Goal: Task Accomplishment & Management: Use online tool/utility

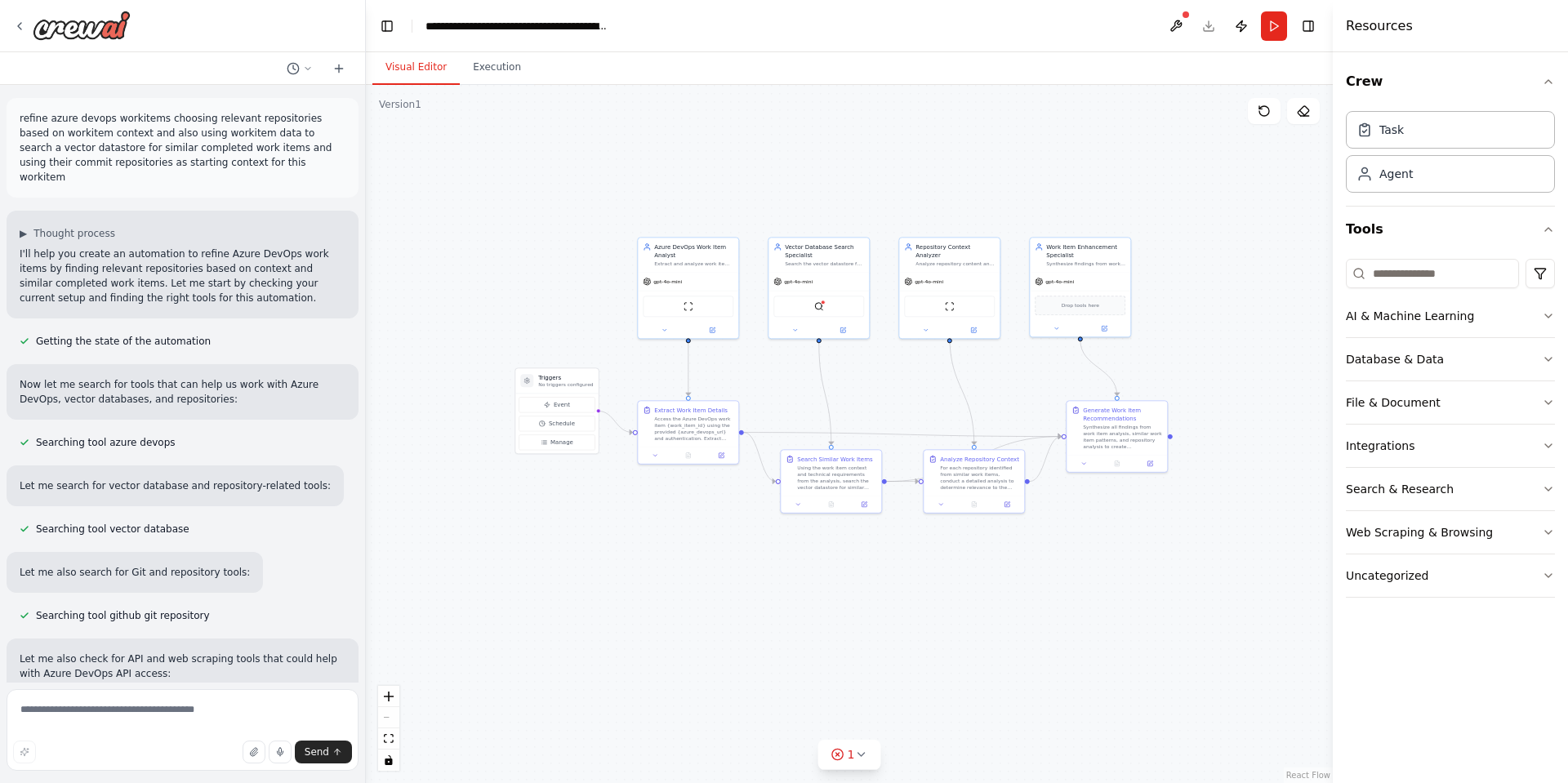
scroll to position [871, 0]
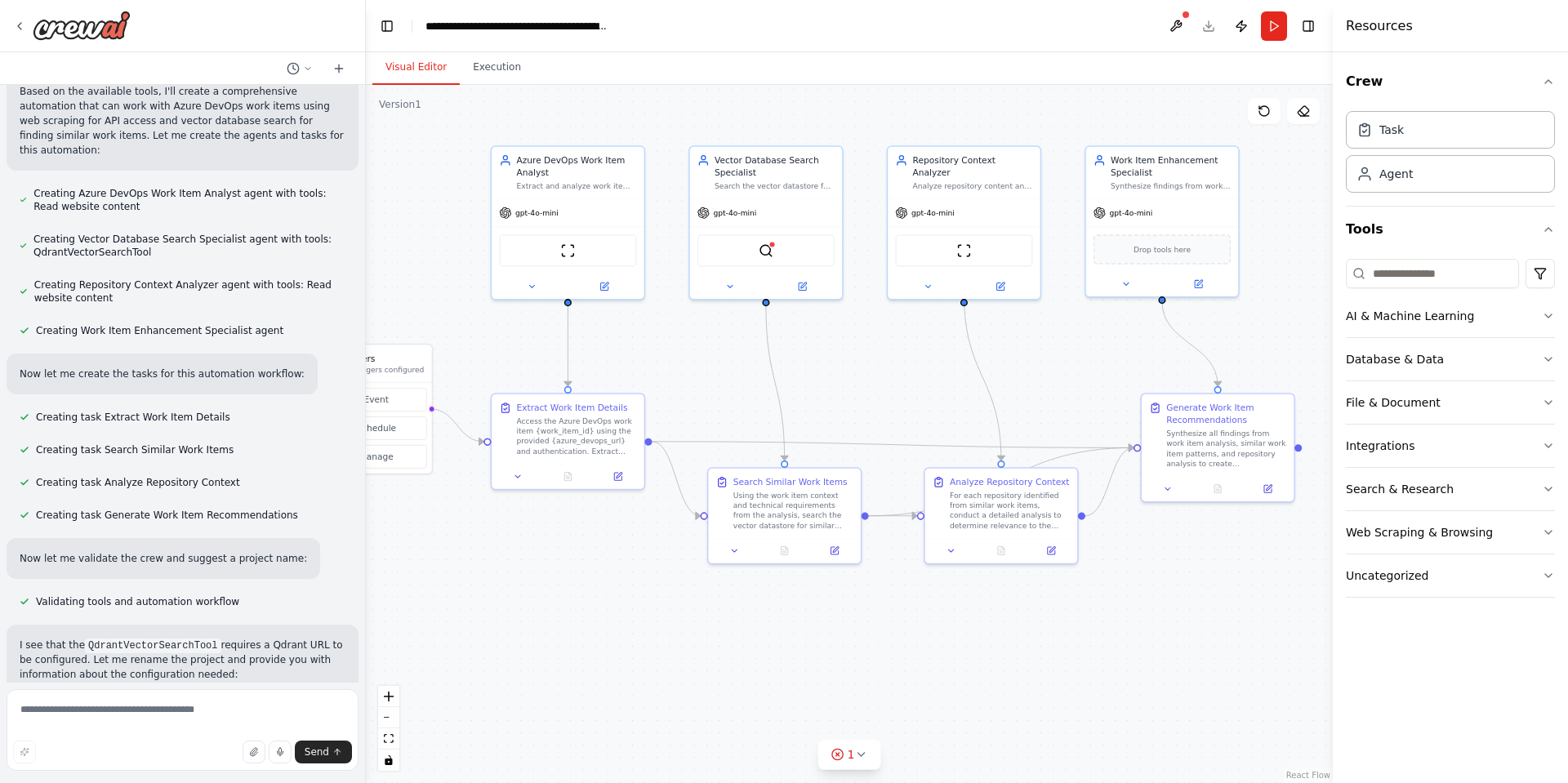
drag, startPoint x: 703, startPoint y: 576, endPoint x: 628, endPoint y: 617, distance: 85.5
click at [628, 617] on div ".deletable-edge-delete-btn { width: 20px; height: 20px; border: 0px solid #ffff…" at bounding box center [850, 434] width 967 height 698
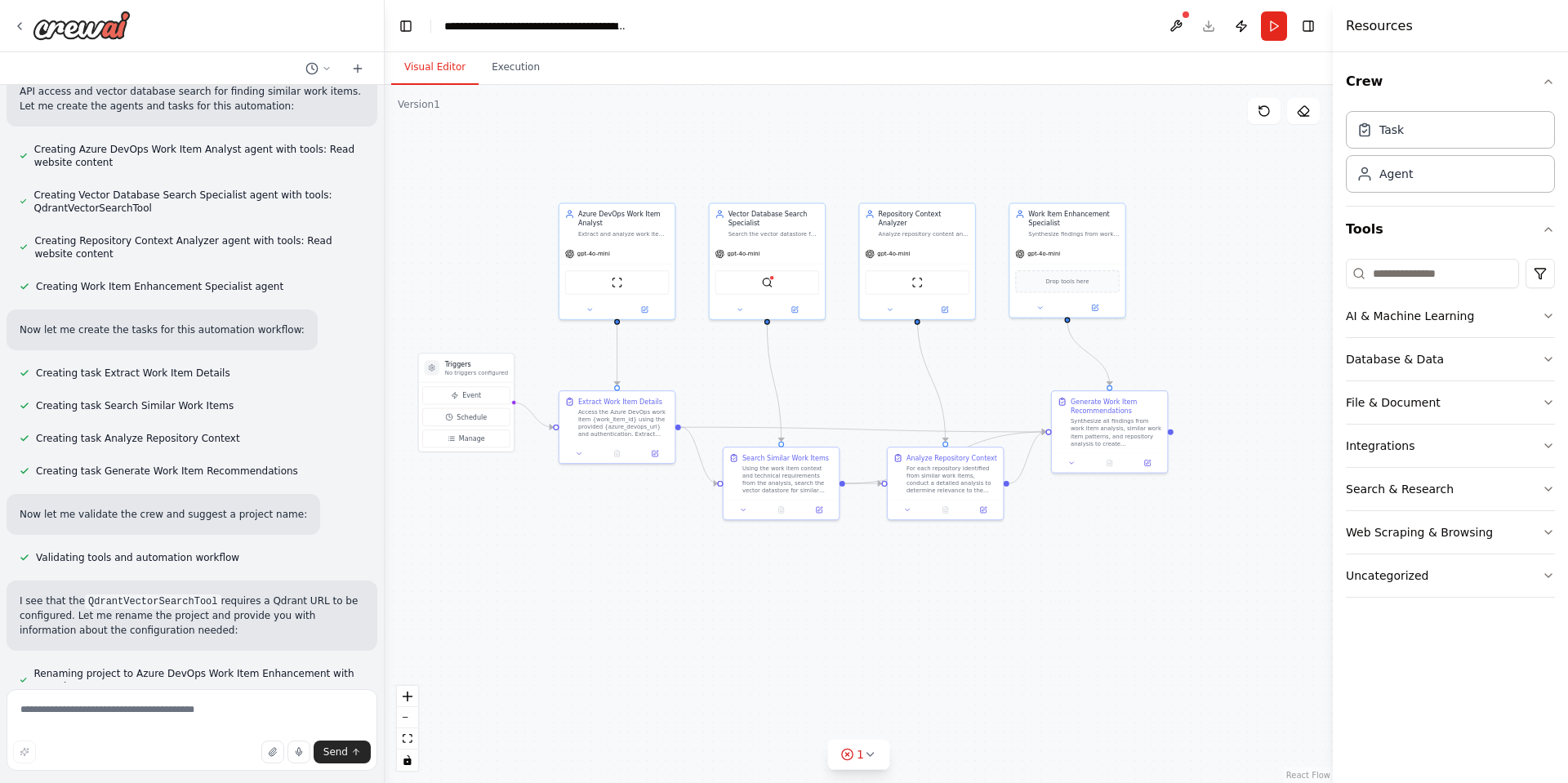
drag, startPoint x: 364, startPoint y: 622, endPoint x: 424, endPoint y: 600, distance: 63.9
click at [398, 603] on div "refine azure devops workitems choosing relevant repositories based on workitem …" at bounding box center [784, 392] width 1568 height 783
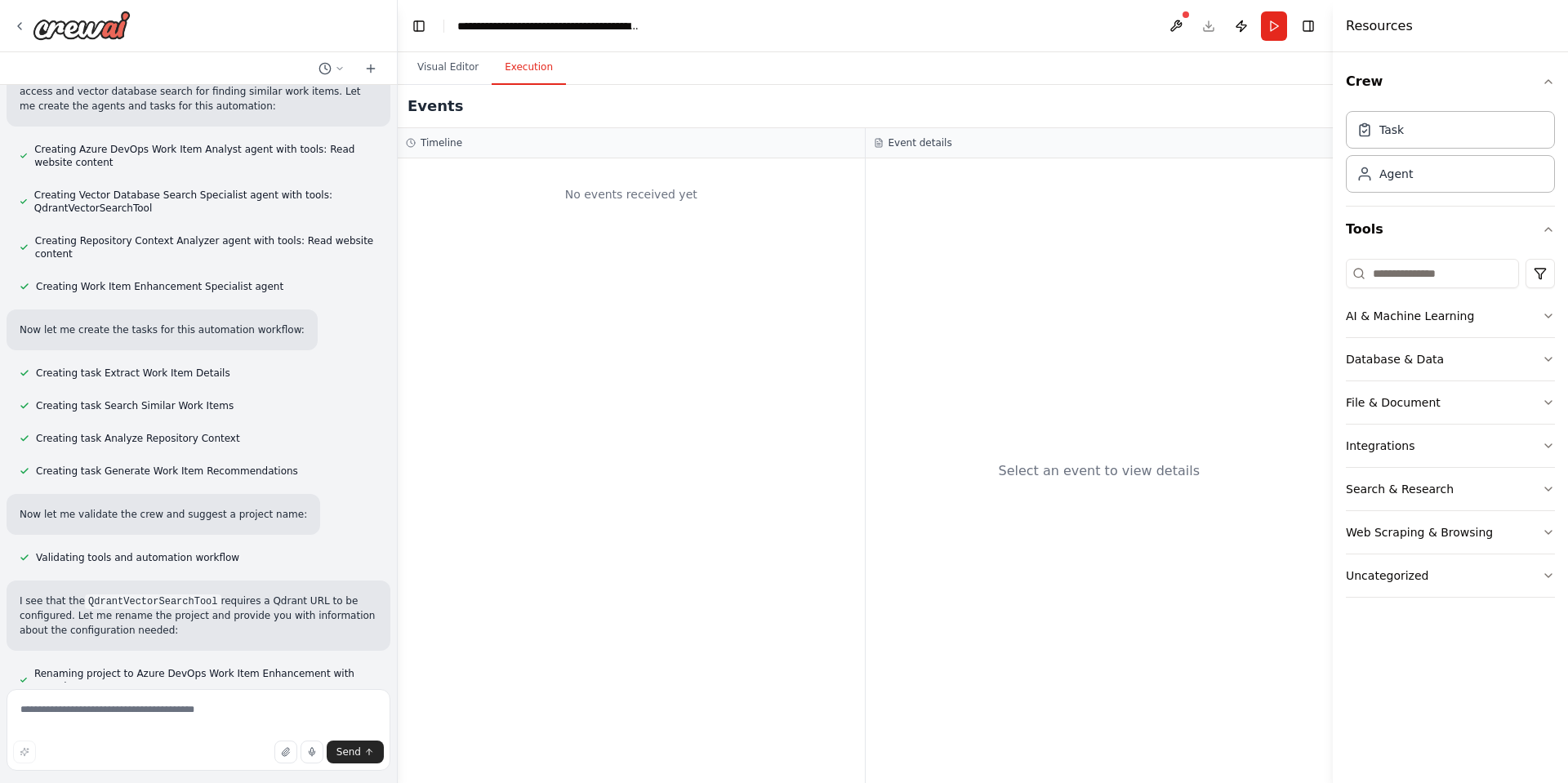
click at [523, 61] on button "Execution" at bounding box center [528, 67] width 74 height 34
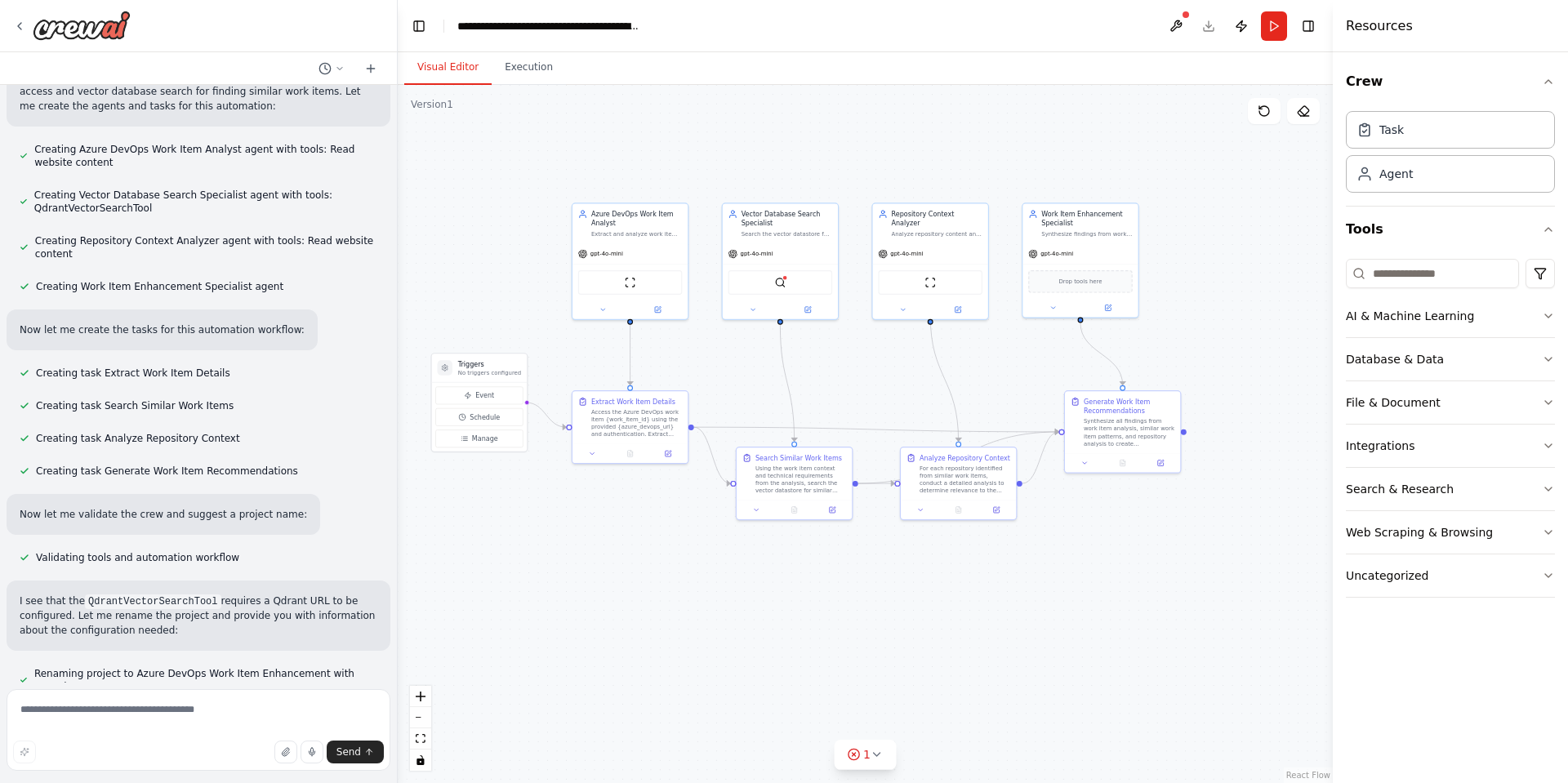
click at [454, 66] on button "Visual Editor" at bounding box center [449, 67] width 88 height 34
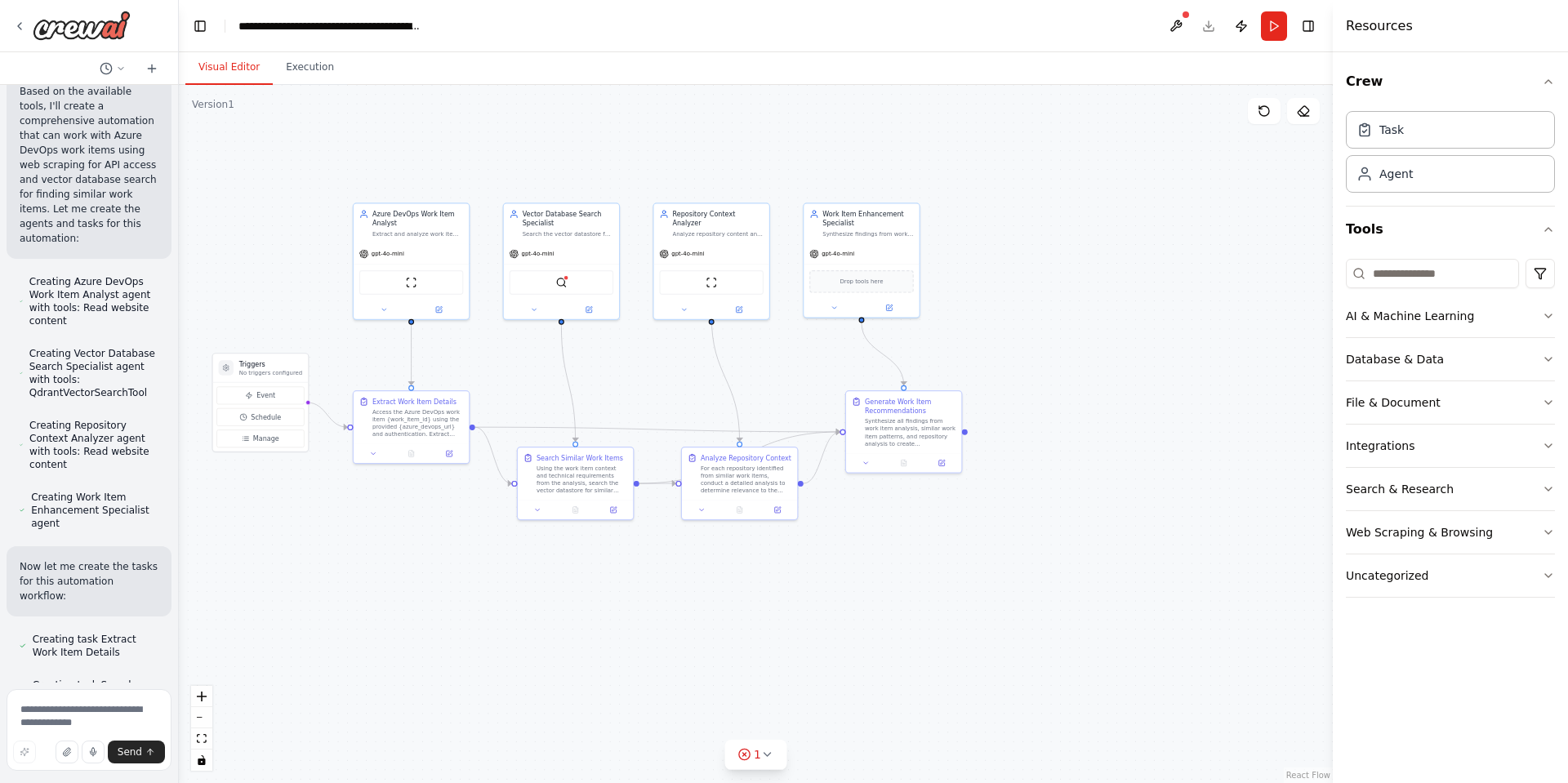
scroll to position [1316, 0]
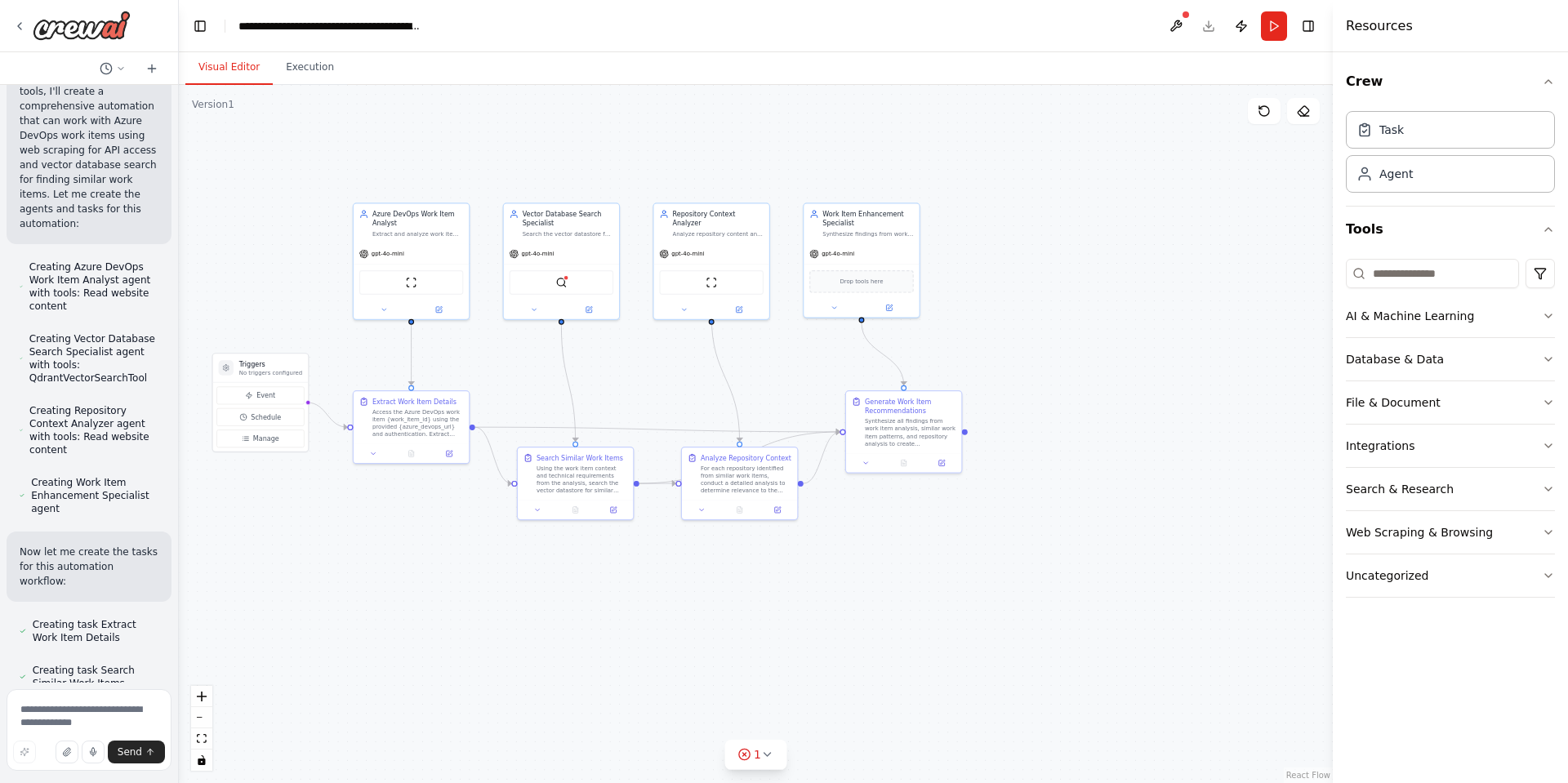
drag, startPoint x: 395, startPoint y: 335, endPoint x: 175, endPoint y: 335, distance: 220.0
click at [175, 335] on div "refine azure devops workitems choosing relevant repositories based on workitem …" at bounding box center [784, 392] width 1568 height 783
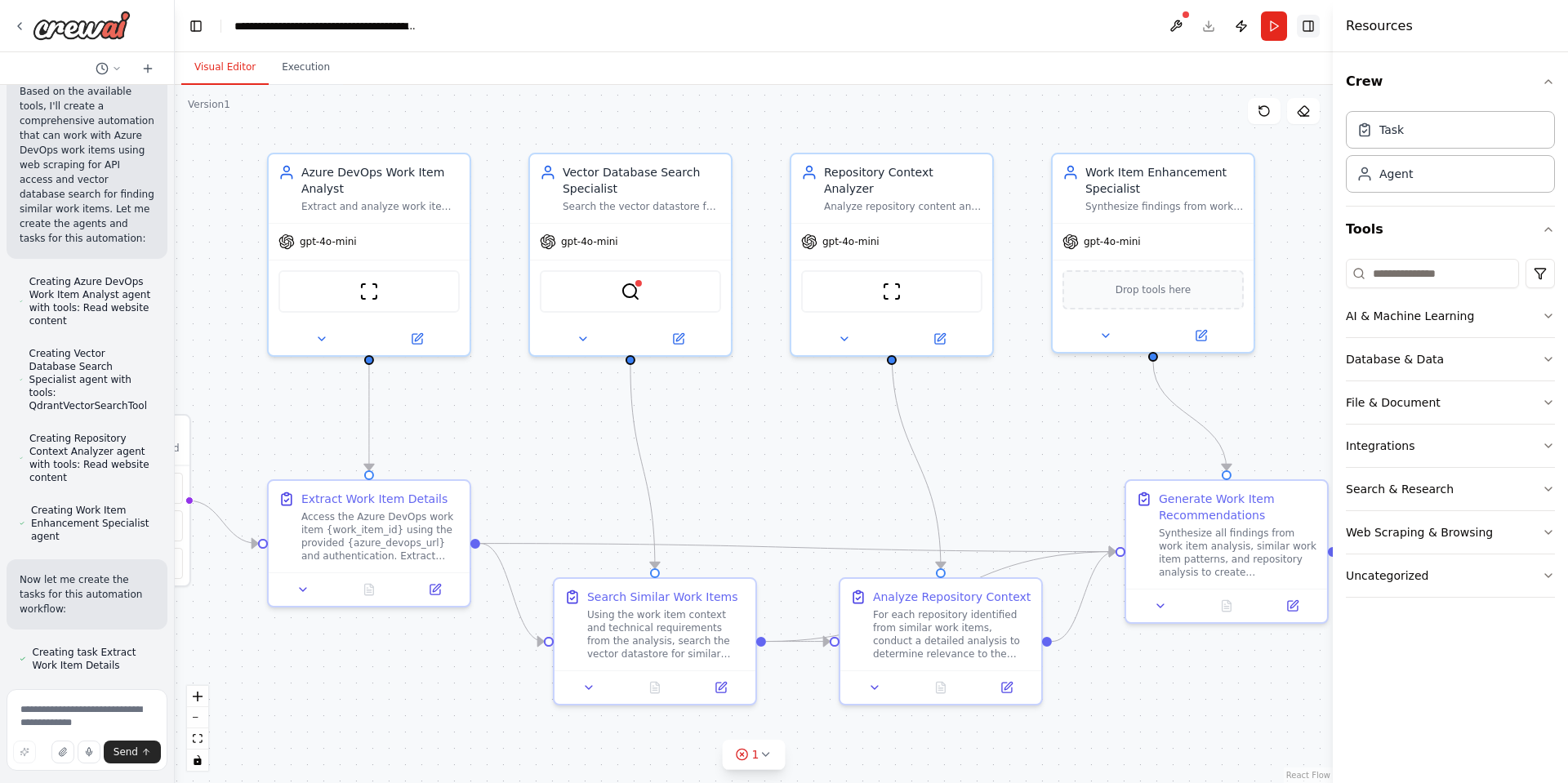
click at [1303, 28] on button "Toggle Right Sidebar" at bounding box center [1309, 26] width 23 height 23
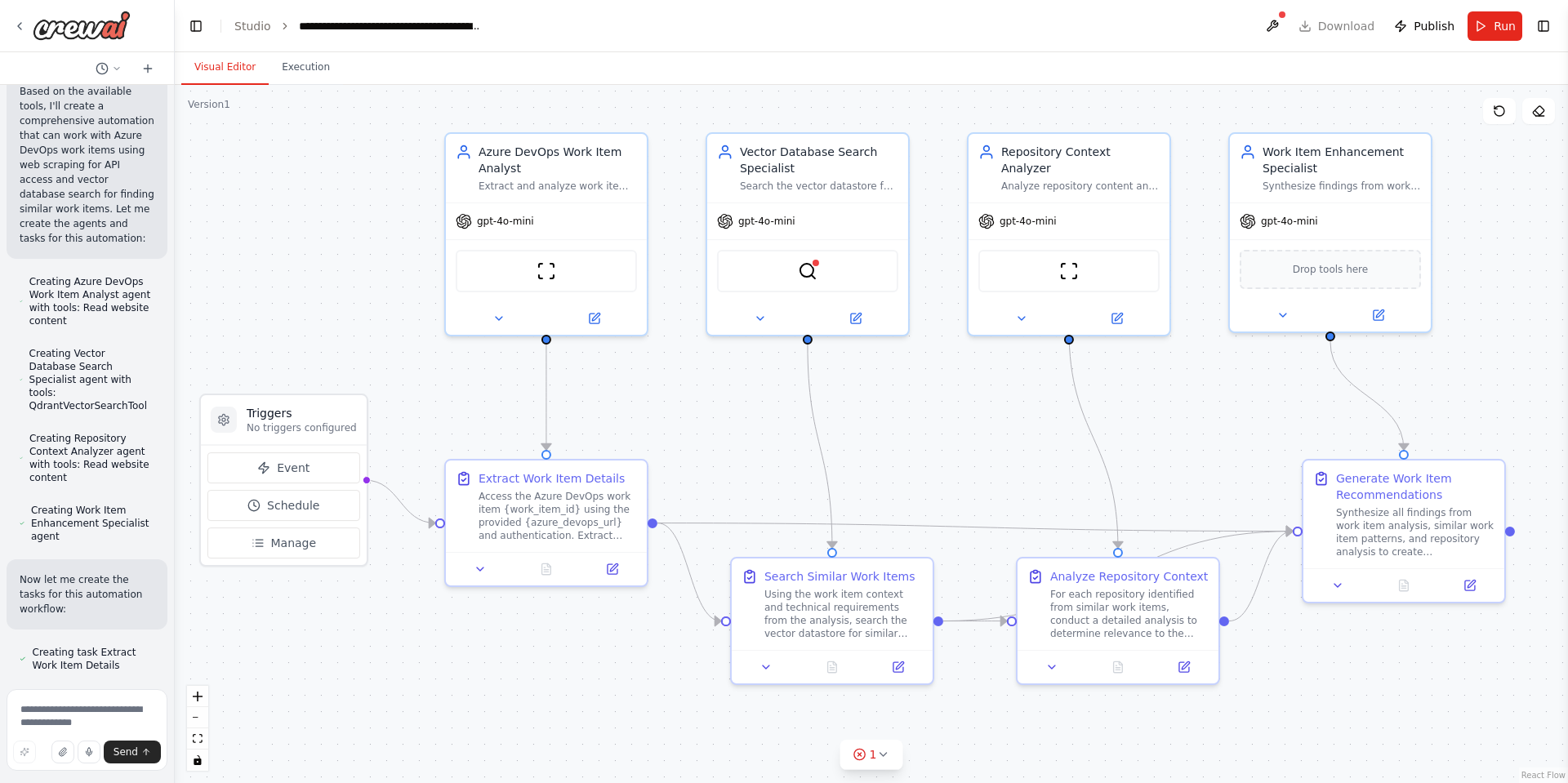
drag, startPoint x: 805, startPoint y: 423, endPoint x: 981, endPoint y: 403, distance: 177.1
click at [981, 403] on div ".deletable-edge-delete-btn { width: 20px; height: 20px; border: 0px solid #ffff…" at bounding box center [872, 434] width 1394 height 698
click at [833, 595] on div "Using the work item context and technical requirements from the analysis, searc…" at bounding box center [844, 611] width 159 height 53
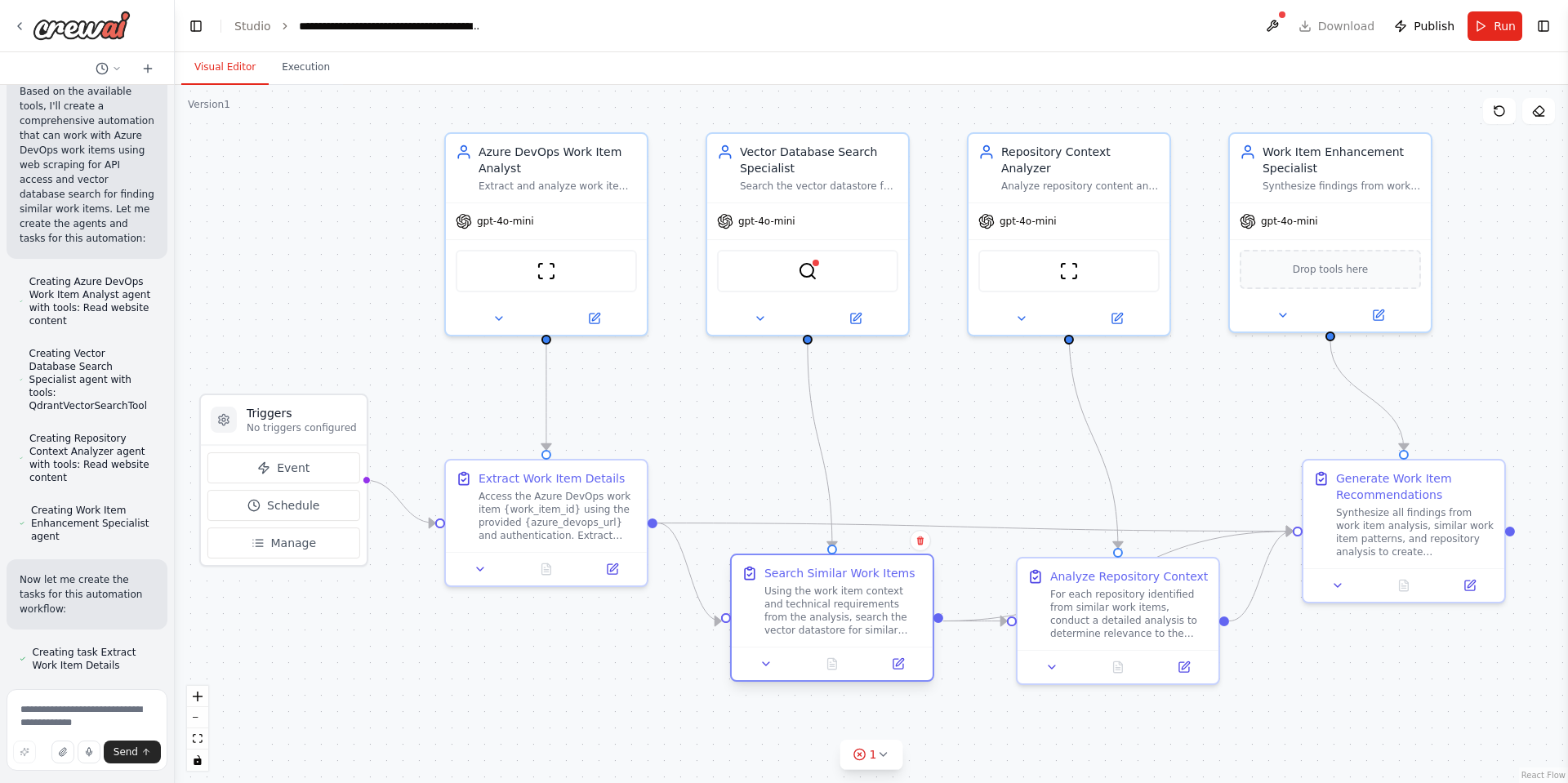
click at [833, 595] on div "Using the work item context and technical requirements from the analysis, searc…" at bounding box center [844, 611] width 159 height 53
click at [768, 666] on icon at bounding box center [766, 664] width 13 height 13
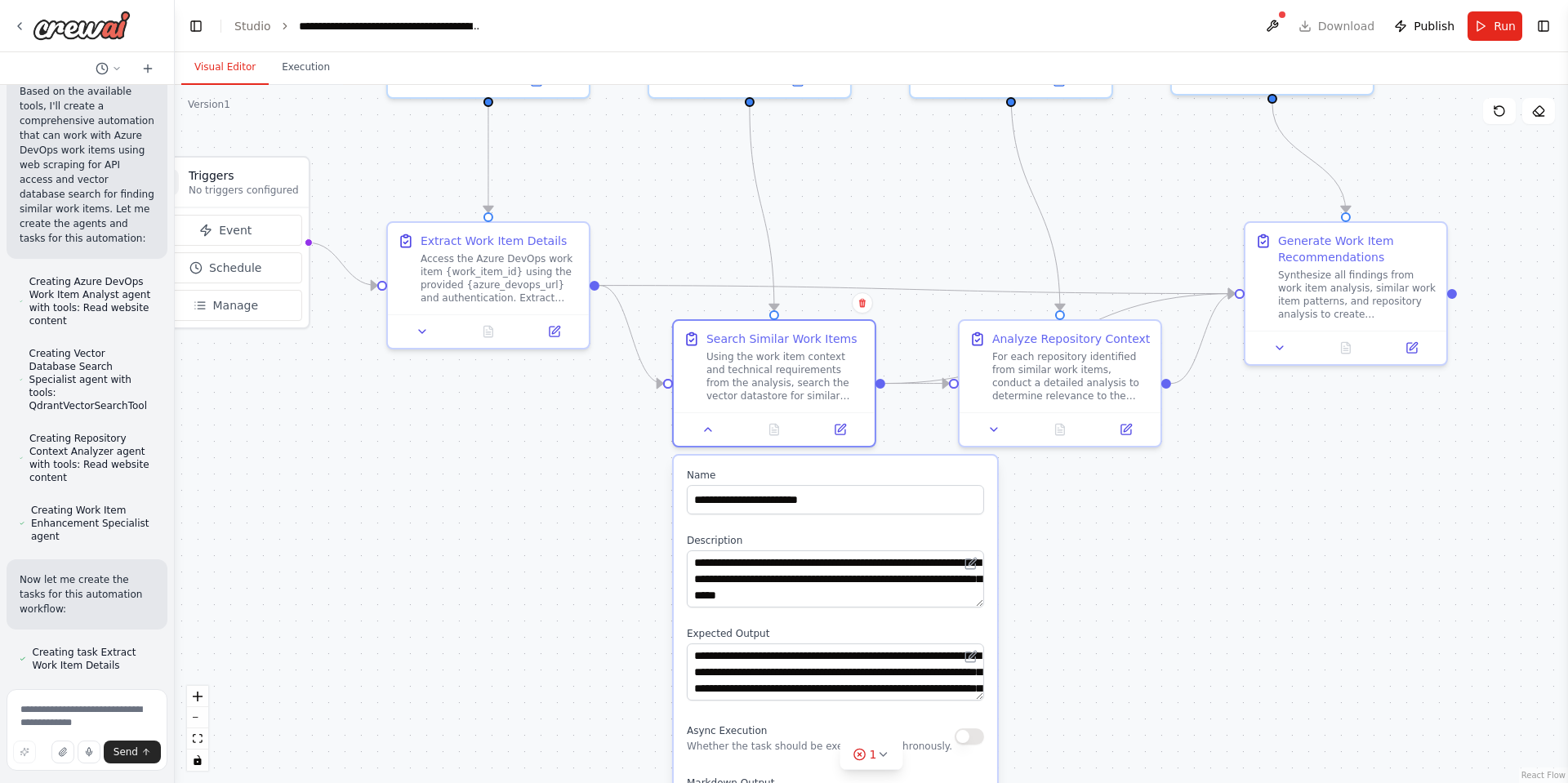
drag, startPoint x: 676, startPoint y: 717, endPoint x: 610, endPoint y: 446, distance: 278.9
click at [610, 446] on div ".deletable-edge-delete-btn { width: 20px; height: 20px; border: 0px solid #ffff…" at bounding box center [872, 434] width 1394 height 698
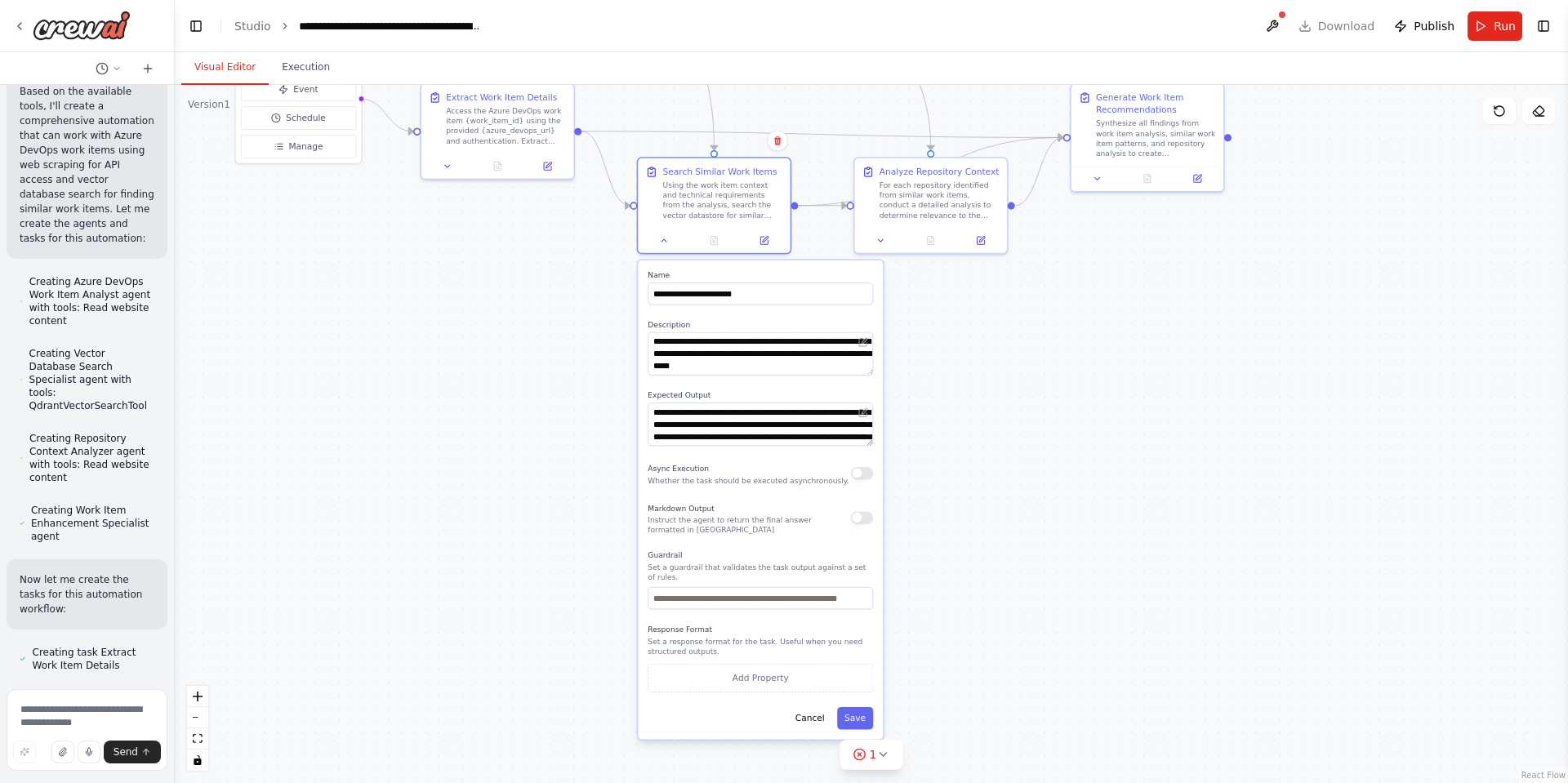
drag, startPoint x: 615, startPoint y: 660, endPoint x: 597, endPoint y: 455, distance: 205.8
click at [597, 455] on div ".deletable-edge-delete-btn { width: 20px; height: 20px; border: 0px solid #ffff…" at bounding box center [872, 434] width 1394 height 698
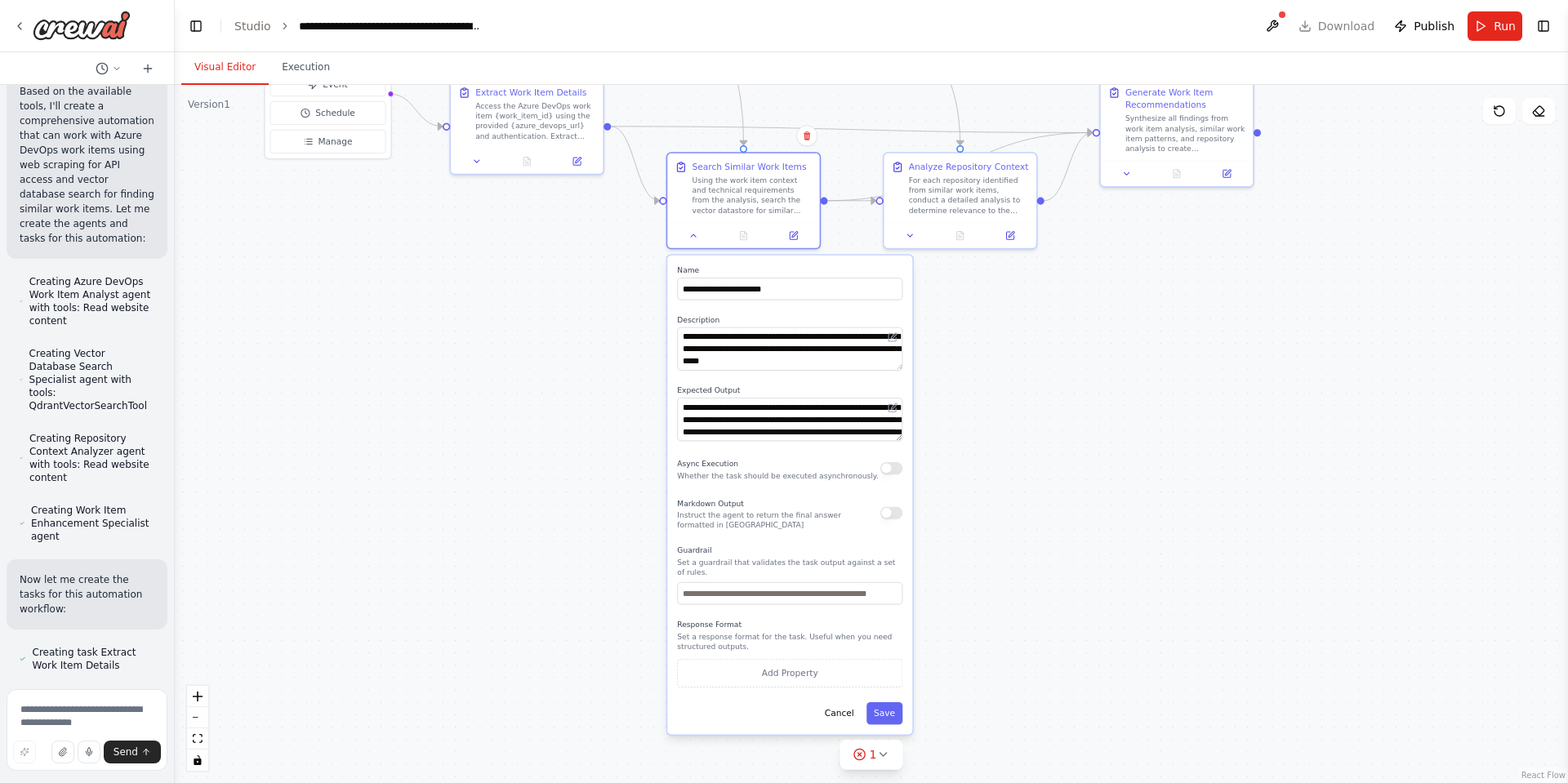
drag, startPoint x: 594, startPoint y: 489, endPoint x: 627, endPoint y: 482, distance: 33.7
click at [627, 482] on div ".deletable-edge-delete-btn { width: 20px; height: 20px; border: 0px solid #ffff…" at bounding box center [872, 434] width 1394 height 698
click at [689, 237] on icon at bounding box center [693, 232] width 10 height 10
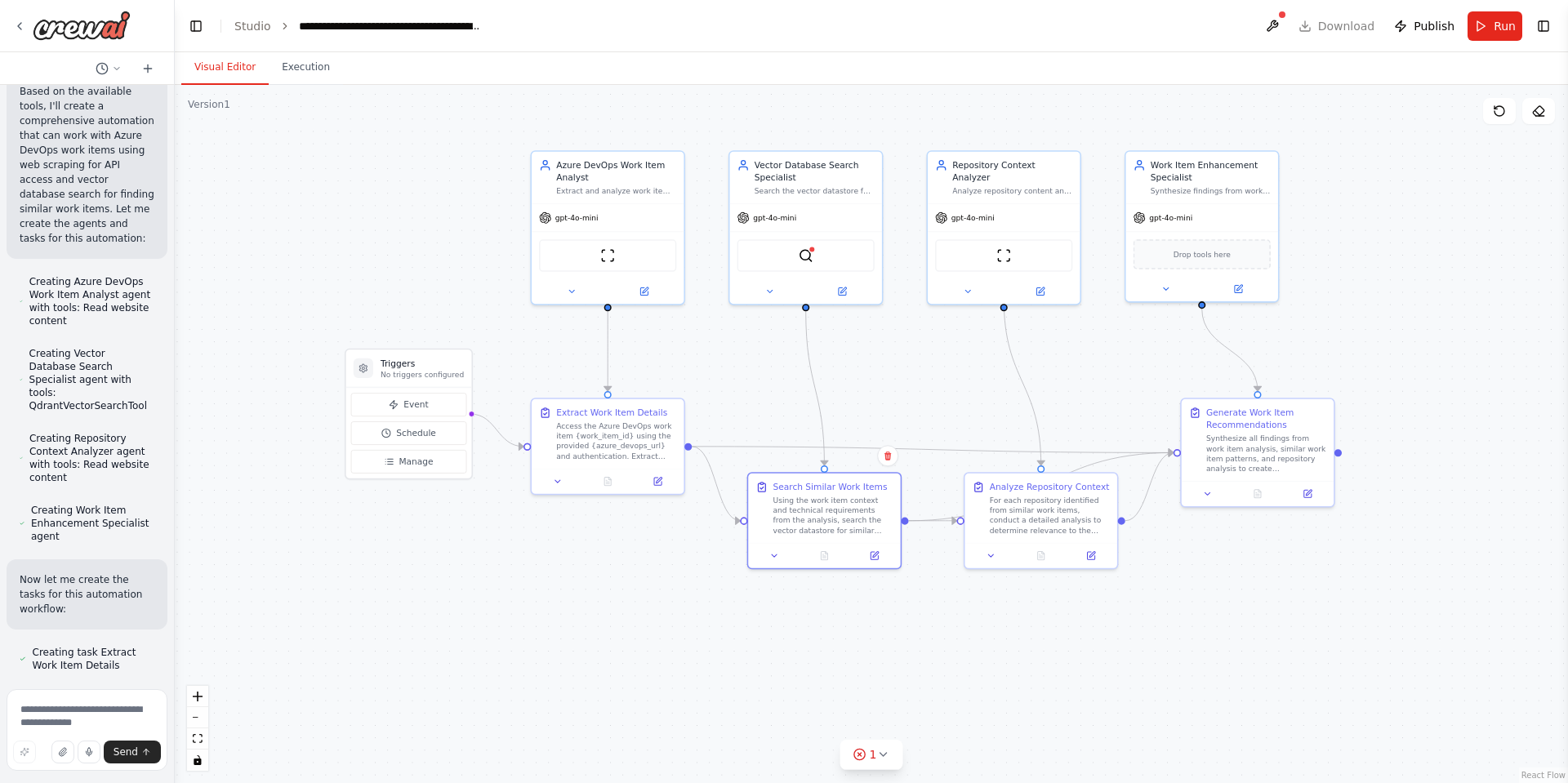
drag, startPoint x: 546, startPoint y: 279, endPoint x: 628, endPoint y: 603, distance: 334.2
click at [628, 603] on div ".deletable-edge-delete-btn { width: 20px; height: 20px; border: 0px solid #ffff…" at bounding box center [872, 434] width 1394 height 698
click at [366, 374] on circle at bounding box center [364, 372] width 3 height 3
click at [419, 404] on span "Event" at bounding box center [418, 410] width 25 height 12
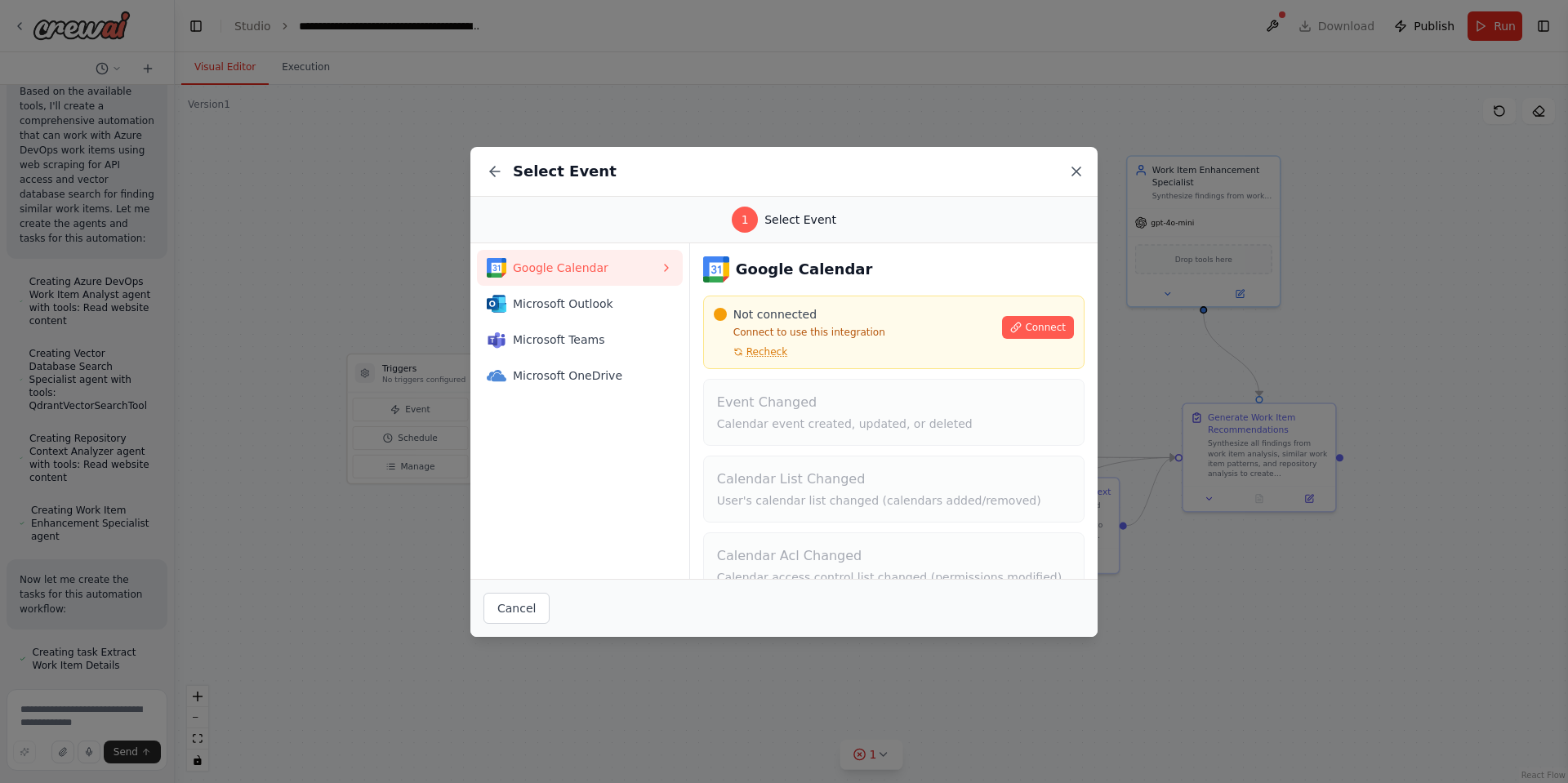
click at [1081, 173] on icon at bounding box center [1077, 171] width 17 height 17
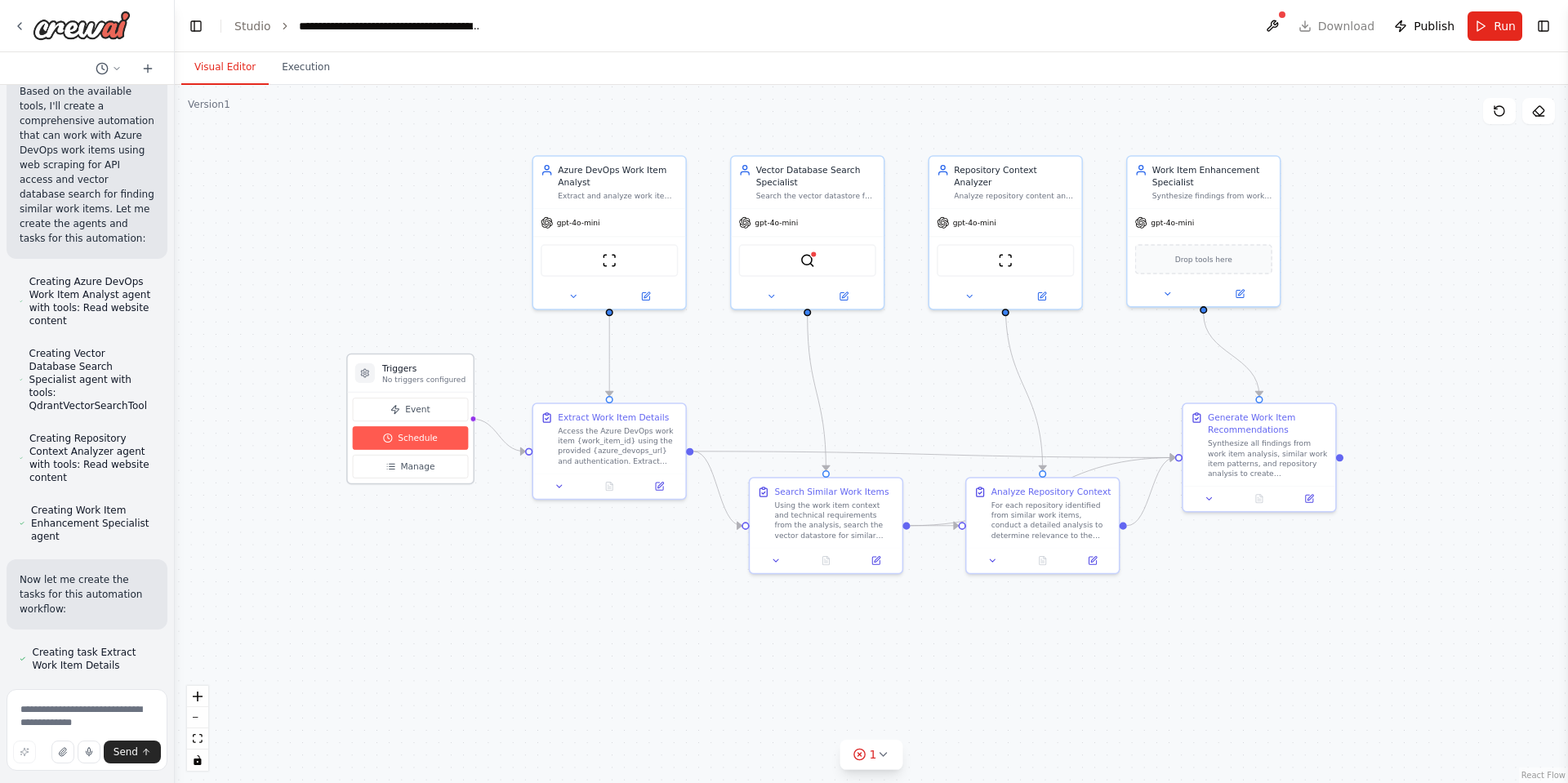
click at [420, 441] on span "Schedule" at bounding box center [418, 438] width 40 height 12
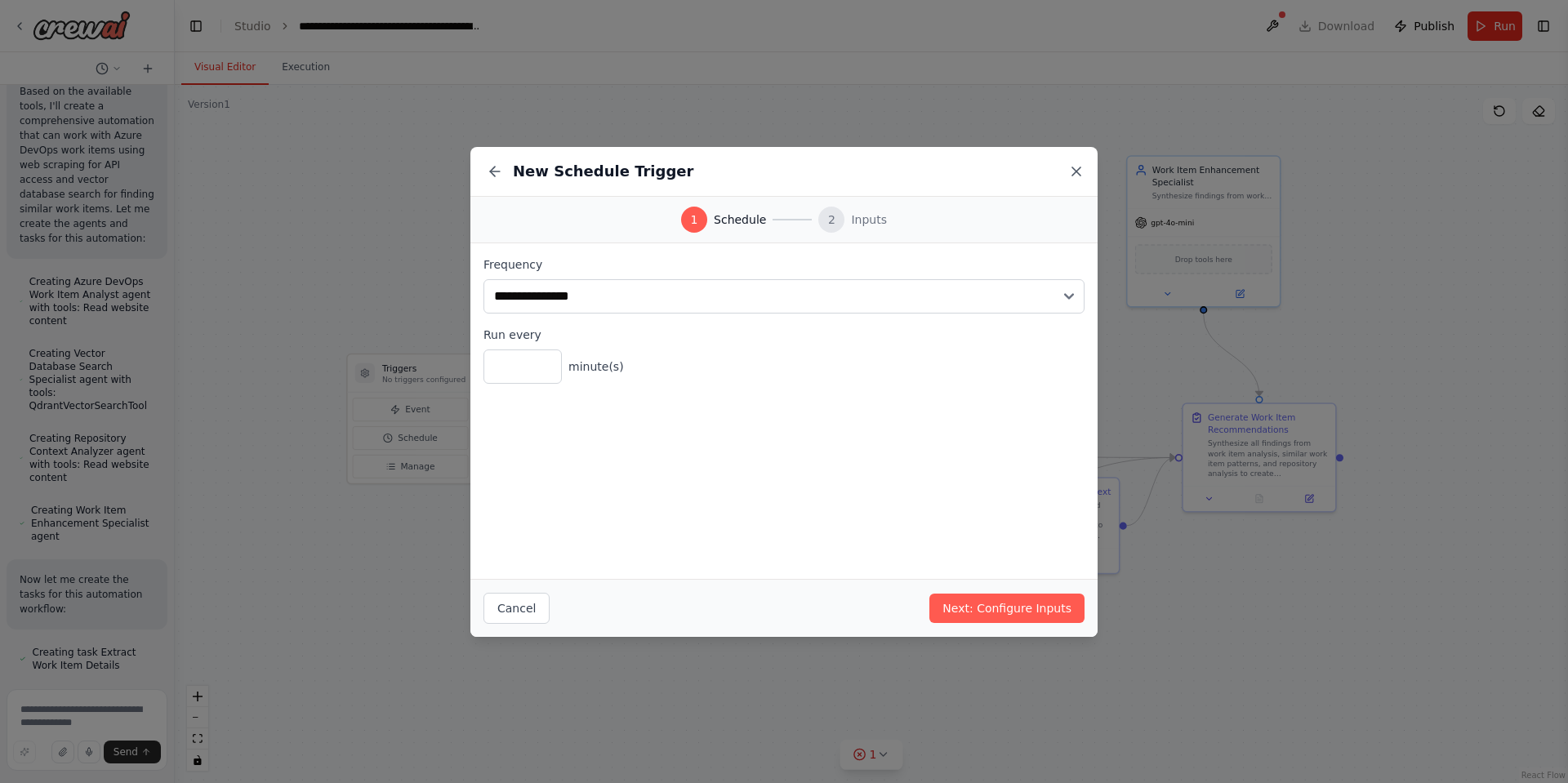
click at [1072, 172] on icon at bounding box center [1077, 171] width 17 height 17
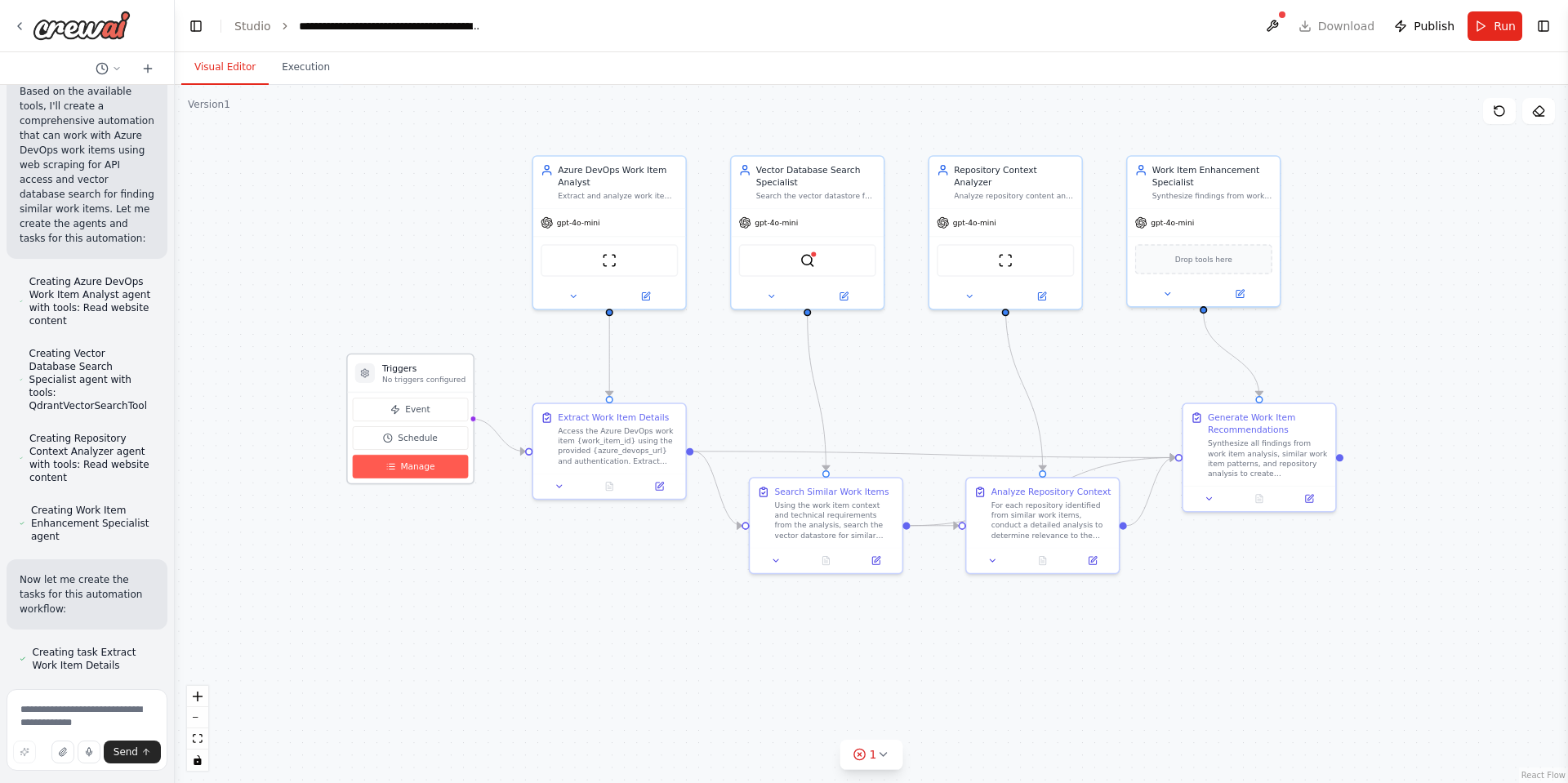
click at [417, 470] on span "Manage" at bounding box center [417, 467] width 34 height 12
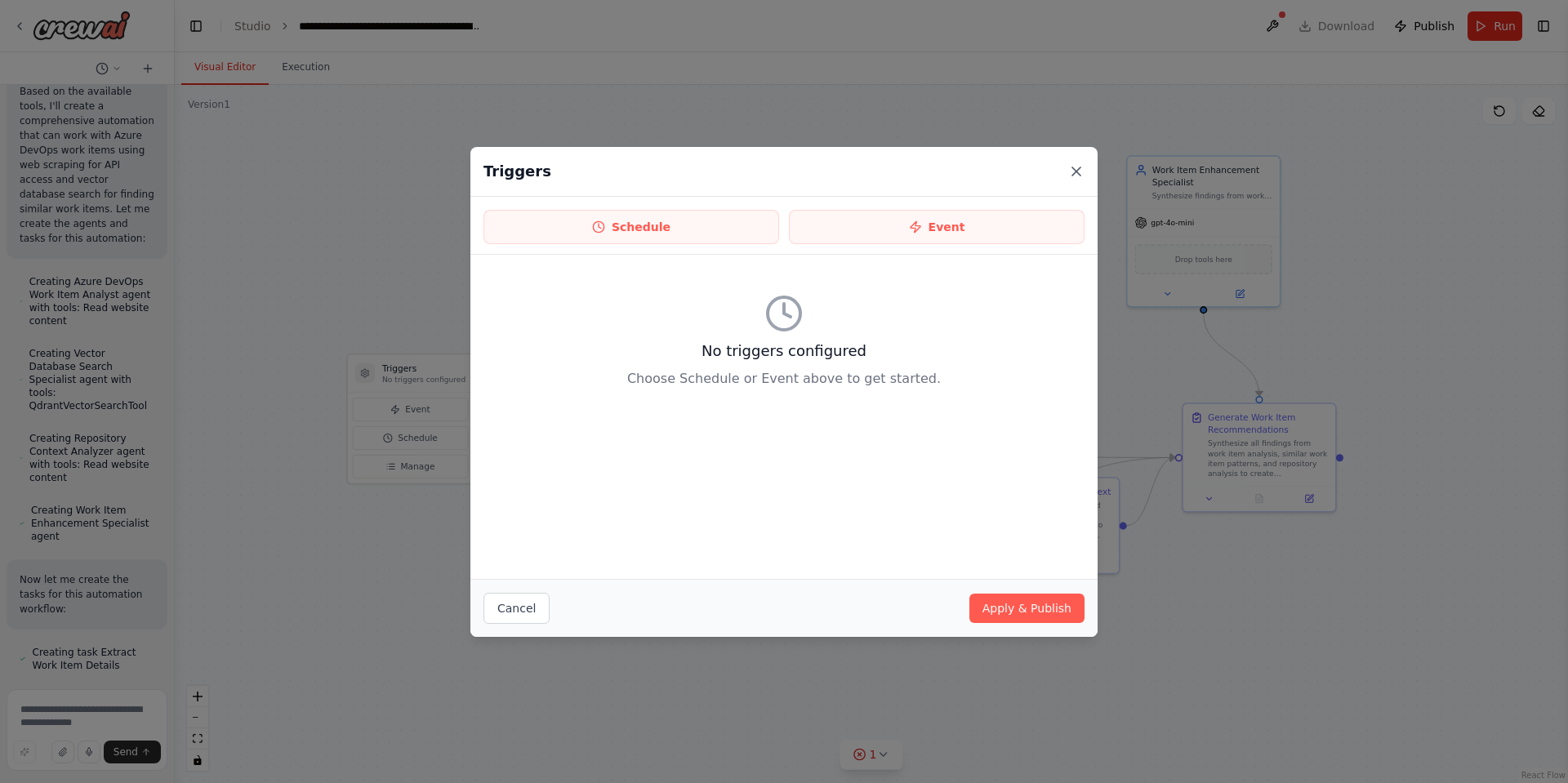
click at [1075, 177] on icon at bounding box center [1077, 171] width 17 height 17
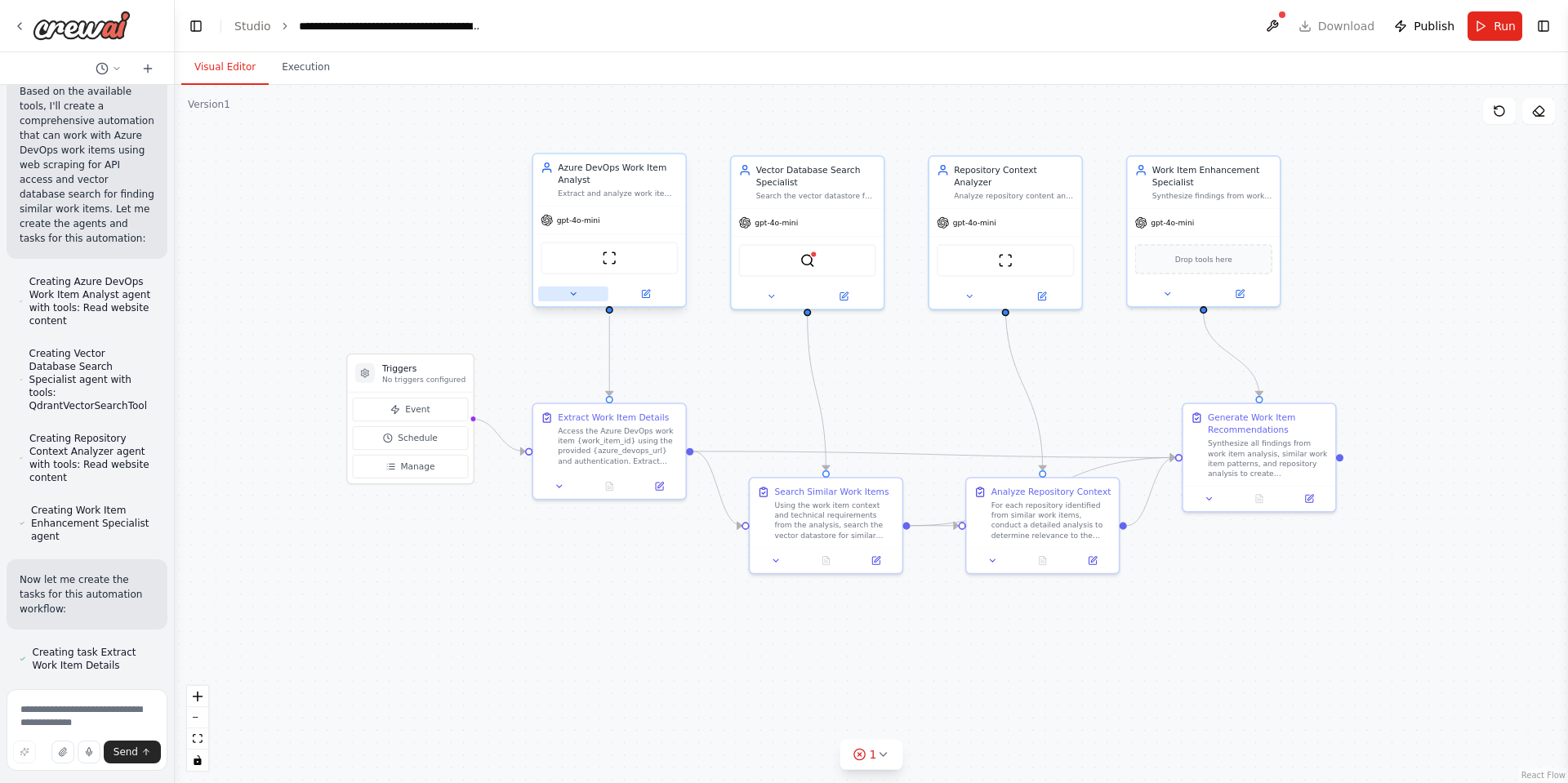
click at [573, 293] on icon at bounding box center [574, 293] width 5 height 3
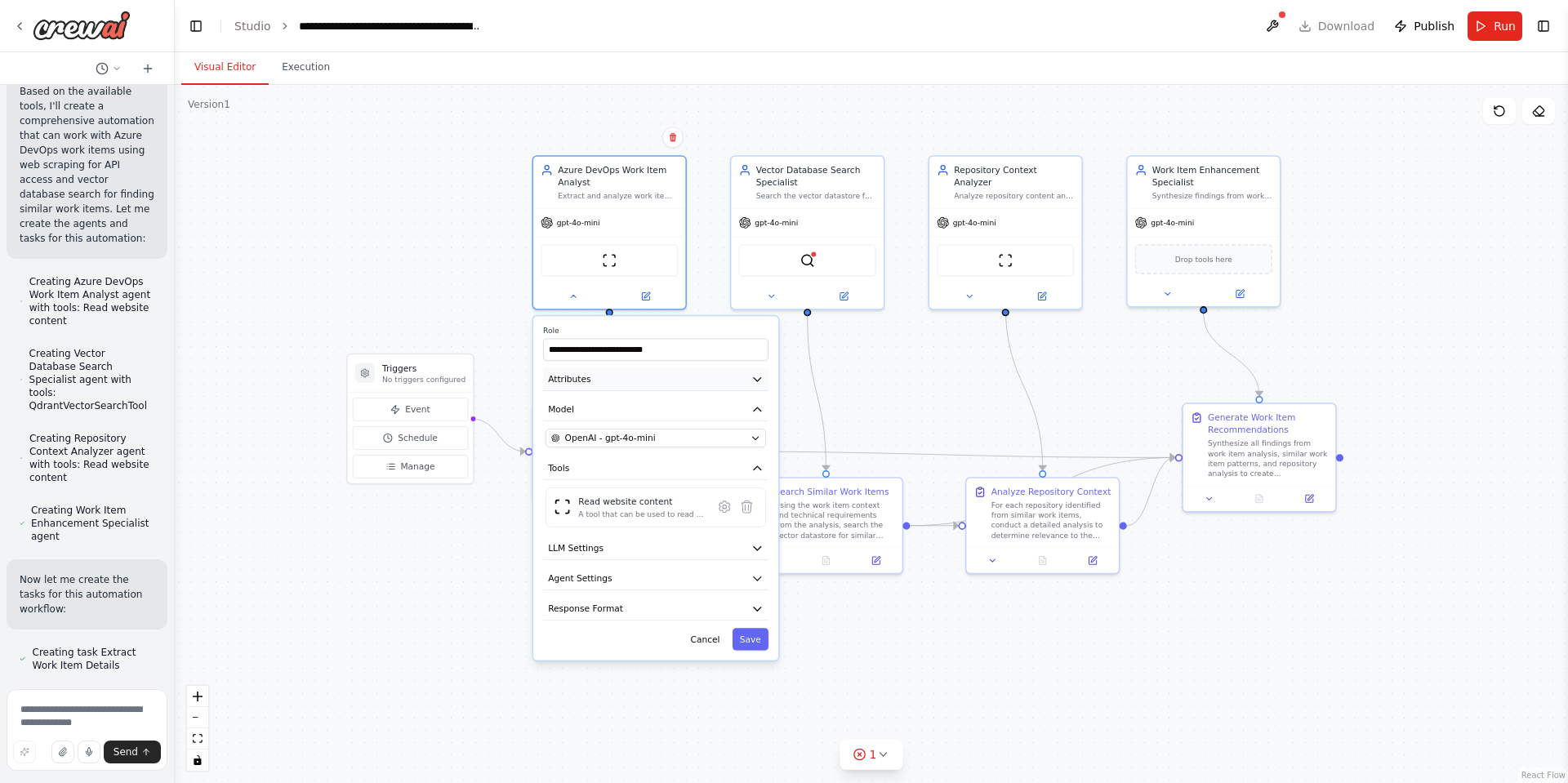
click at [754, 378] on icon "button" at bounding box center [758, 380] width 7 height 4
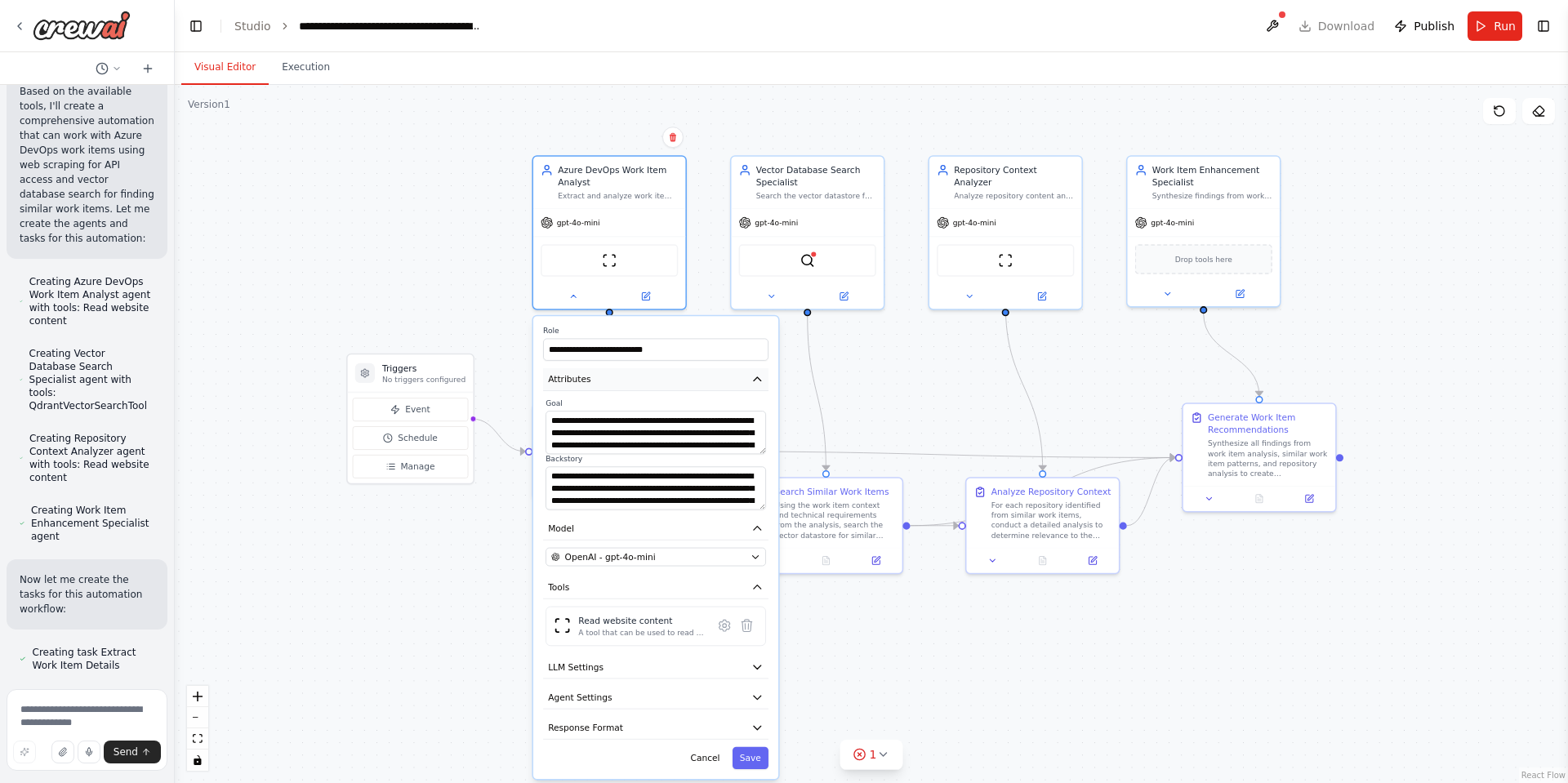
click at [754, 378] on icon "button" at bounding box center [758, 379] width 12 height 12
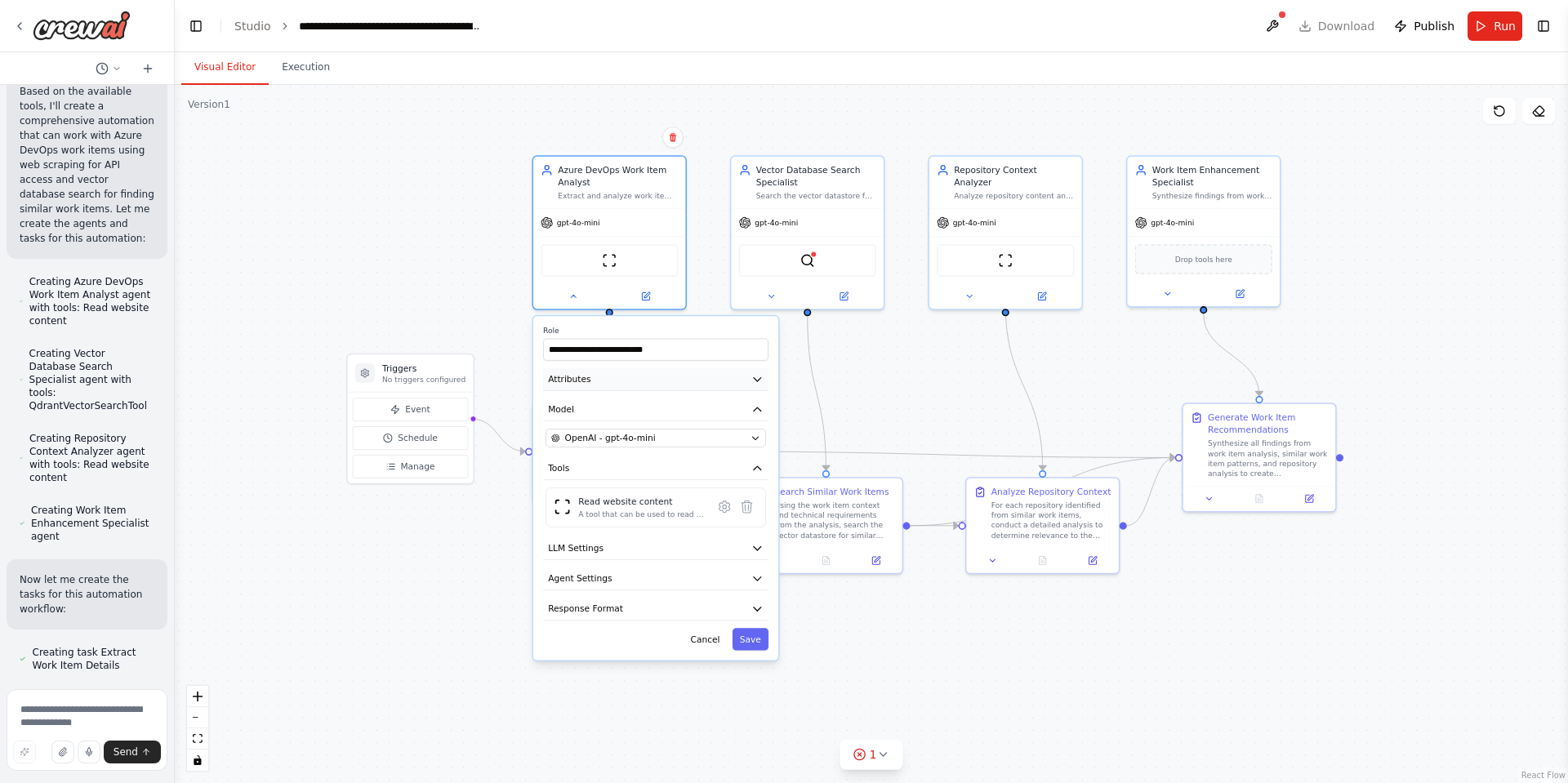
click at [754, 378] on icon "button" at bounding box center [758, 380] width 7 height 4
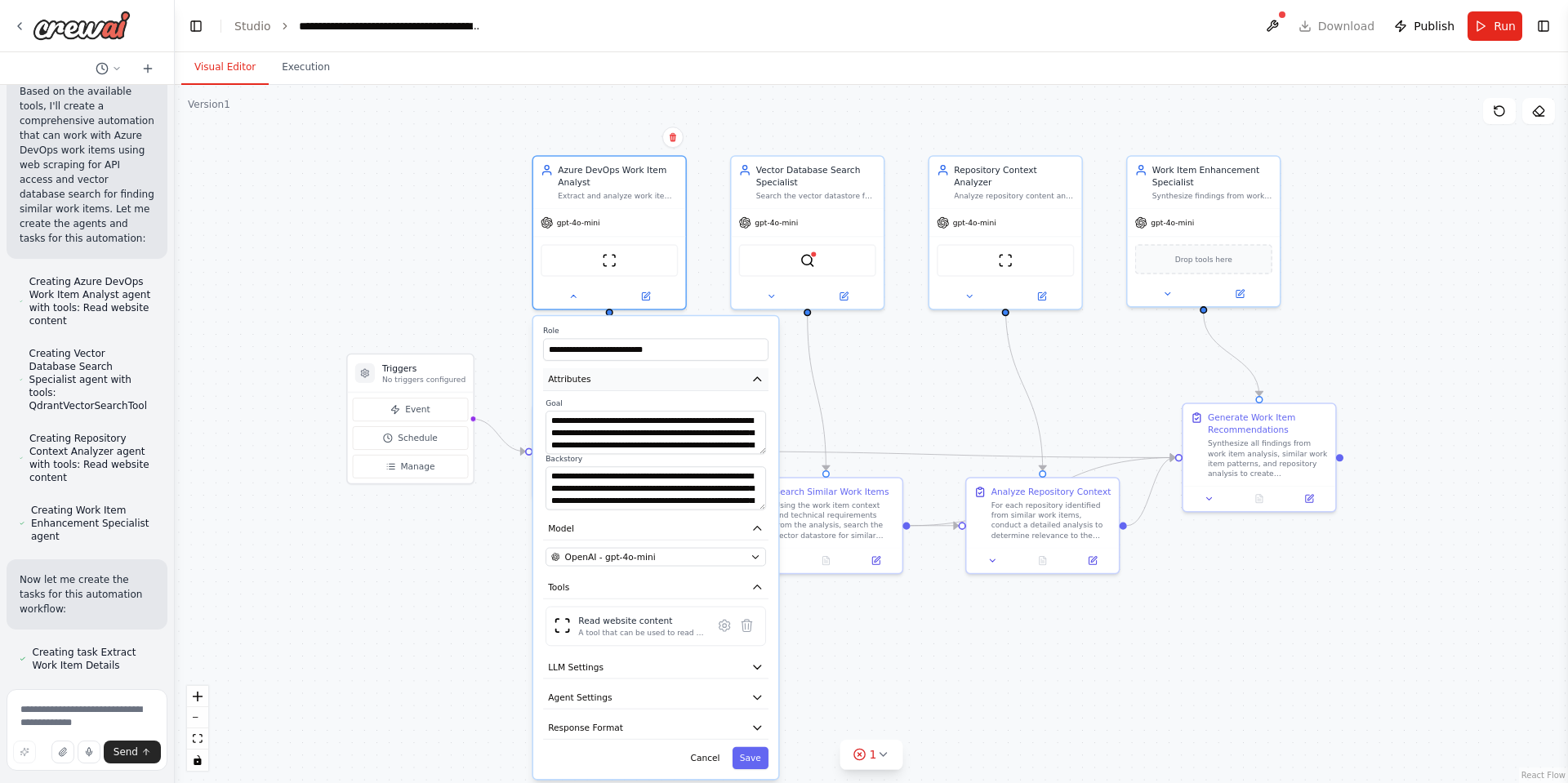
click at [754, 378] on icon "button" at bounding box center [758, 379] width 12 height 12
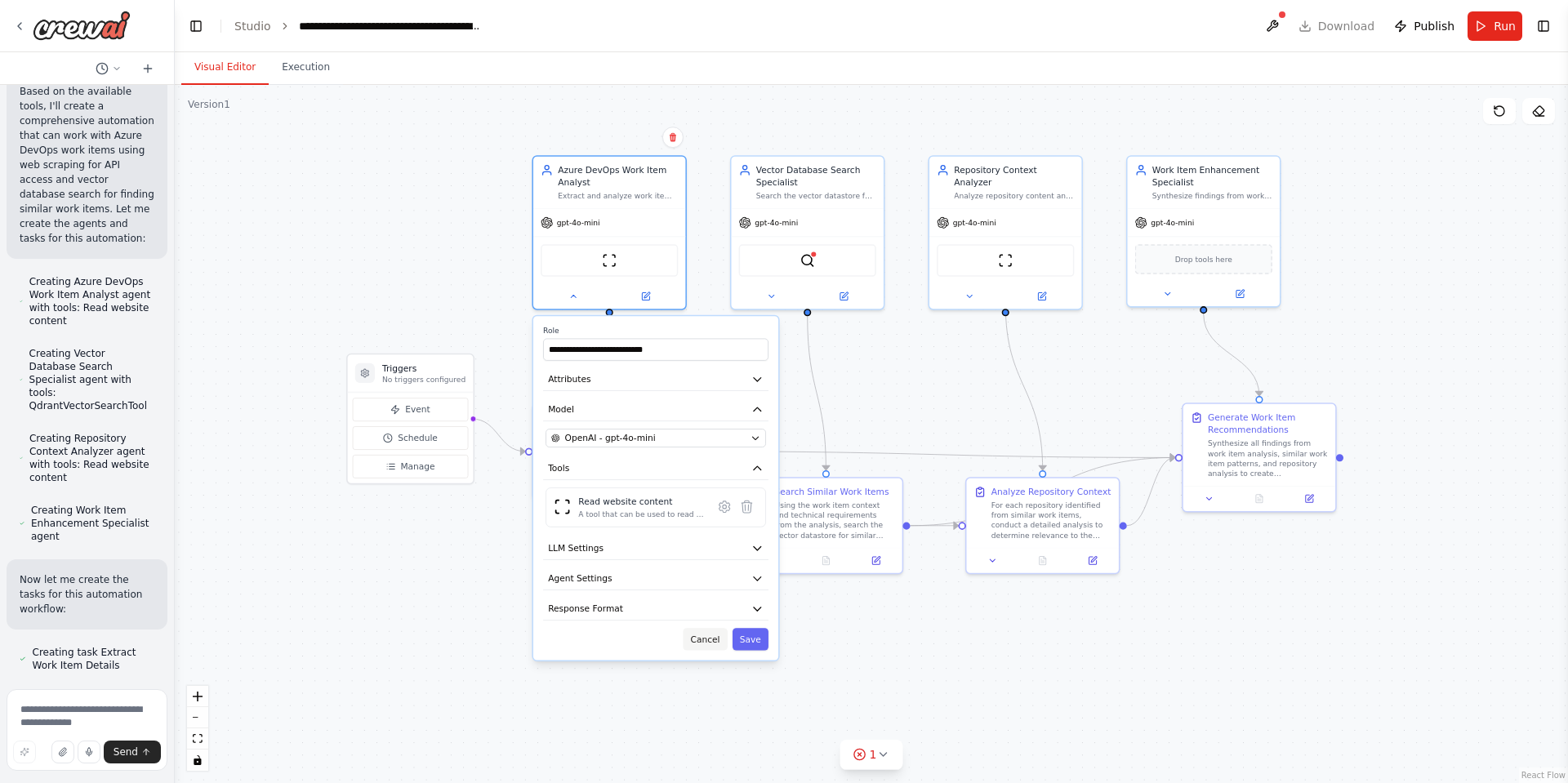
click at [710, 638] on button "Cancel" at bounding box center [705, 638] width 44 height 22
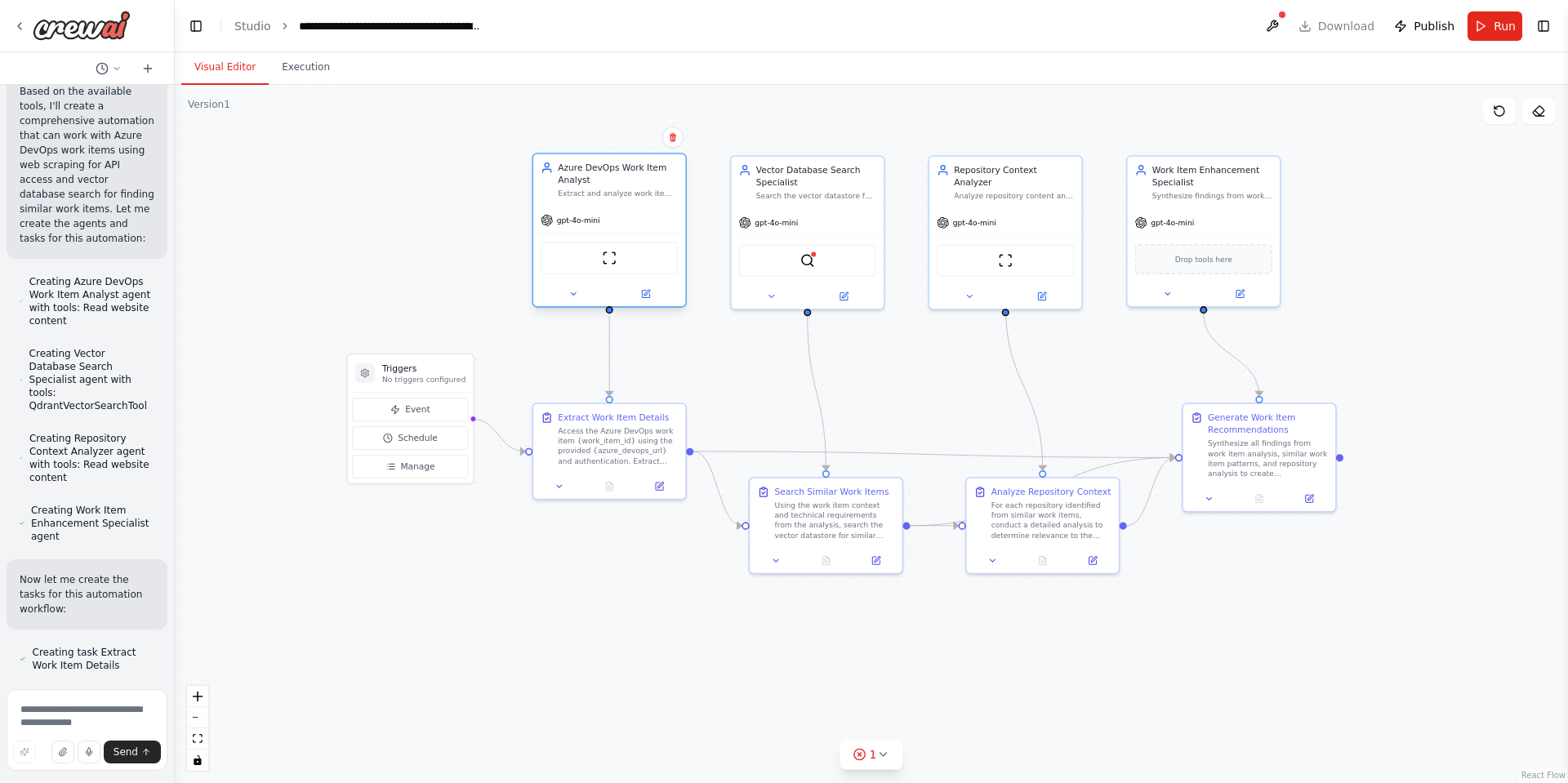
drag, startPoint x: 653, startPoint y: 186, endPoint x: 617, endPoint y: 182, distance: 36.2
click at [617, 182] on div "Azure DevOps Work Item Analyst" at bounding box center [618, 174] width 120 height 25
click at [877, 754] on icon at bounding box center [883, 754] width 13 height 13
click at [1021, 681] on icon at bounding box center [1027, 680] width 13 height 13
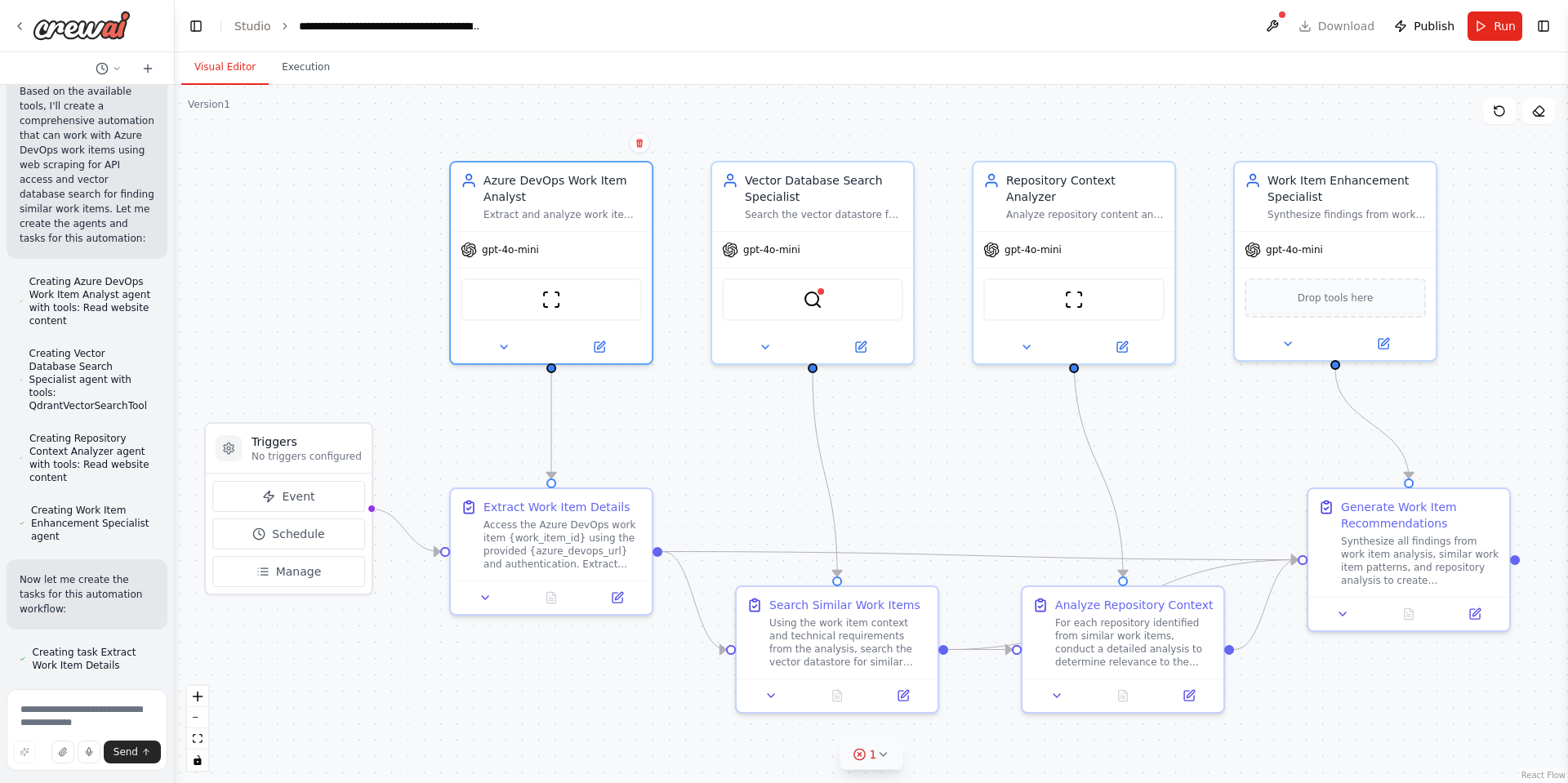
drag, startPoint x: 898, startPoint y: 368, endPoint x: 902, endPoint y: 448, distance: 80.1
click at [902, 448] on div ".deletable-edge-delete-btn { width: 20px; height: 20px; border: 0px solid #ffff…" at bounding box center [872, 434] width 1394 height 698
click at [533, 183] on div "Azure DevOps Work Item Analyst" at bounding box center [562, 185] width 159 height 32
click at [503, 186] on div "Azure DevOps Work Item Analyst" at bounding box center [562, 185] width 159 height 32
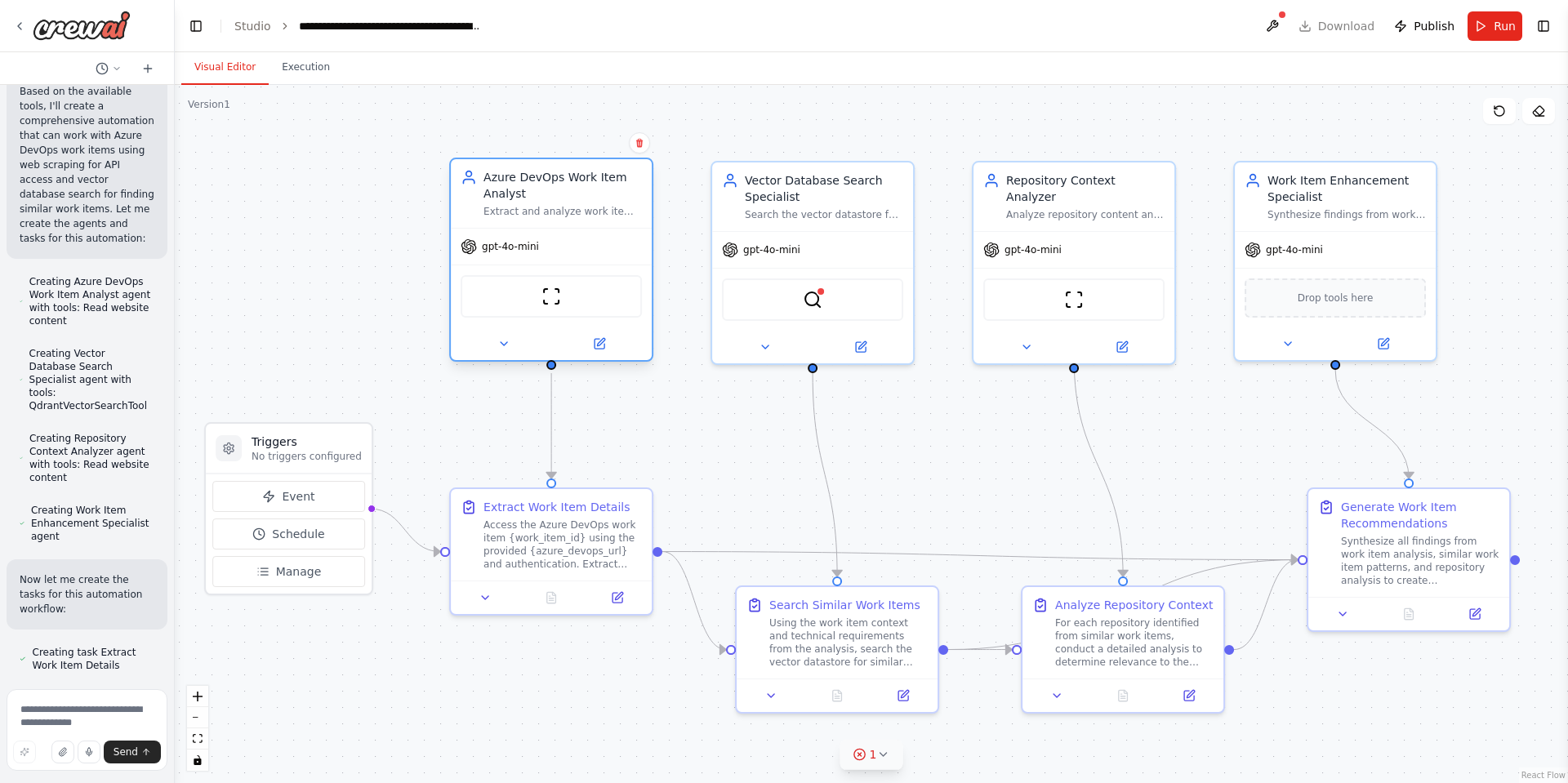
click at [503, 186] on div "Azure DevOps Work Item Analyst" at bounding box center [562, 185] width 159 height 32
click at [512, 343] on button at bounding box center [503, 343] width 92 height 19
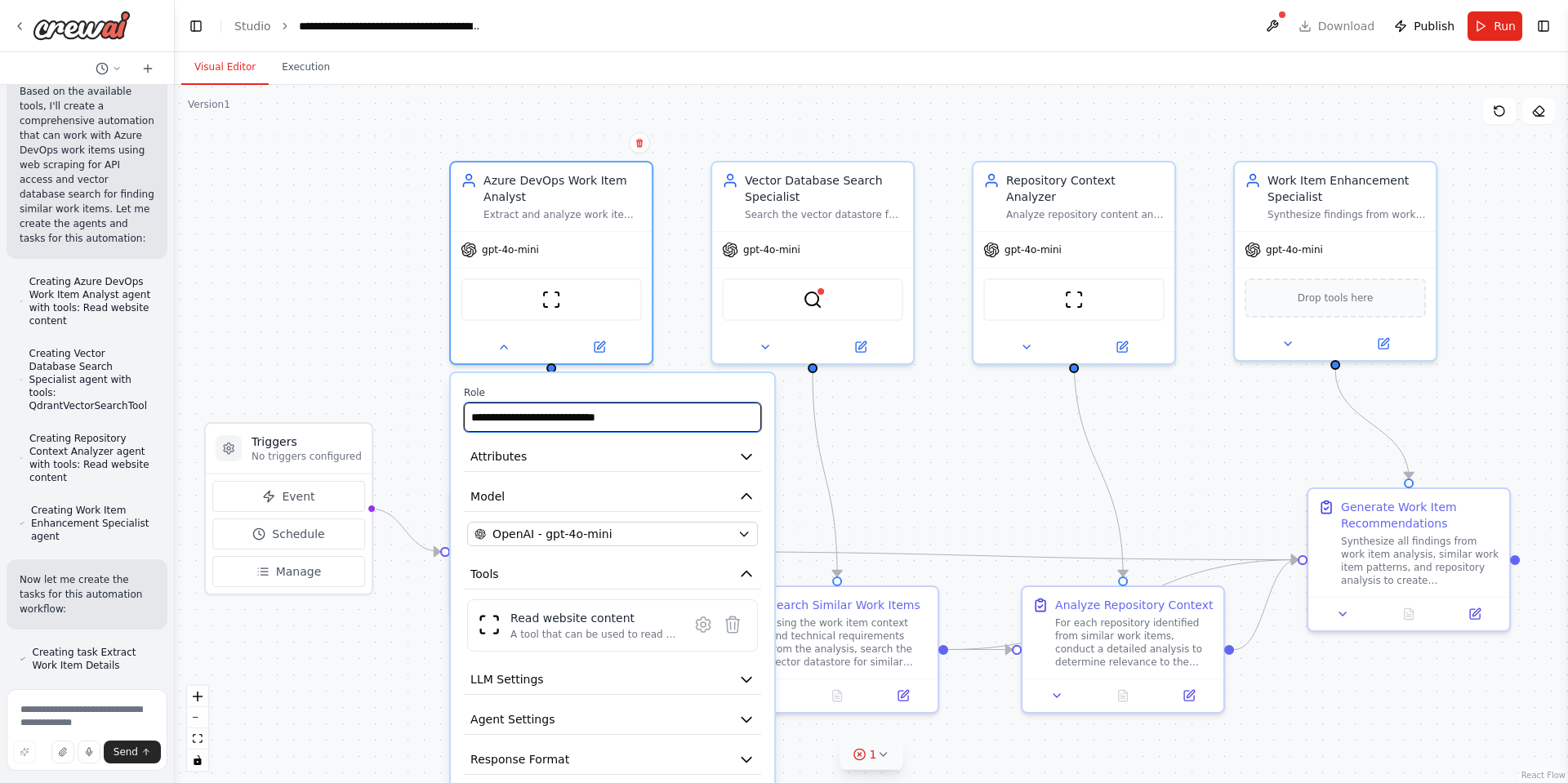
drag, startPoint x: 672, startPoint y: 413, endPoint x: 439, endPoint y: 426, distance: 233.4
click at [439, 426] on div ".deletable-edge-delete-btn { width: 20px; height: 20px; border: 0px solid #ffff…" at bounding box center [872, 434] width 1394 height 698
click at [585, 420] on input "**********" at bounding box center [612, 418] width 297 height 30
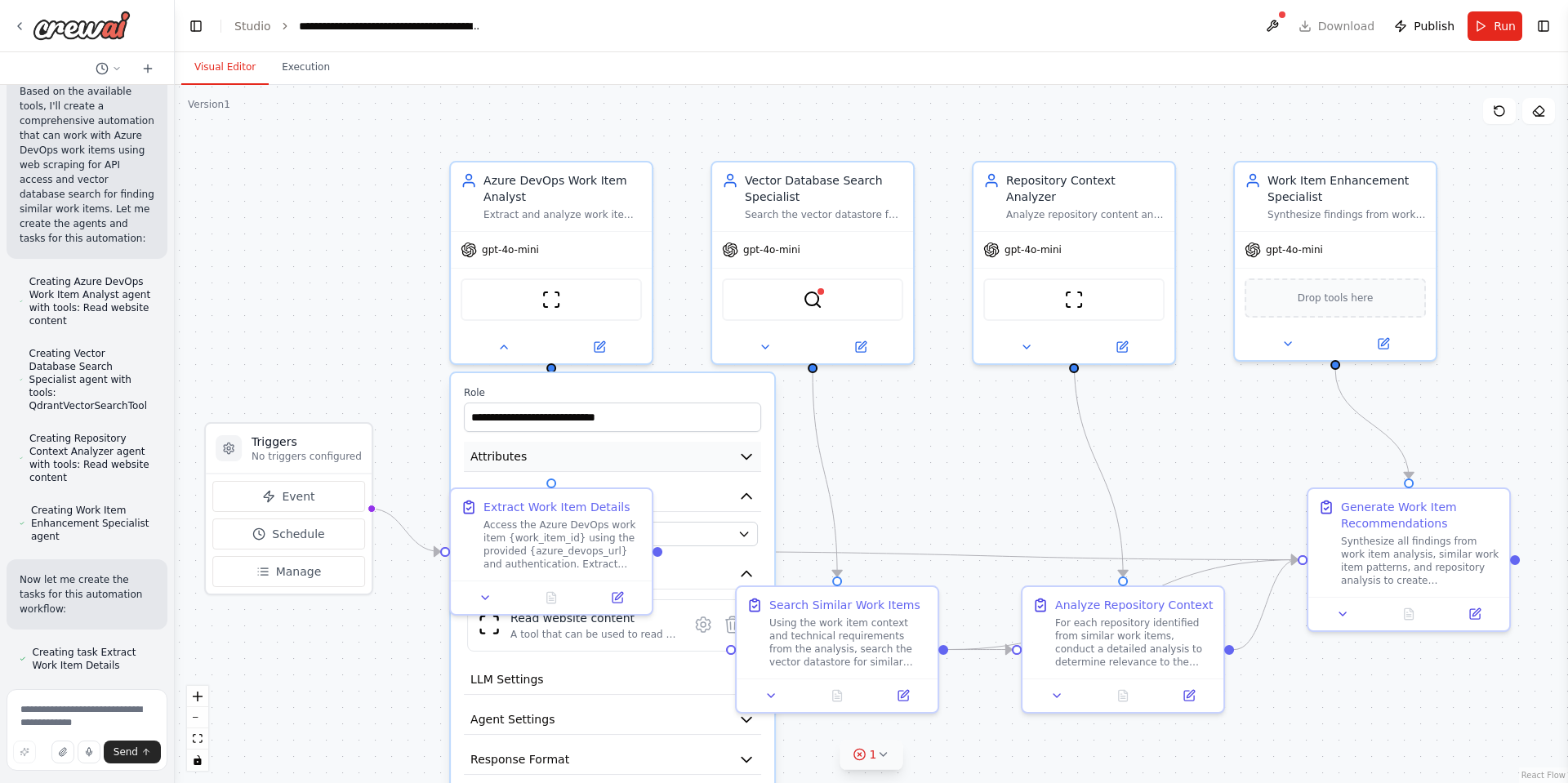
click at [751, 455] on icon "button" at bounding box center [746, 457] width 10 height 5
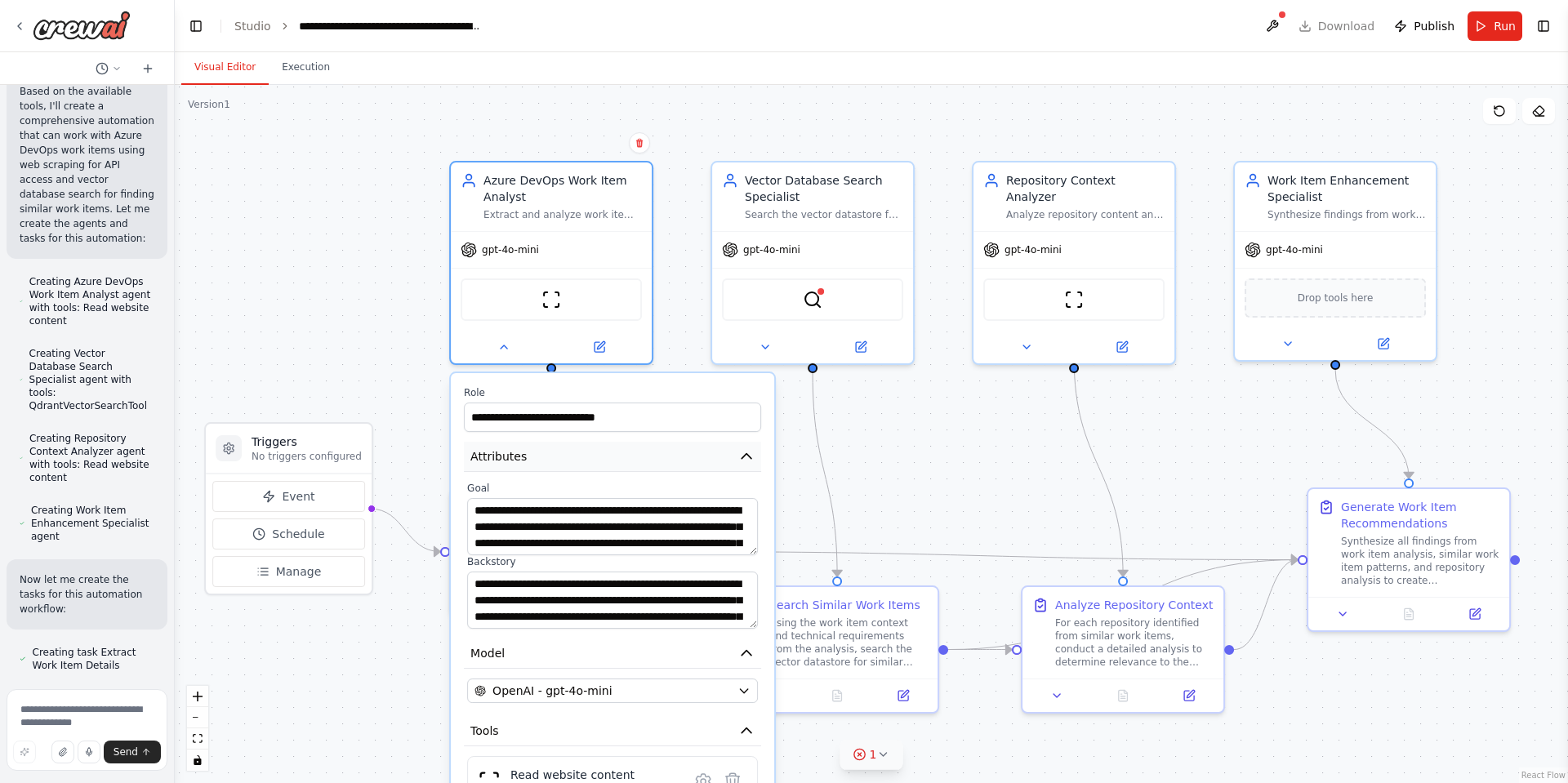
click at [753, 459] on icon "button" at bounding box center [746, 456] width 17 height 17
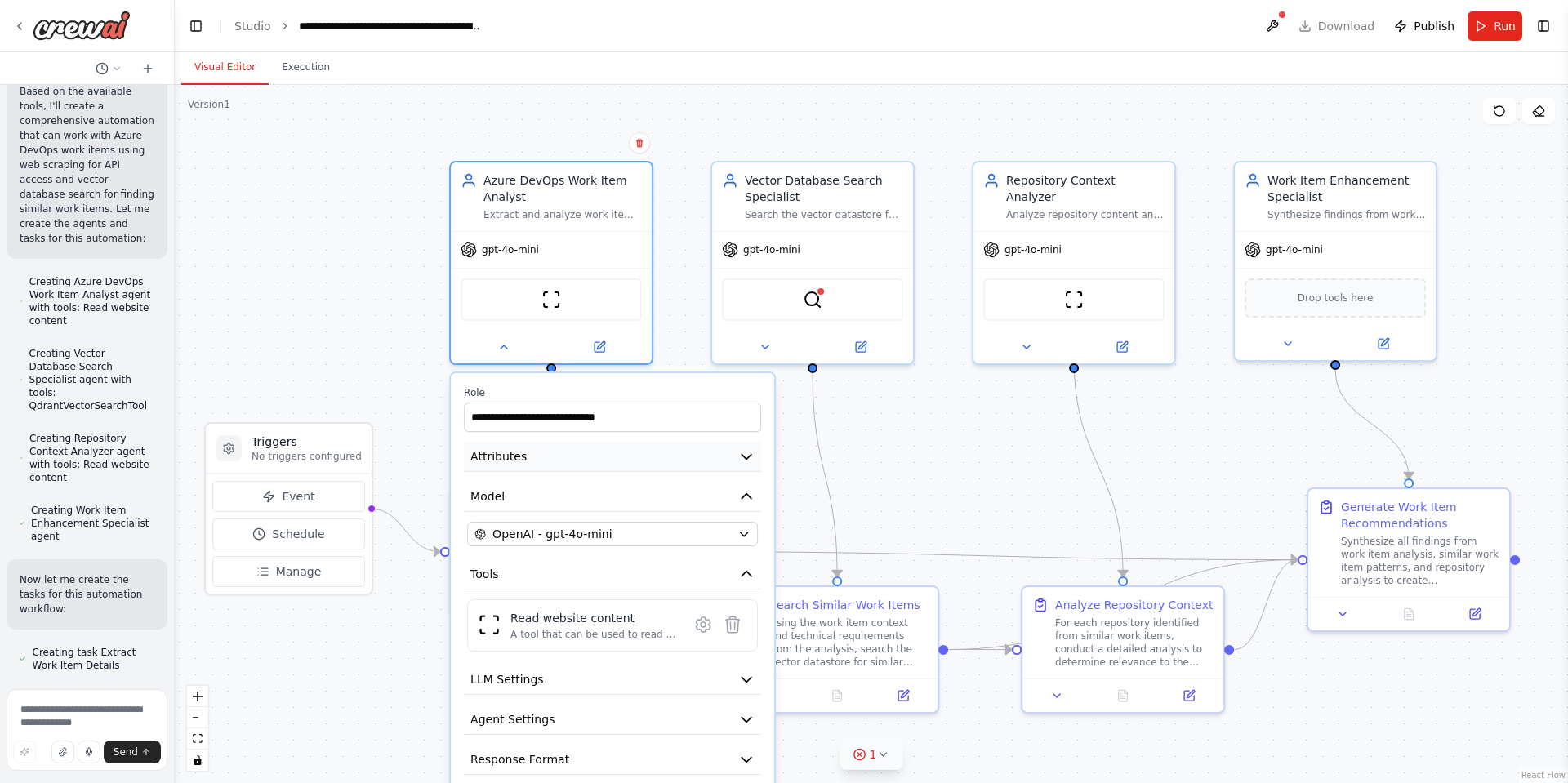
click at [752, 454] on icon "button" at bounding box center [746, 456] width 17 height 17
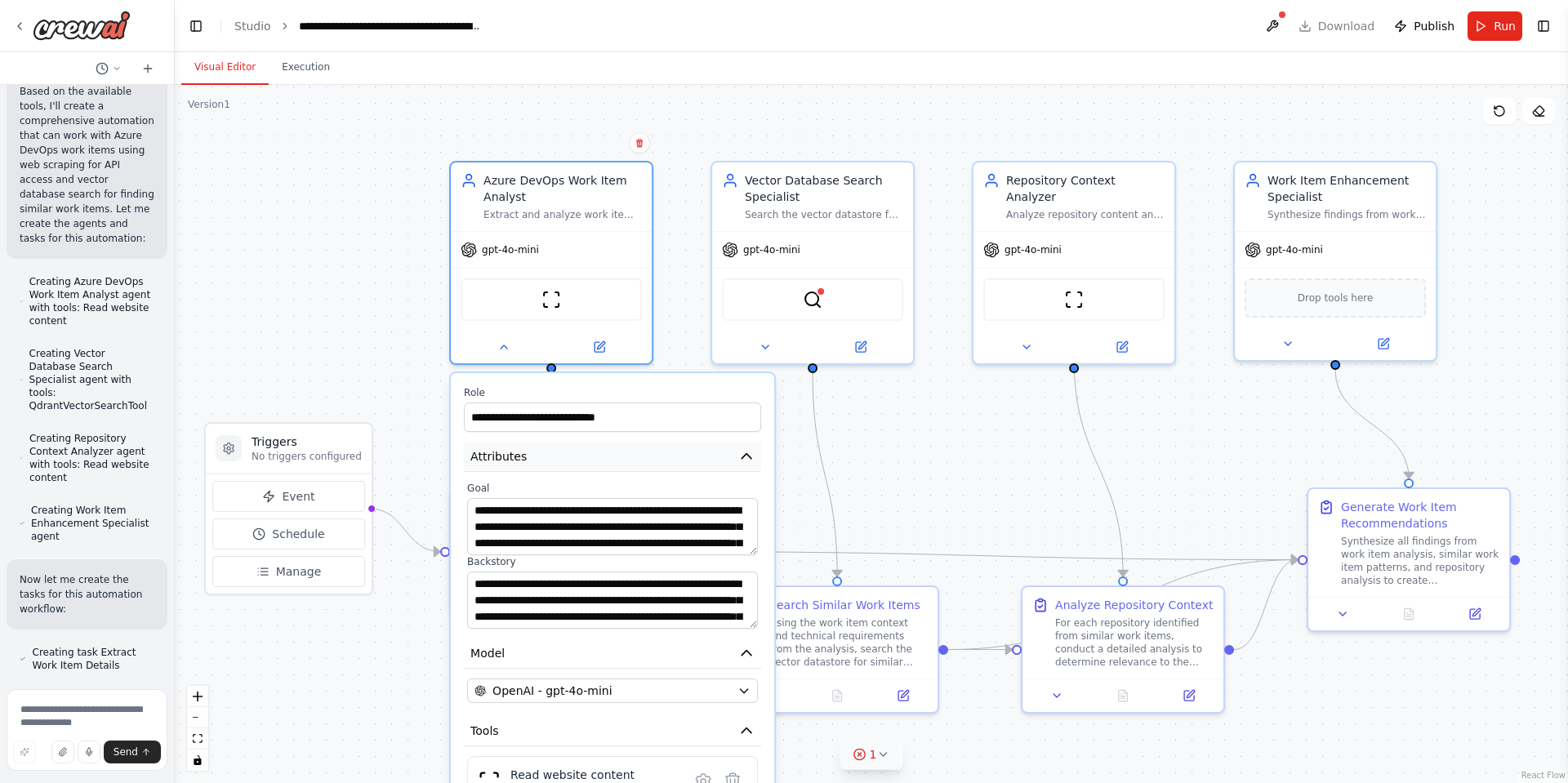
click at [753, 459] on icon "button" at bounding box center [746, 456] width 17 height 17
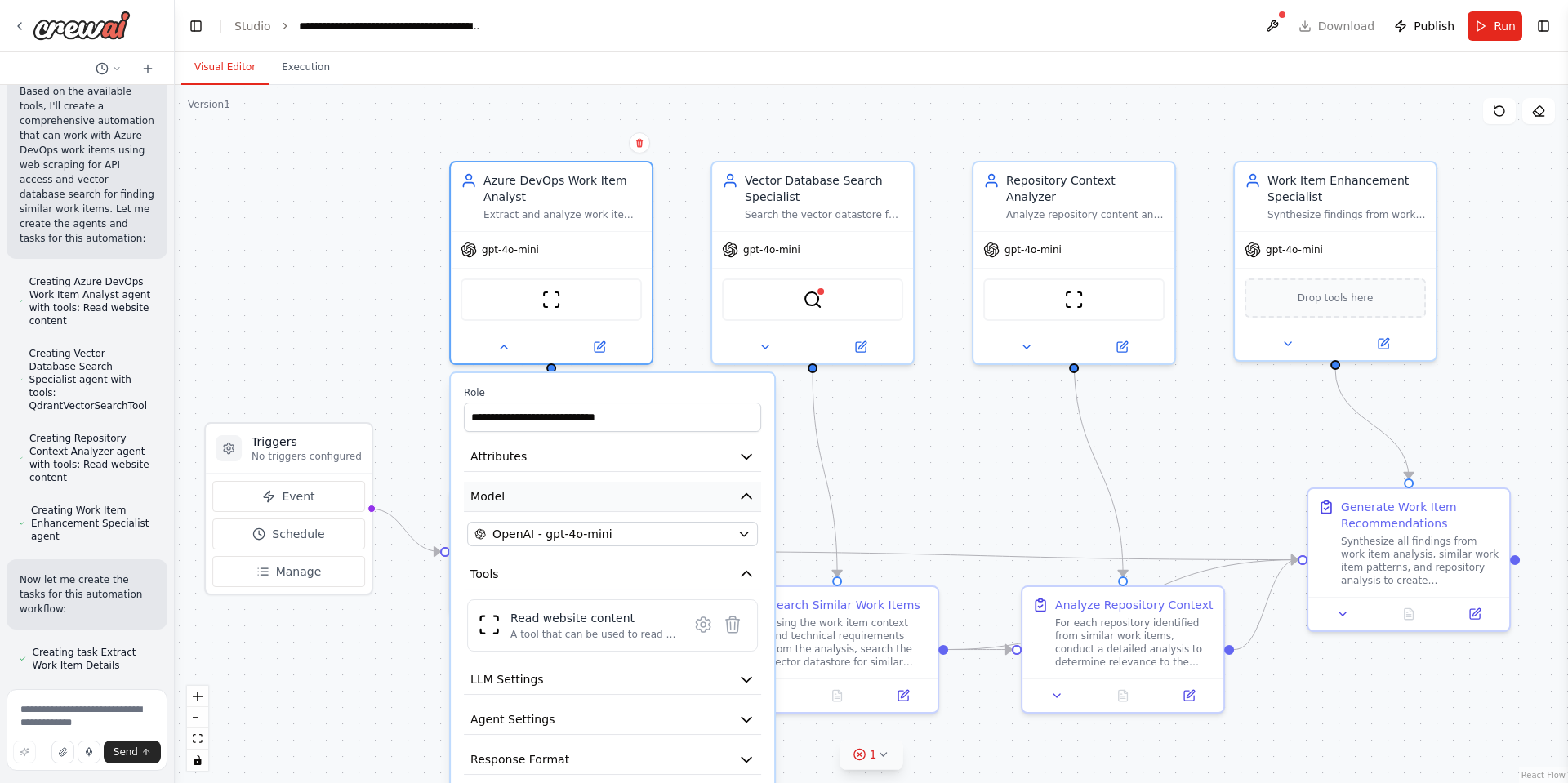
click at [749, 501] on icon "button" at bounding box center [746, 497] width 17 height 17
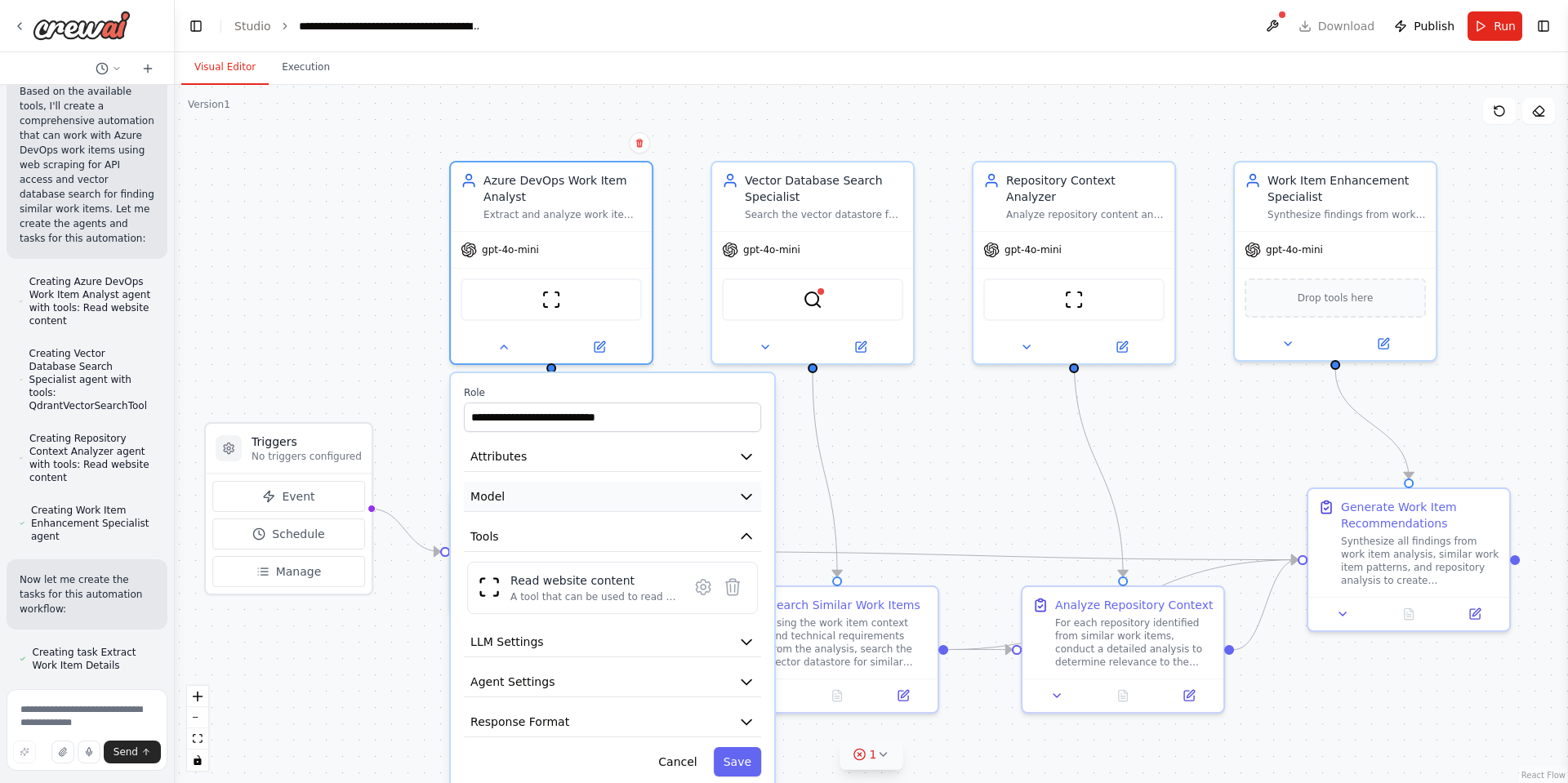
click at [749, 501] on icon "button" at bounding box center [746, 497] width 17 height 17
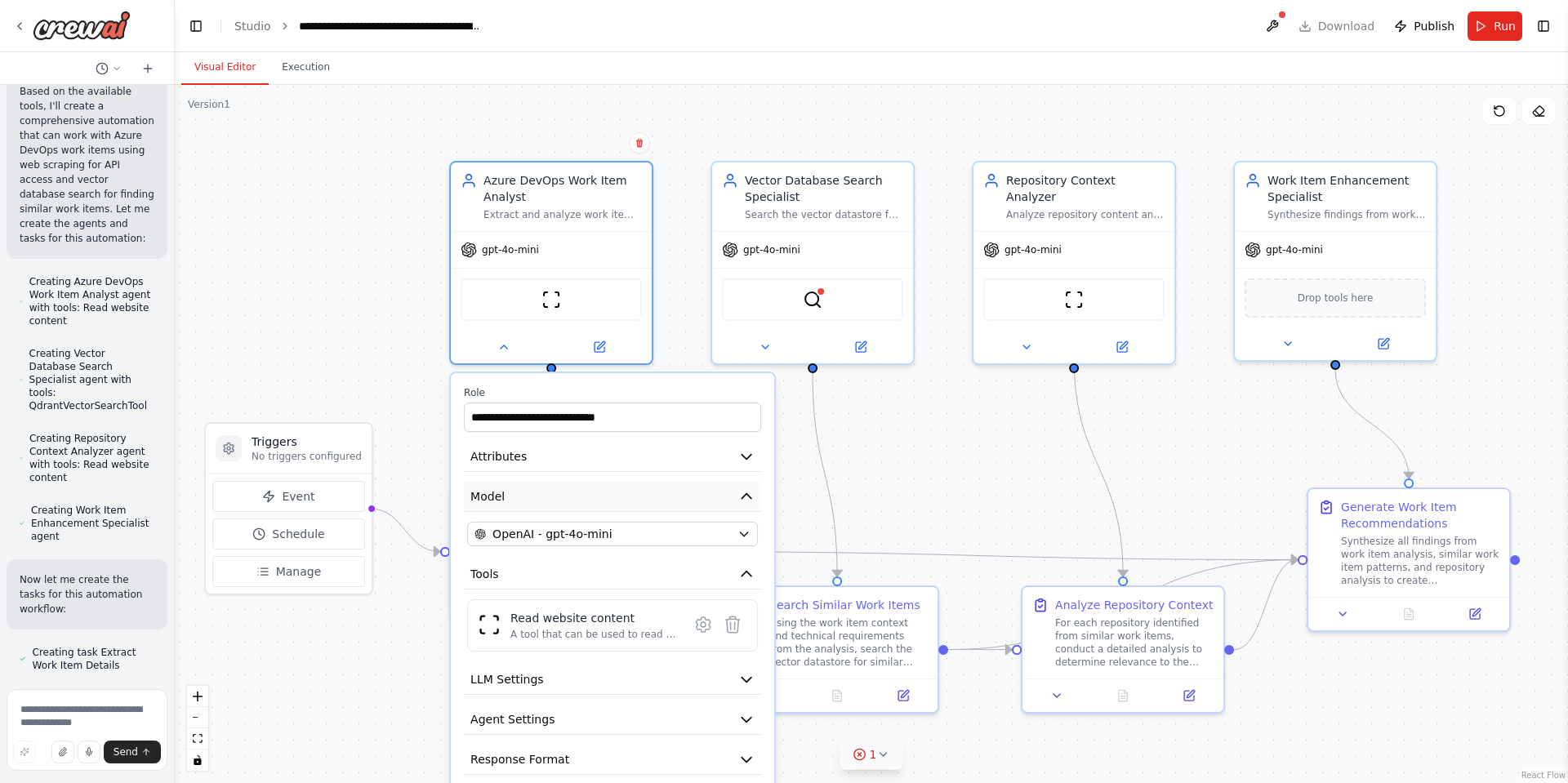
click at [749, 501] on icon "button" at bounding box center [746, 497] width 17 height 17
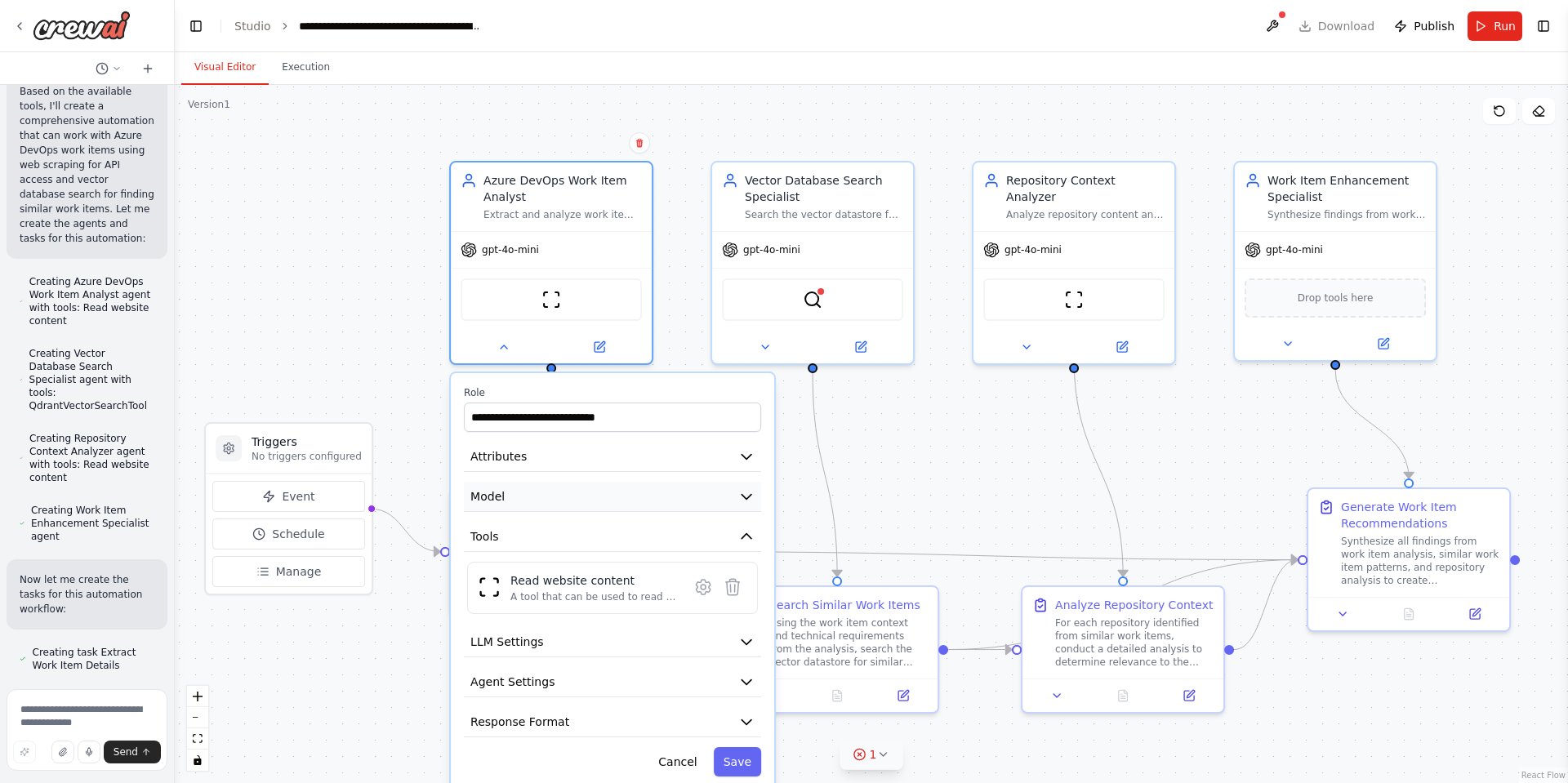
click at [749, 497] on icon "button" at bounding box center [746, 497] width 10 height 5
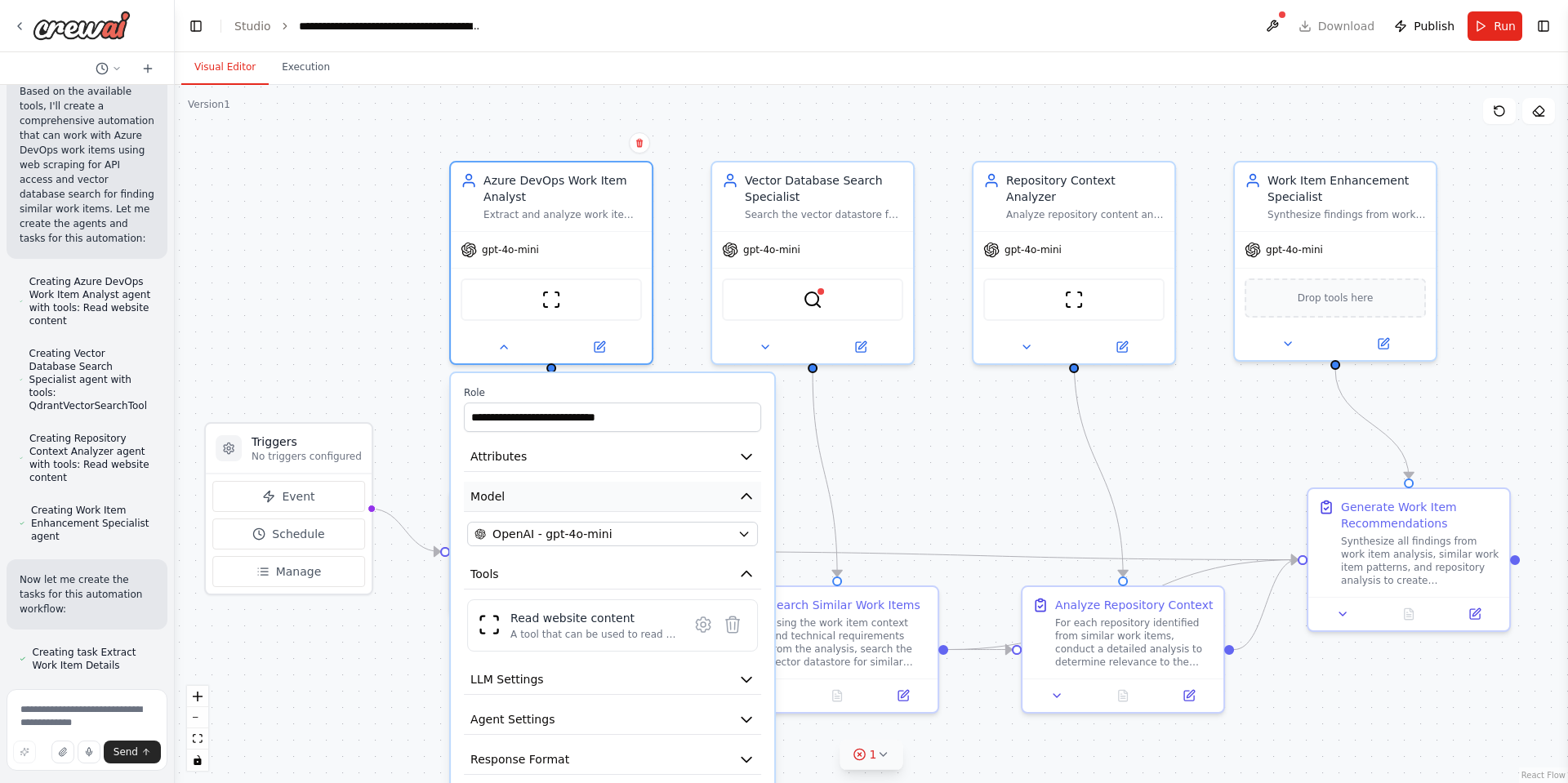
click at [749, 497] on icon "button" at bounding box center [746, 497] width 10 height 5
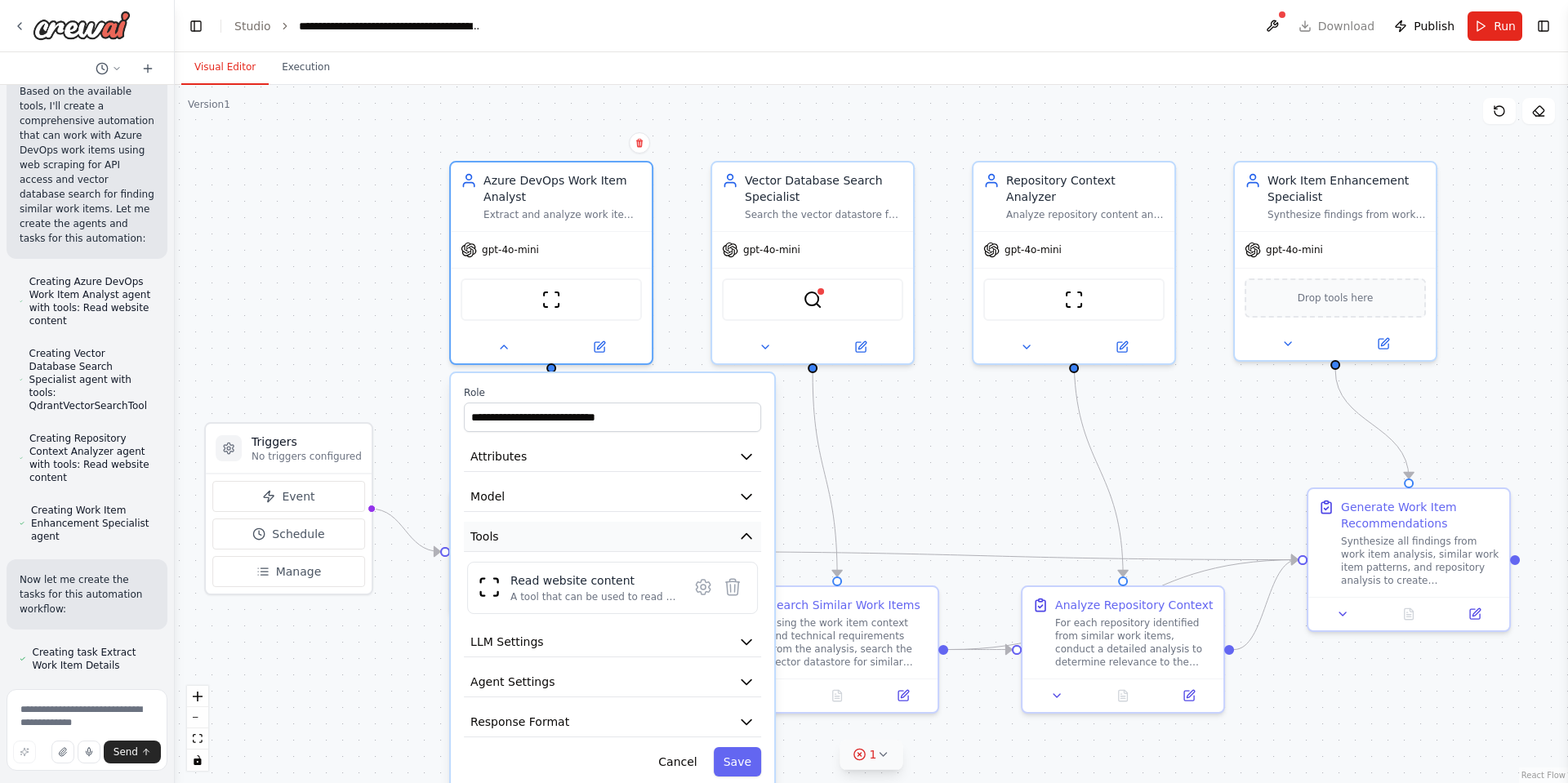
click at [747, 533] on icon "button" at bounding box center [746, 536] width 17 height 17
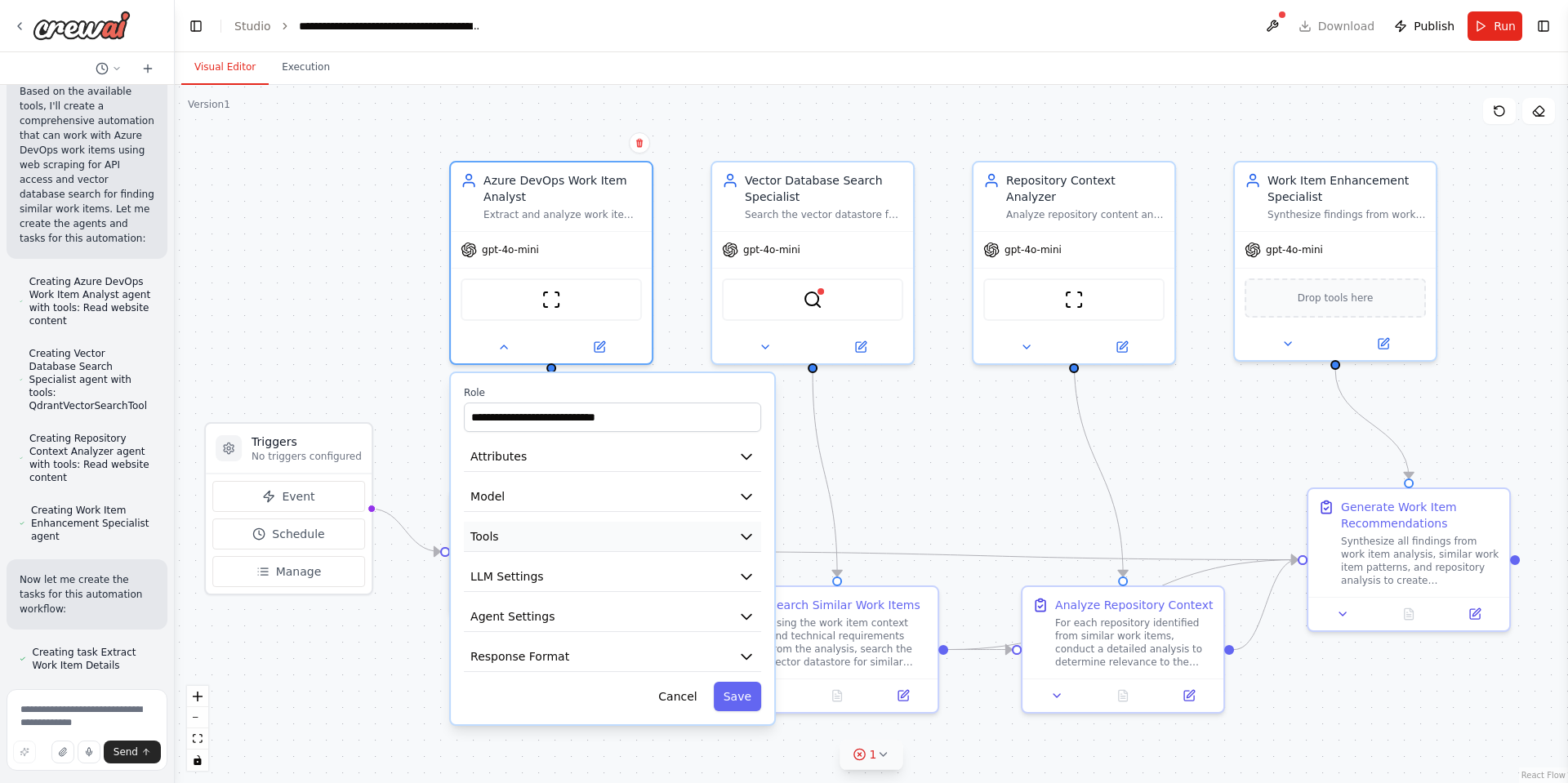
click at [746, 528] on icon "button" at bounding box center [746, 536] width 17 height 17
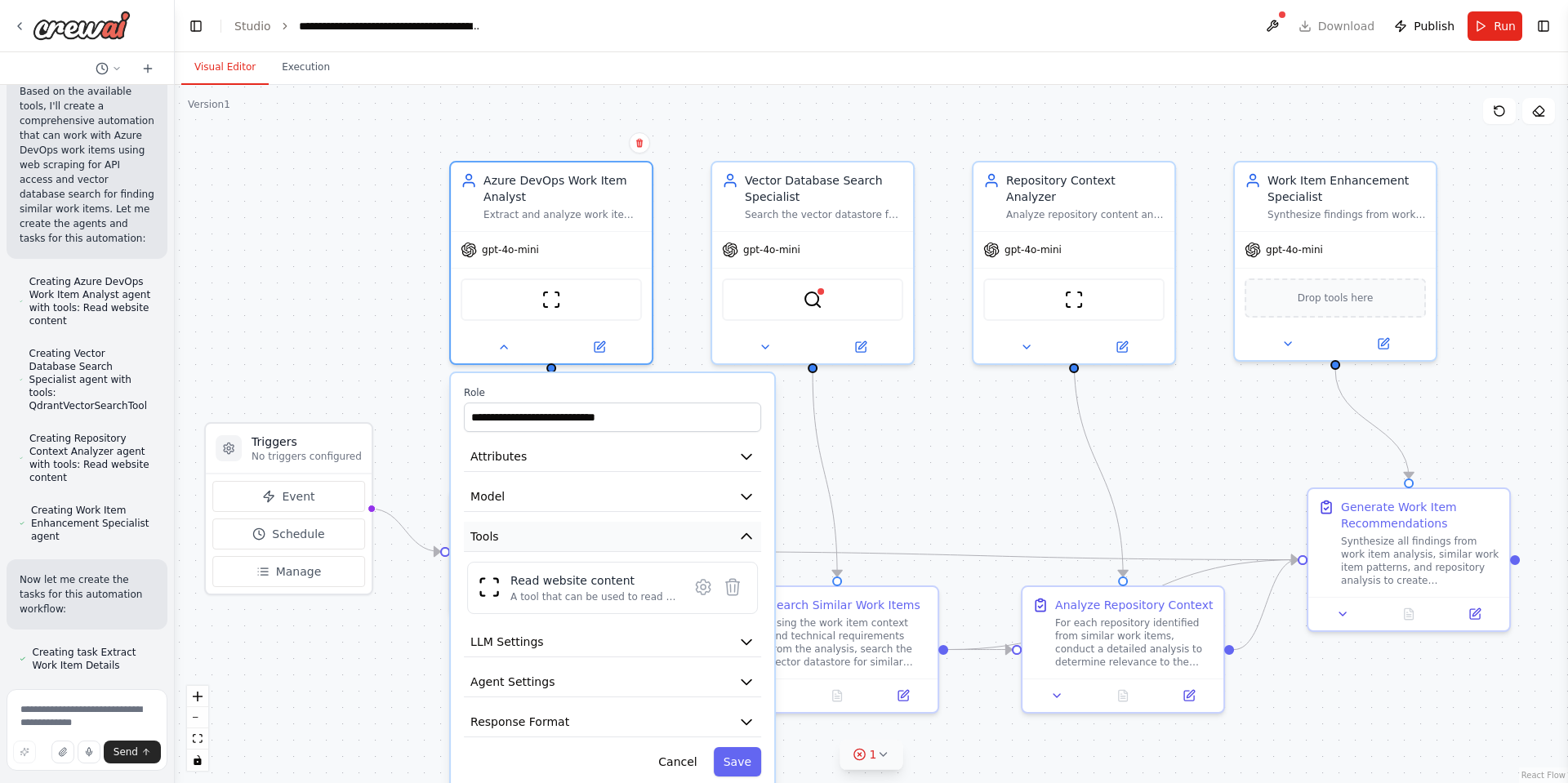
click at [750, 541] on icon "button" at bounding box center [746, 536] width 17 height 17
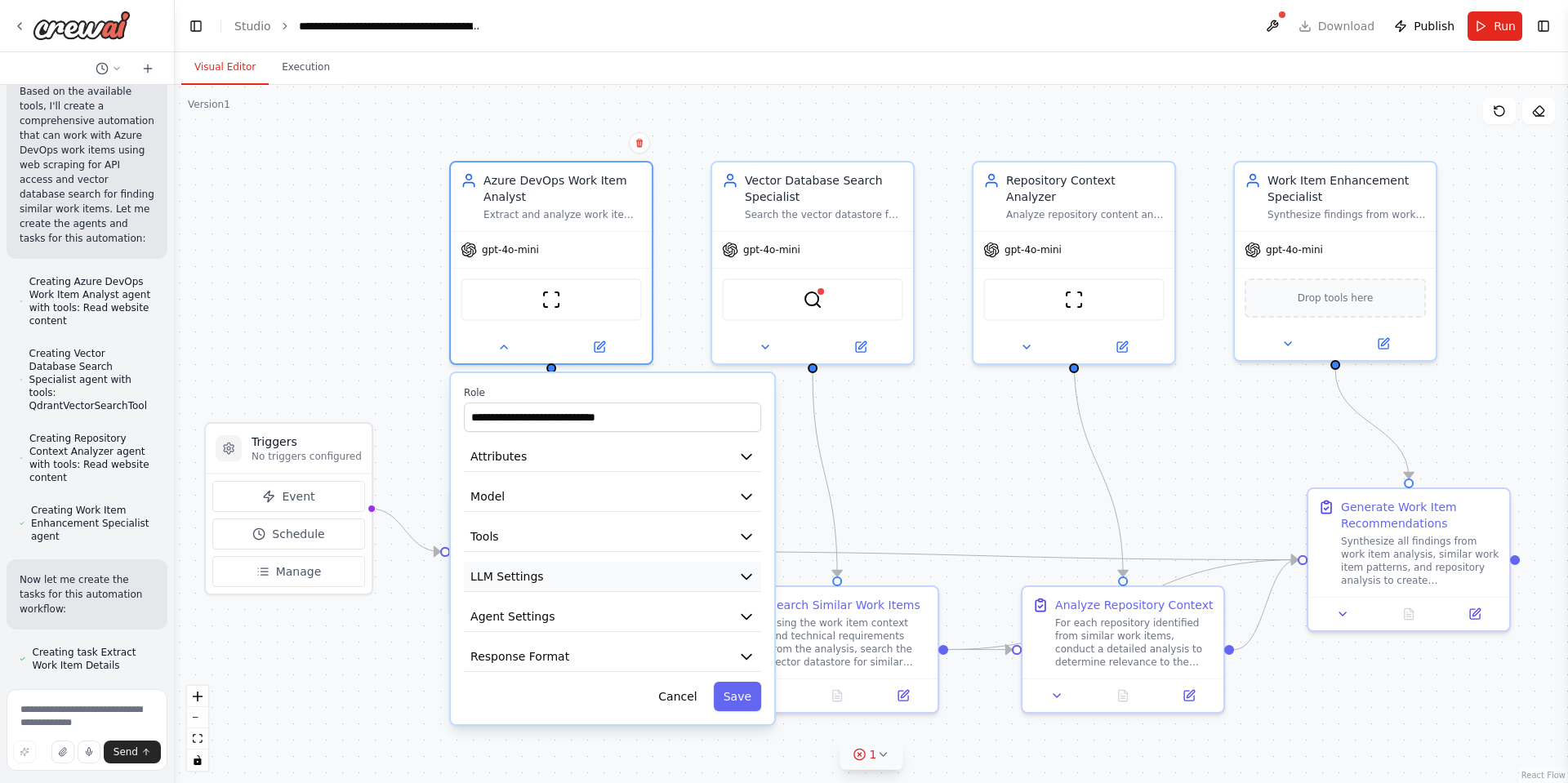
click at [747, 576] on icon "button" at bounding box center [746, 577] width 10 height 5
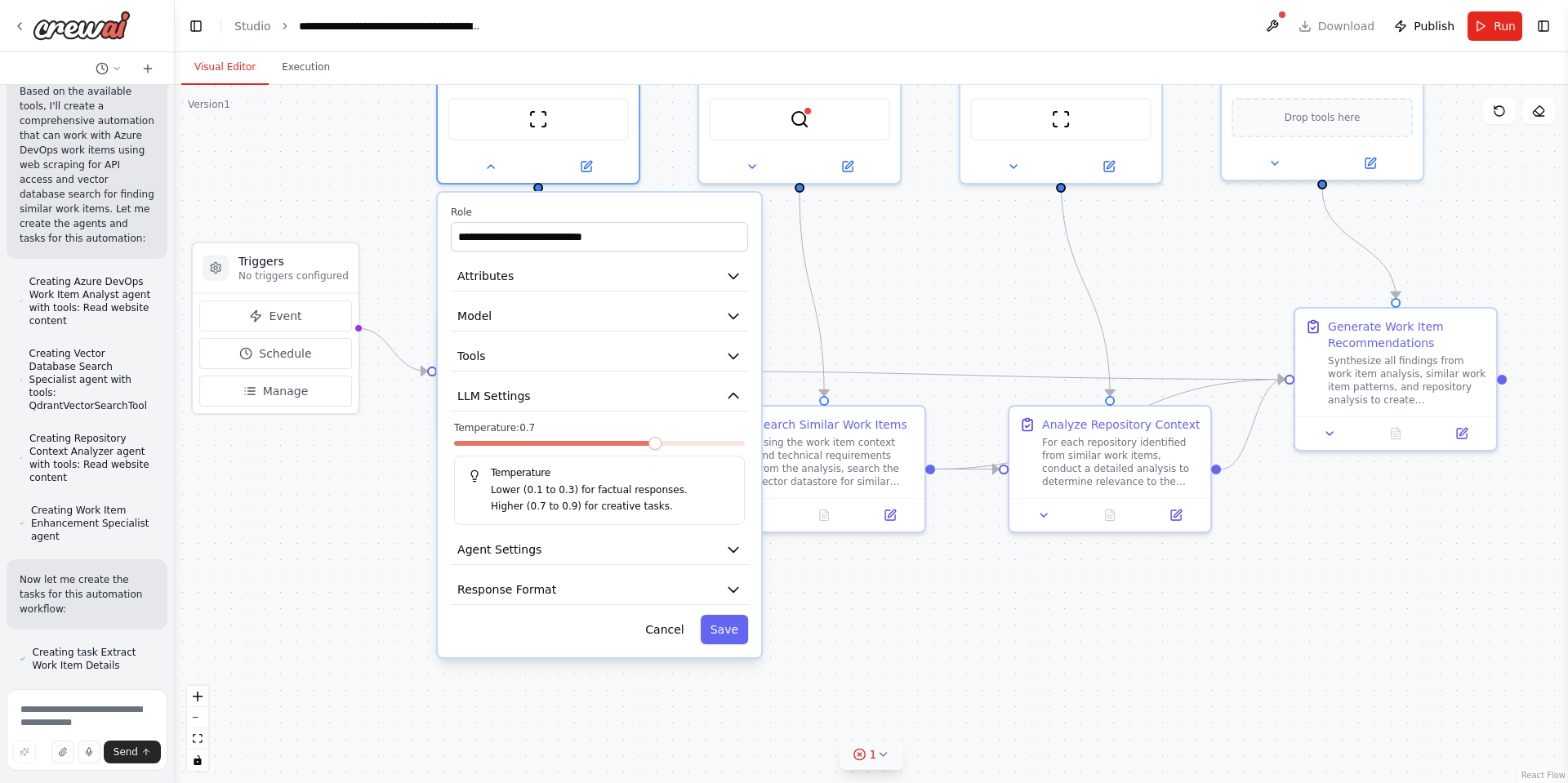
drag, startPoint x: 867, startPoint y: 509, endPoint x: 841, endPoint y: 348, distance: 163.1
click at [852, 323] on div ".deletable-edge-delete-btn { width: 20px; height: 20px; border: 0px solid #ffff…" at bounding box center [872, 434] width 1394 height 698
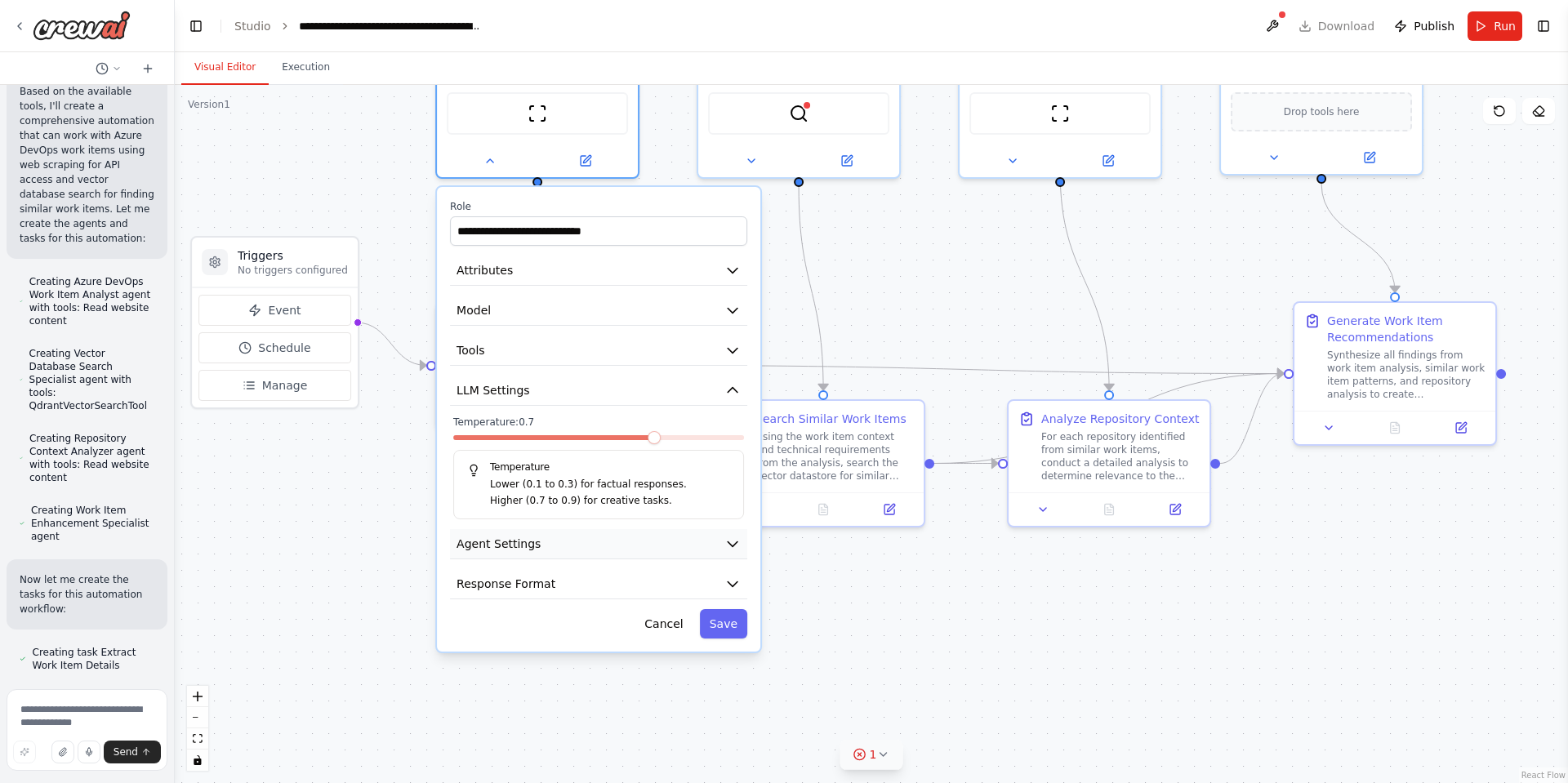
click at [727, 539] on icon "button" at bounding box center [732, 544] width 17 height 17
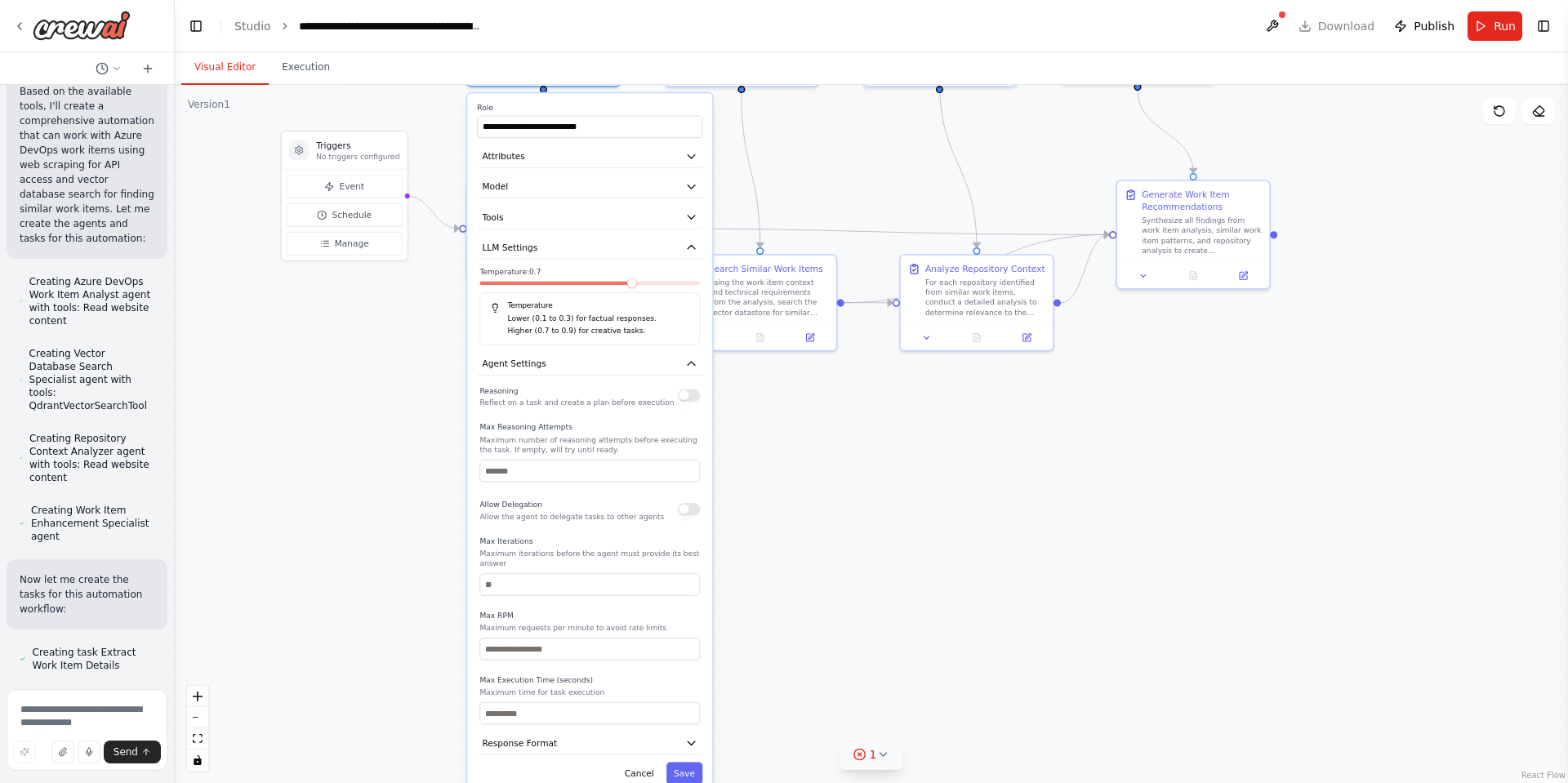
drag, startPoint x: 809, startPoint y: 629, endPoint x: 773, endPoint y: 441, distance: 191.4
click at [773, 441] on div ".deletable-edge-delete-btn { width: 20px; height: 20px; border: 0px solid #ffff…" at bounding box center [872, 434] width 1394 height 698
click at [1280, 18] on button at bounding box center [1273, 26] width 26 height 30
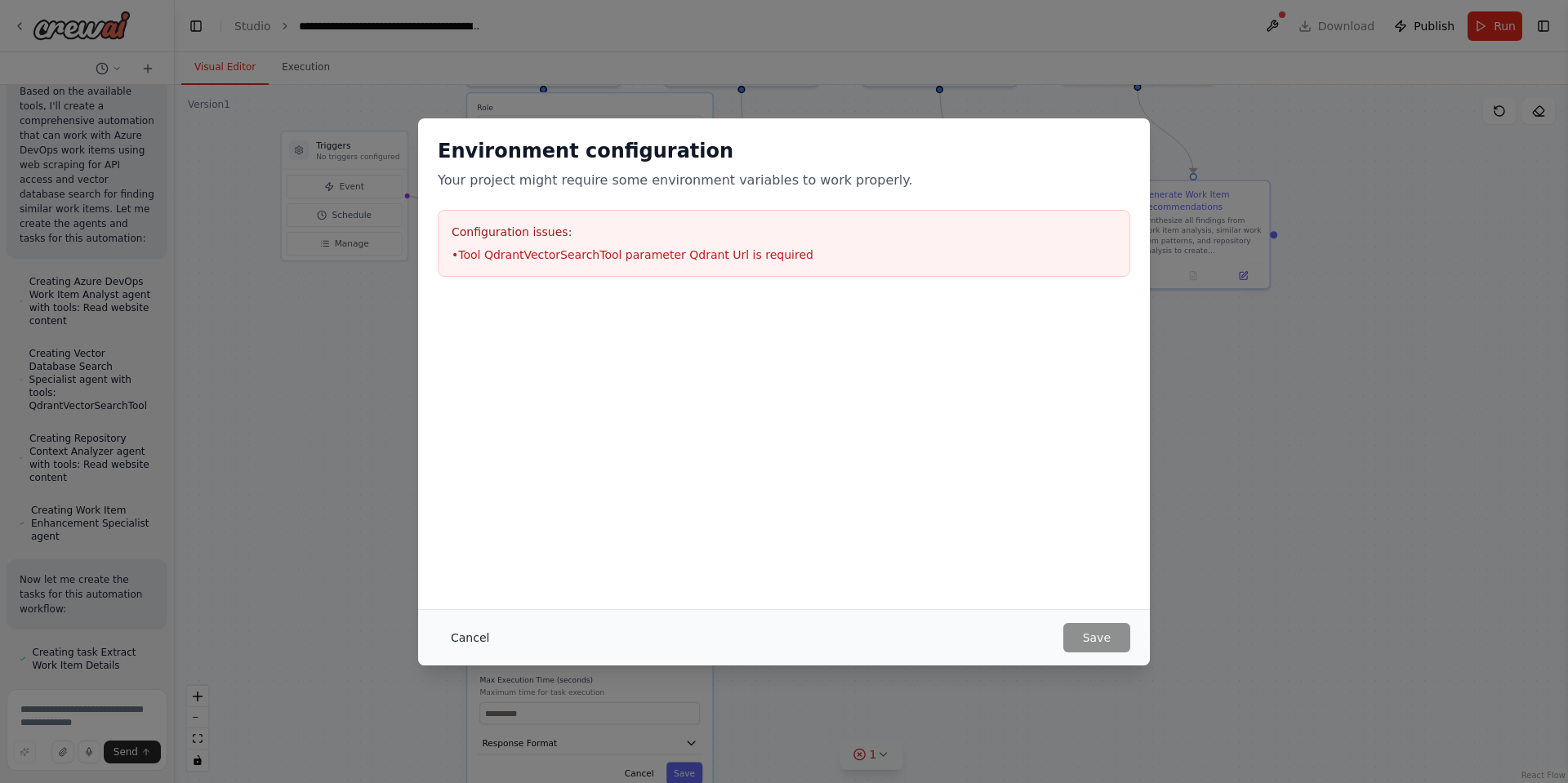
click at [455, 636] on button "Cancel" at bounding box center [470, 638] width 65 height 30
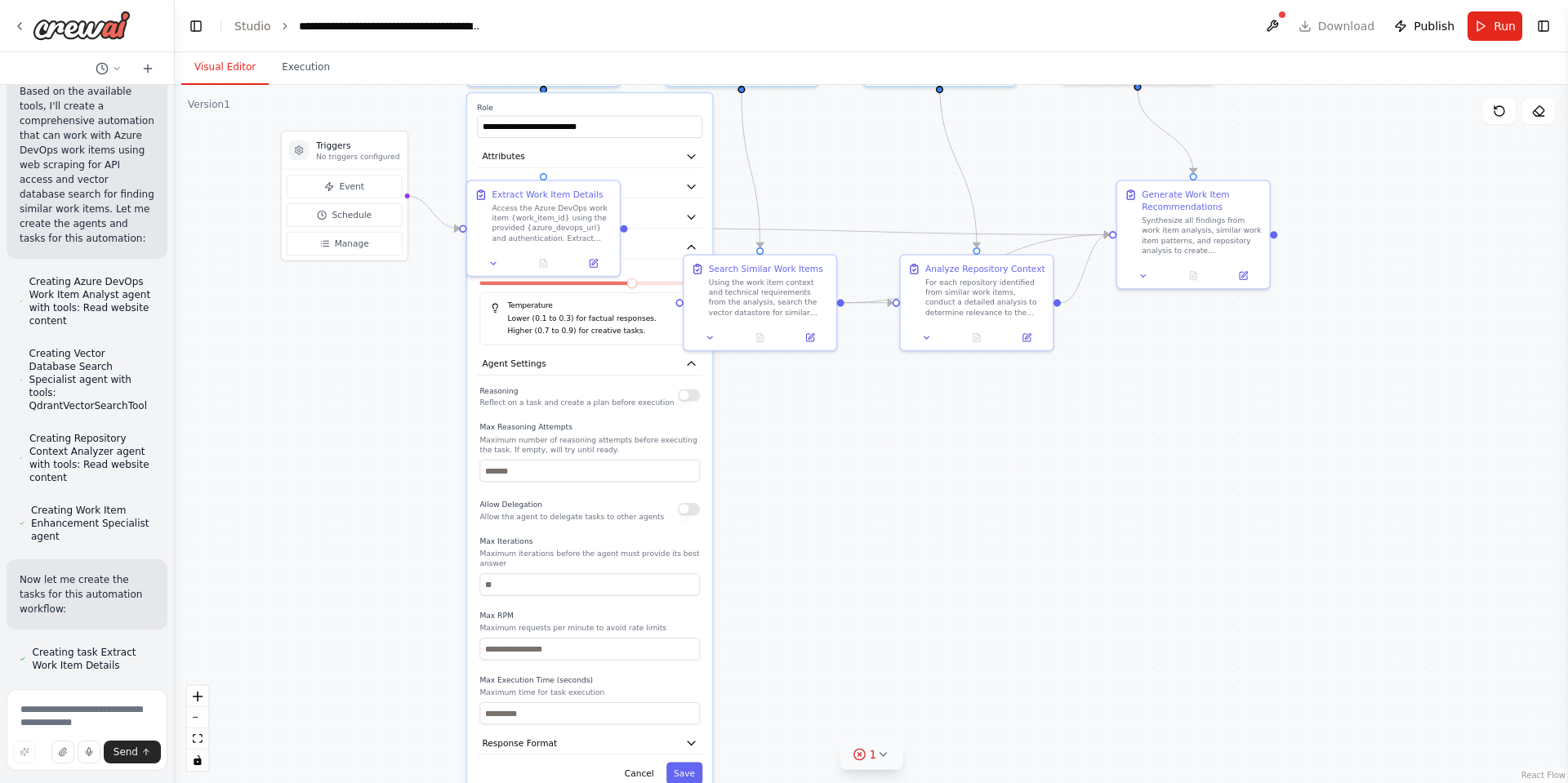
click at [636, 104] on label "Role" at bounding box center [590, 107] width 225 height 10
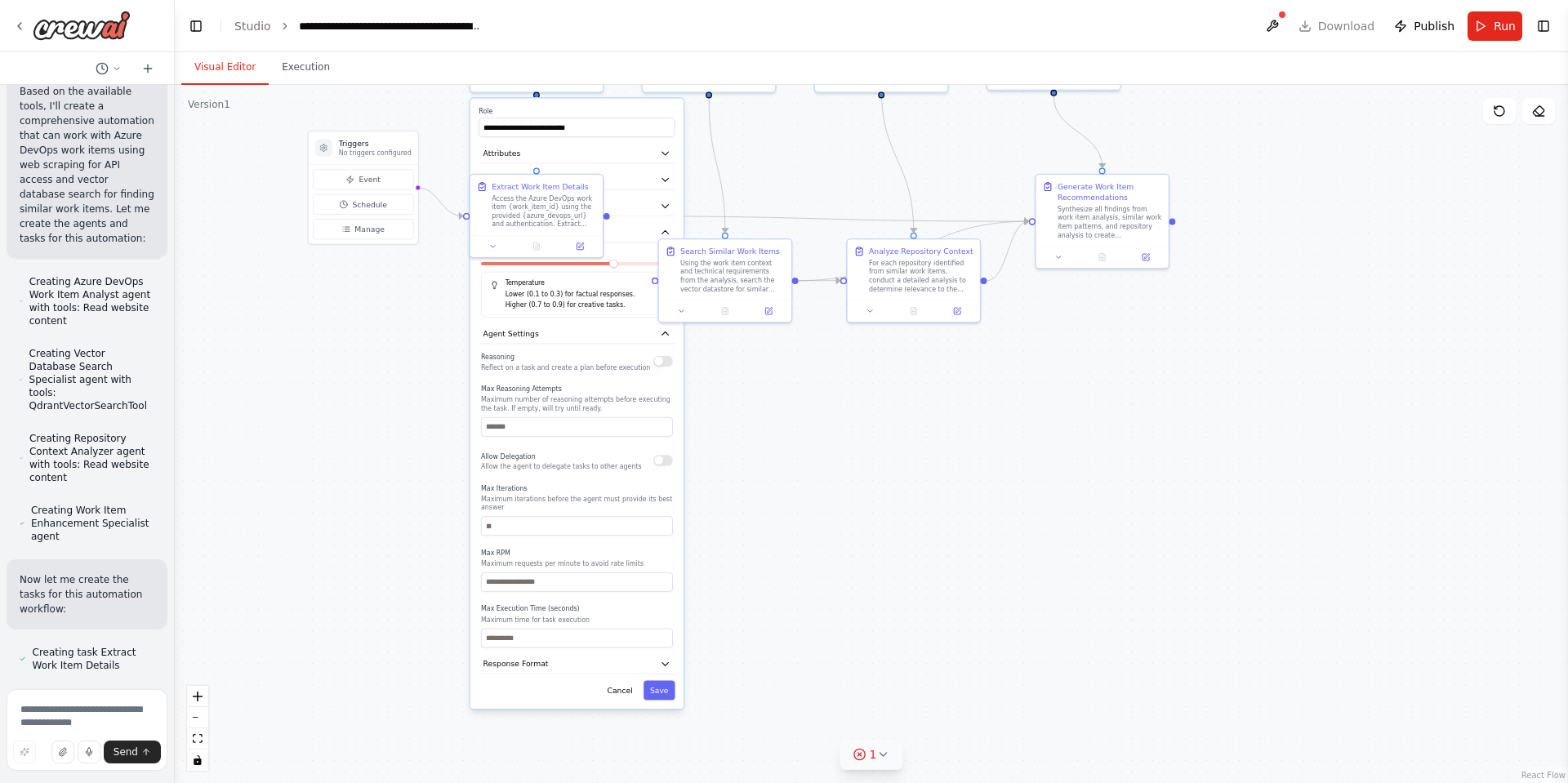
drag, startPoint x: 759, startPoint y: 575, endPoint x: 730, endPoint y: 535, distance: 49.4
click at [730, 535] on div ".deletable-edge-delete-btn { width: 20px; height: 20px; border: 0px solid #ffff…" at bounding box center [872, 434] width 1394 height 698
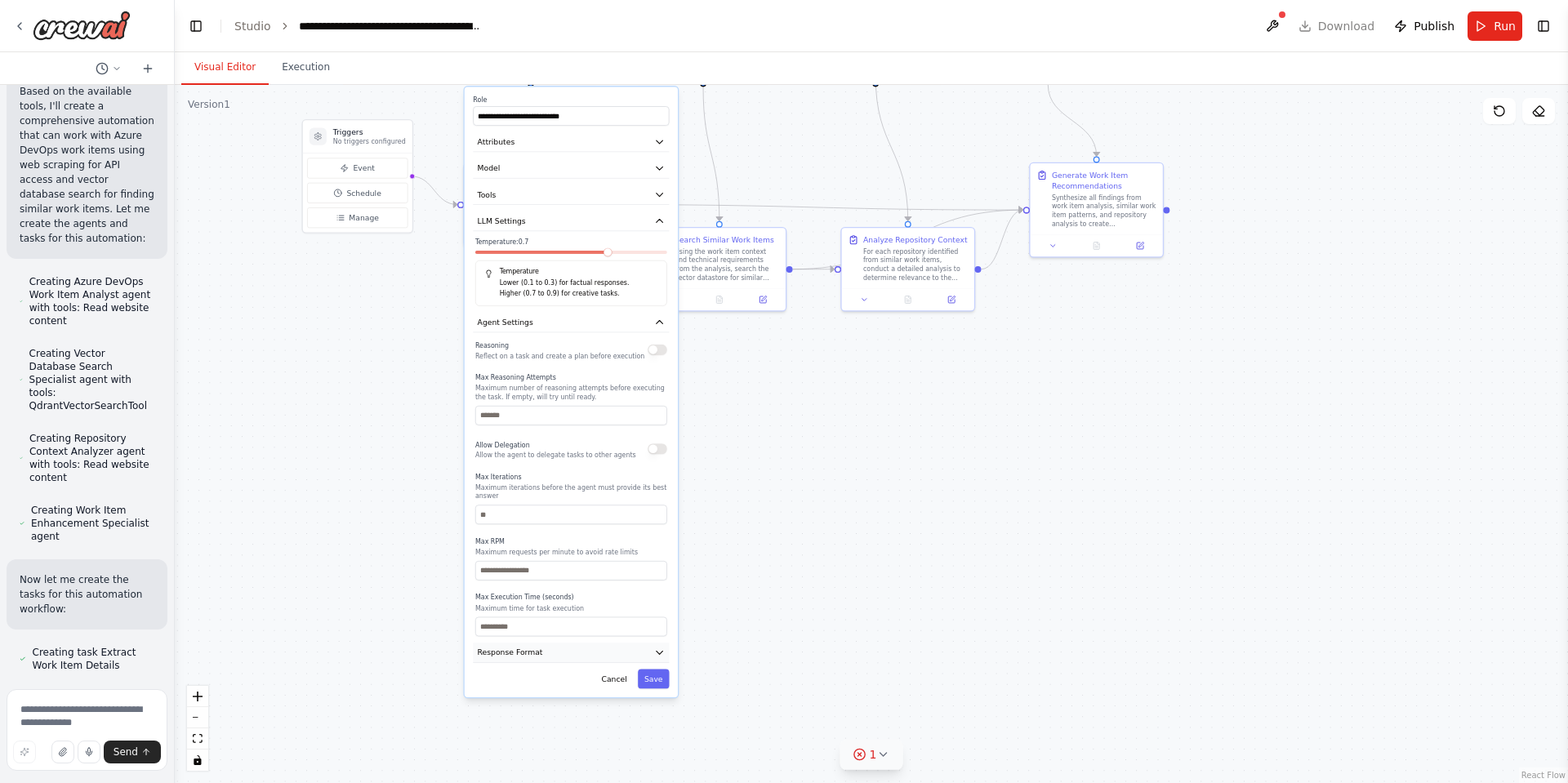
click at [660, 651] on icon "button" at bounding box center [660, 652] width 6 height 4
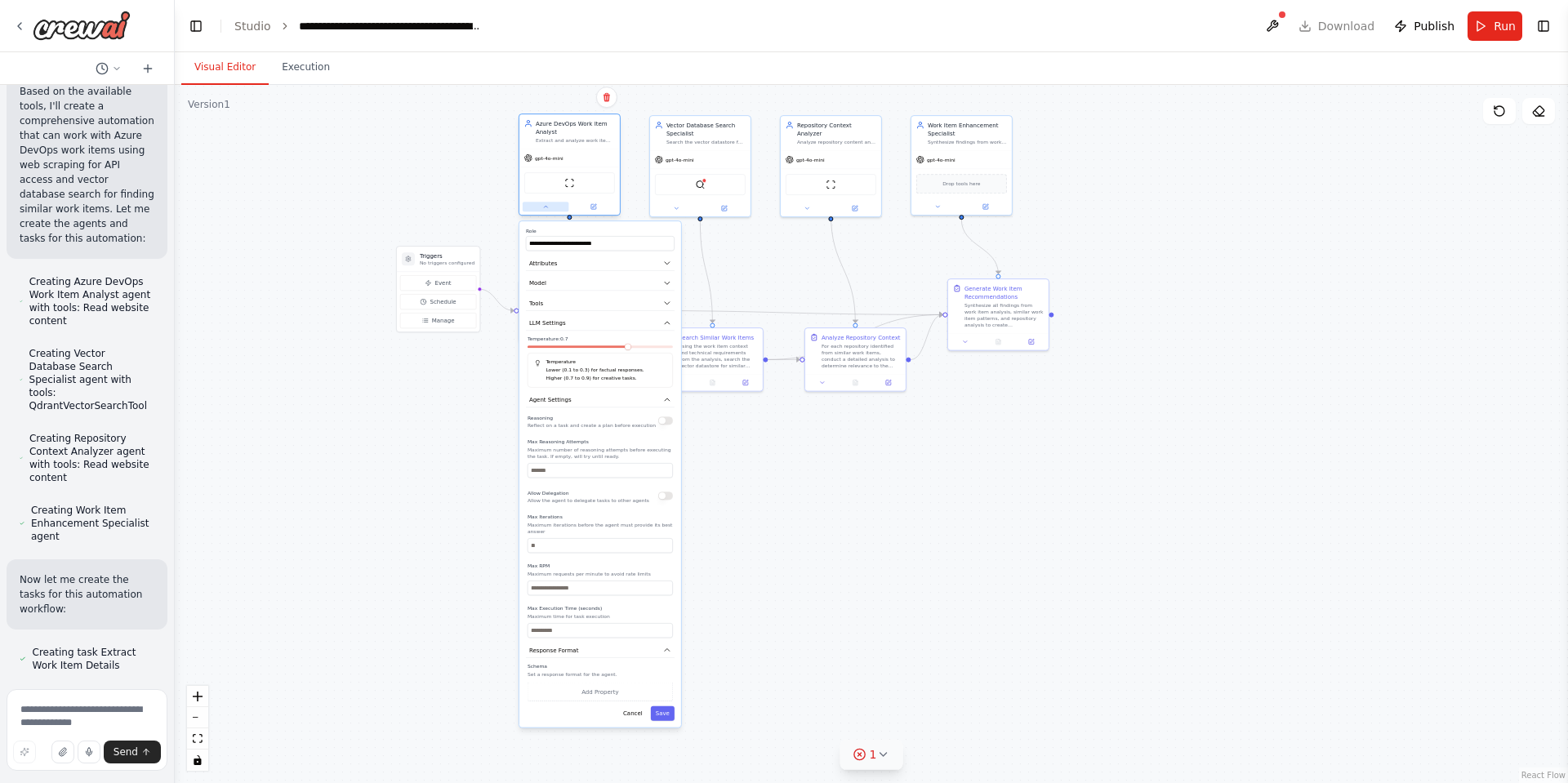
click at [554, 209] on button at bounding box center [546, 206] width 46 height 10
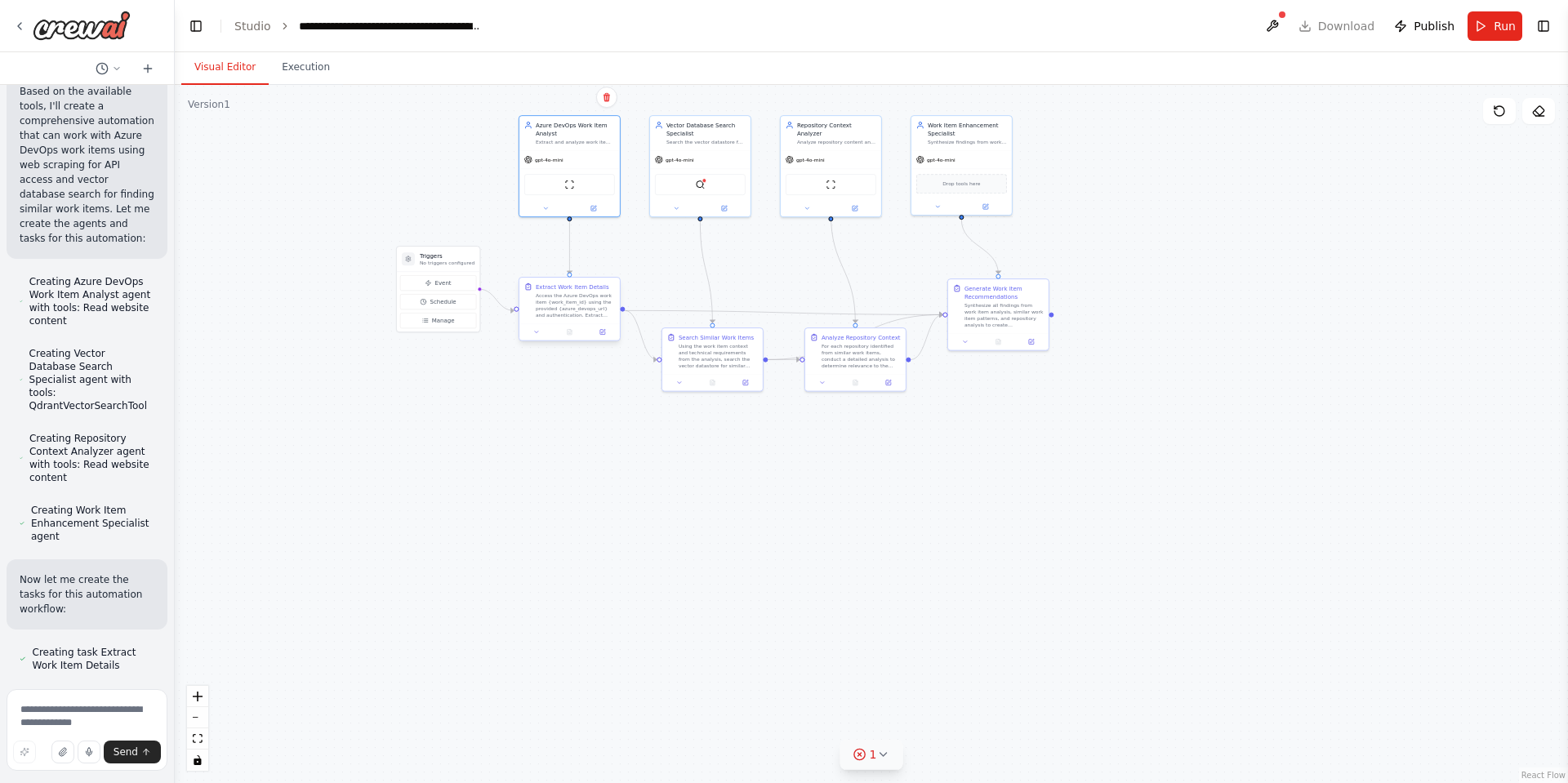
click at [578, 301] on div "Access the Azure DevOps work item {work_item_id} using the provided {azure_devo…" at bounding box center [576, 306] width 79 height 26
click at [538, 333] on icon at bounding box center [537, 333] width 4 height 2
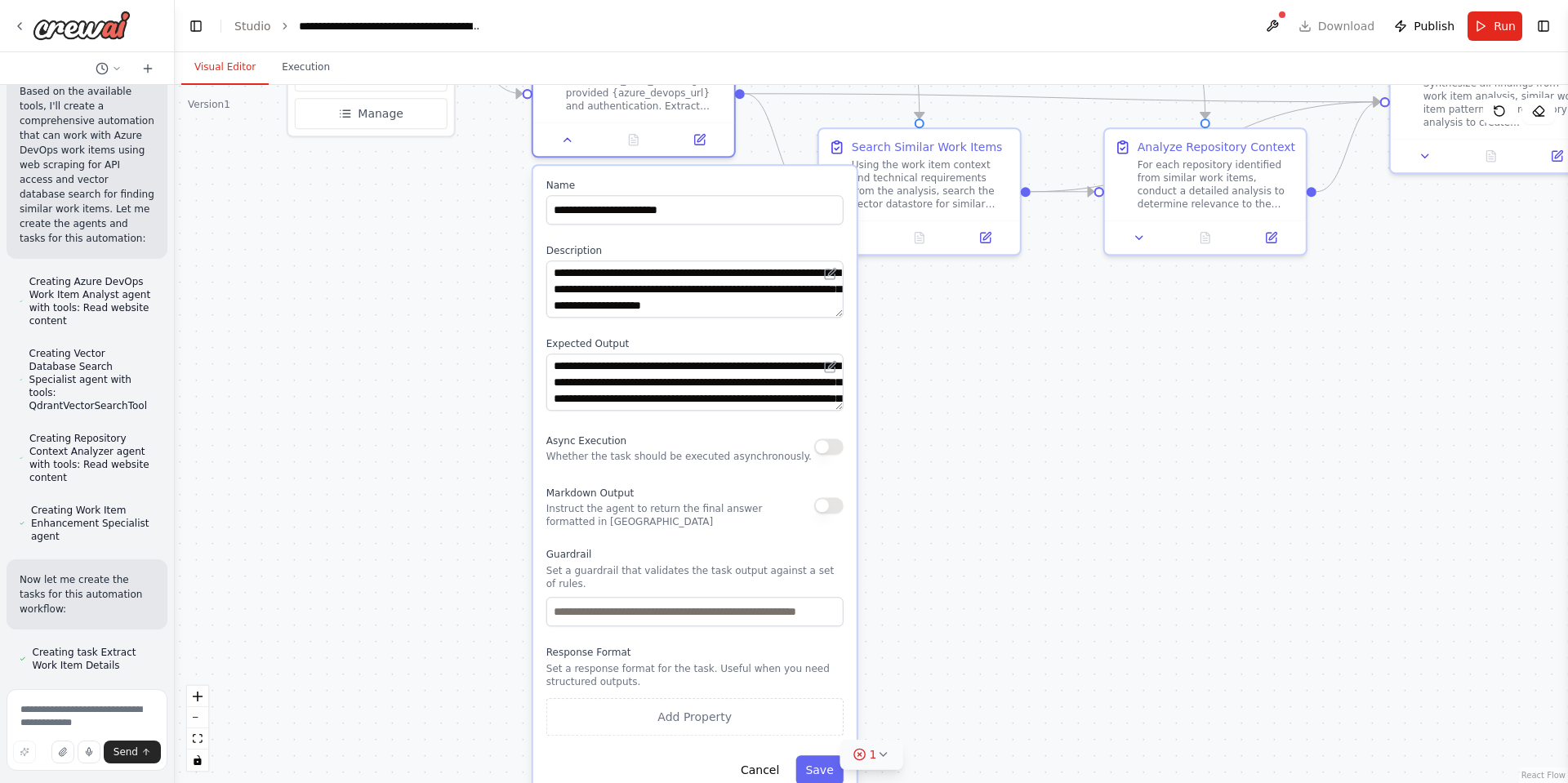
drag, startPoint x: 727, startPoint y: 424, endPoint x: 1030, endPoint y: 448, distance: 303.9
click at [1030, 448] on div ".deletable-edge-delete-btn { width: 20px; height: 20px; border: 0px solid #ffff…" at bounding box center [872, 434] width 1394 height 698
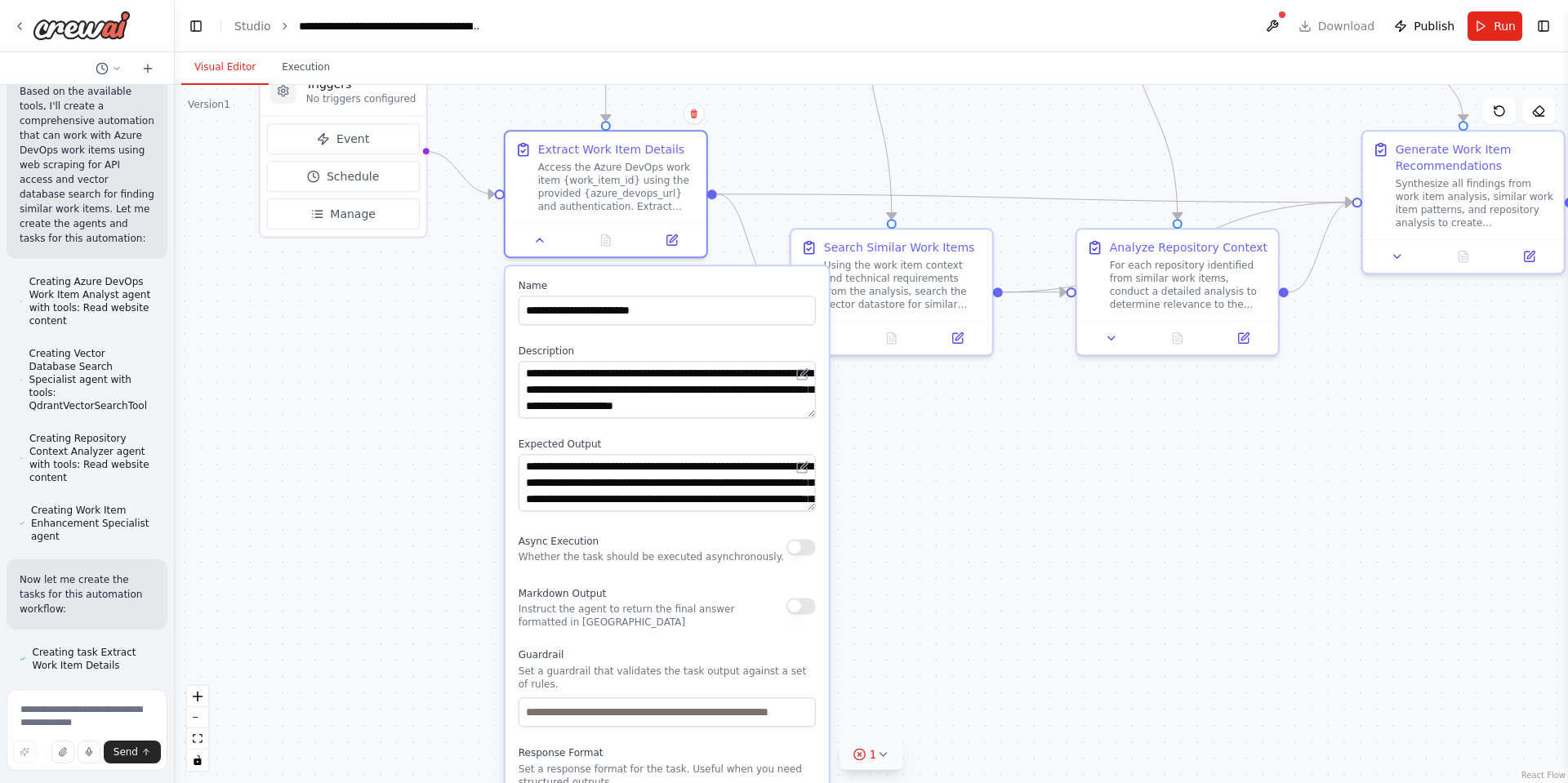
drag, startPoint x: 1119, startPoint y: 389, endPoint x: 1092, endPoint y: 490, distance: 104.5
click at [1092, 490] on div ".deletable-edge-delete-btn { width: 20px; height: 20px; border: 0px solid #ffff…" at bounding box center [872, 434] width 1394 height 698
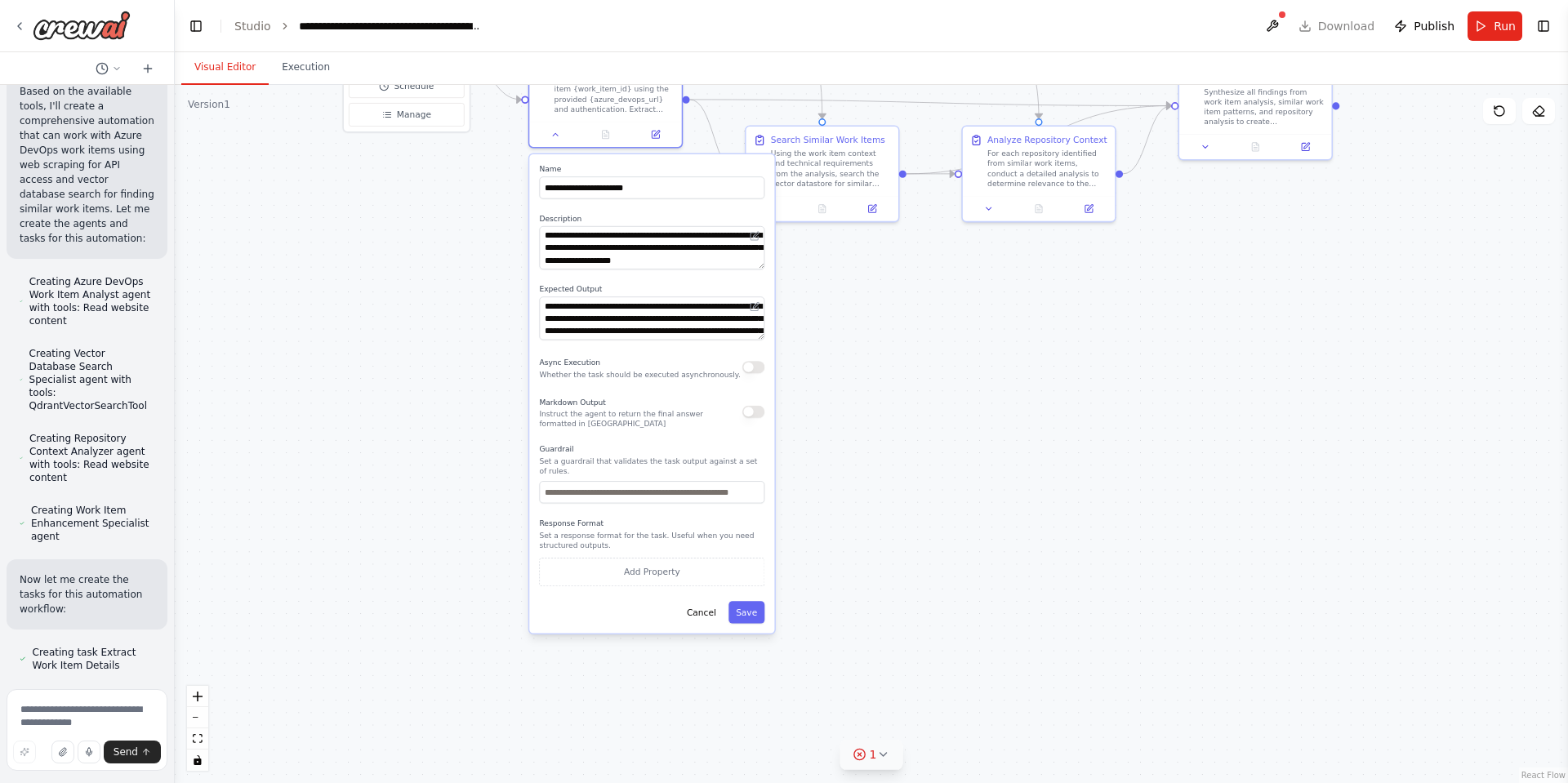
drag, startPoint x: 557, startPoint y: 617, endPoint x: 492, endPoint y: 434, distance: 194.2
click at [492, 434] on div ".deletable-edge-delete-btn { width: 20px; height: 20px; border: 0px solid #ffff…" at bounding box center [872, 434] width 1394 height 698
click at [710, 601] on button "Cancel" at bounding box center [702, 610] width 44 height 22
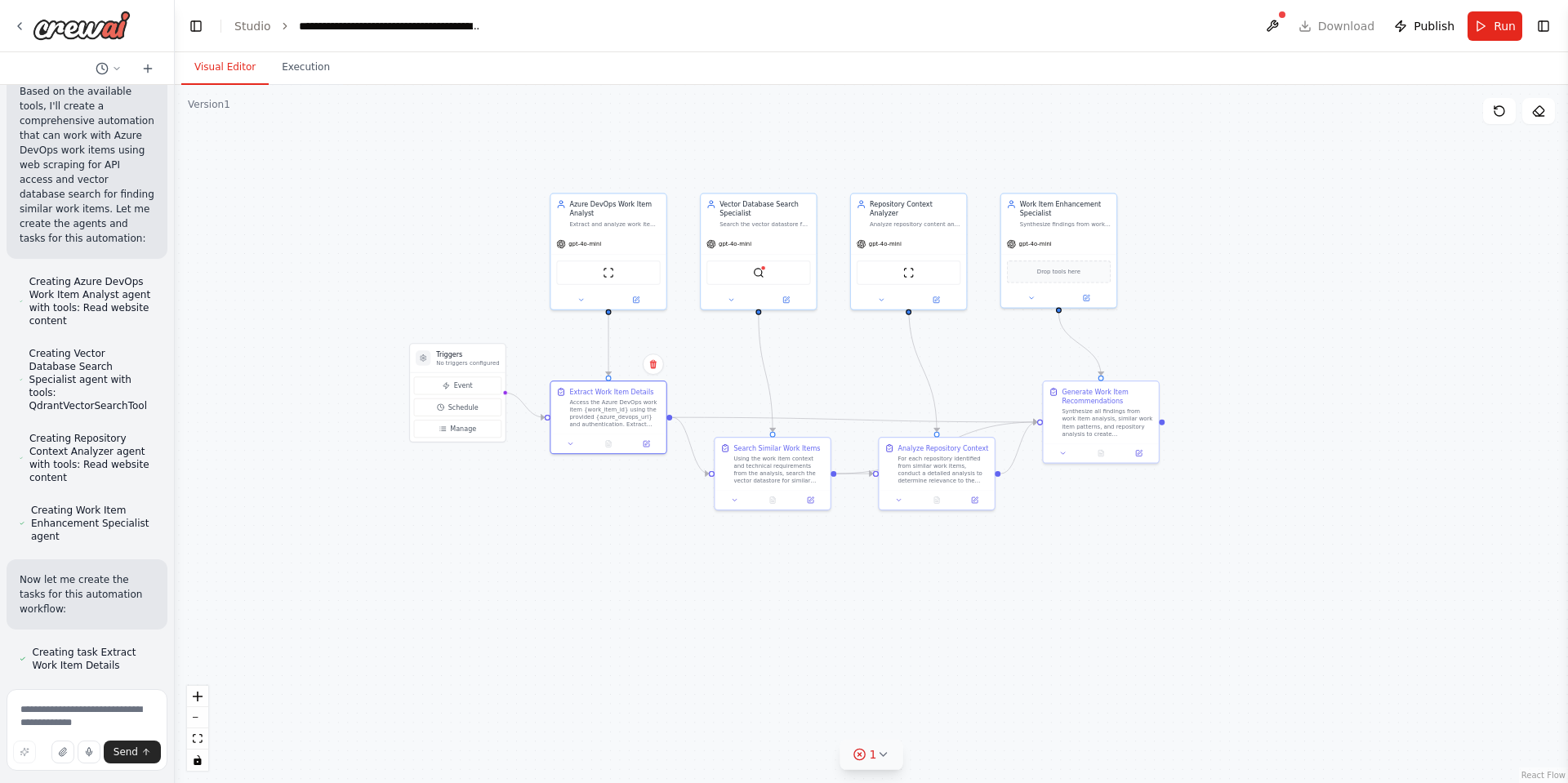
drag, startPoint x: 638, startPoint y: 366, endPoint x: 576, endPoint y: 635, distance: 276.1
click at [576, 635] on div ".deletable-edge-delete-btn { width: 20px; height: 20px; border: 0px solid #ffff…" at bounding box center [872, 434] width 1394 height 698
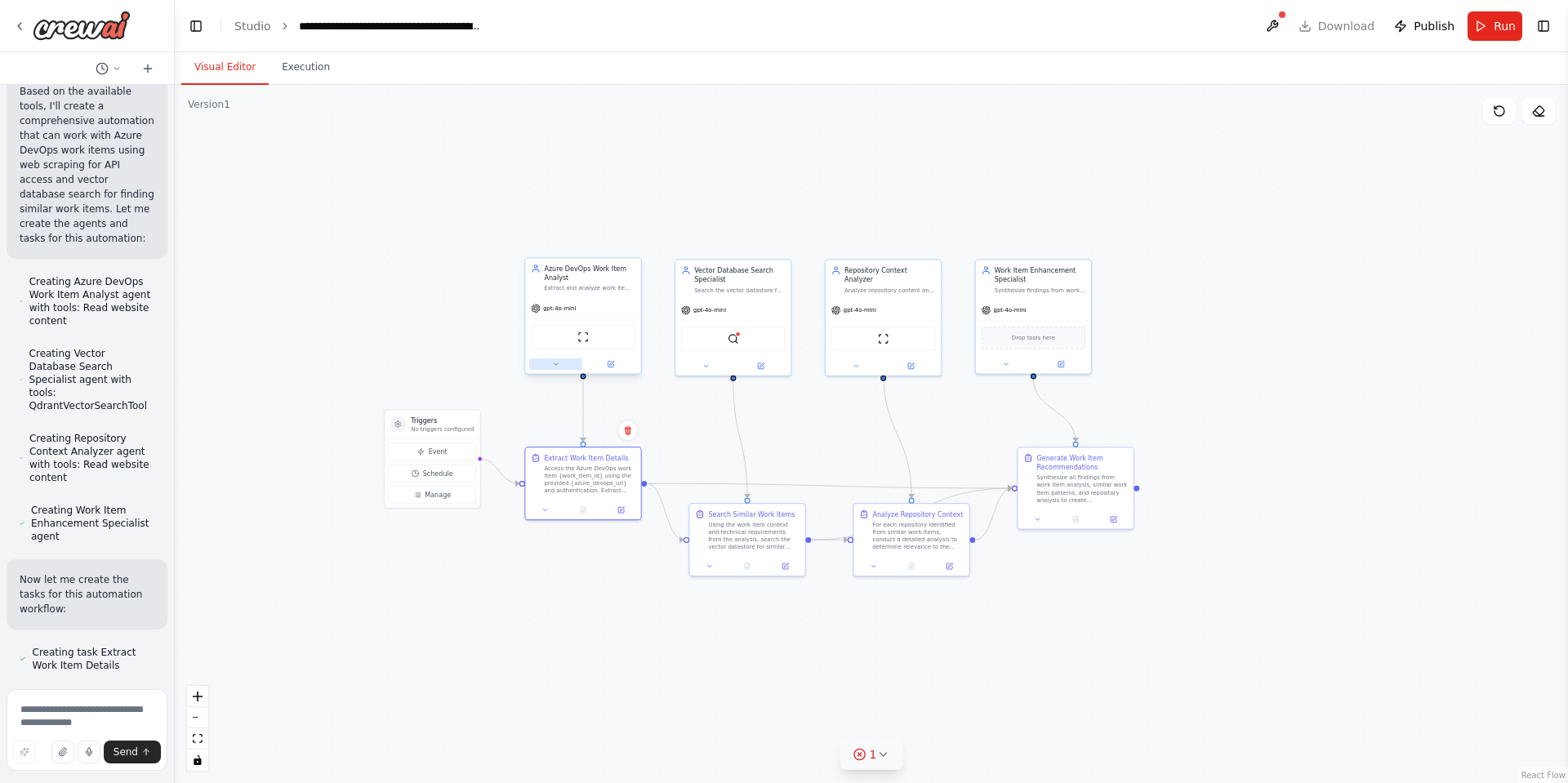
click at [552, 366] on icon at bounding box center [555, 363] width 7 height 7
click at [689, 451] on button "Model" at bounding box center [618, 452] width 171 height 18
click at [692, 480] on button "Tools" at bounding box center [618, 475] width 171 height 18
click at [697, 427] on icon "button" at bounding box center [696, 429] width 9 height 9
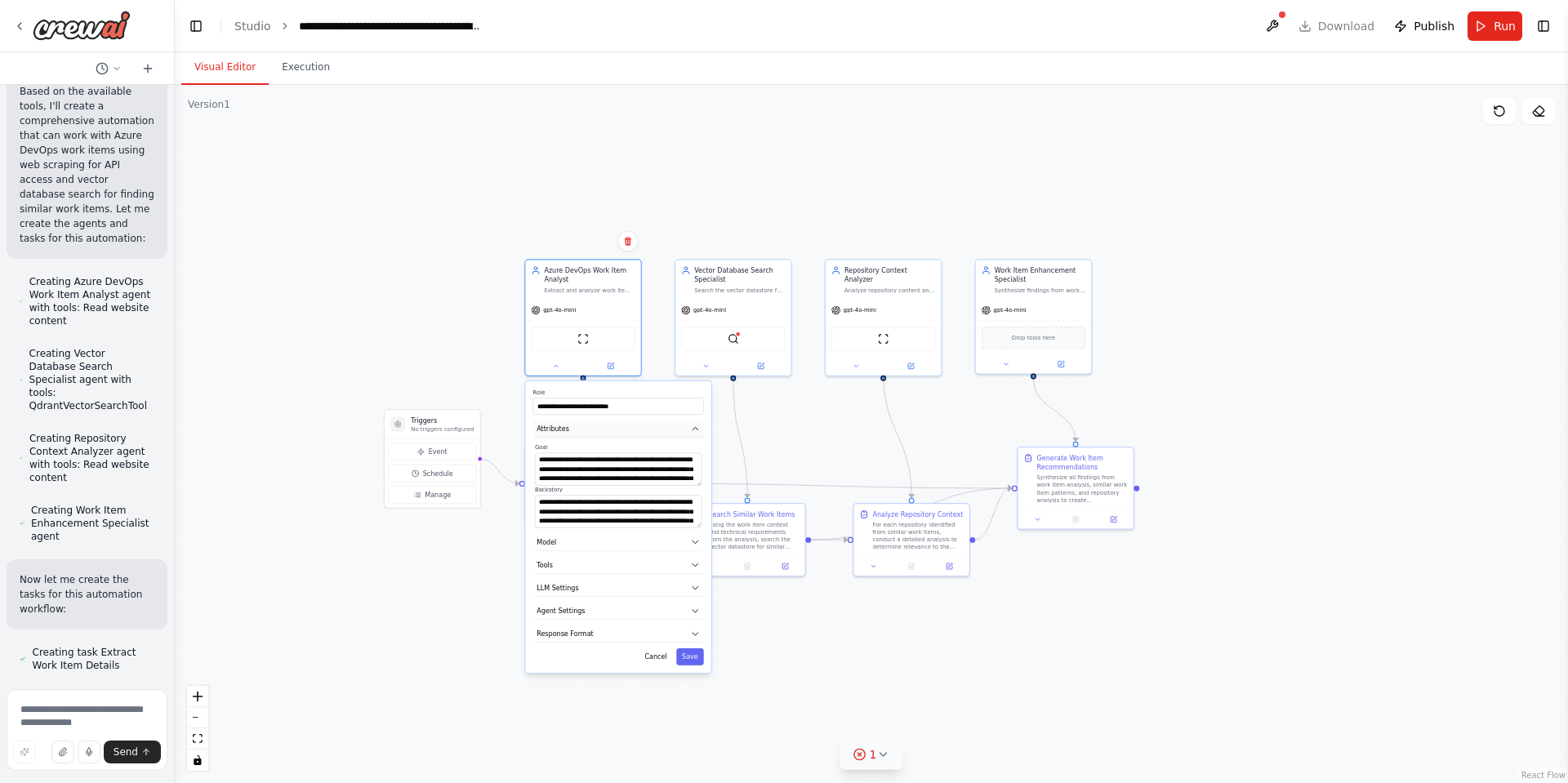
click at [692, 429] on icon "button" at bounding box center [696, 429] width 9 height 9
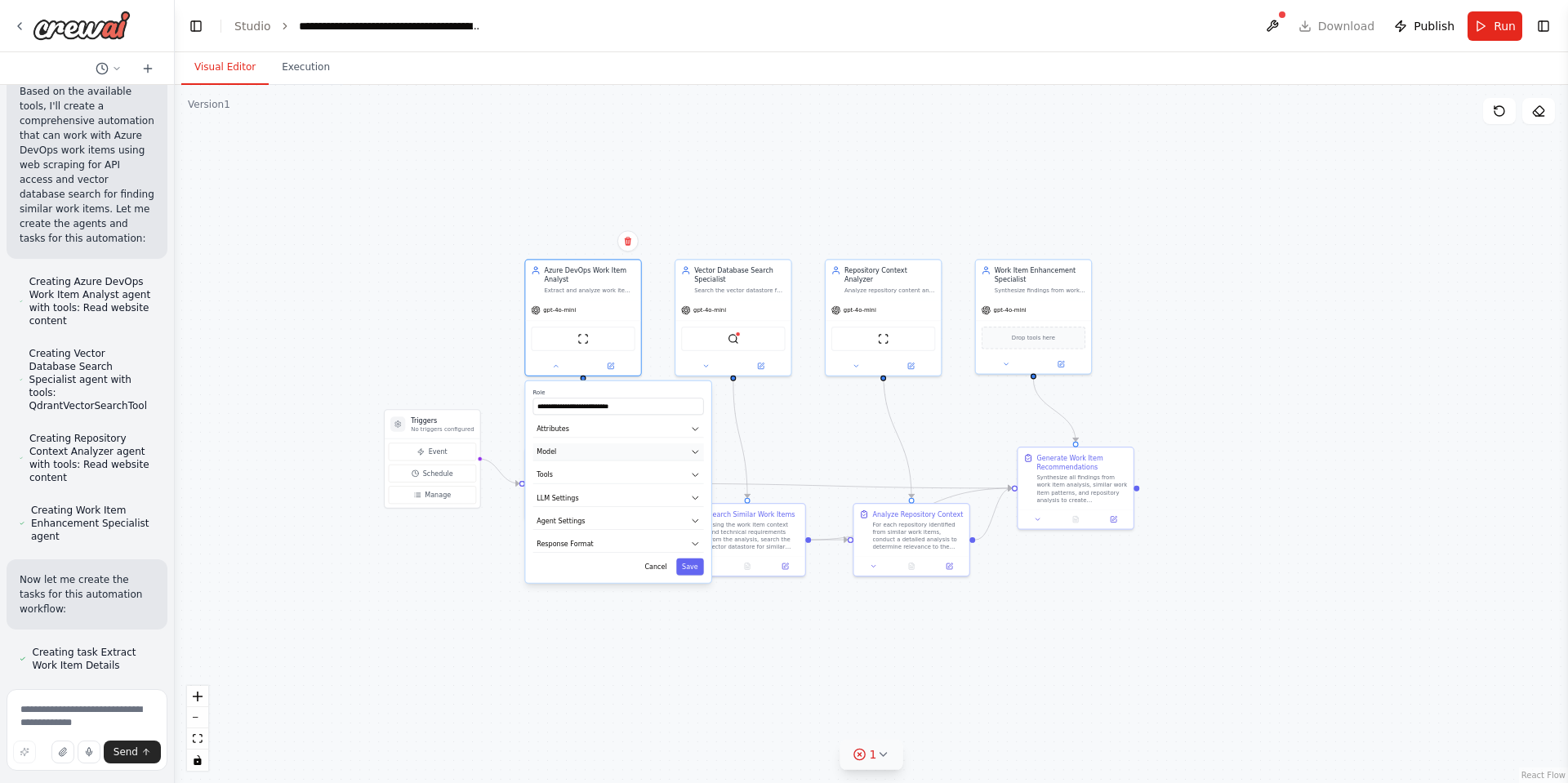
click at [691, 453] on icon "button" at bounding box center [696, 452] width 9 height 9
click at [691, 473] on icon "button" at bounding box center [696, 475] width 9 height 9
click at [694, 496] on icon "button" at bounding box center [696, 497] width 9 height 9
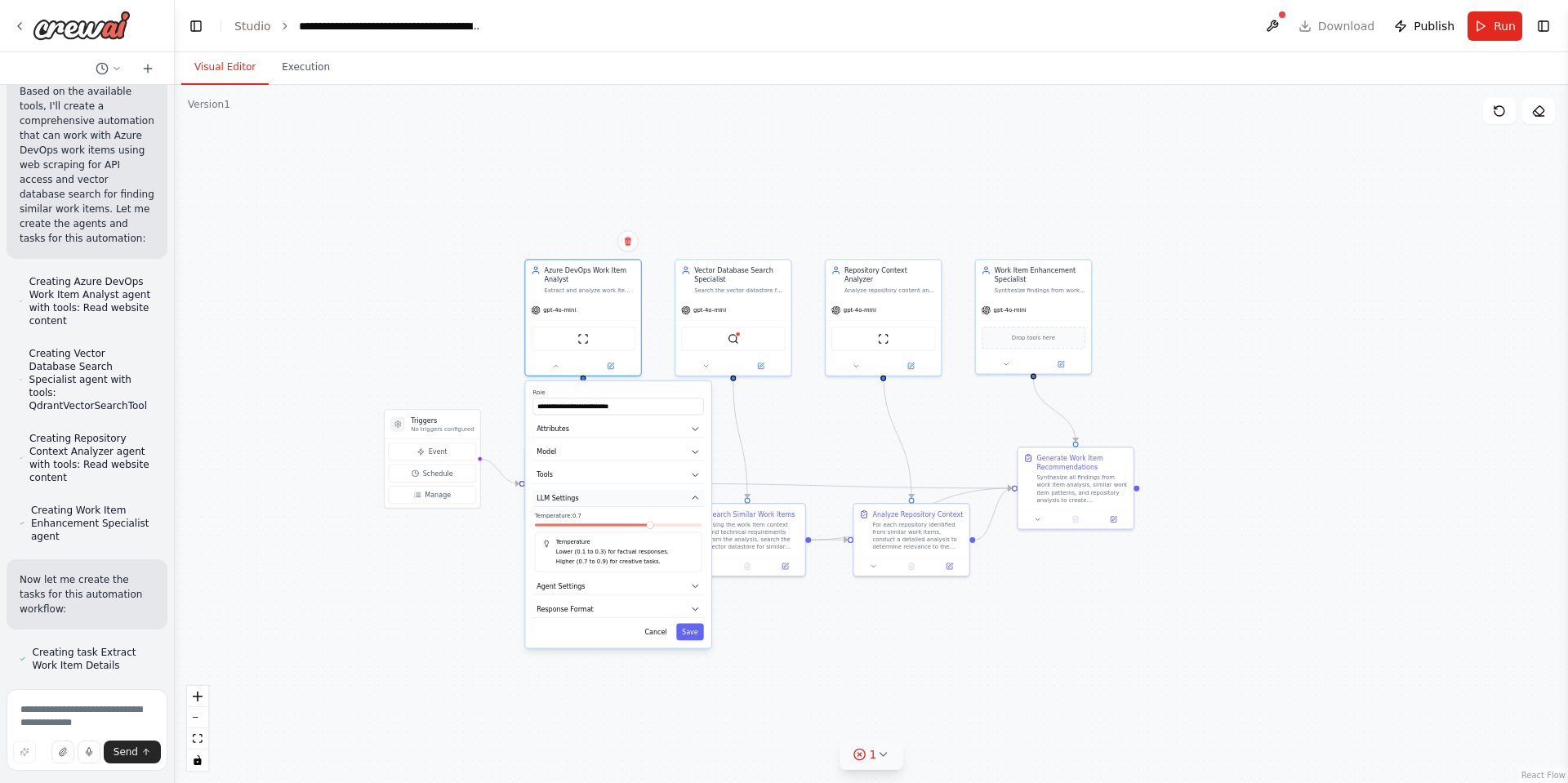
click at [694, 496] on icon "button" at bounding box center [696, 497] width 9 height 9
click at [696, 474] on icon "button" at bounding box center [696, 475] width 9 height 9
click at [696, 477] on icon "button" at bounding box center [696, 475] width 9 height 9
click at [691, 521] on icon "button" at bounding box center [696, 520] width 9 height 9
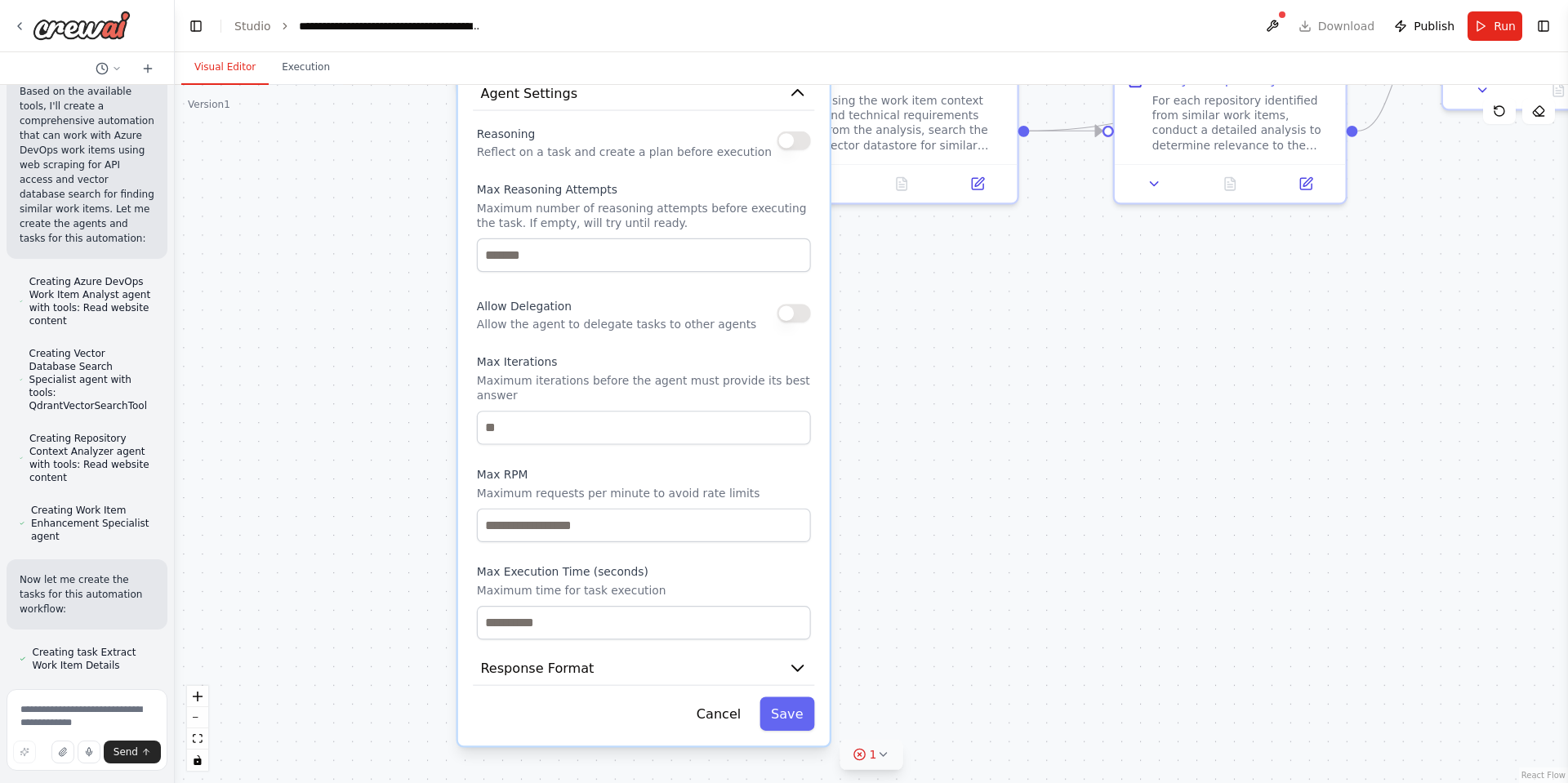
drag, startPoint x: 922, startPoint y: 624, endPoint x: 971, endPoint y: 321, distance: 306.9
click at [971, 321] on div ".deletable-edge-delete-btn { width: 20px; height: 20px; border: 0px solid #ffff…" at bounding box center [872, 434] width 1394 height 698
click at [795, 666] on icon "button" at bounding box center [798, 668] width 11 height 6
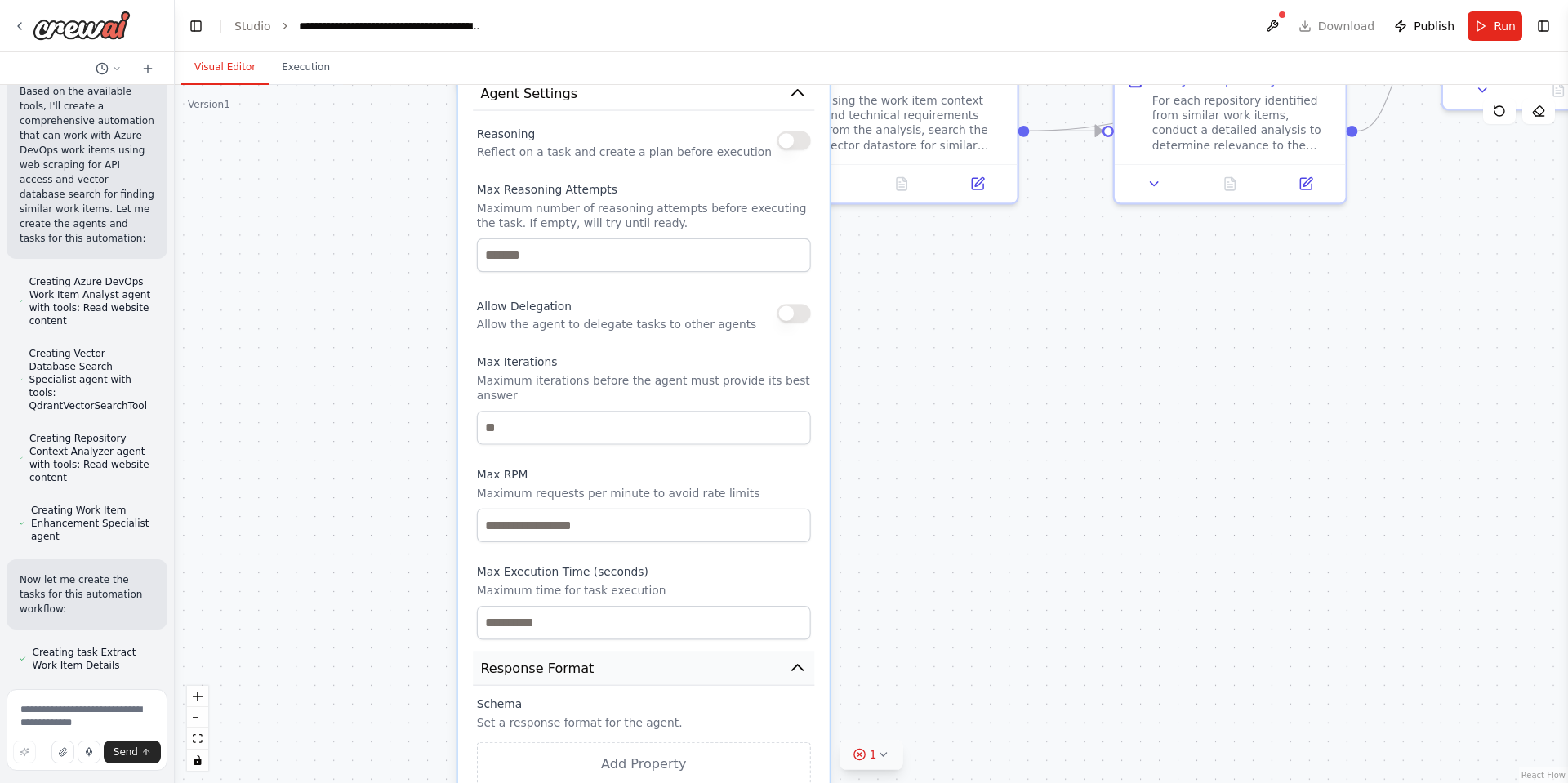
click at [795, 659] on icon "button" at bounding box center [797, 667] width 18 height 18
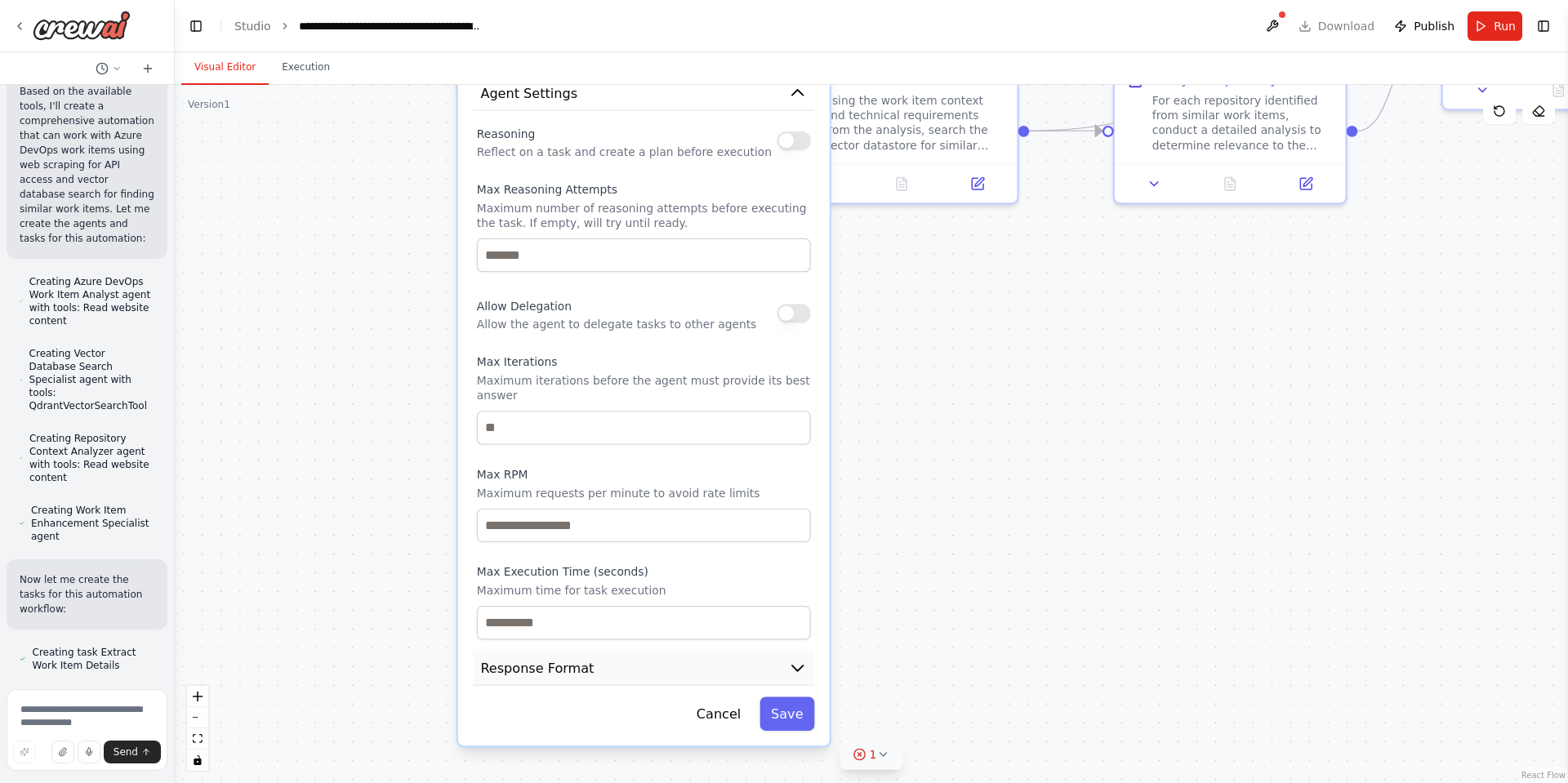
click at [795, 666] on icon "button" at bounding box center [798, 668] width 11 height 6
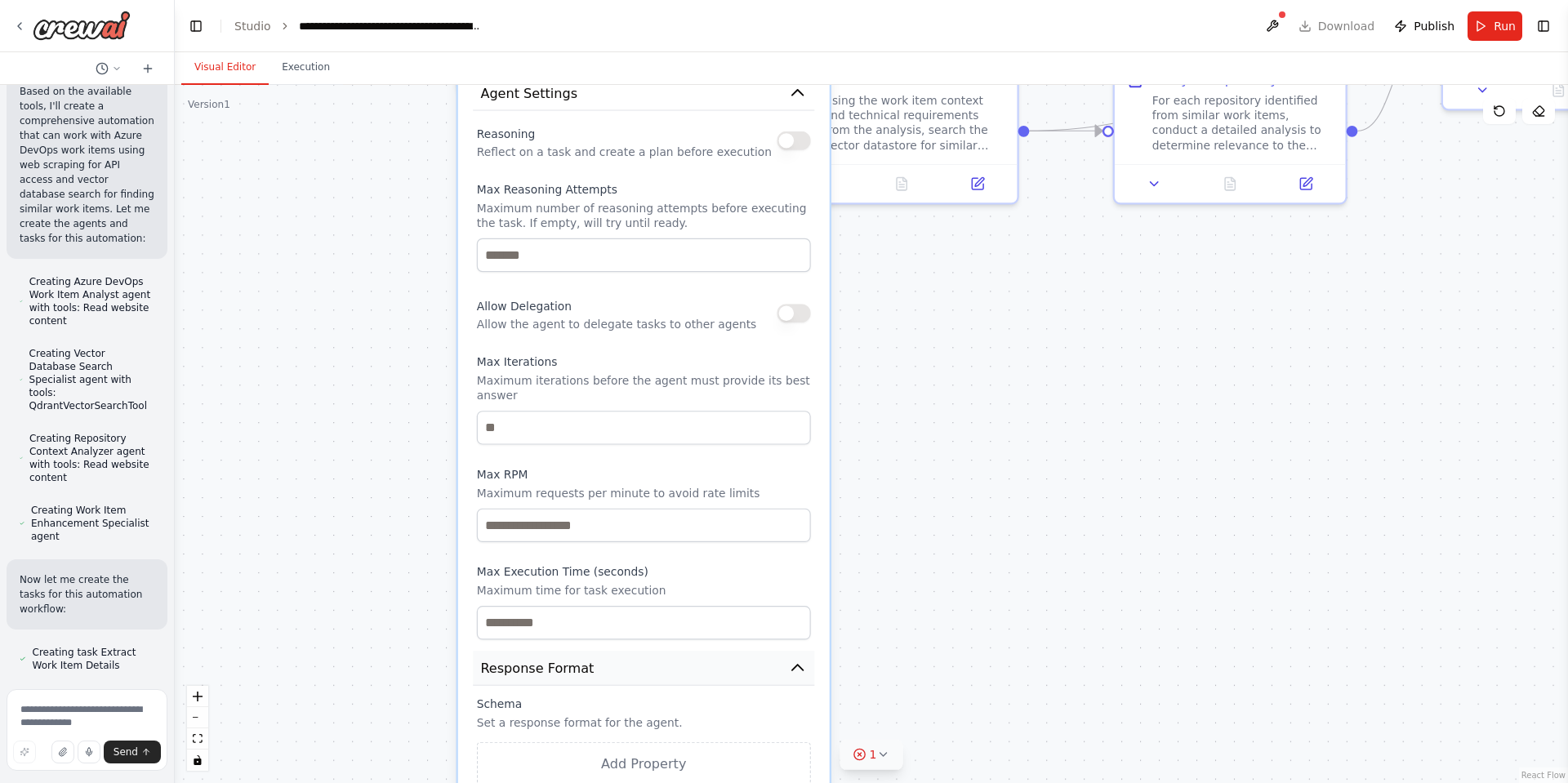
click at [795, 659] on icon "button" at bounding box center [797, 667] width 18 height 18
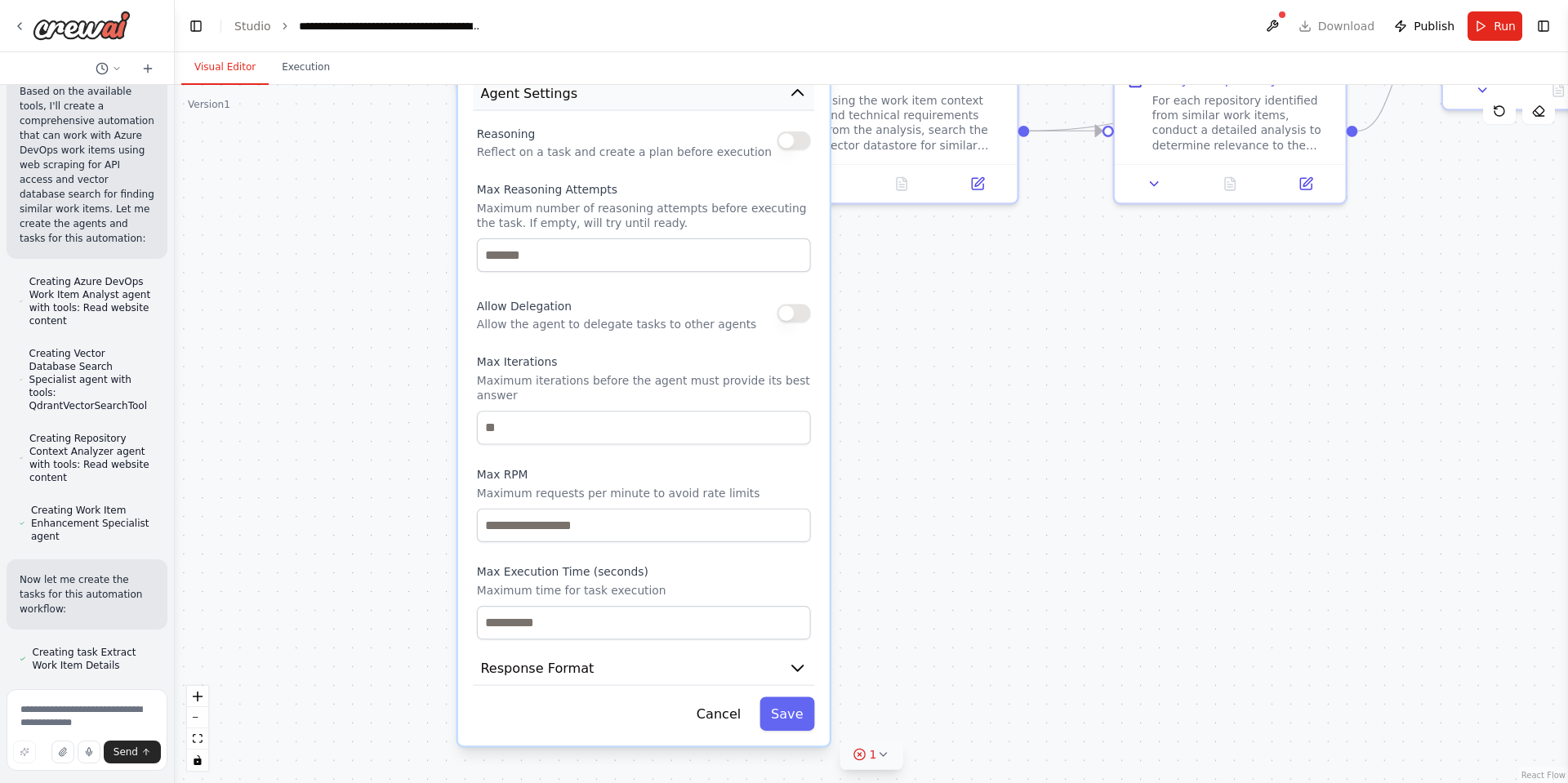
click at [797, 90] on icon "button" at bounding box center [798, 93] width 11 height 6
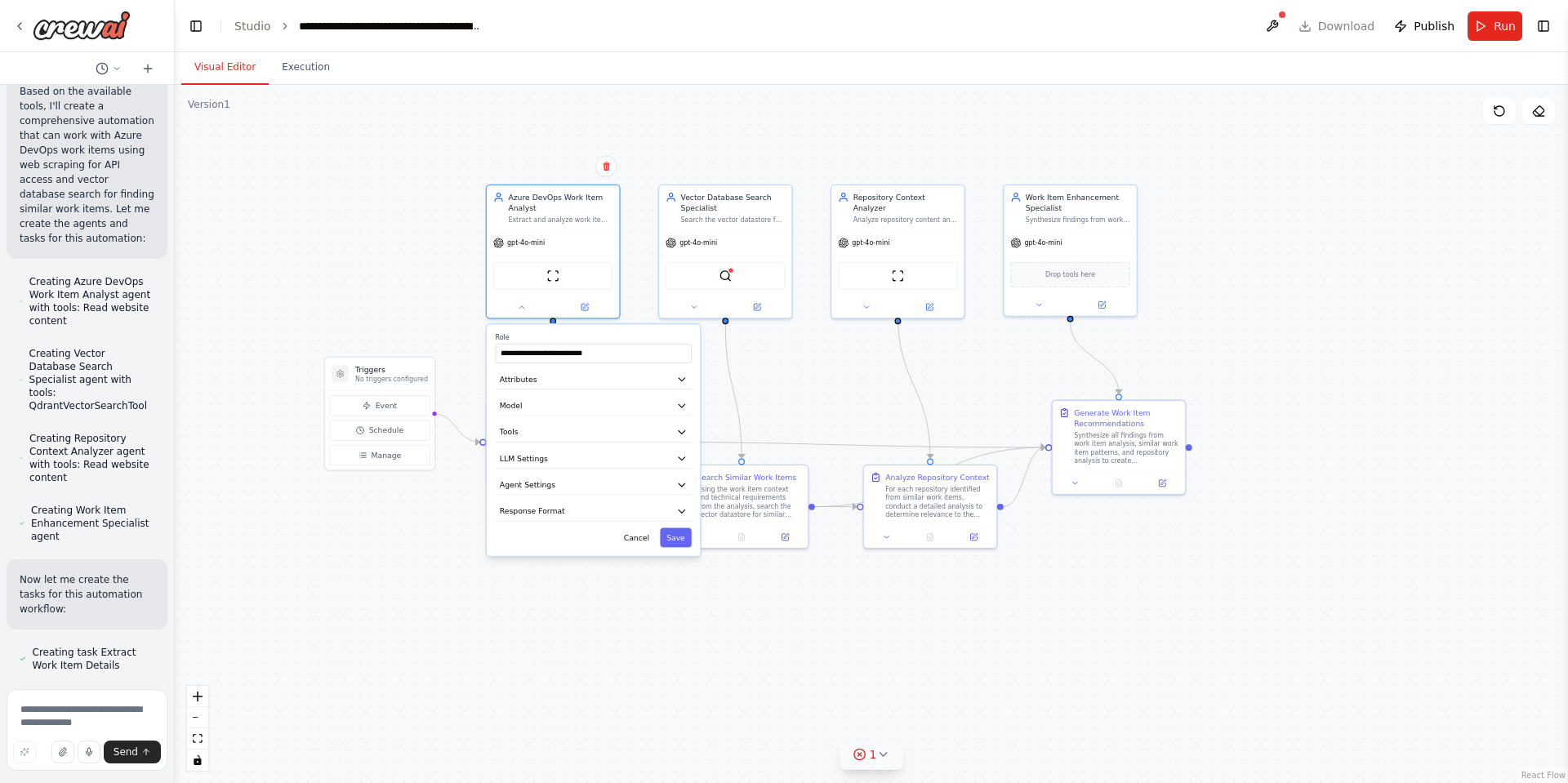
drag, startPoint x: 866, startPoint y: 308, endPoint x: 769, endPoint y: 591, distance: 299.2
click at [769, 591] on div ".deletable-edge-delete-btn { width: 20px; height: 20px; border: 0px solid #ffff…" at bounding box center [872, 434] width 1394 height 698
click at [528, 304] on button at bounding box center [521, 305] width 61 height 13
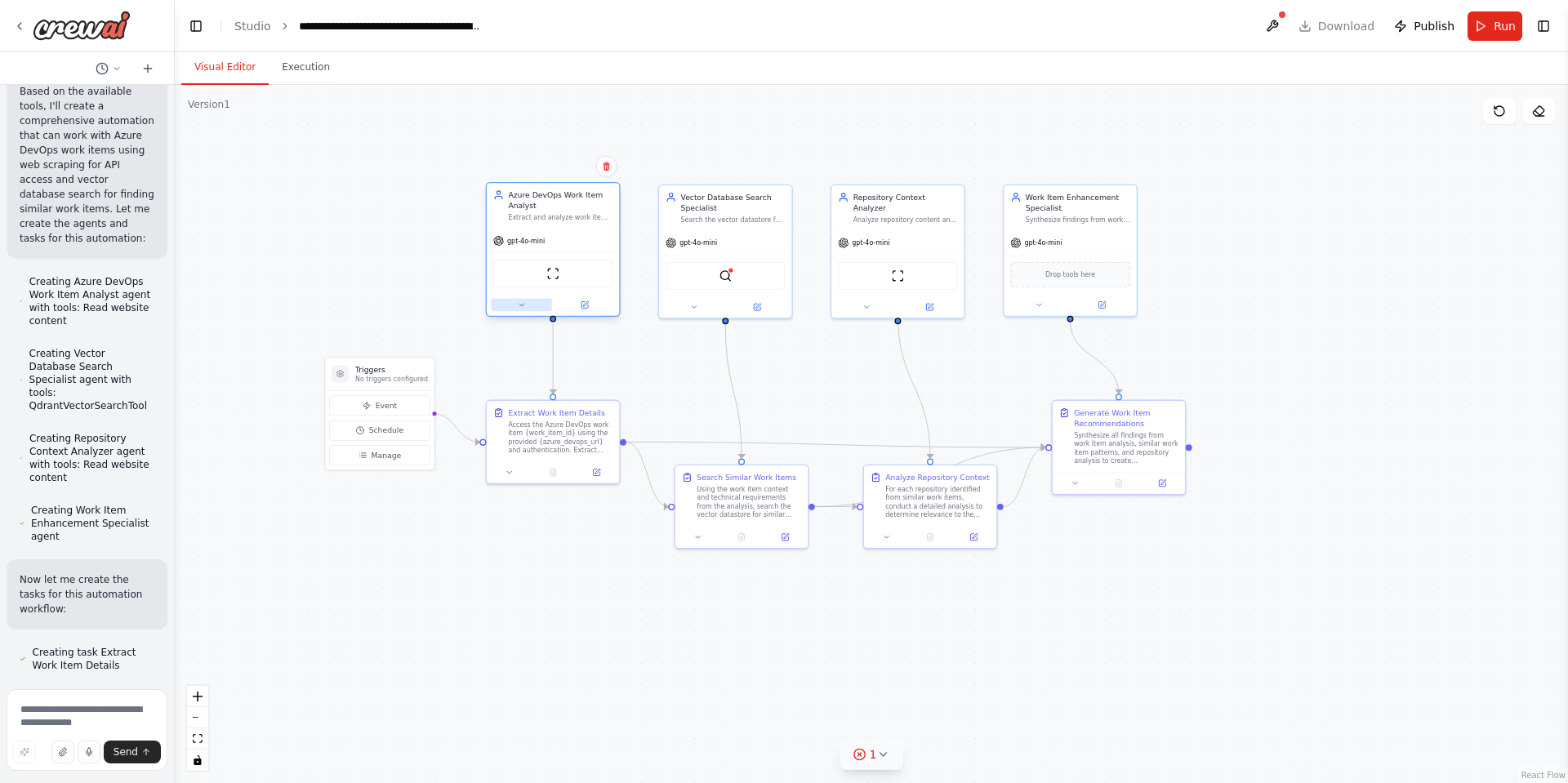
click at [521, 307] on icon at bounding box center [521, 305] width 9 height 9
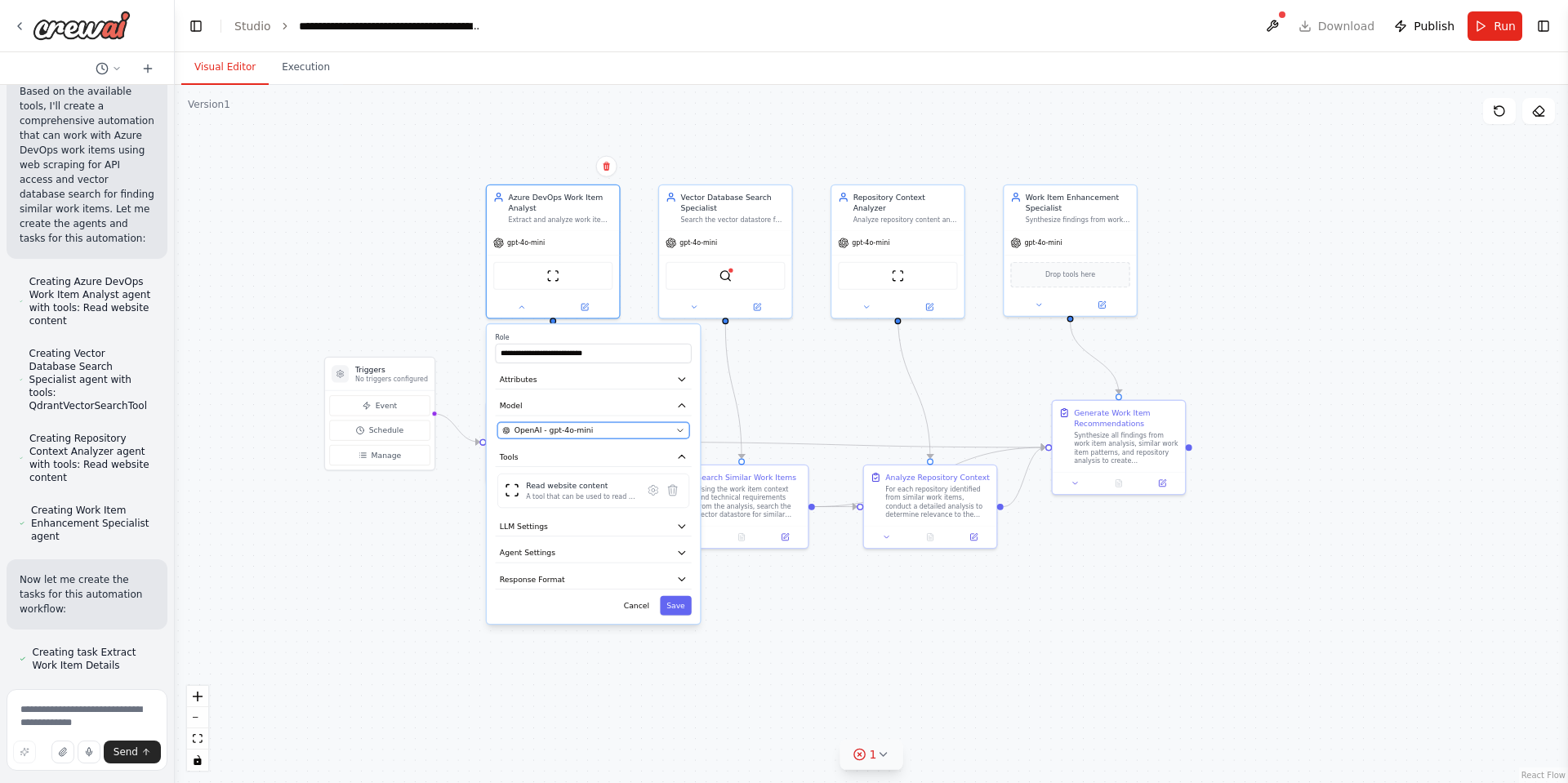
click at [625, 427] on div "OpenAI - gpt-4o-mini" at bounding box center [586, 431] width 169 height 11
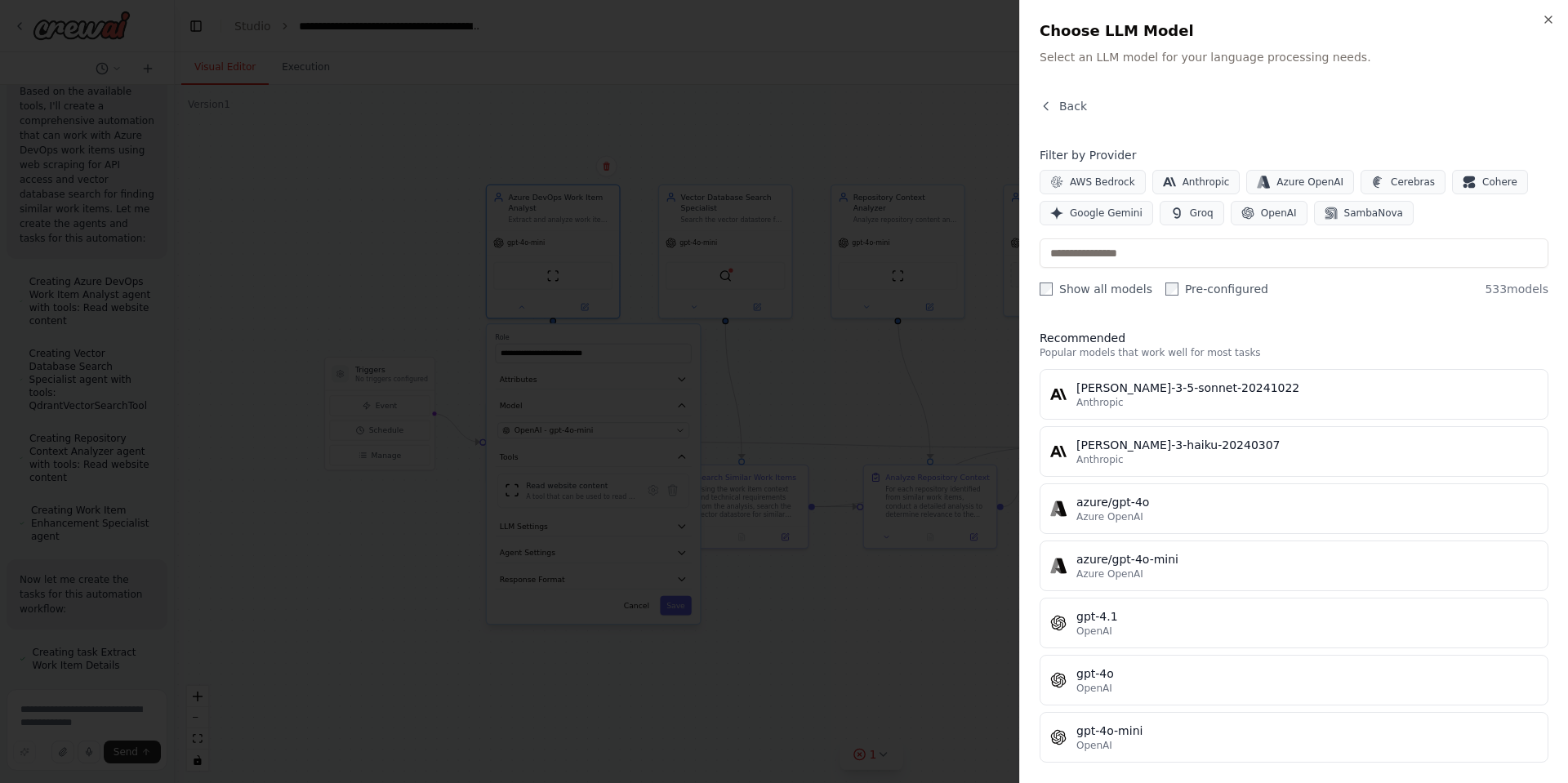
click at [1055, 648] on div "[PERSON_NAME]-3-5-sonnet-20241022 Anthropic [PERSON_NAME]-3-haiku-20240307 Anth…" at bounding box center [1294, 565] width 509 height 393
click at [1550, 9] on div "Close Choose LLM Model Select an LLM model for your language processing needs. …" at bounding box center [1294, 392] width 549 height 783
click at [1550, 10] on div "Close Choose LLM Model Select an LLM model for your language processing needs. …" at bounding box center [1294, 392] width 549 height 783
click at [1547, 21] on icon "button" at bounding box center [1548, 19] width 6 height 6
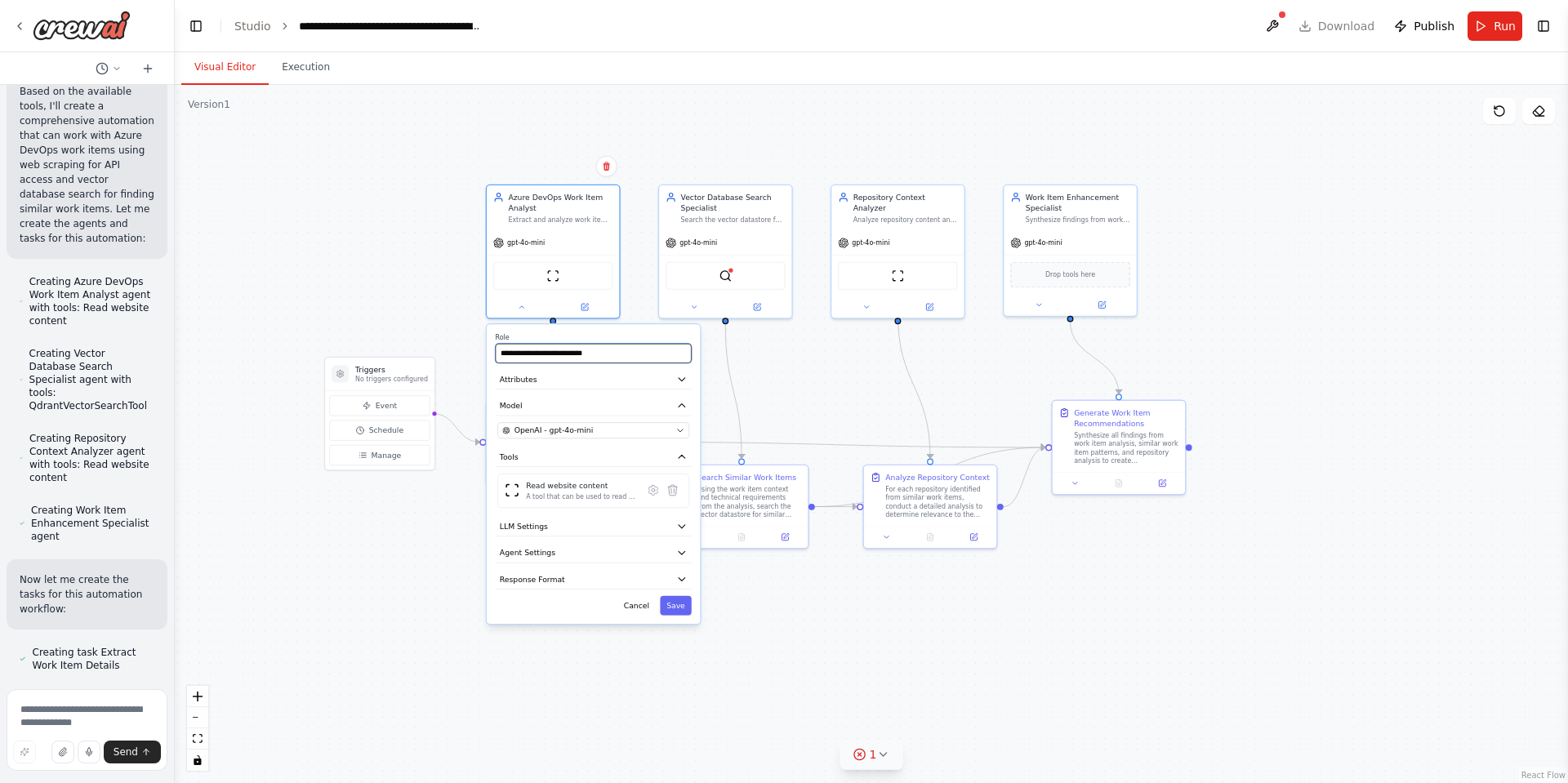
click at [617, 356] on input "**********" at bounding box center [594, 354] width 196 height 19
drag, startPoint x: 617, startPoint y: 356, endPoint x: 459, endPoint y: 342, distance: 158.6
click at [459, 342] on div ".deletable-edge-delete-btn { width: 20px; height: 20px; border: 0px solid #ffff…" at bounding box center [872, 434] width 1394 height 698
click at [647, 351] on input "**********" at bounding box center [594, 354] width 196 height 19
drag, startPoint x: 646, startPoint y: 352, endPoint x: 502, endPoint y: 352, distance: 144.0
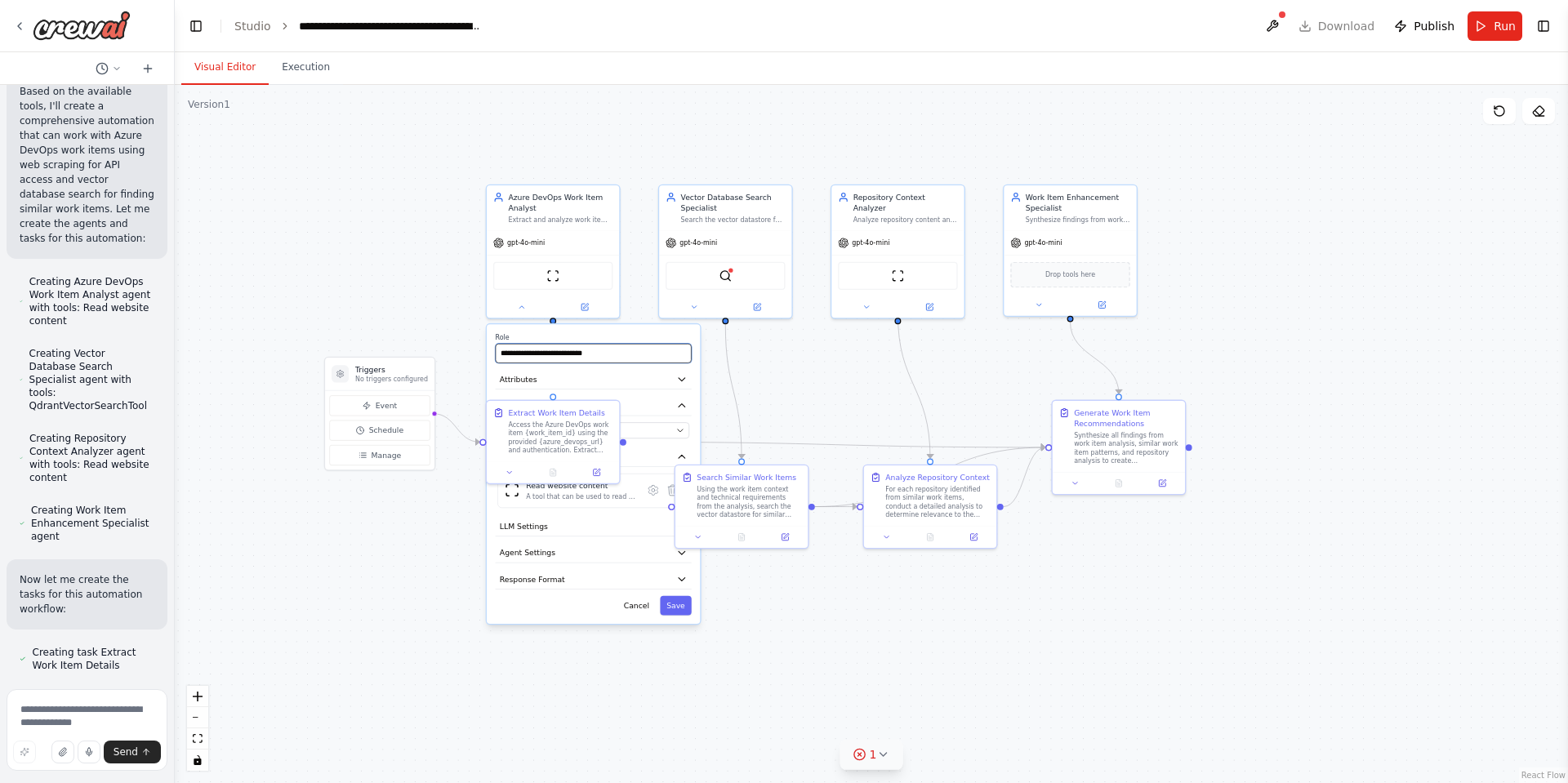
click at [502, 352] on input "**********" at bounding box center [594, 354] width 196 height 19
click at [768, 356] on div ".deletable-edge-delete-btn { width: 20px; height: 20px; border: 0px solid #ffff…" at bounding box center [872, 434] width 1394 height 698
click at [710, 378] on div ".deletable-edge-delete-btn { width: 20px; height: 20px; border: 0px solid #ffff…" at bounding box center [872, 434] width 1394 height 698
click at [681, 384] on icon "button" at bounding box center [682, 379] width 11 height 11
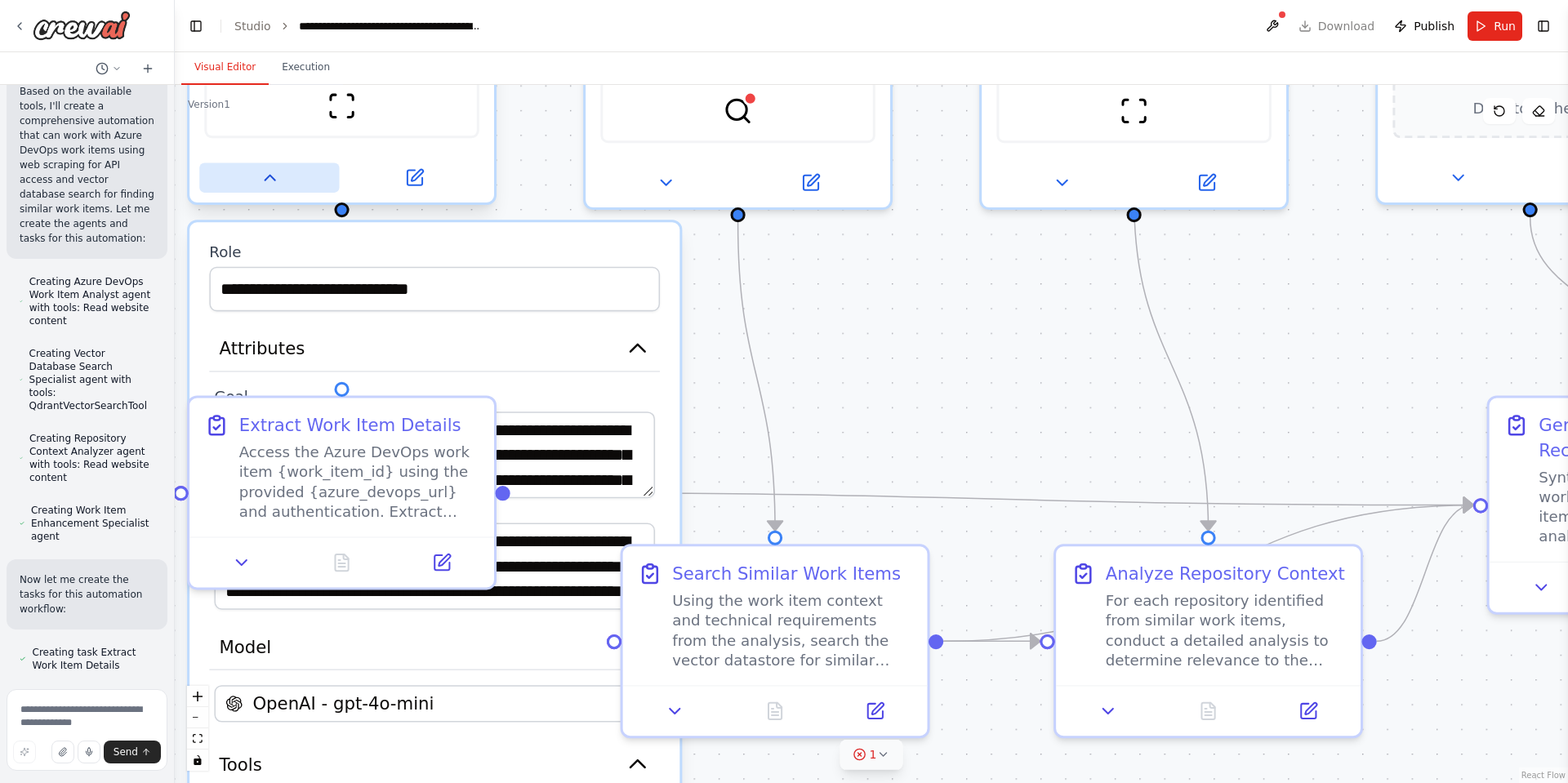
click at [268, 186] on icon at bounding box center [270, 178] width 19 height 19
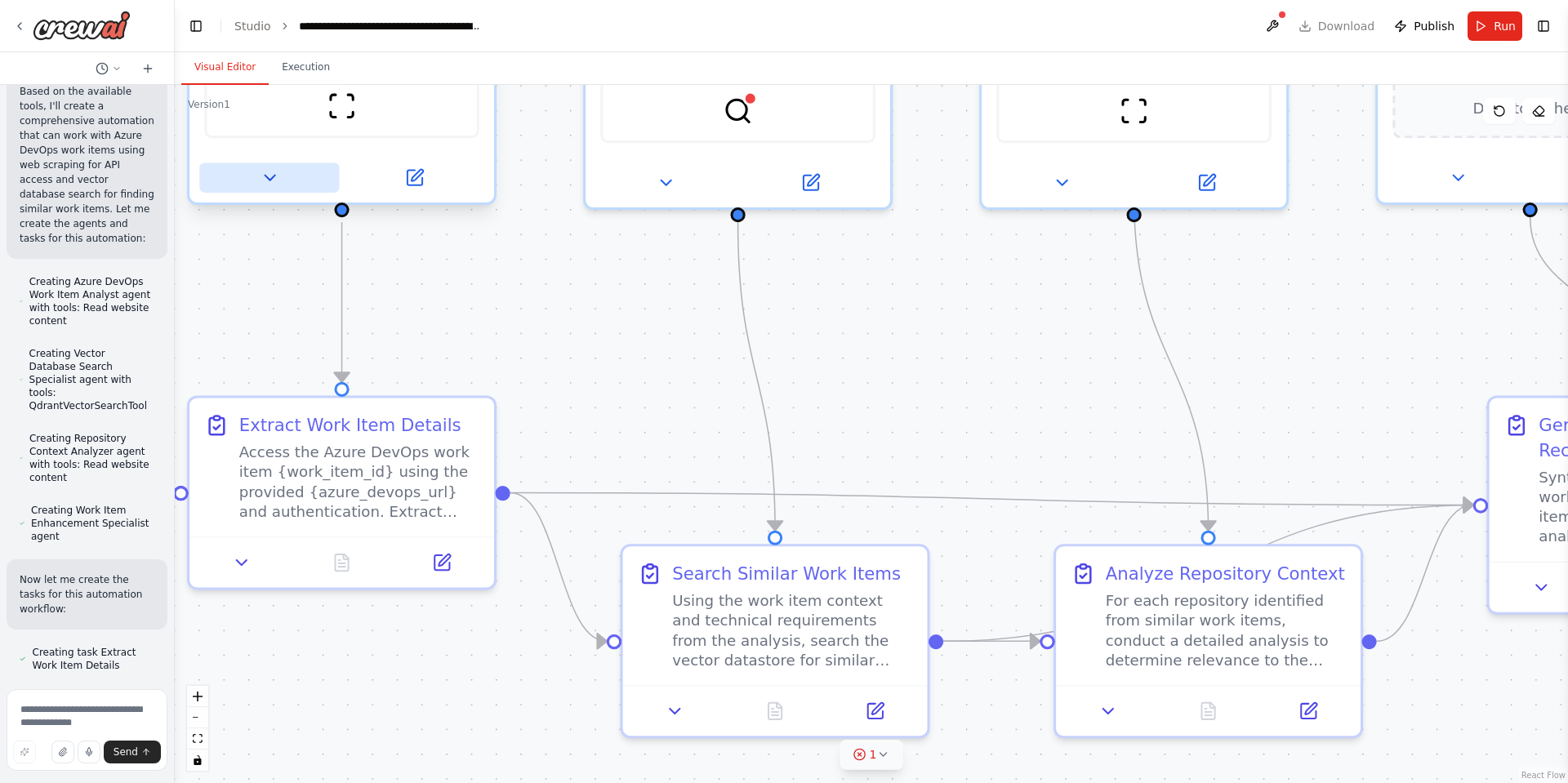
click at [268, 186] on icon at bounding box center [270, 178] width 19 height 19
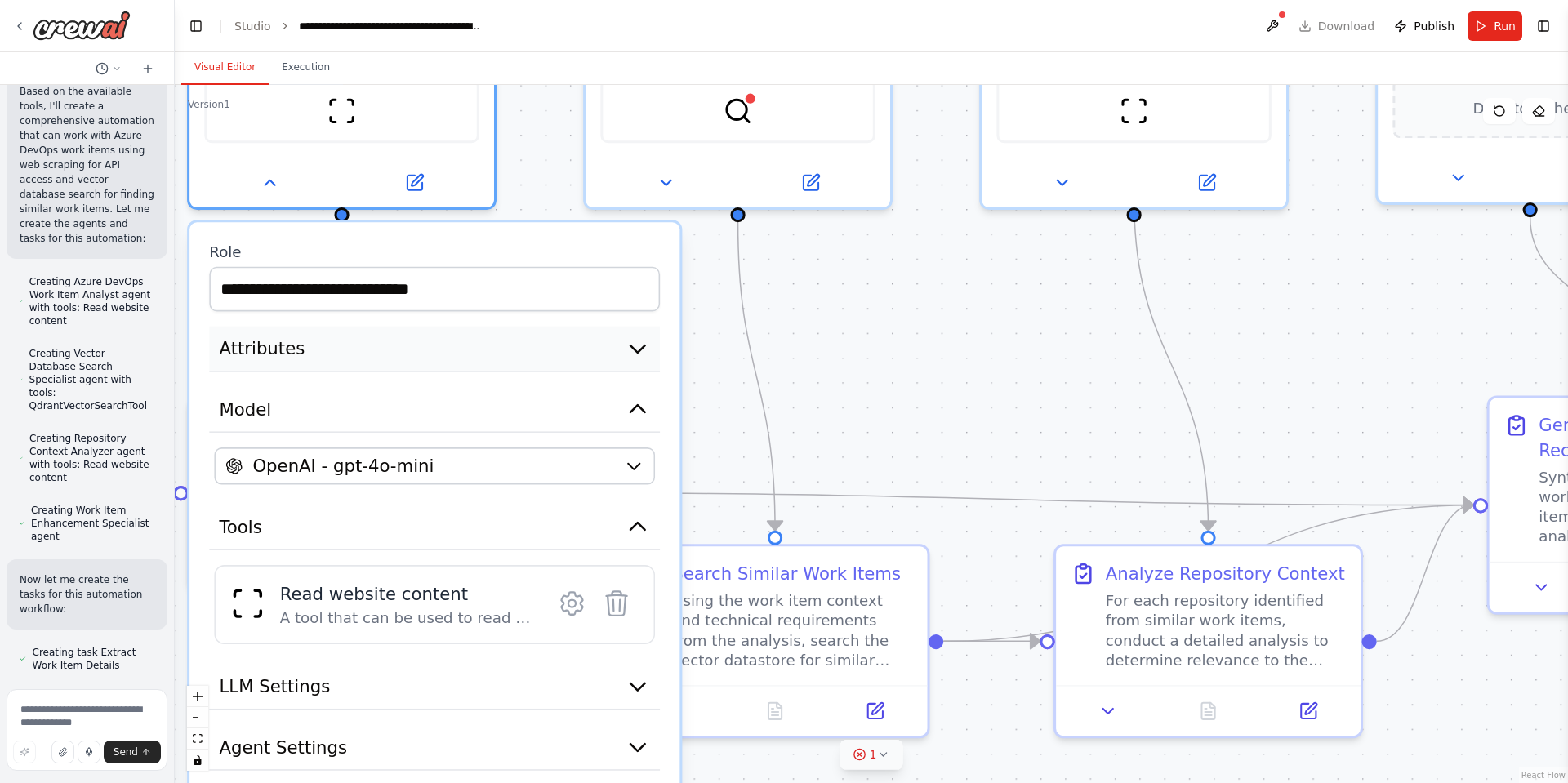
click at [632, 351] on icon "button" at bounding box center [638, 349] width 25 height 25
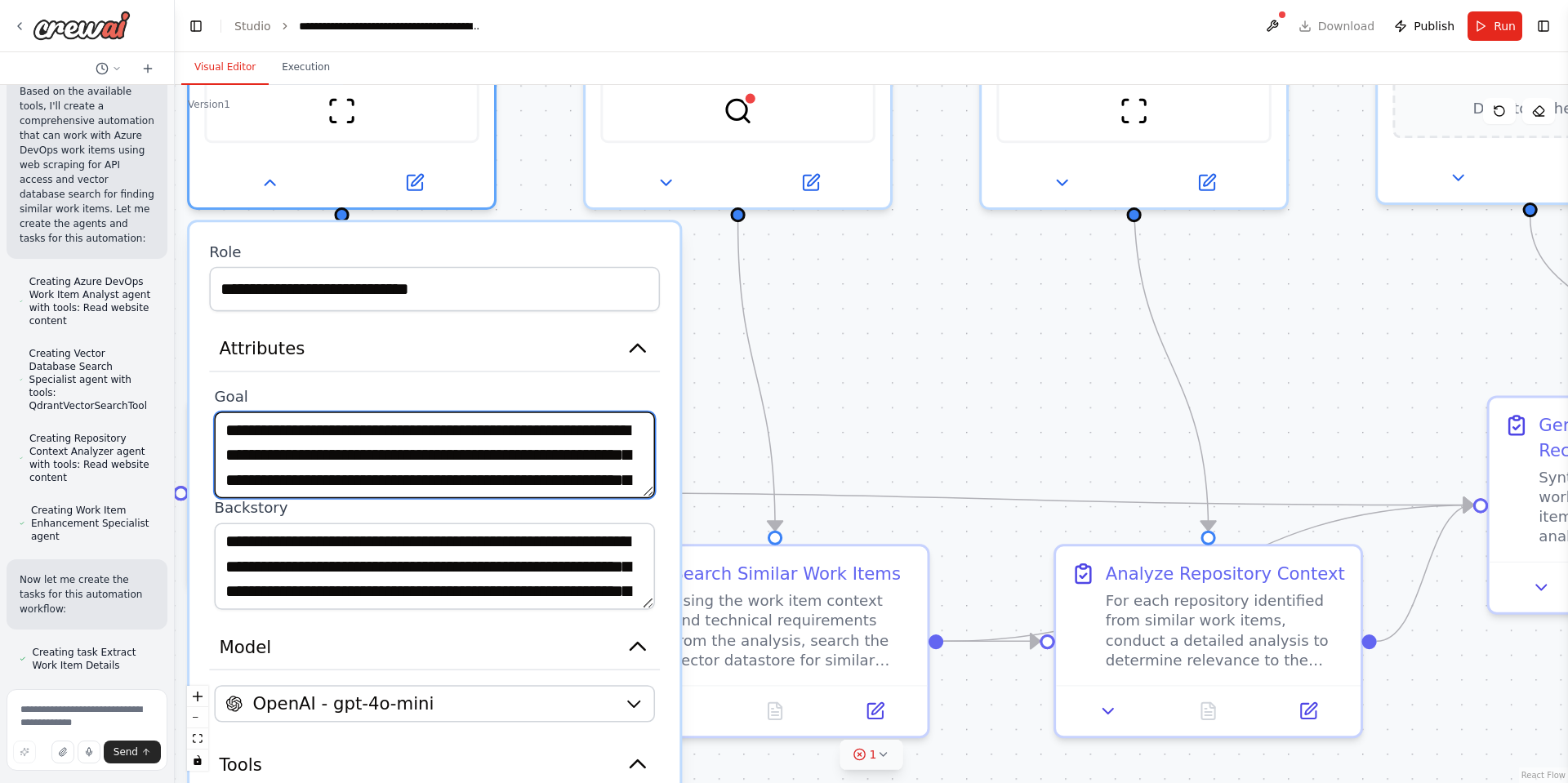
scroll to position [32, 0]
drag, startPoint x: 224, startPoint y: 429, endPoint x: 547, endPoint y: 524, distance: 336.7
click at [547, 524] on div "**********" at bounding box center [434, 498] width 451 height 223
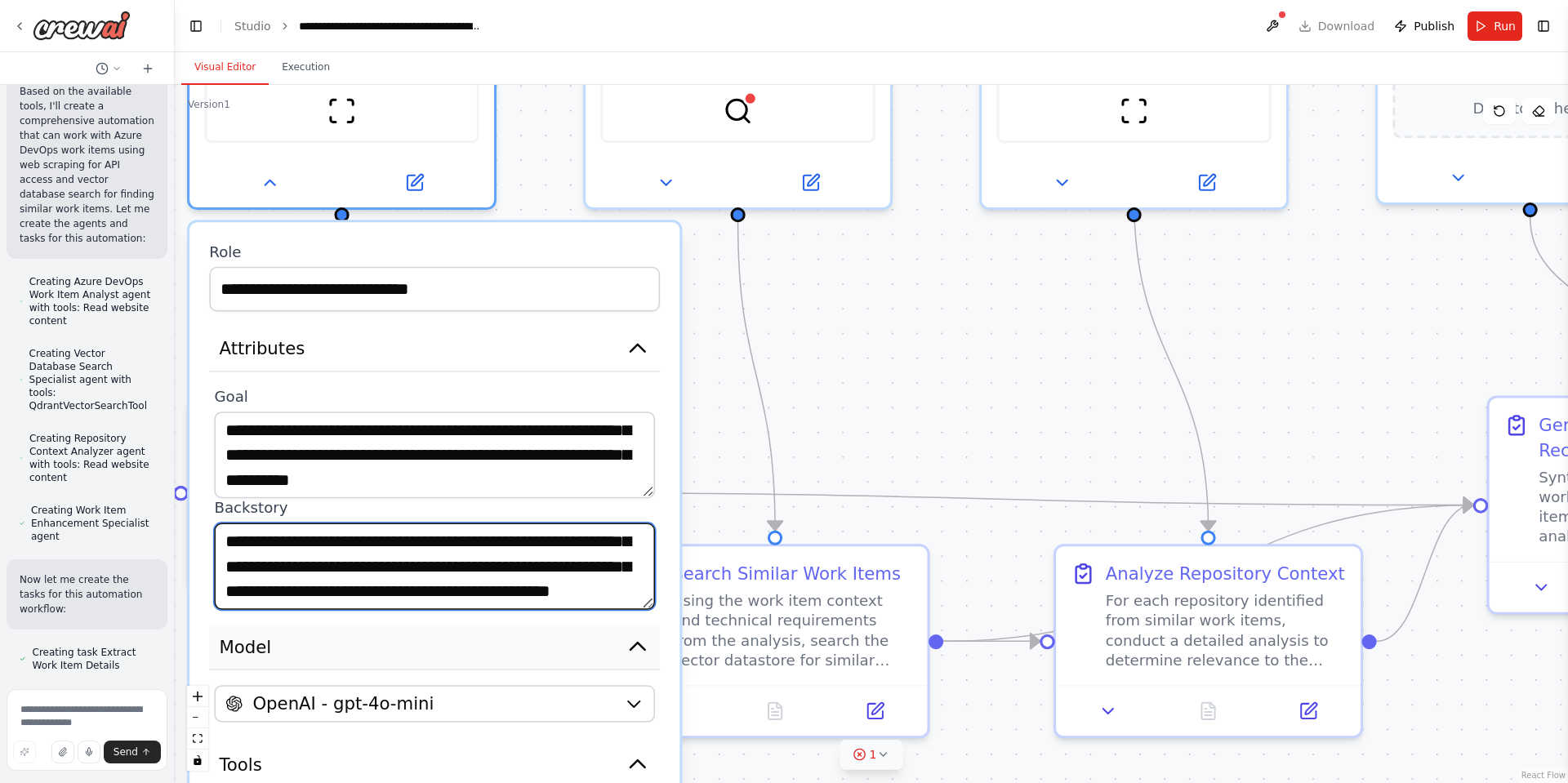
scroll to position [115, 0]
drag, startPoint x: 224, startPoint y: 542, endPoint x: 588, endPoint y: 677, distance: 388.2
click at [588, 677] on div "**********" at bounding box center [434, 685] width 490 height 926
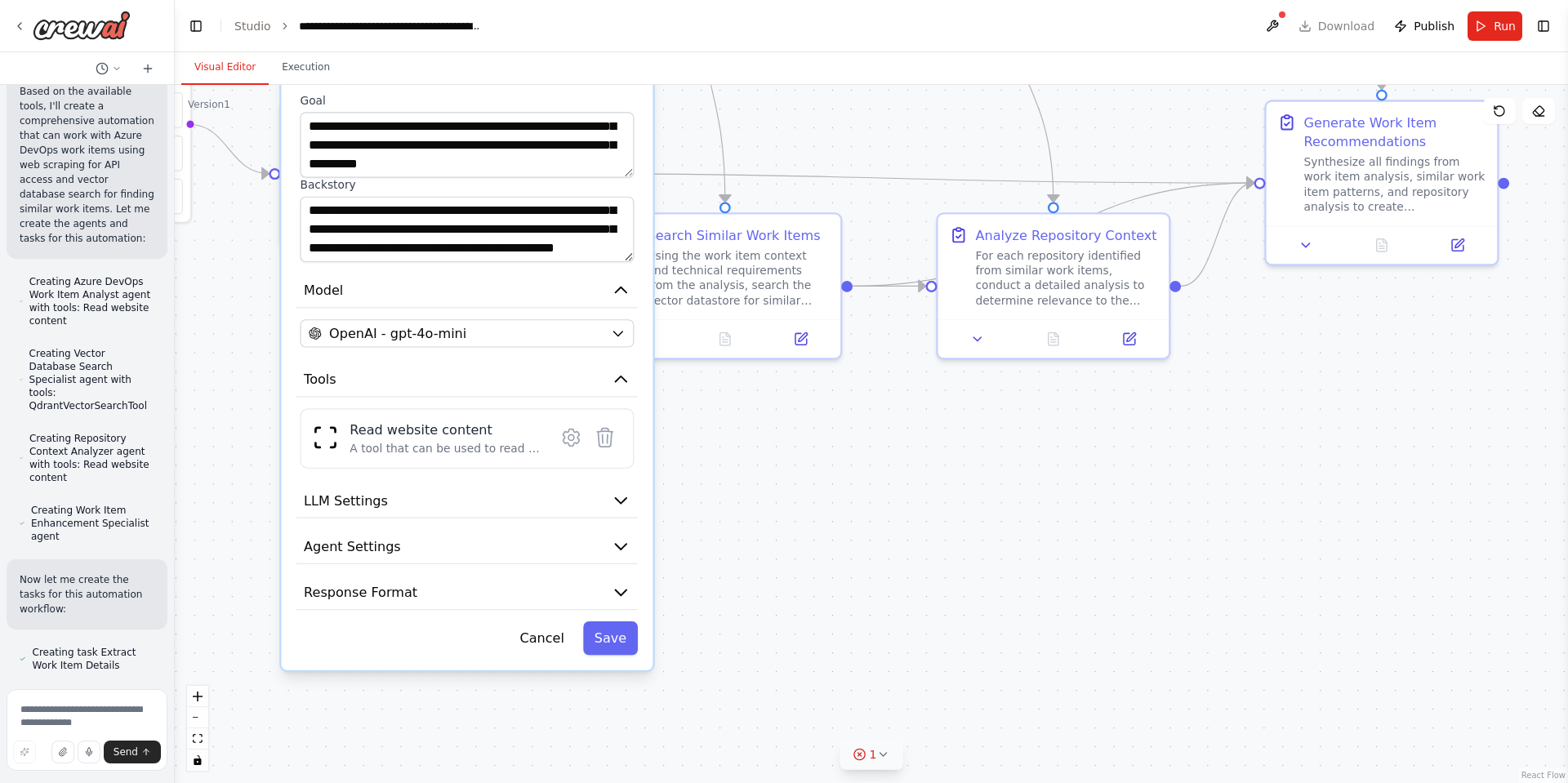
drag, startPoint x: 696, startPoint y: 493, endPoint x: 678, endPoint y: 142, distance: 351.5
click at [678, 142] on div ".deletable-edge-delete-btn { width: 20px; height: 20px; border: 0px solid #ffff…" at bounding box center [872, 434] width 1394 height 698
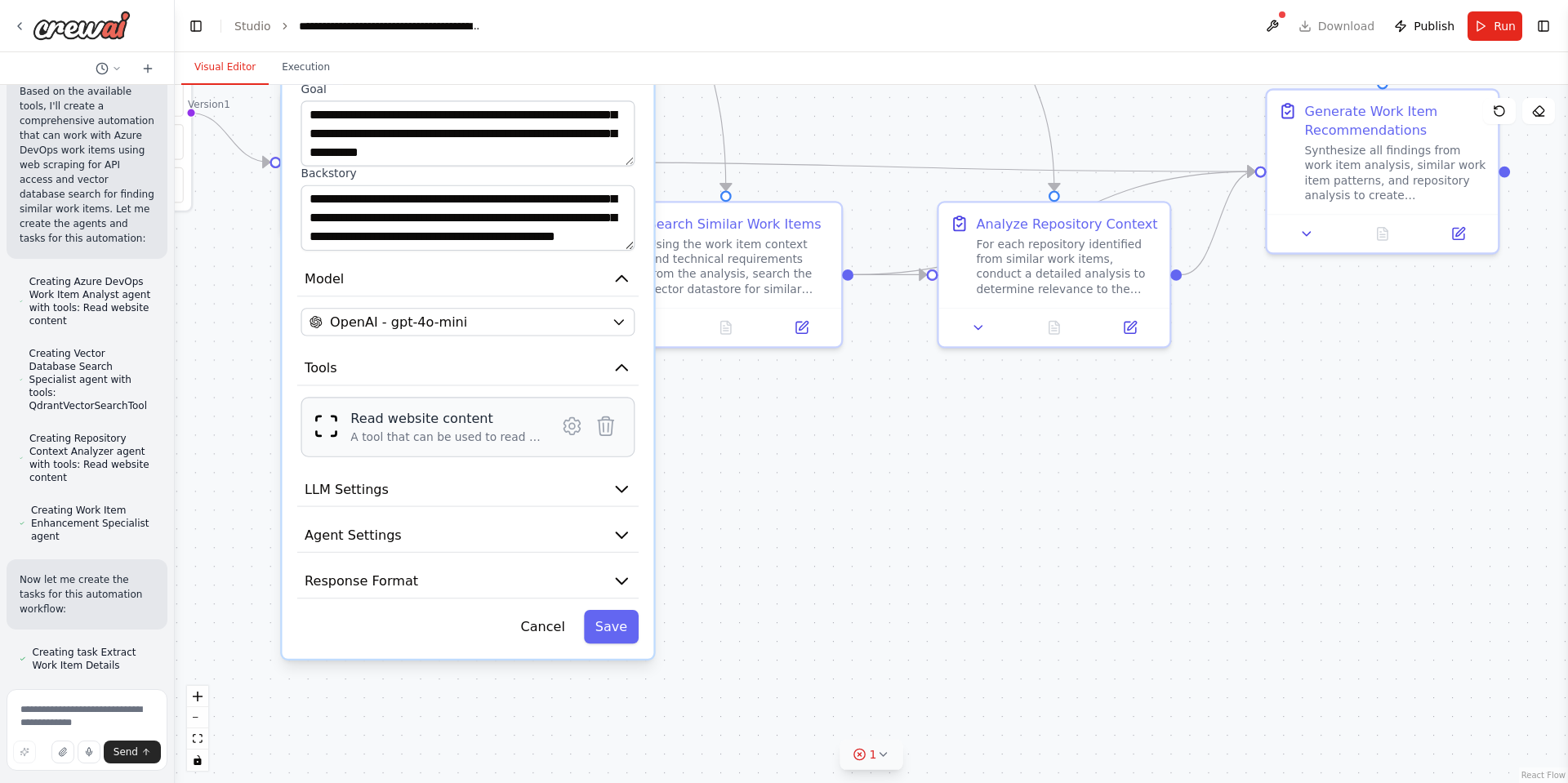
click at [490, 448] on div "Read website content A tool that can be used to read a website content." at bounding box center [467, 427] width 334 height 60
click at [470, 426] on div "Read website content" at bounding box center [447, 418] width 194 height 18
click at [575, 431] on icon at bounding box center [572, 427] width 17 height 18
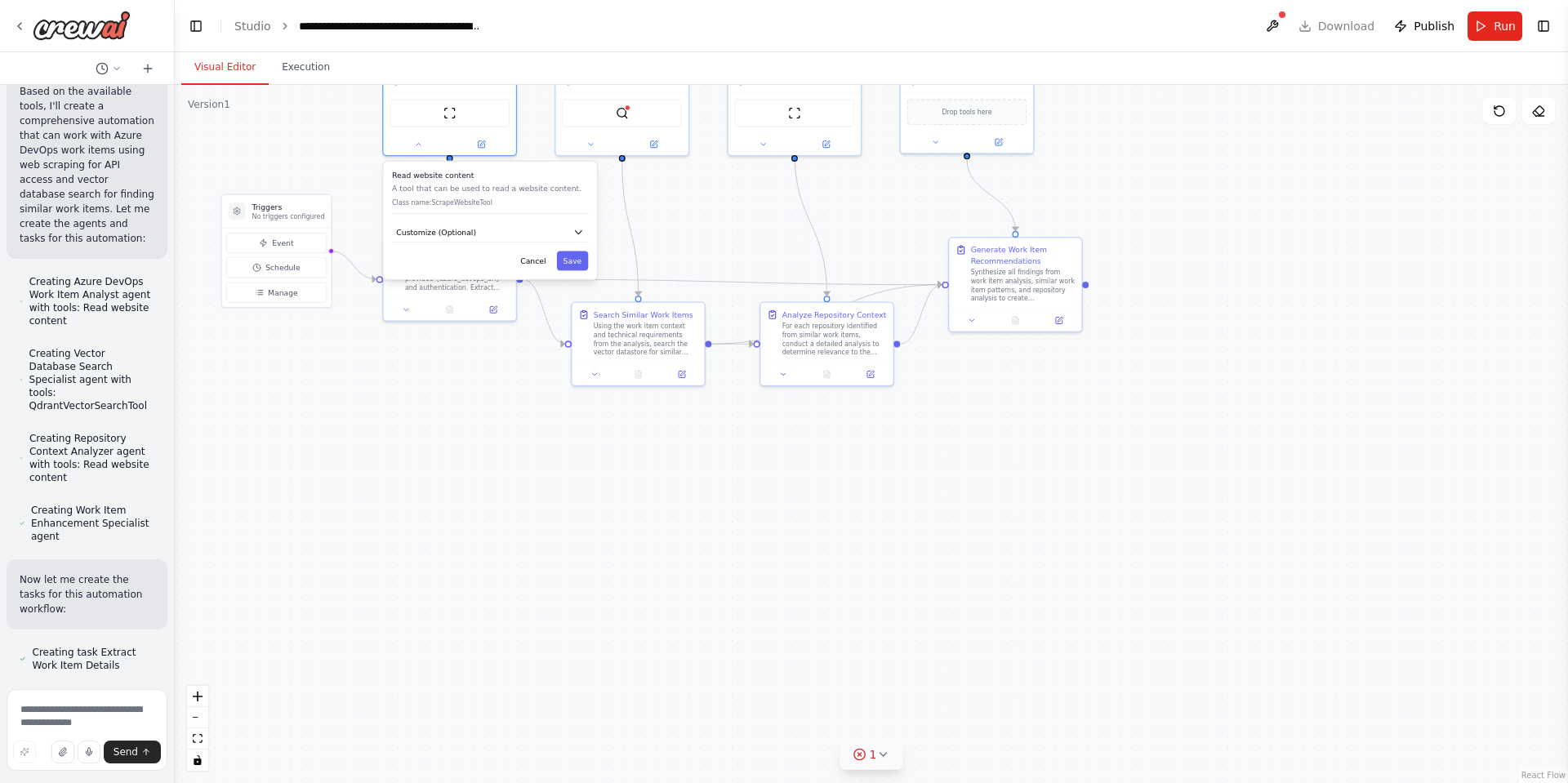
click at [498, 194] on p "A tool that can be used to read a website content." at bounding box center [491, 188] width 196 height 11
click at [576, 231] on icon "button" at bounding box center [577, 233] width 6 height 4
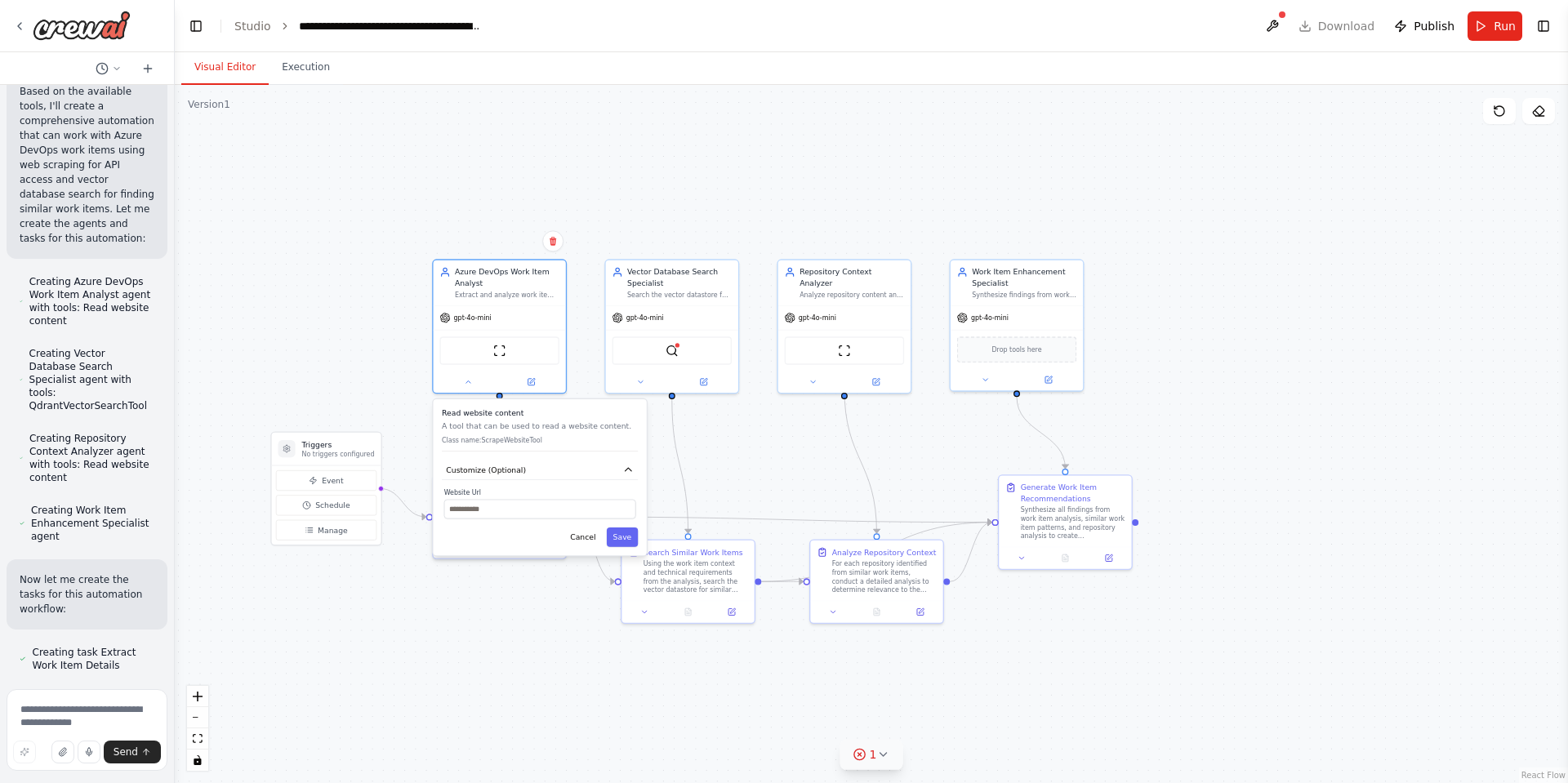
drag, startPoint x: 470, startPoint y: 502, endPoint x: 521, endPoint y: 758, distance: 261.0
click at [521, 758] on div ".deletable-edge-delete-btn { width: 20px; height: 20px; border: 0px solid #ffff…" at bounding box center [872, 434] width 1394 height 698
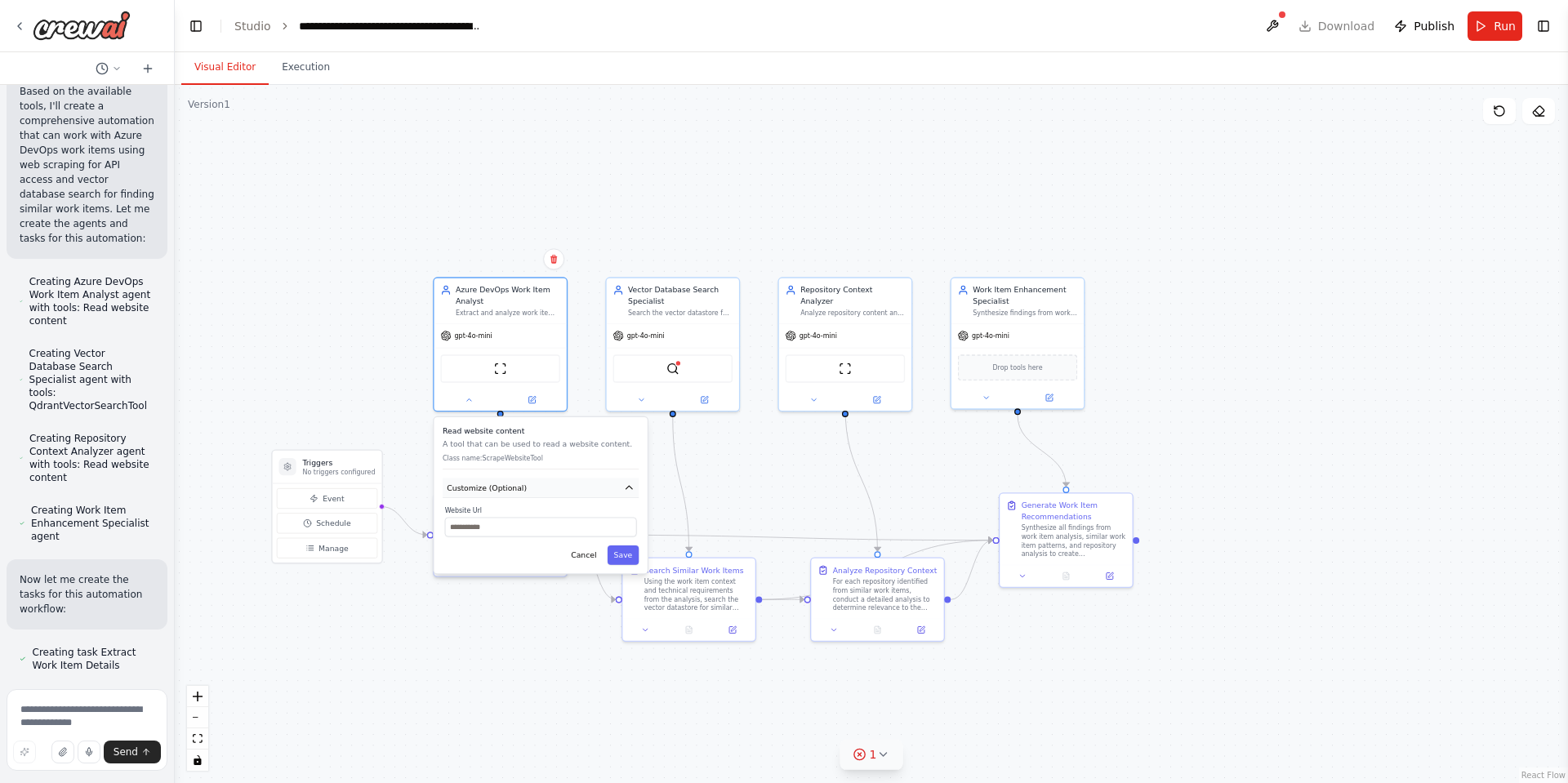
click at [632, 480] on button "Customize (Optional)" at bounding box center [540, 488] width 196 height 19
click at [478, 396] on button at bounding box center [470, 398] width 61 height 13
click at [628, 624] on icon "button" at bounding box center [629, 619] width 11 height 11
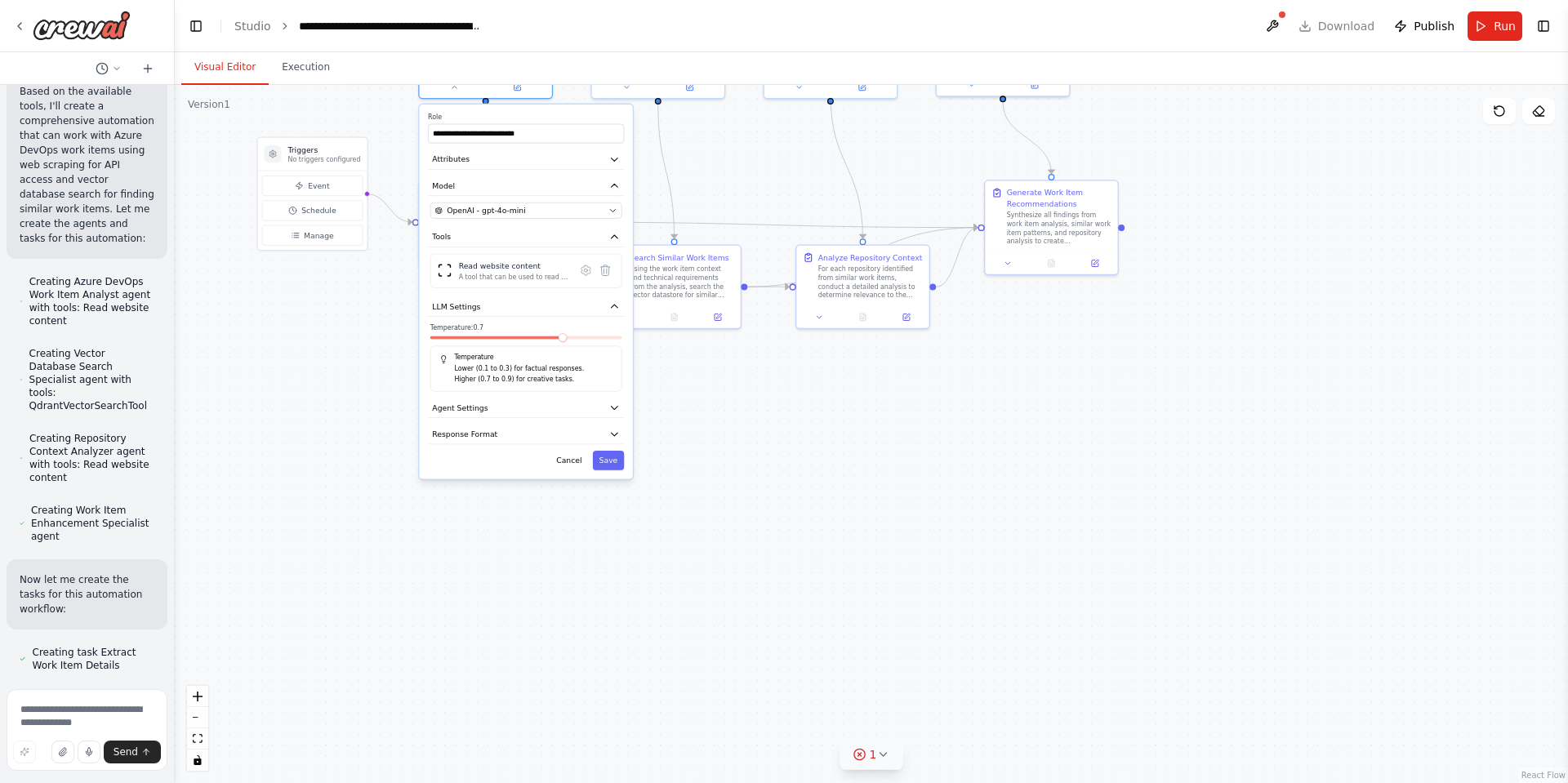
drag, startPoint x: 716, startPoint y: 701, endPoint x: 698, endPoint y: 370, distance: 331.5
click at [698, 370] on div ".deletable-edge-delete-btn { width: 20px; height: 20px; border: 0px solid #ffff…" at bounding box center [872, 434] width 1394 height 698
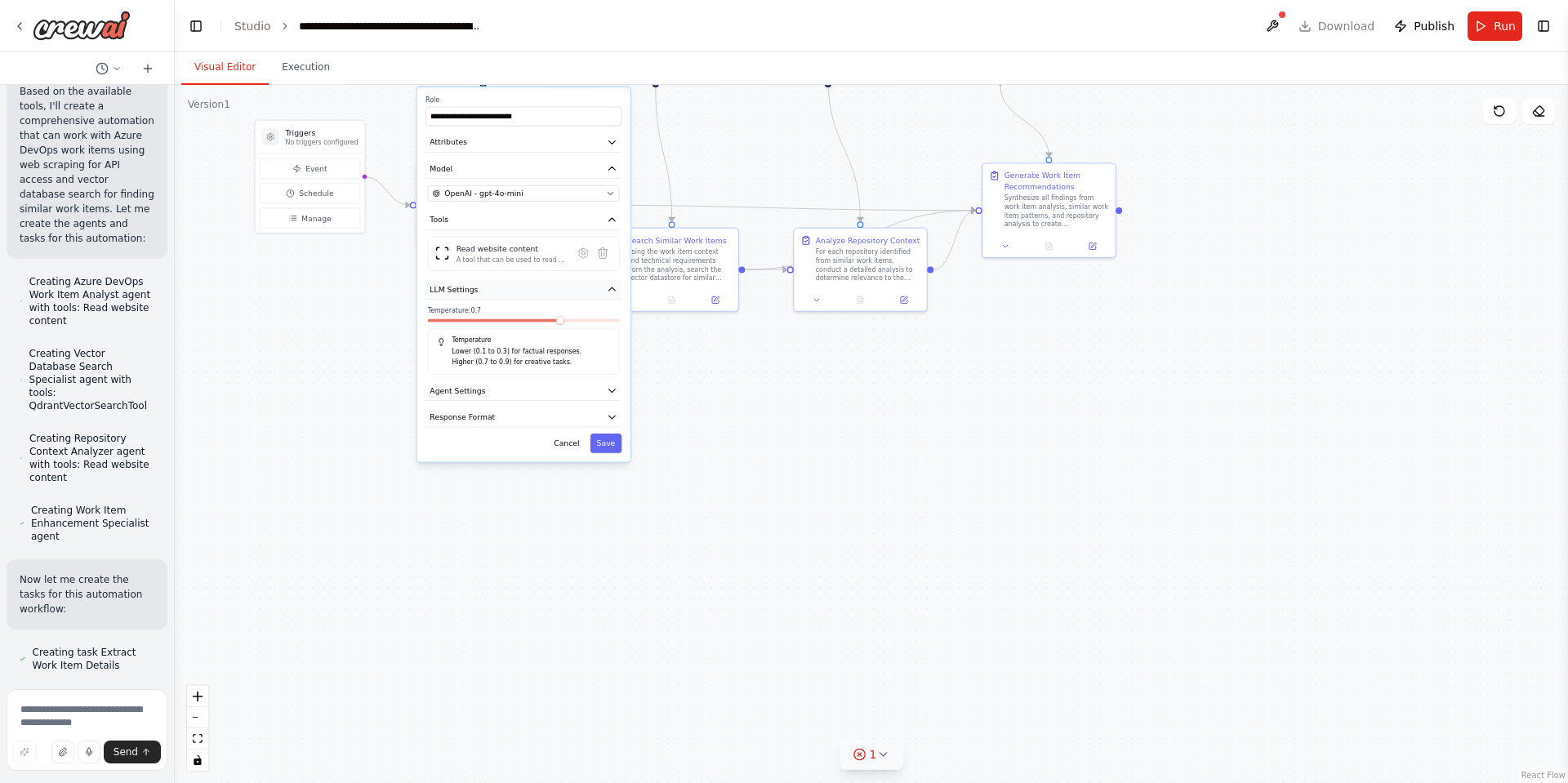
click at [615, 290] on icon "button" at bounding box center [611, 289] width 6 height 4
click at [611, 219] on icon "button" at bounding box center [611, 220] width 6 height 4
click at [613, 163] on icon "button" at bounding box center [612, 168] width 11 height 11
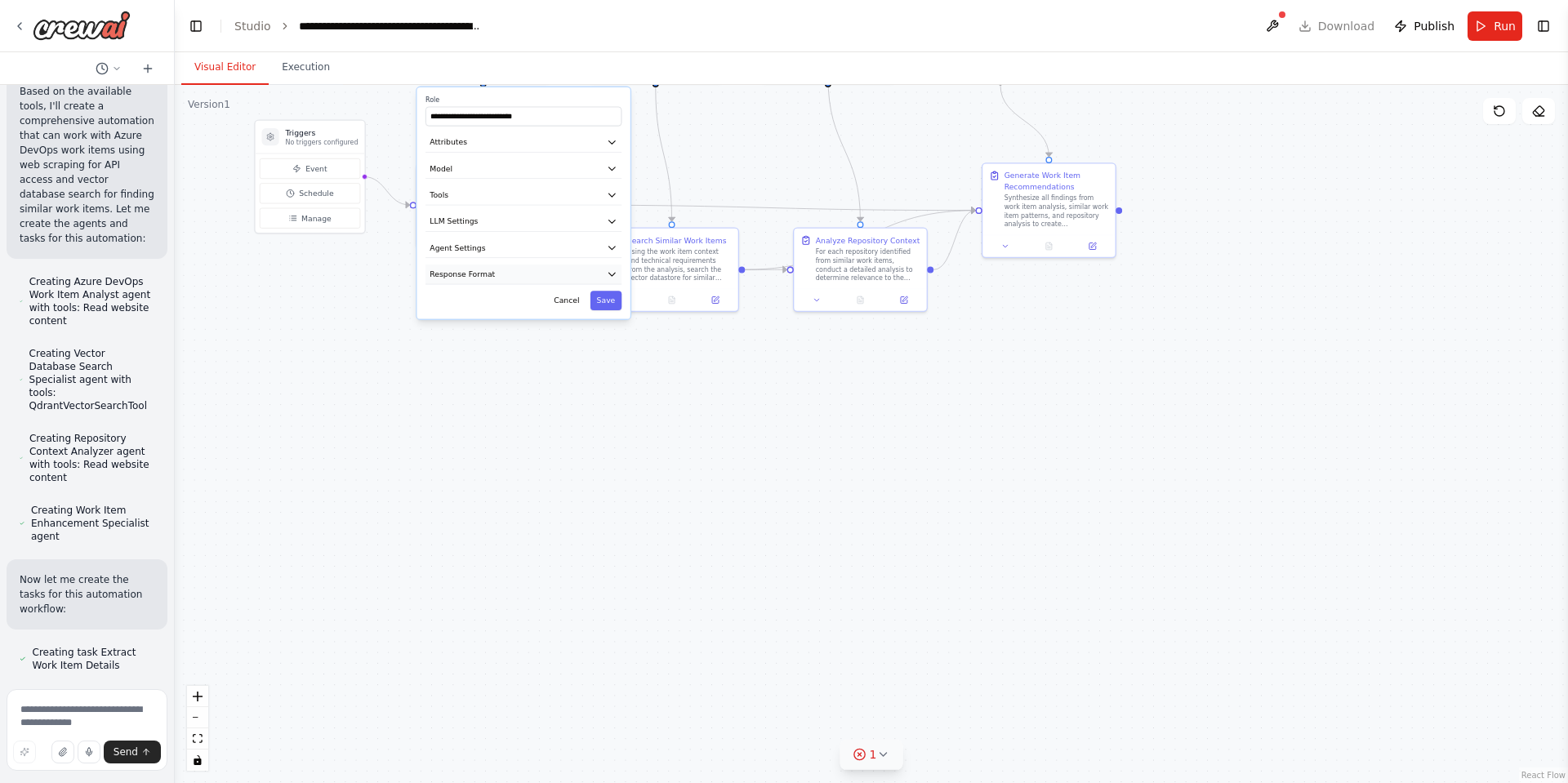
click at [615, 276] on icon "button" at bounding box center [612, 274] width 11 height 11
click at [617, 274] on icon "button" at bounding box center [612, 274] width 11 height 11
click at [613, 255] on button "Agent Settings" at bounding box center [524, 248] width 196 height 19
click at [573, 602] on button "Cancel" at bounding box center [567, 604] width 39 height 19
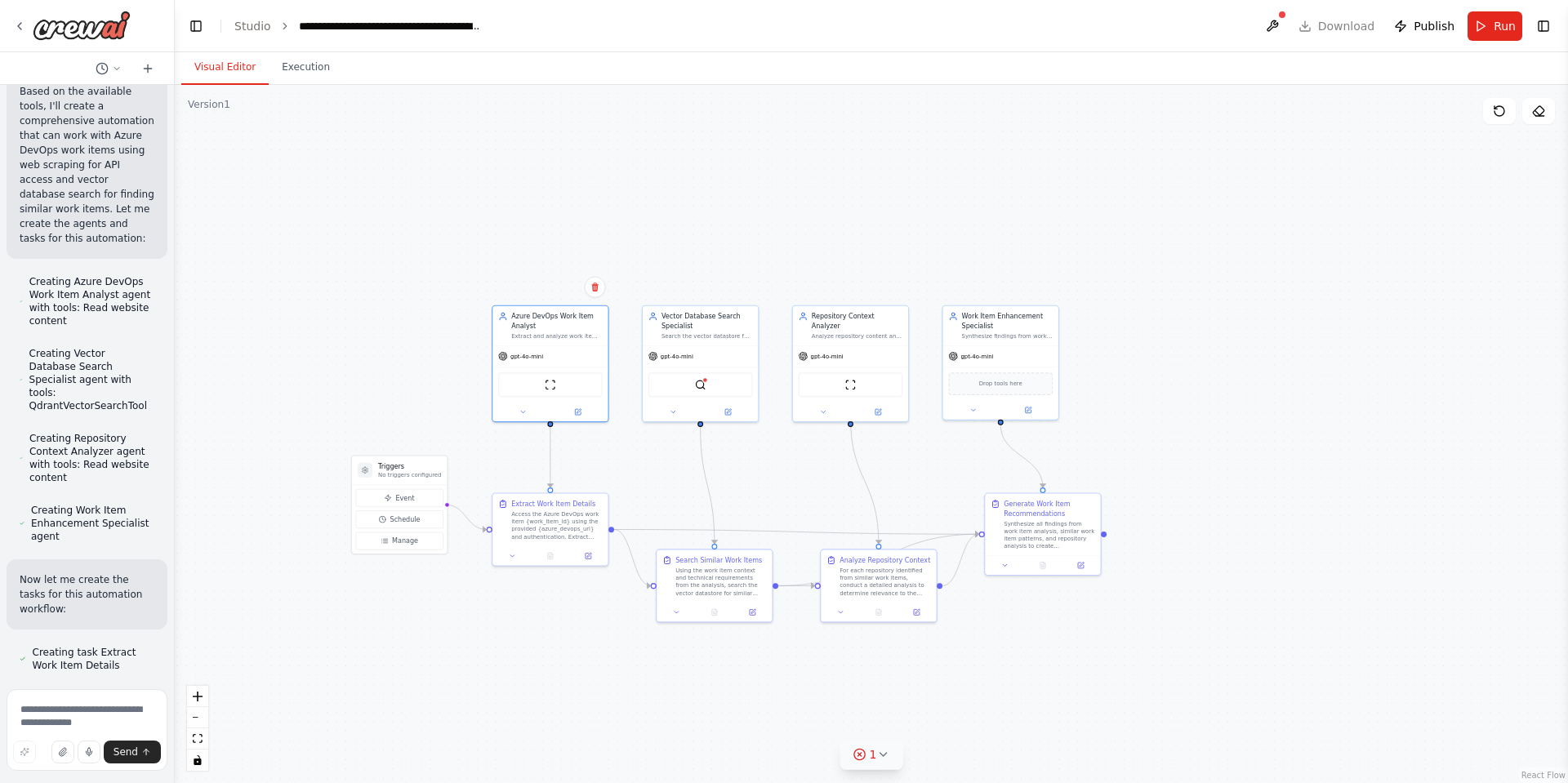
drag, startPoint x: 725, startPoint y: 161, endPoint x: 751, endPoint y: 453, distance: 293.2
click at [751, 453] on div ".deletable-edge-delete-btn { width: 20px; height: 20px; border: 0px solid #ffff…" at bounding box center [872, 434] width 1394 height 698
click at [675, 418] on button at bounding box center [671, 419] width 53 height 11
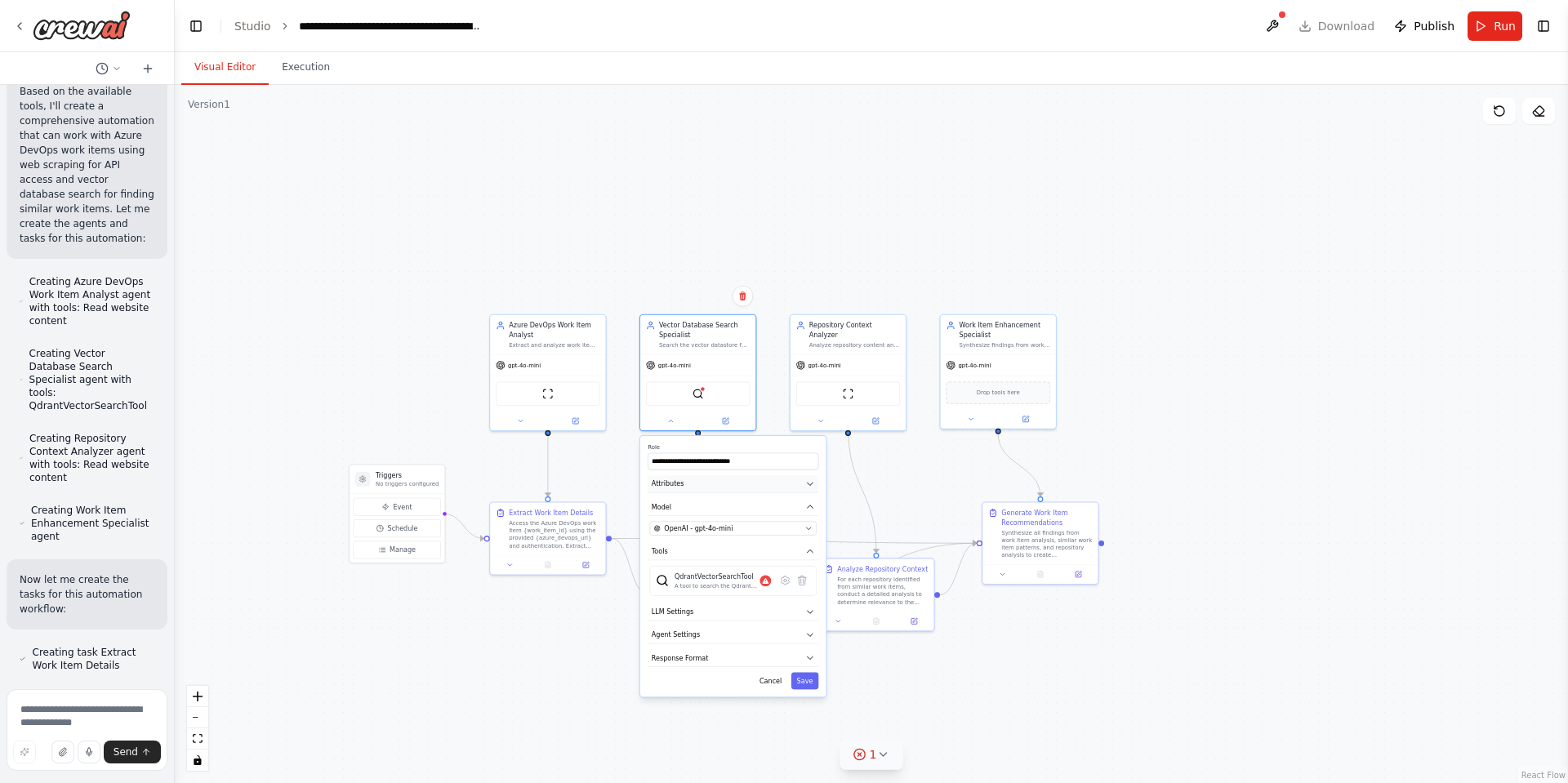
click at [768, 481] on button "Attributes" at bounding box center [732, 484] width 171 height 18
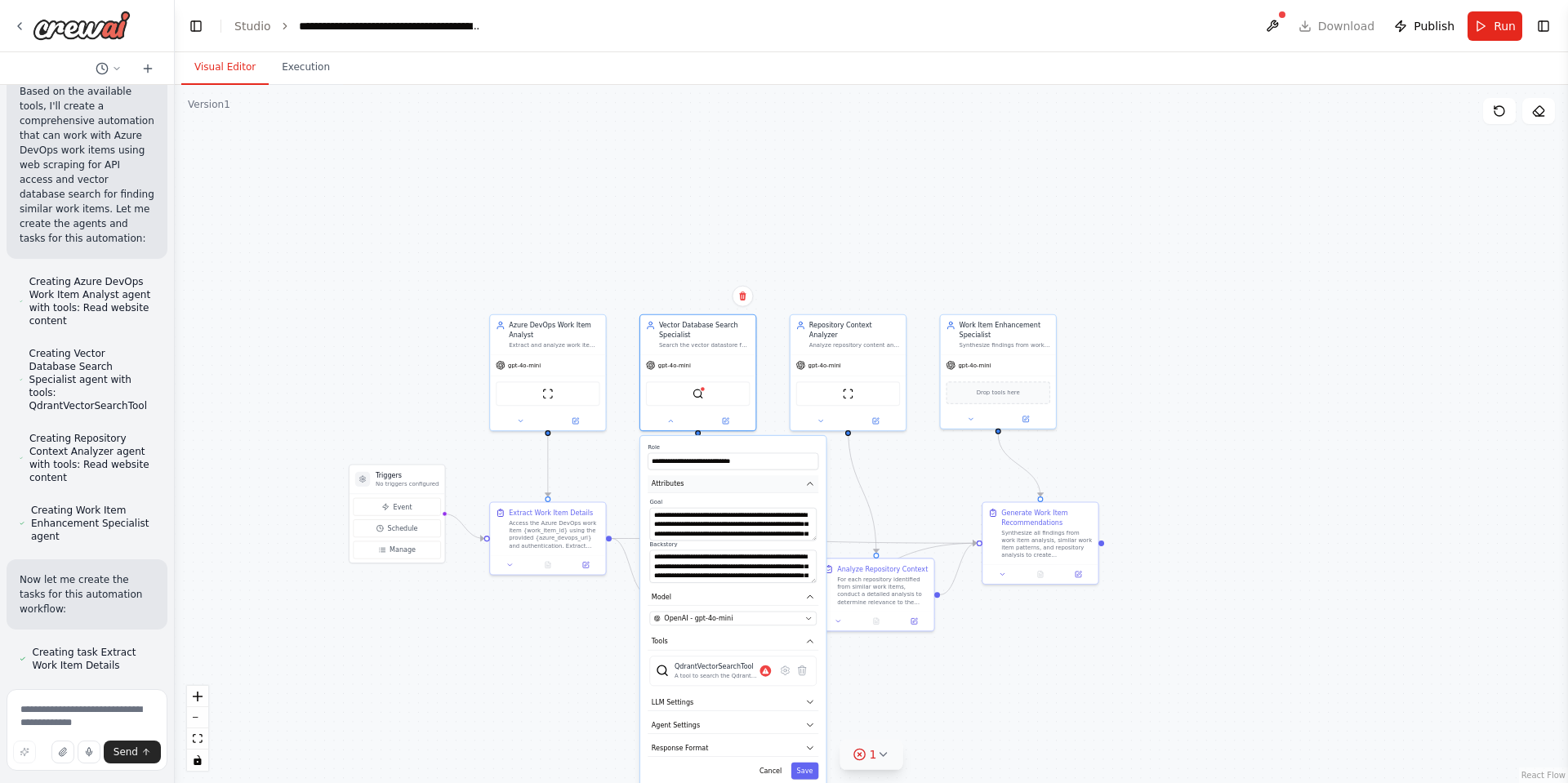
click at [810, 483] on icon "button" at bounding box center [810, 483] width 6 height 3
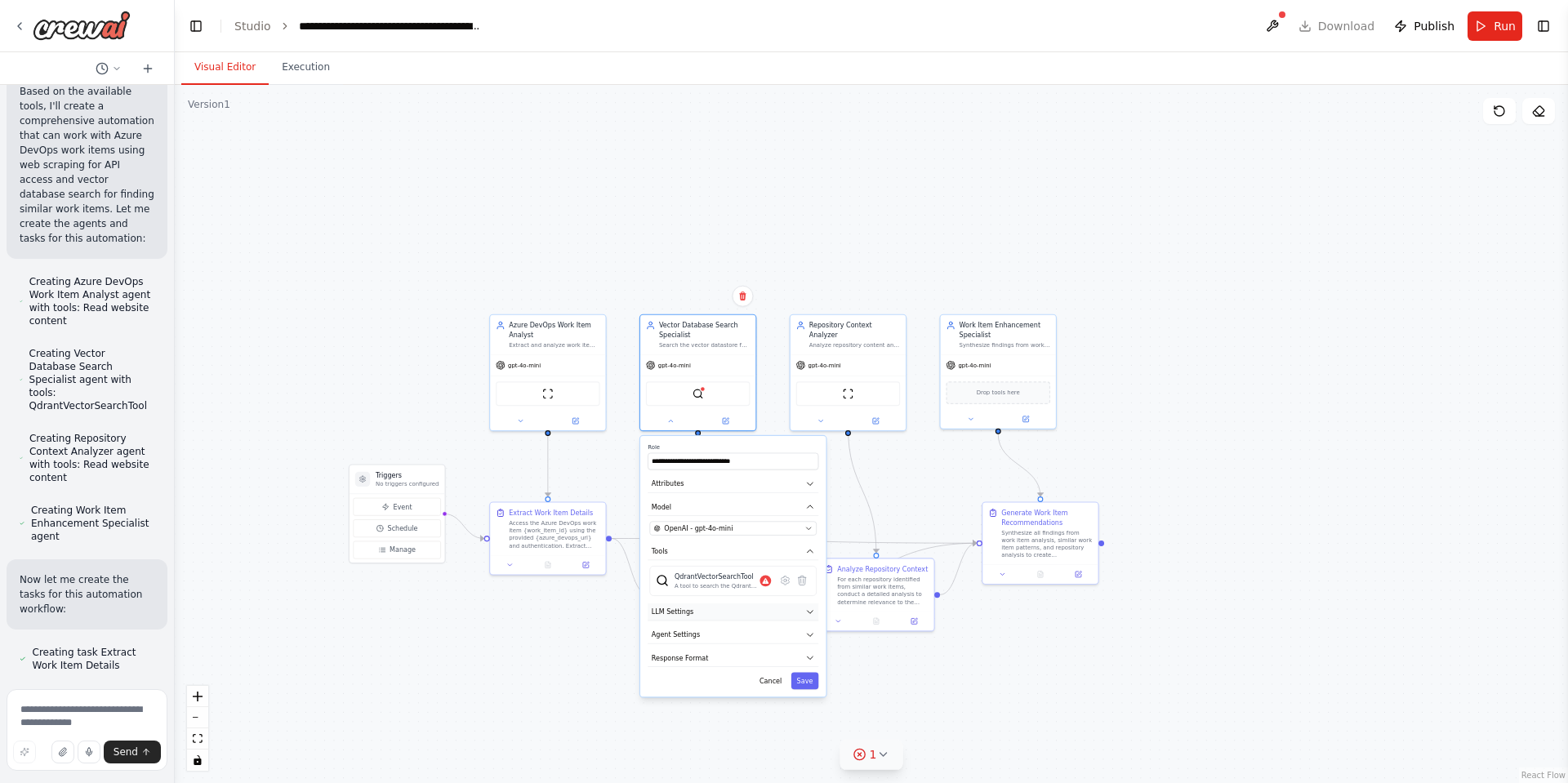
click at [726, 615] on button "LLM Settings" at bounding box center [732, 612] width 171 height 18
click at [731, 633] on label "Temperature: 0.7" at bounding box center [732, 630] width 166 height 7
click at [730, 606] on button "LLM Settings" at bounding box center [732, 612] width 171 height 18
click at [726, 632] on button "Agent Settings" at bounding box center [732, 635] width 171 height 18
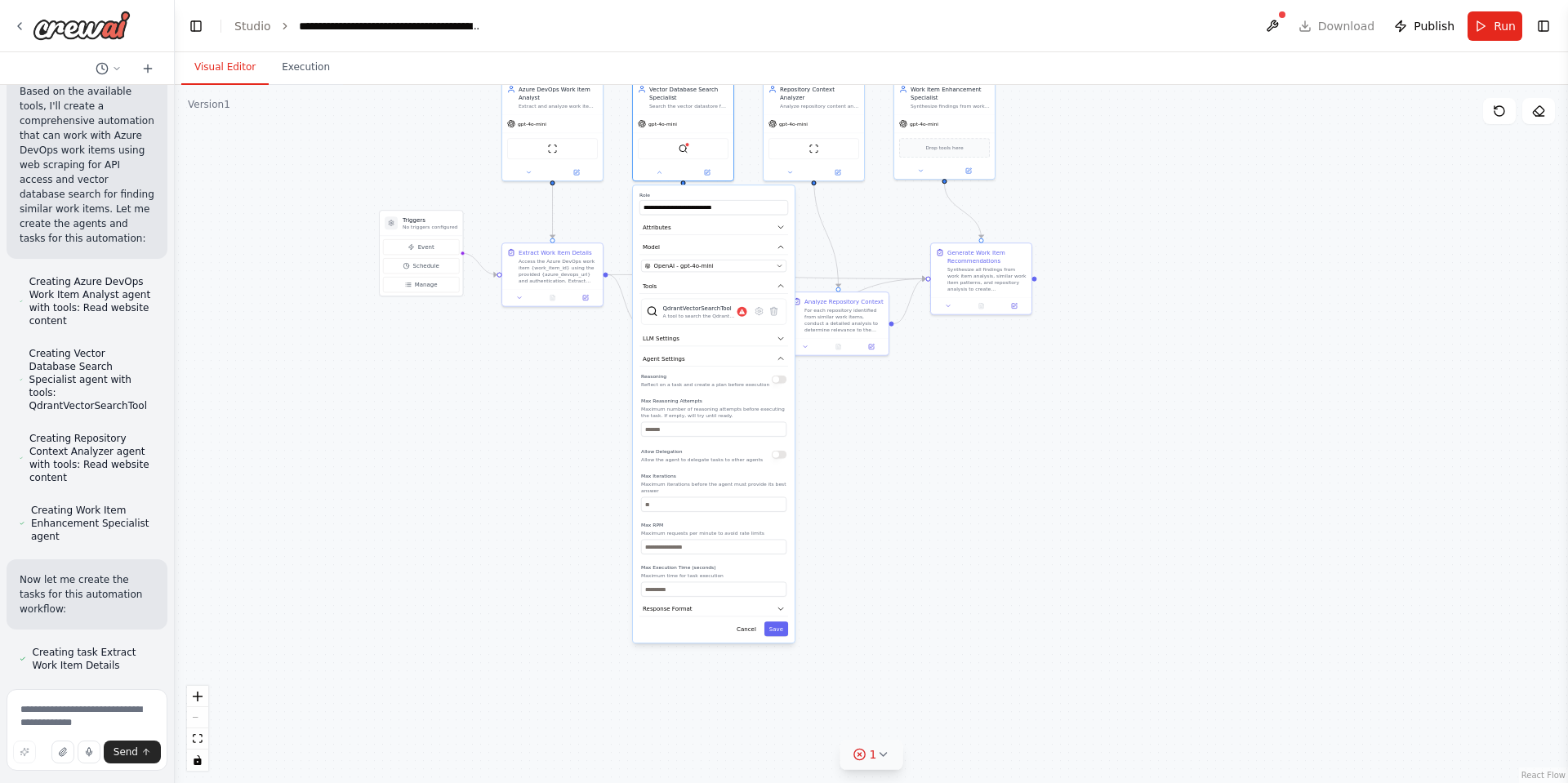
drag, startPoint x: 862, startPoint y: 628, endPoint x: 851, endPoint y: 413, distance: 215.3
click at [851, 413] on div ".deletable-edge-delete-btn { width: 20px; height: 20px; border: 0px solid #ffff…" at bounding box center [872, 434] width 1394 height 698
click at [778, 355] on icon "button" at bounding box center [781, 354] width 8 height 8
click at [778, 377] on icon "button" at bounding box center [781, 374] width 8 height 8
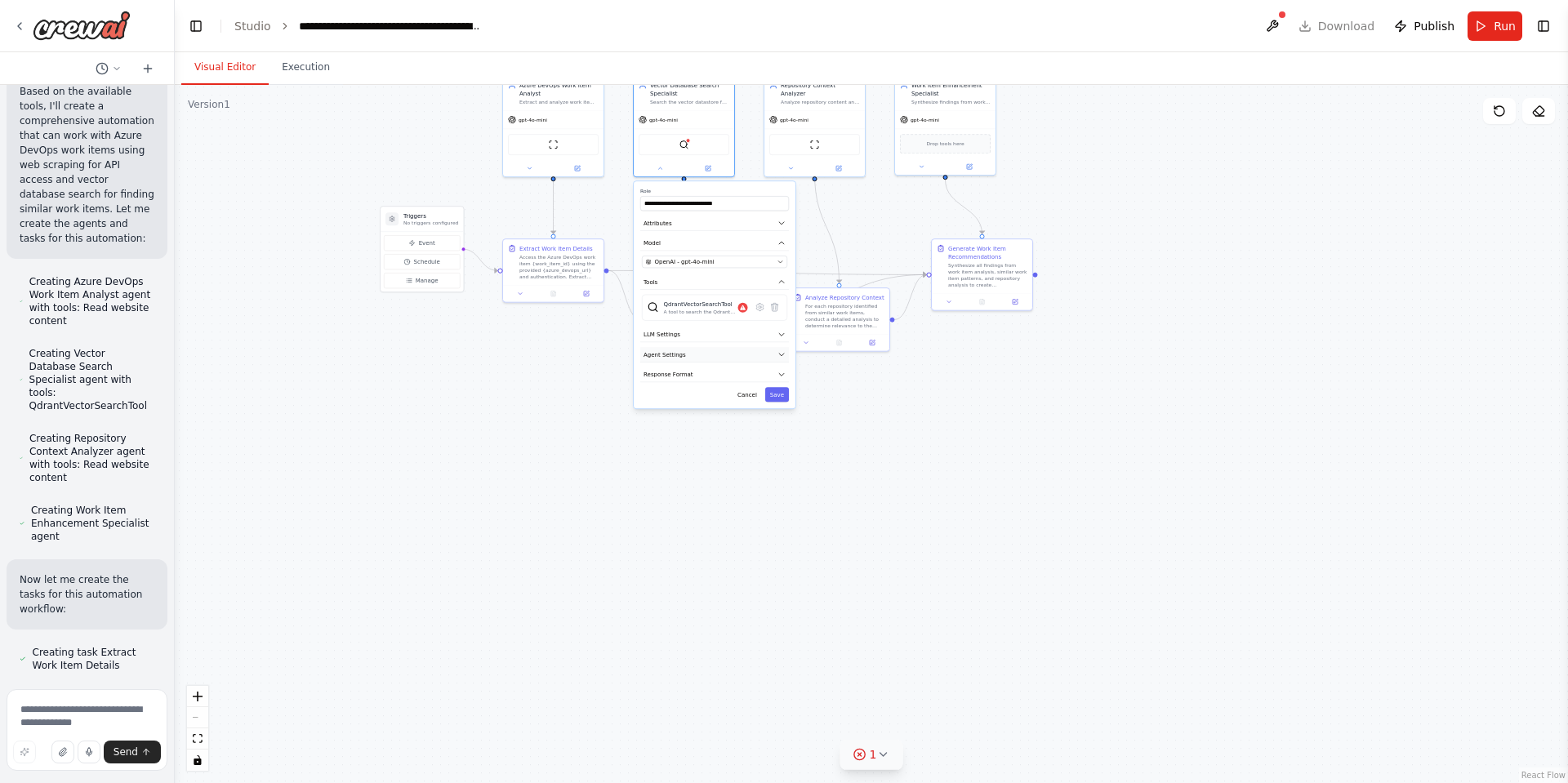
click at [699, 353] on button "Agent Settings" at bounding box center [715, 355] width 149 height 16
click at [698, 331] on button "LLM Settings" at bounding box center [715, 335] width 149 height 16
click at [760, 308] on icon at bounding box center [759, 307] width 7 height 7
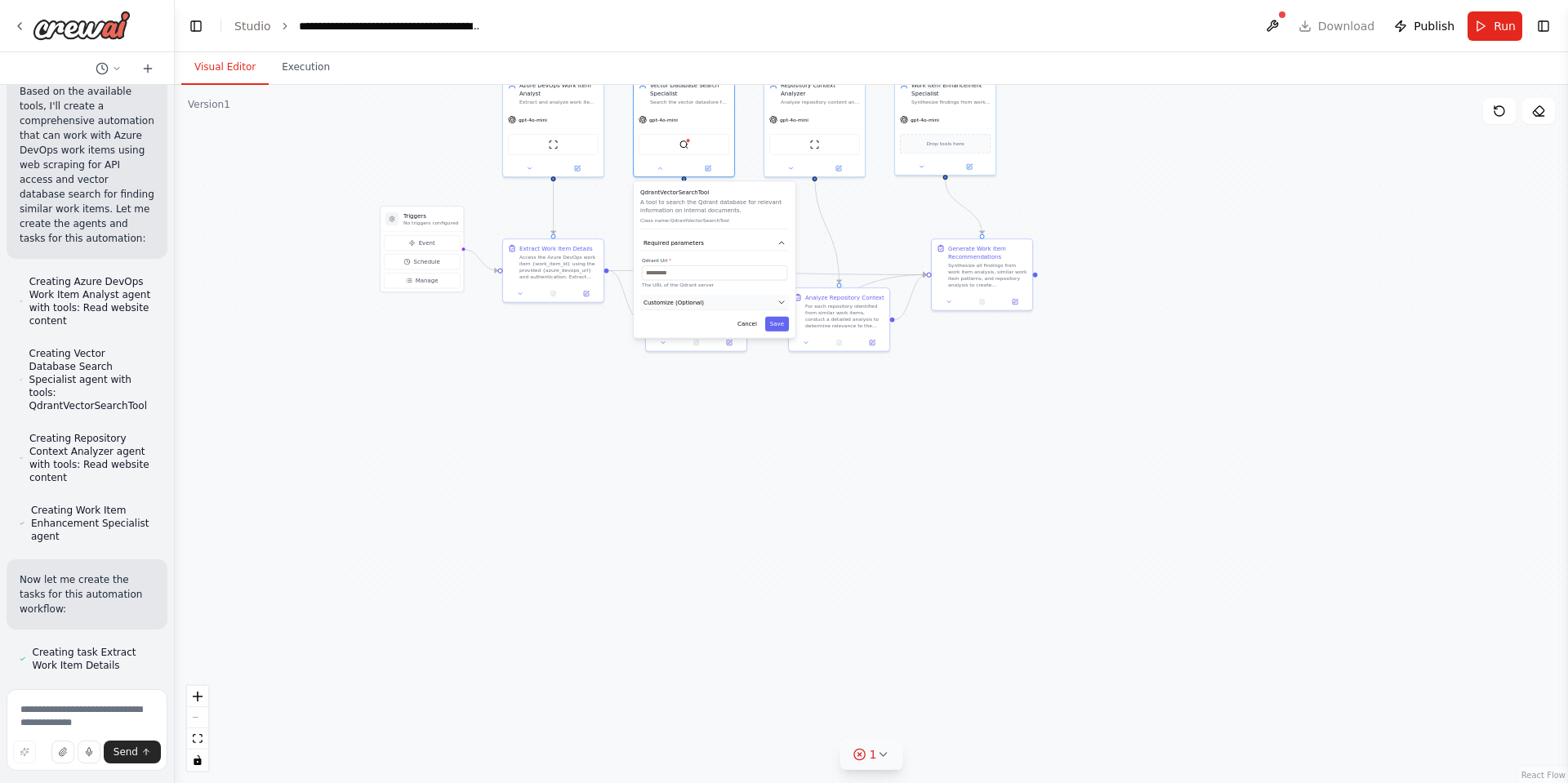
click at [775, 302] on button "Customize (Optional)" at bounding box center [715, 303] width 149 height 16
click at [780, 244] on icon "button" at bounding box center [781, 243] width 8 height 8
click at [780, 263] on icon "button" at bounding box center [781, 264] width 8 height 8
click at [784, 236] on button "Required parameters" at bounding box center [715, 243] width 149 height 16
click at [751, 318] on button "Cancel" at bounding box center [747, 324] width 30 height 15
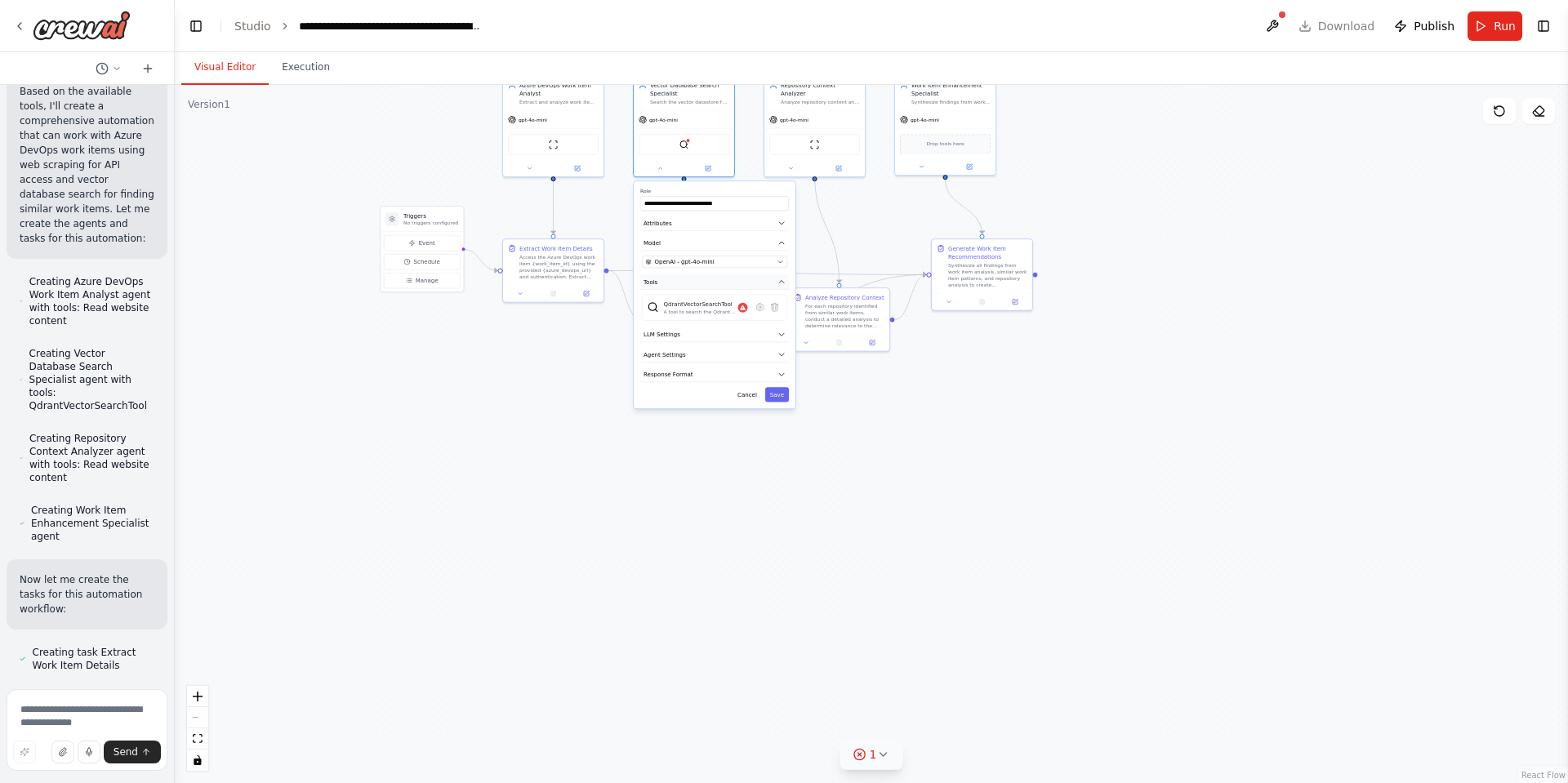
click at [782, 282] on icon "button" at bounding box center [782, 281] width 5 height 3
click at [775, 222] on button "Attributes" at bounding box center [715, 223] width 149 height 16
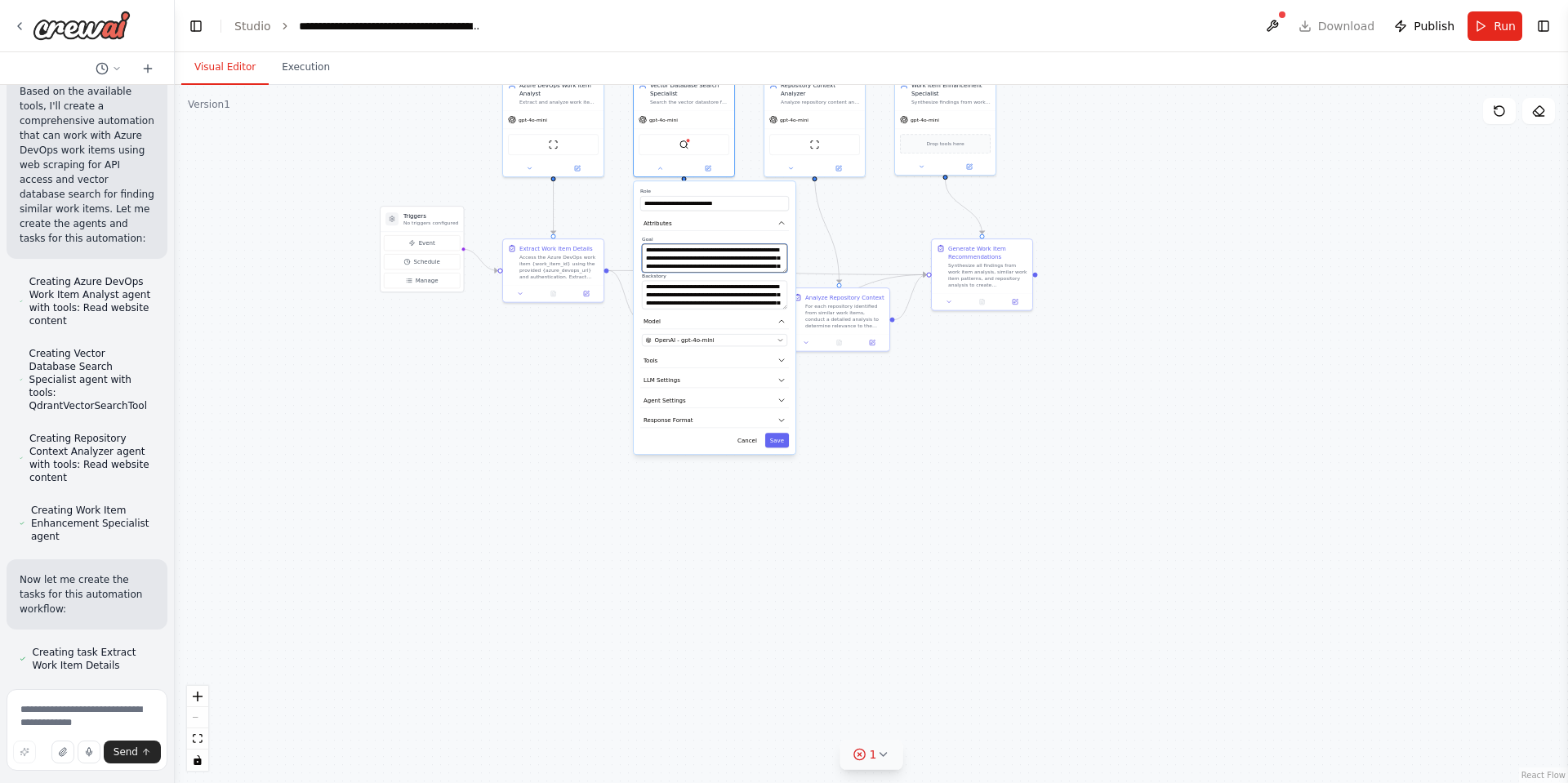
scroll to position [32, 0]
drag, startPoint x: 644, startPoint y: 249, endPoint x: 780, endPoint y: 349, distance: 168.8
click at [780, 349] on div "**********" at bounding box center [715, 317] width 162 height 272
drag, startPoint x: 733, startPoint y: 202, endPoint x: 623, endPoint y: 187, distance: 111.0
click at [623, 187] on div ".deletable-edge-delete-btn { width: 20px; height: 20px; border: 0px solid #ffff…" at bounding box center [872, 434] width 1394 height 698
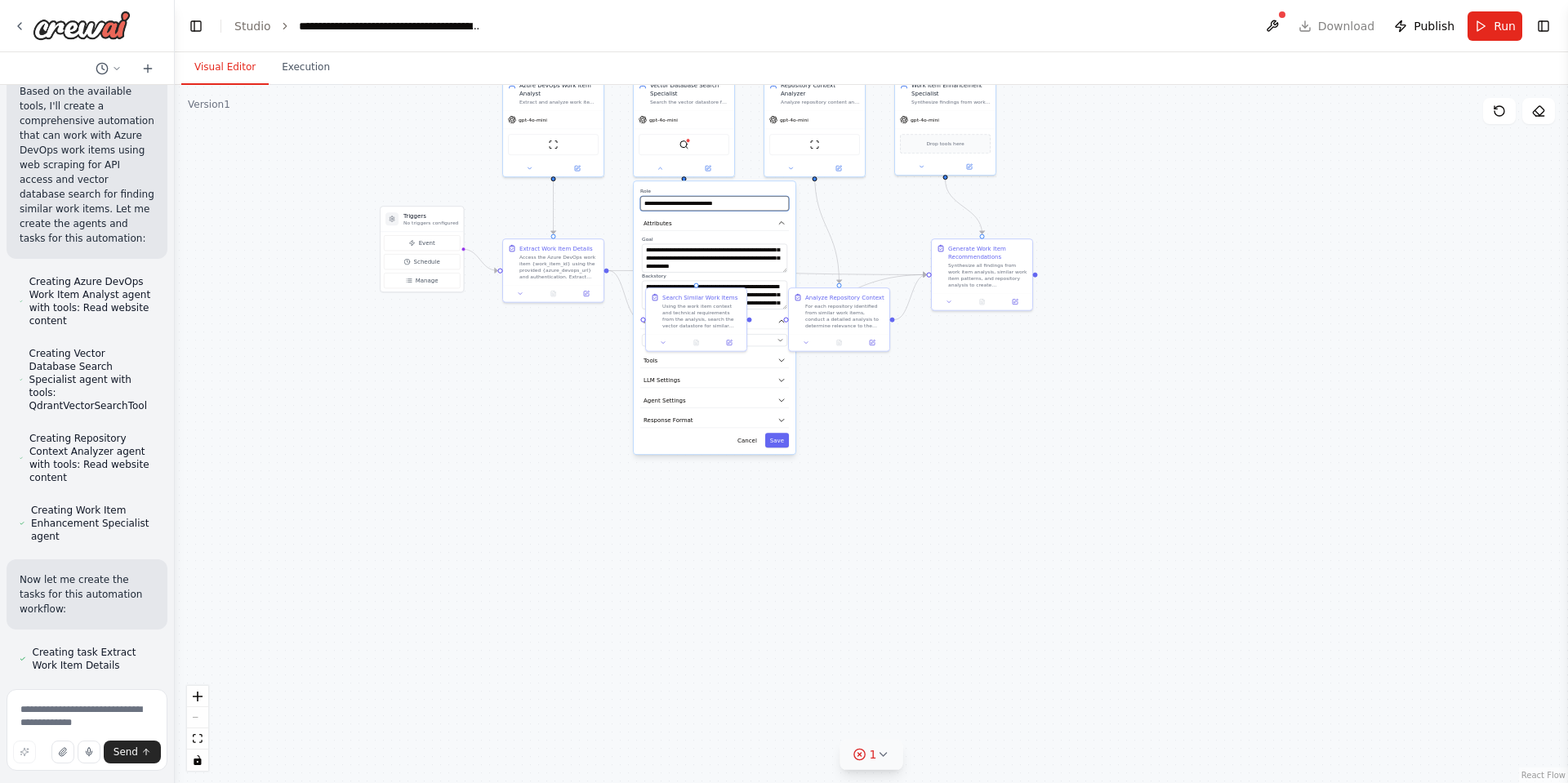
drag, startPoint x: 724, startPoint y: 200, endPoint x: 637, endPoint y: 201, distance: 87.0
click at [637, 201] on div "**********" at bounding box center [715, 317] width 162 height 272
drag, startPoint x: 694, startPoint y: 265, endPoint x: 642, endPoint y: 224, distance: 66.2
click at [642, 224] on div "**********" at bounding box center [715, 317] width 162 height 272
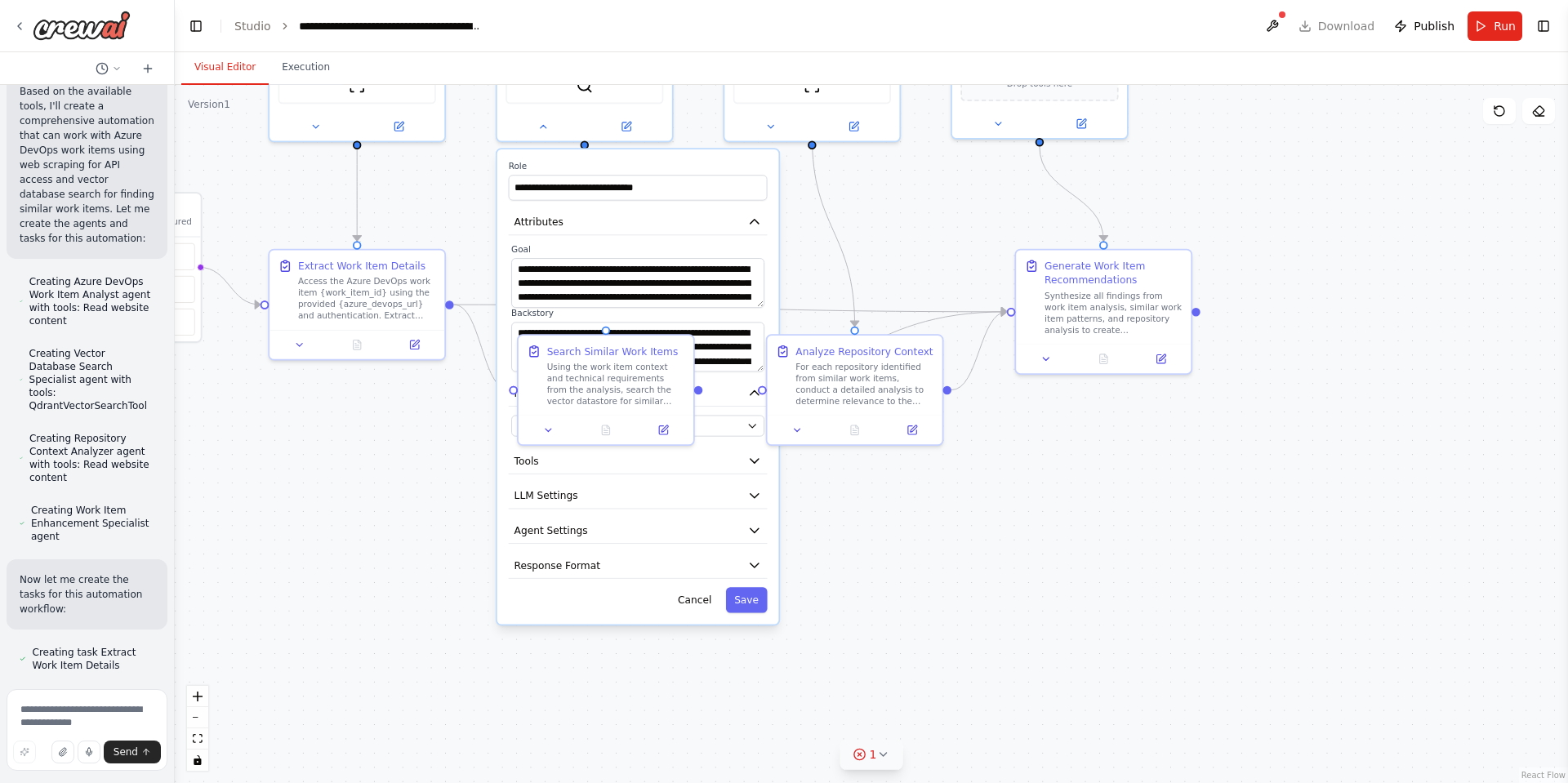
drag, startPoint x: 800, startPoint y: 140, endPoint x: 775, endPoint y: 241, distance: 104.0
click at [803, 257] on div ".deletable-edge-delete-btn { width: 20px; height: 20px; border: 0px solid #ffff…" at bounding box center [872, 434] width 1394 height 698
click at [543, 122] on icon at bounding box center [543, 124] width 11 height 11
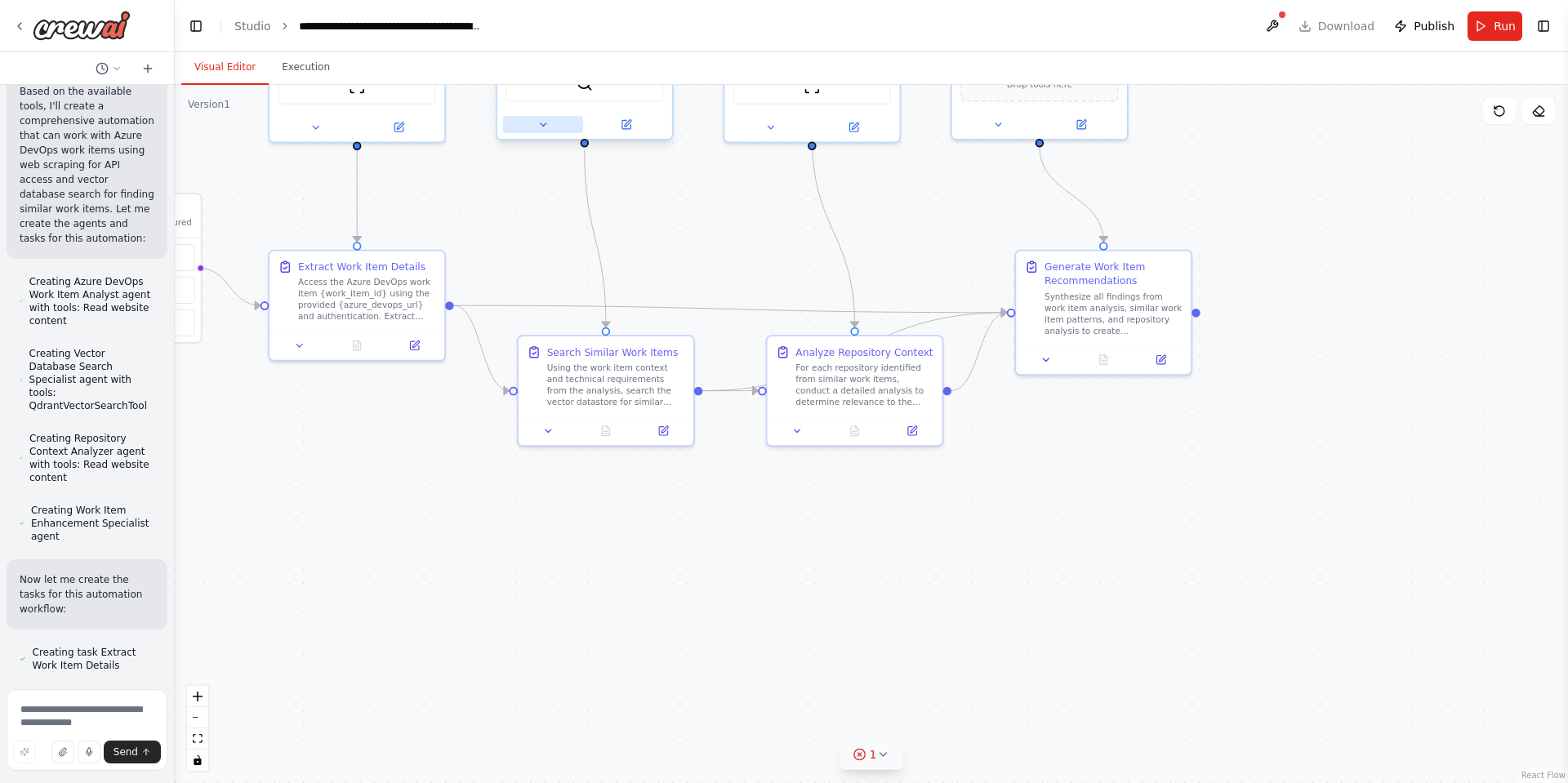
click at [542, 126] on icon at bounding box center [543, 124] width 11 height 11
click at [542, 126] on icon at bounding box center [542, 124] width 6 height 3
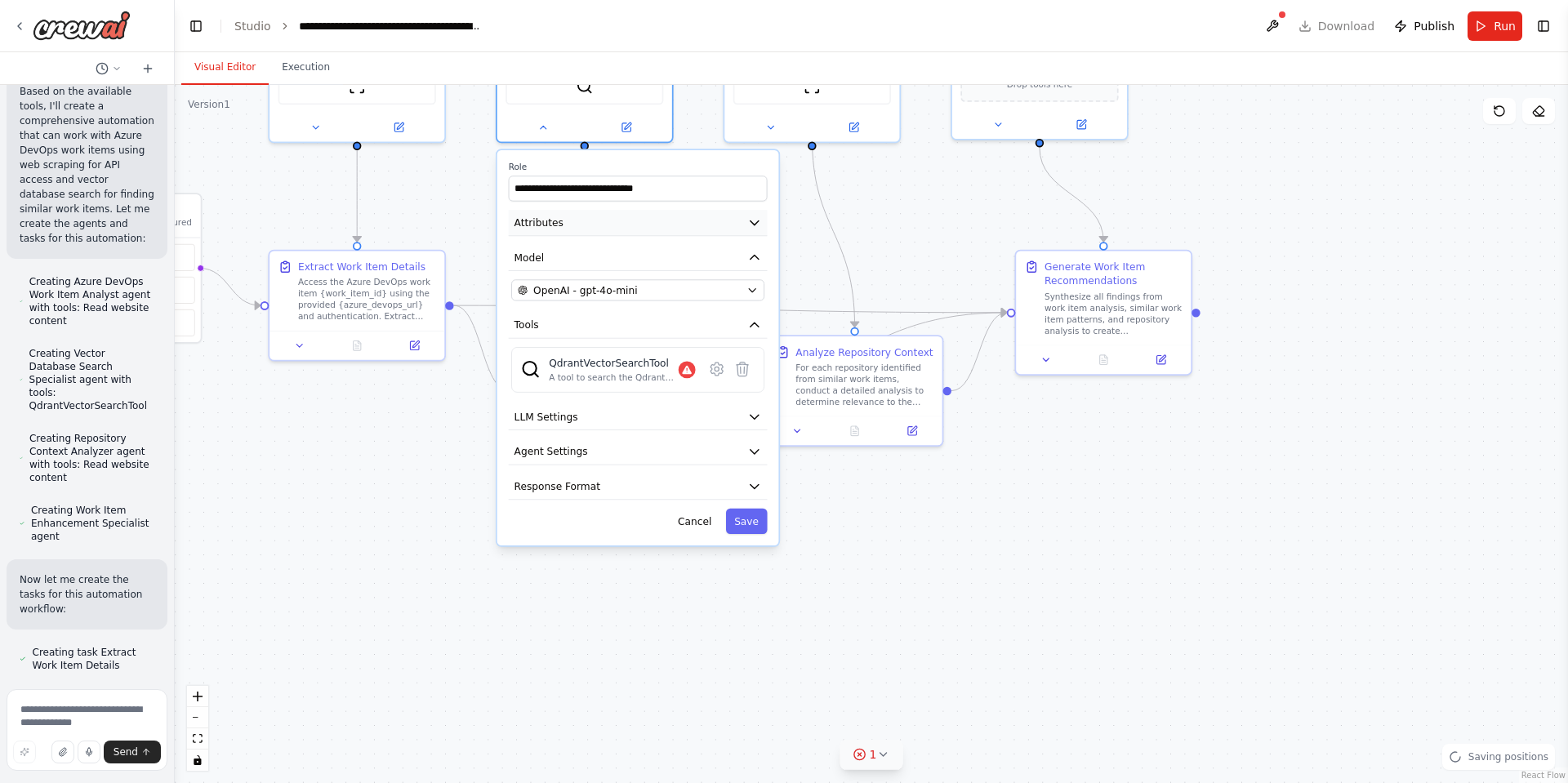
click at [618, 219] on button "Attributes" at bounding box center [639, 223] width 259 height 26
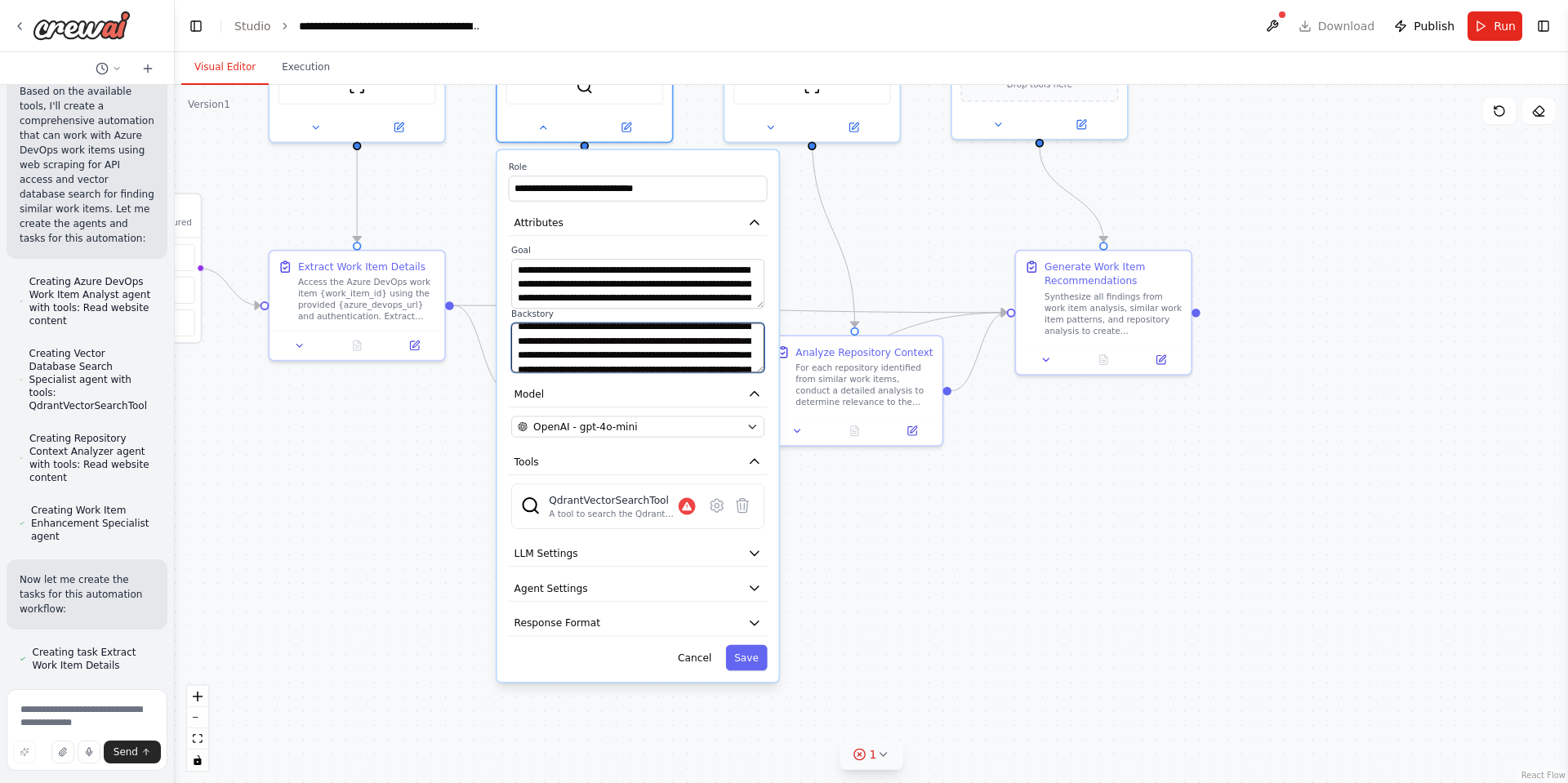
scroll to position [98, 0]
drag, startPoint x: 516, startPoint y: 333, endPoint x: 769, endPoint y: 381, distance: 257.5
click at [769, 381] on div "**********" at bounding box center [639, 416] width 282 height 532
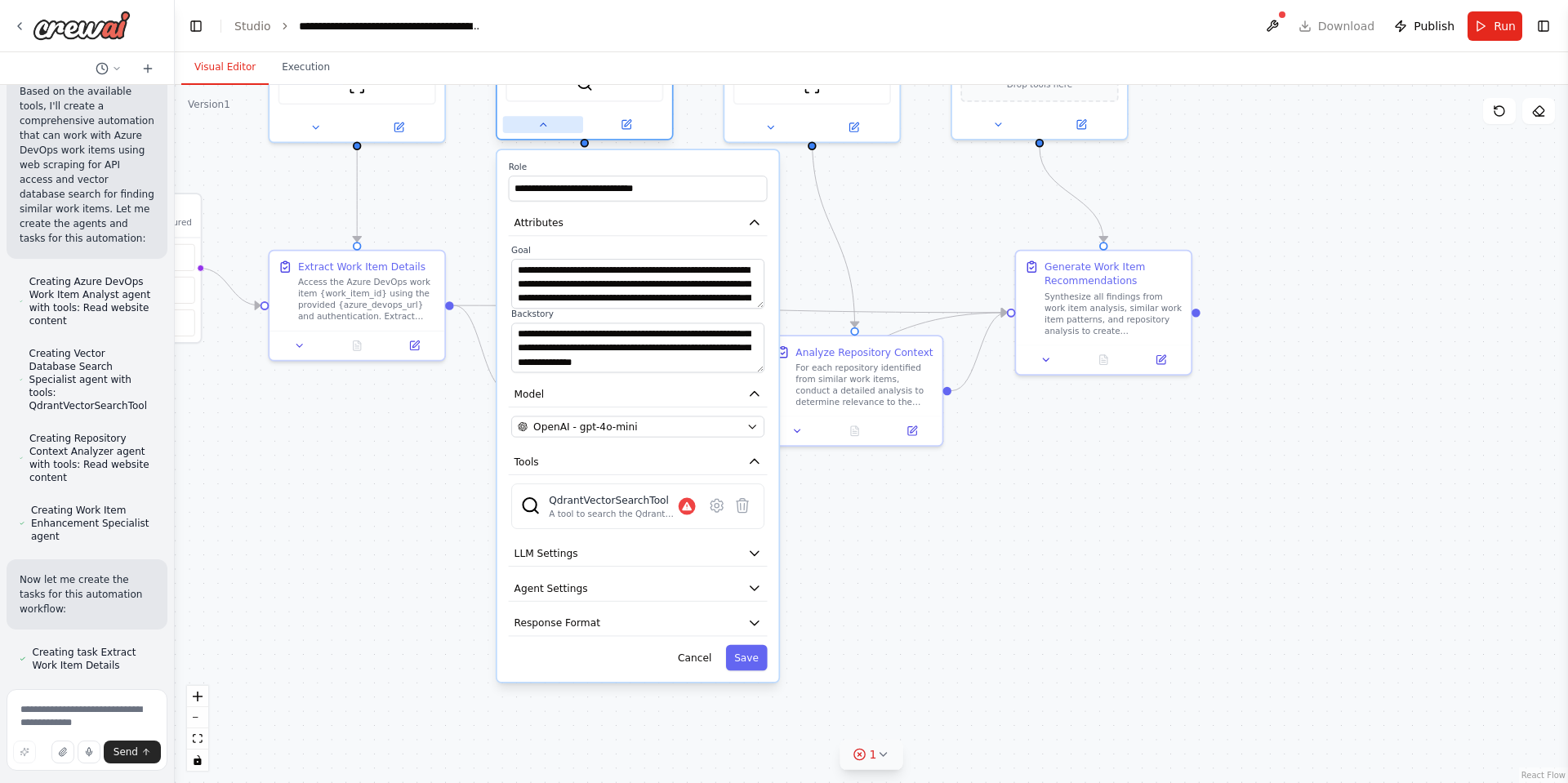
click at [553, 131] on button at bounding box center [542, 124] width 80 height 18
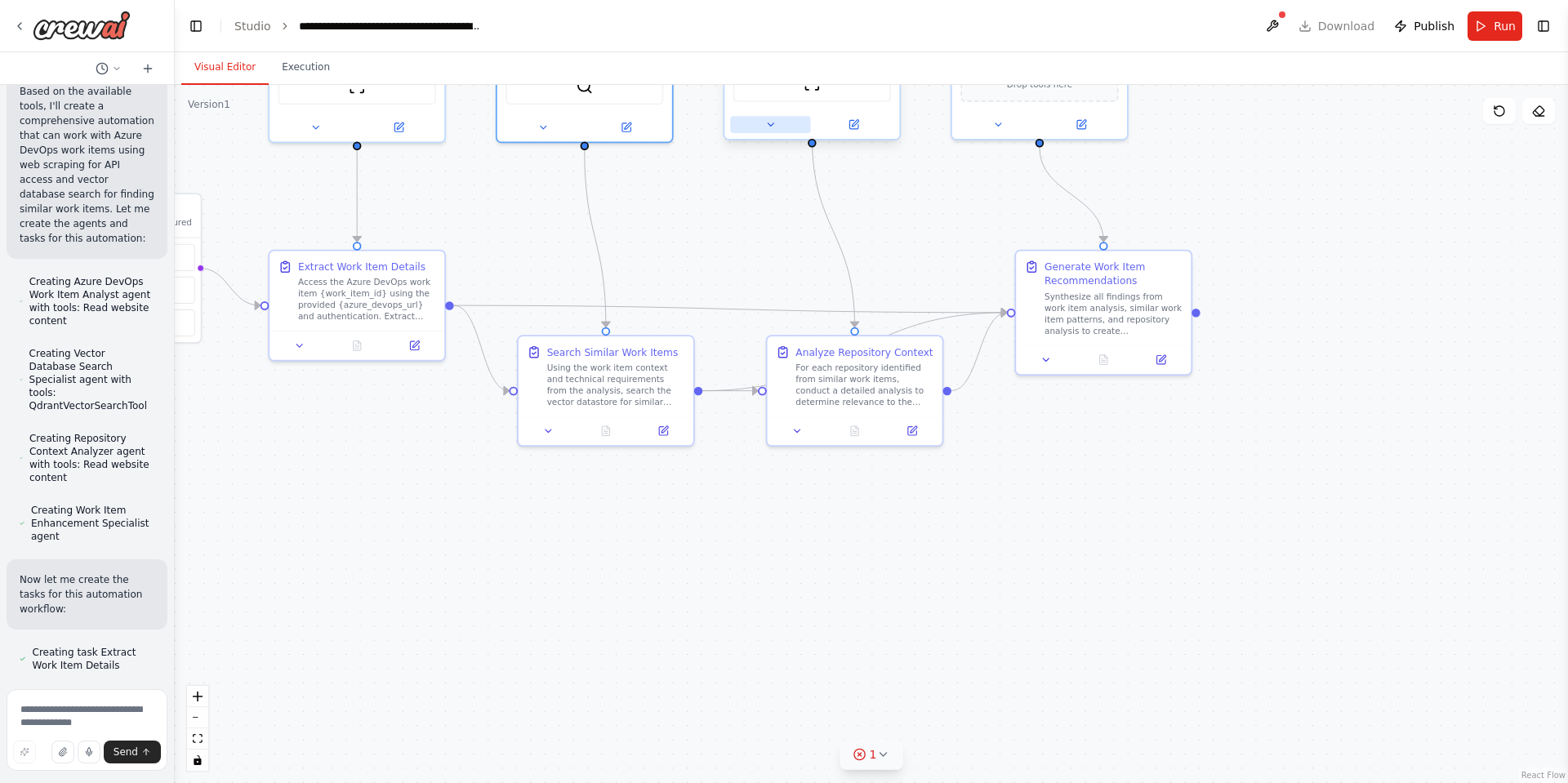
click at [765, 119] on icon at bounding box center [770, 124] width 11 height 11
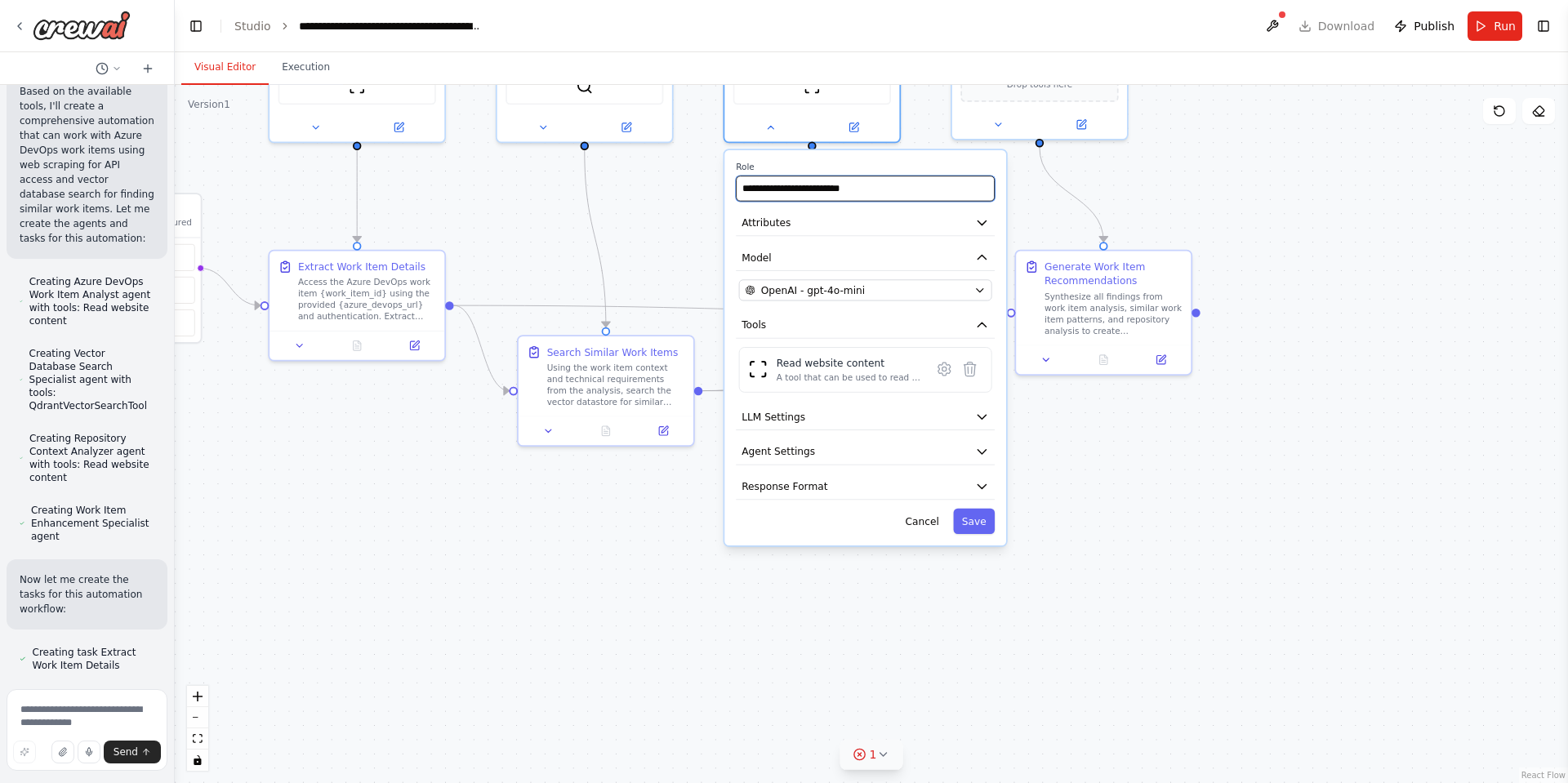
drag, startPoint x: 877, startPoint y: 178, endPoint x: 740, endPoint y: 181, distance: 137.0
click at [740, 181] on input "**********" at bounding box center [865, 187] width 259 height 25
click at [978, 215] on icon "button" at bounding box center [982, 222] width 14 height 14
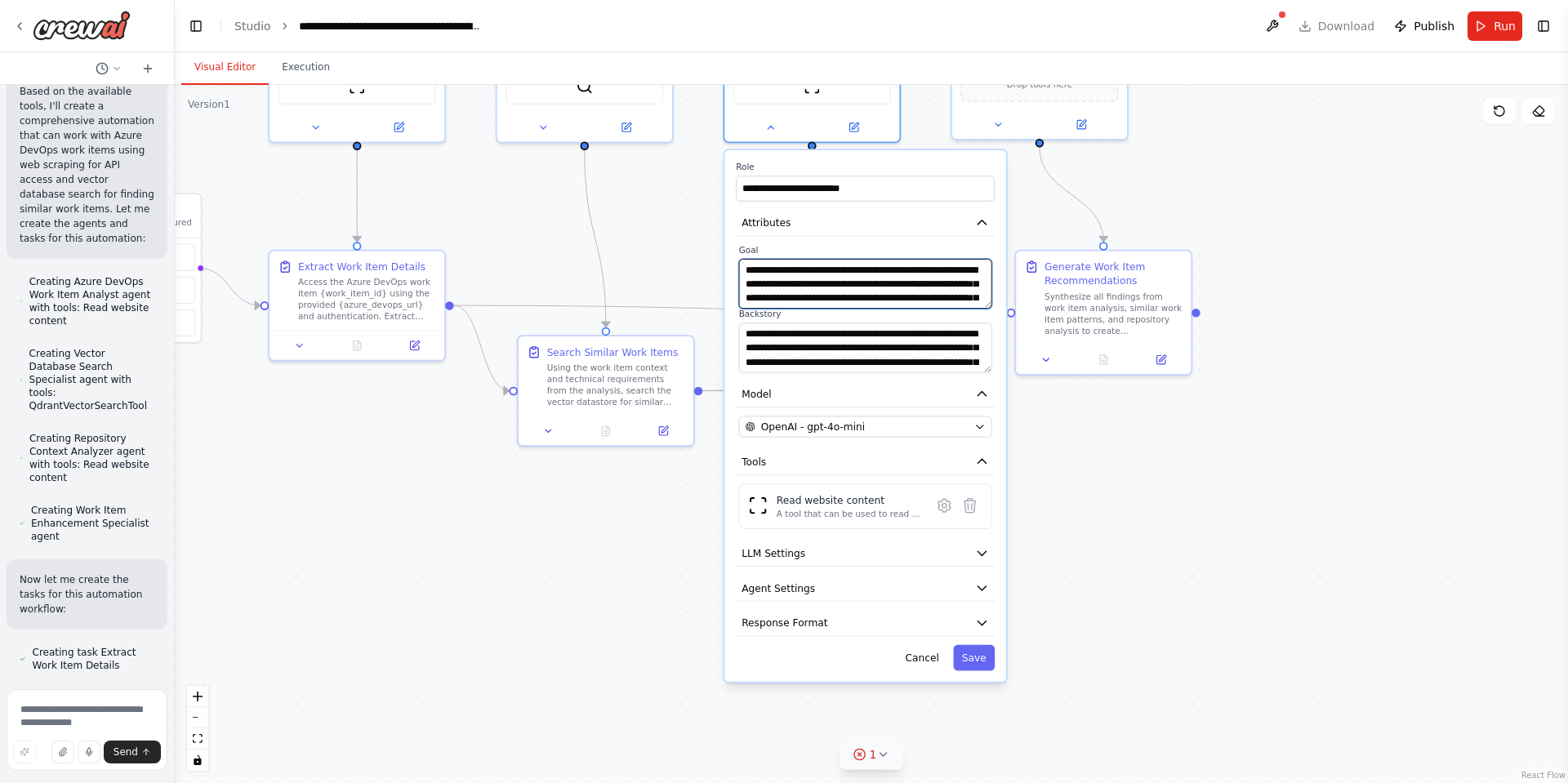
scroll to position [32, 0]
drag, startPoint x: 746, startPoint y: 254, endPoint x: 994, endPoint y: 321, distance: 256.9
click at [994, 321] on div "**********" at bounding box center [865, 309] width 259 height 128
drag, startPoint x: 746, startPoint y: 316, endPoint x: 973, endPoint y: 381, distance: 236.1
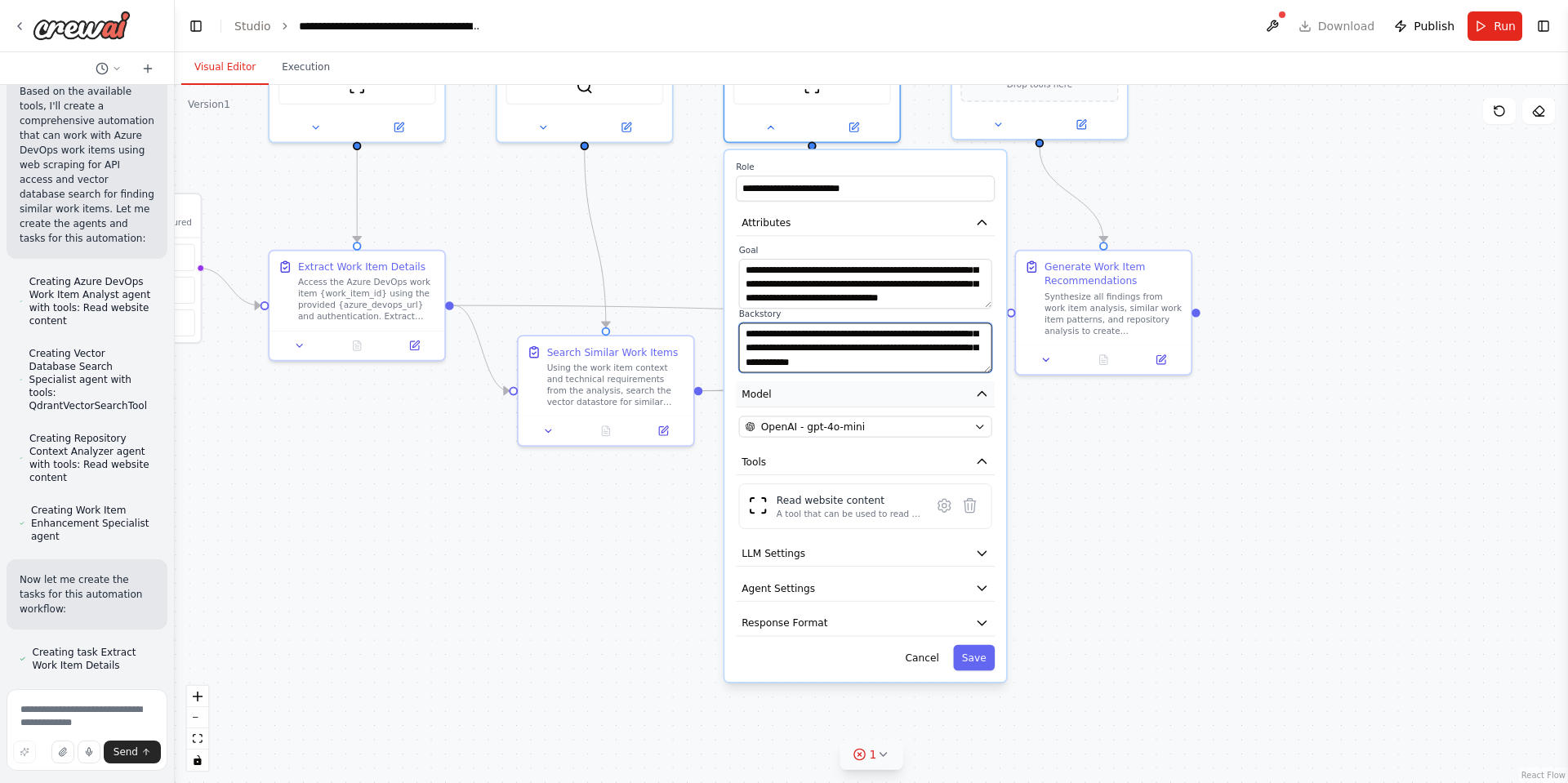
click at [973, 381] on div "**********" at bounding box center [865, 416] width 282 height 532
click at [858, 540] on button "LLM Settings" at bounding box center [865, 554] width 259 height 26
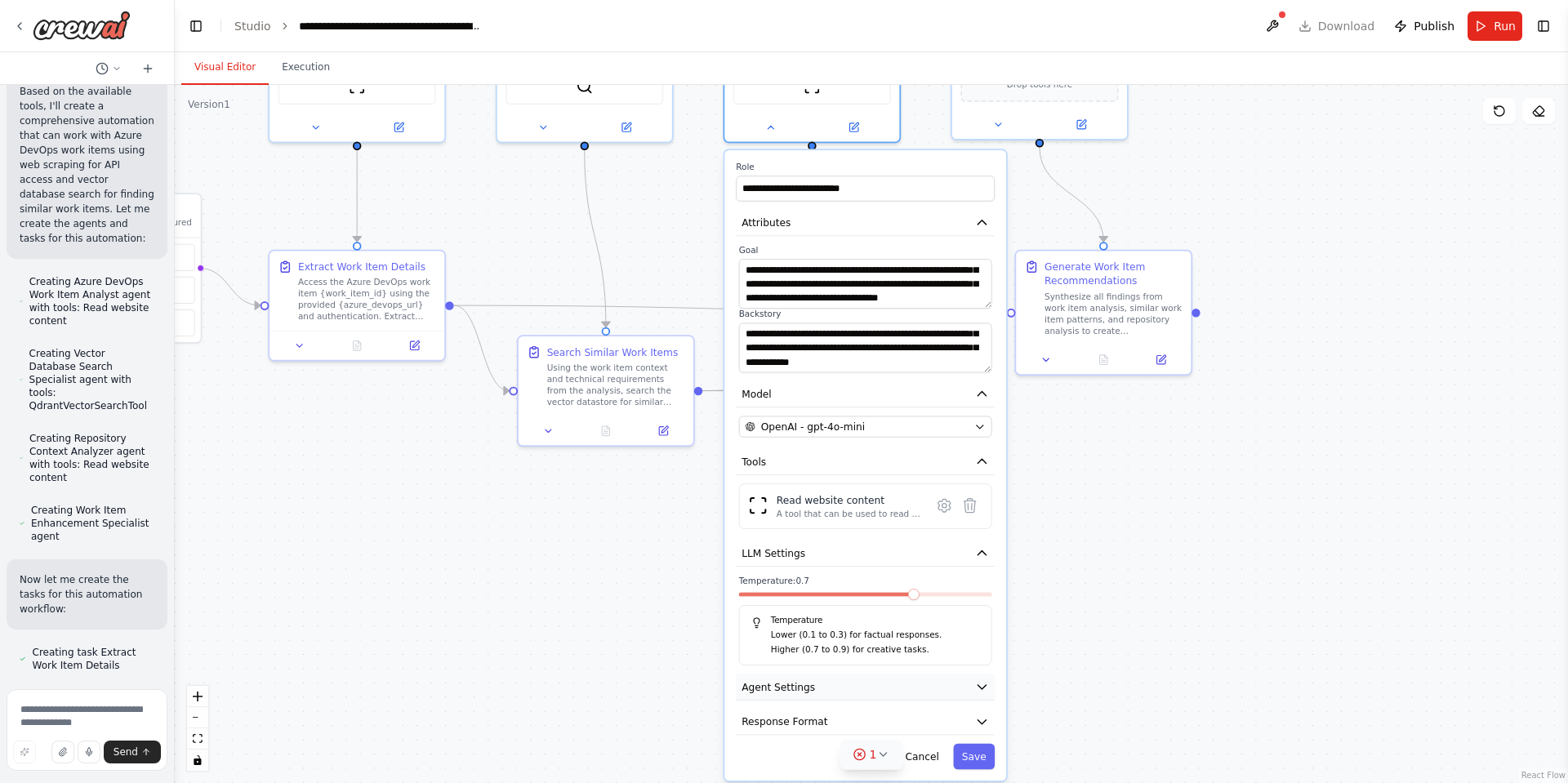
click at [891, 674] on button "Agent Settings" at bounding box center [865, 688] width 259 height 26
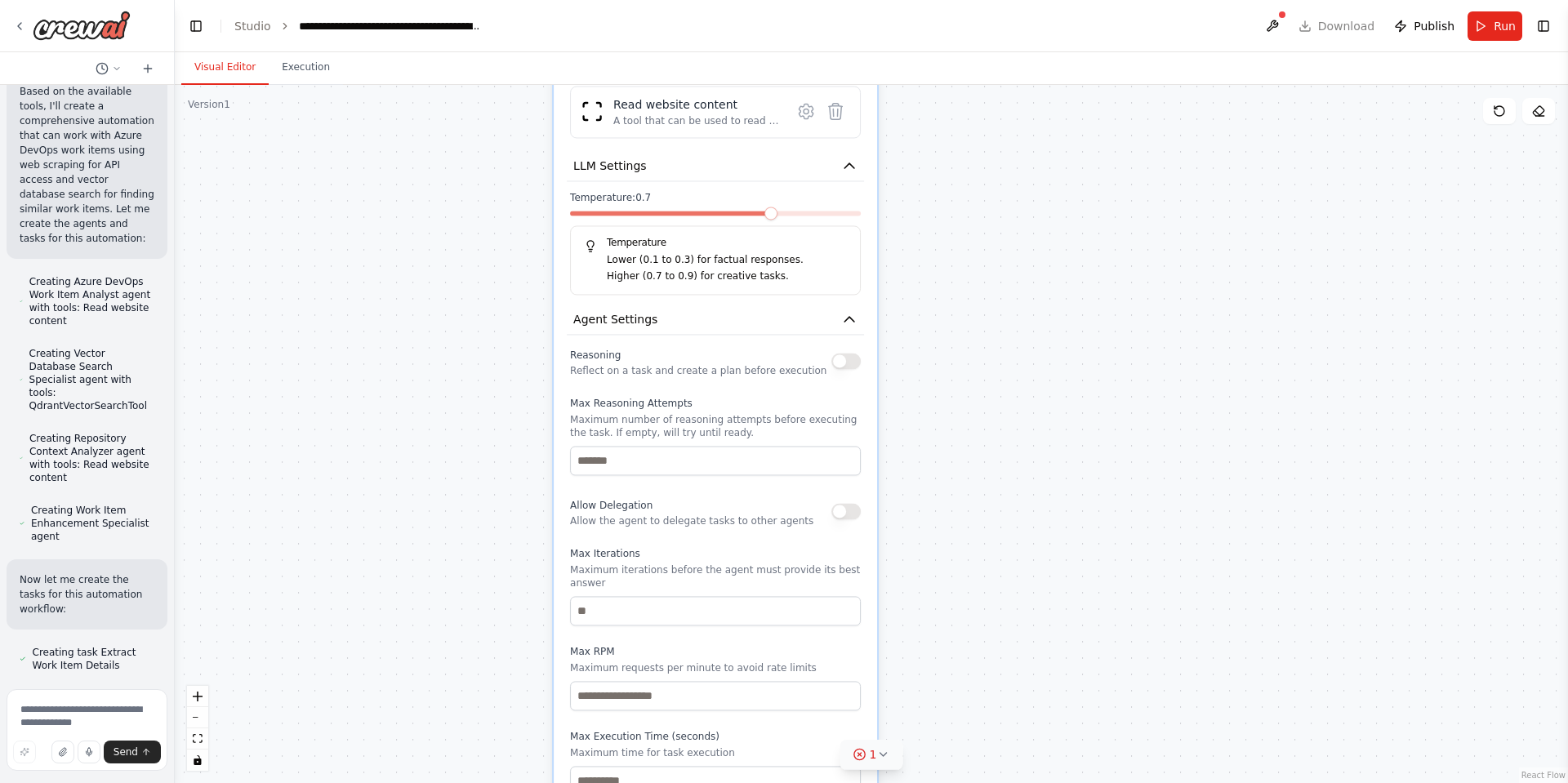
drag, startPoint x: 1105, startPoint y: 624, endPoint x: 972, endPoint y: 203, distance: 441.5
click at [972, 203] on div ".deletable-edge-delete-btn { width: 20px; height: 20px; border: 0px solid #ffff…" at bounding box center [872, 434] width 1394 height 698
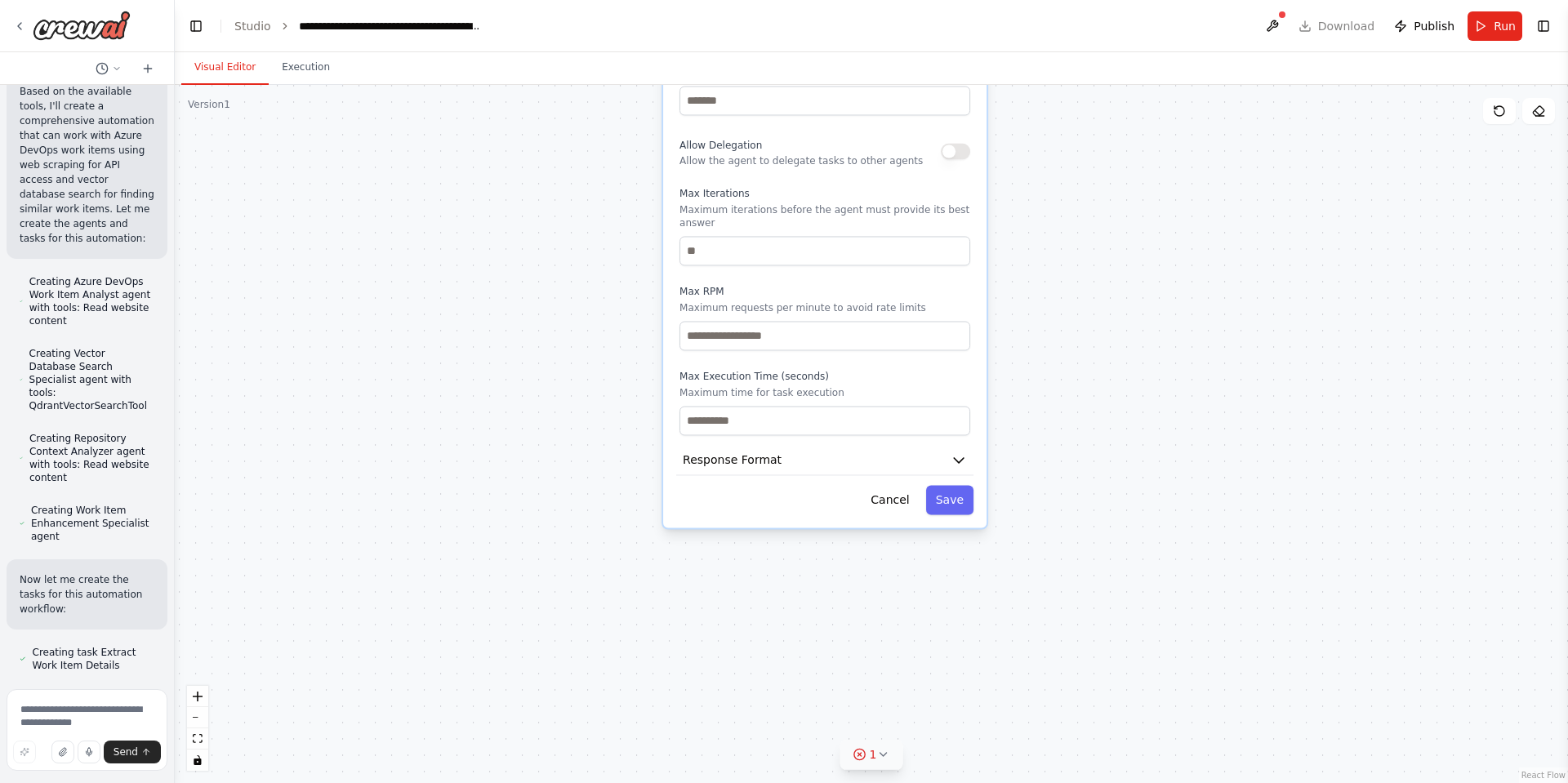
drag, startPoint x: 1014, startPoint y: 462, endPoint x: 1137, endPoint y: 150, distance: 335.4
click at [1137, 150] on div ".deletable-edge-delete-btn { width: 20px; height: 20px; border: 0px solid #ffff…" at bounding box center [872, 434] width 1394 height 698
click at [962, 456] on icon "button" at bounding box center [958, 459] width 10 height 5
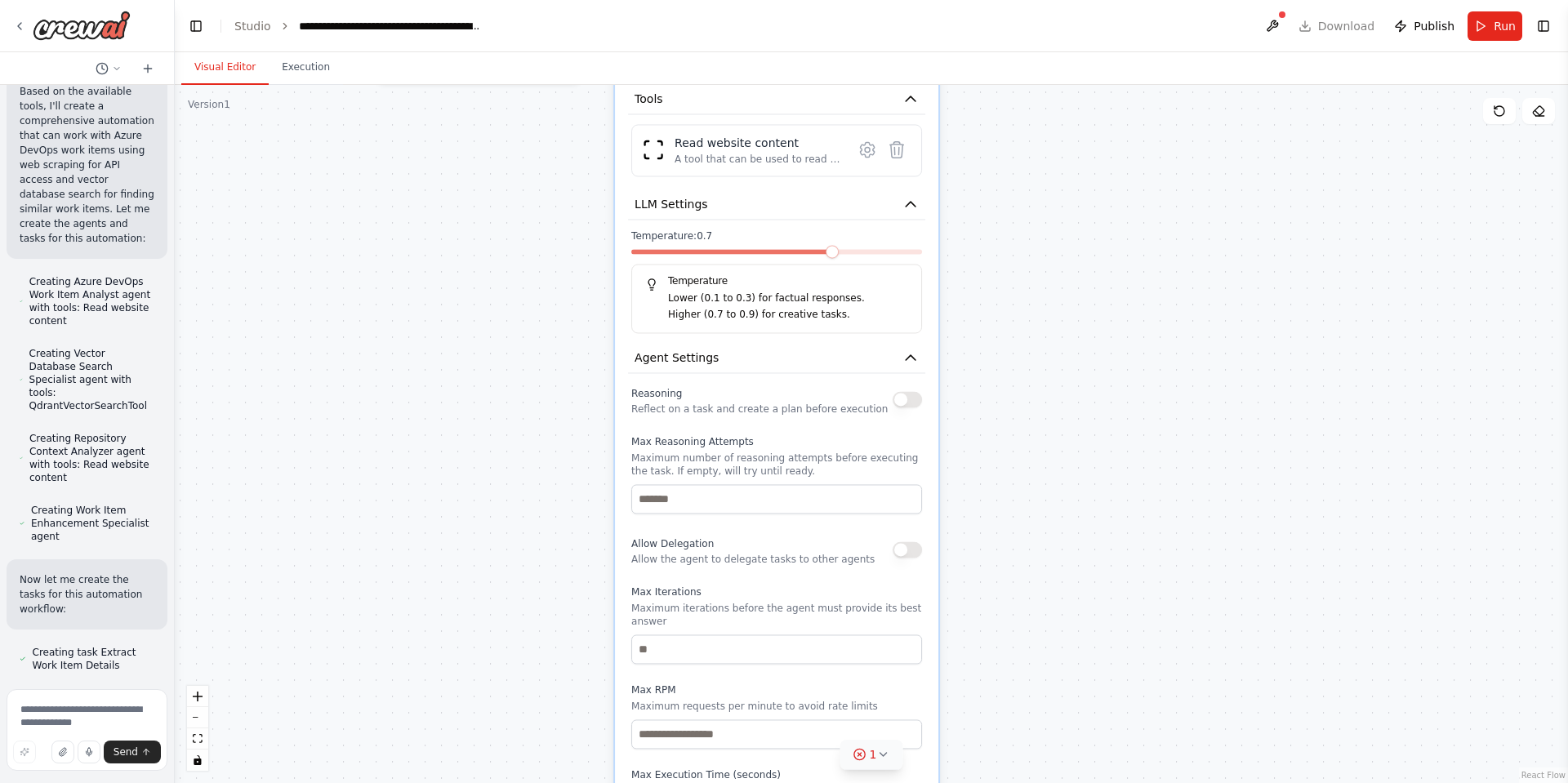
drag, startPoint x: 1095, startPoint y: 273, endPoint x: 1023, endPoint y: 706, distance: 438.9
click at [1024, 706] on div ".deletable-edge-delete-btn { width: 20px; height: 20px; border: 0px solid #ffff…" at bounding box center [872, 434] width 1394 height 698
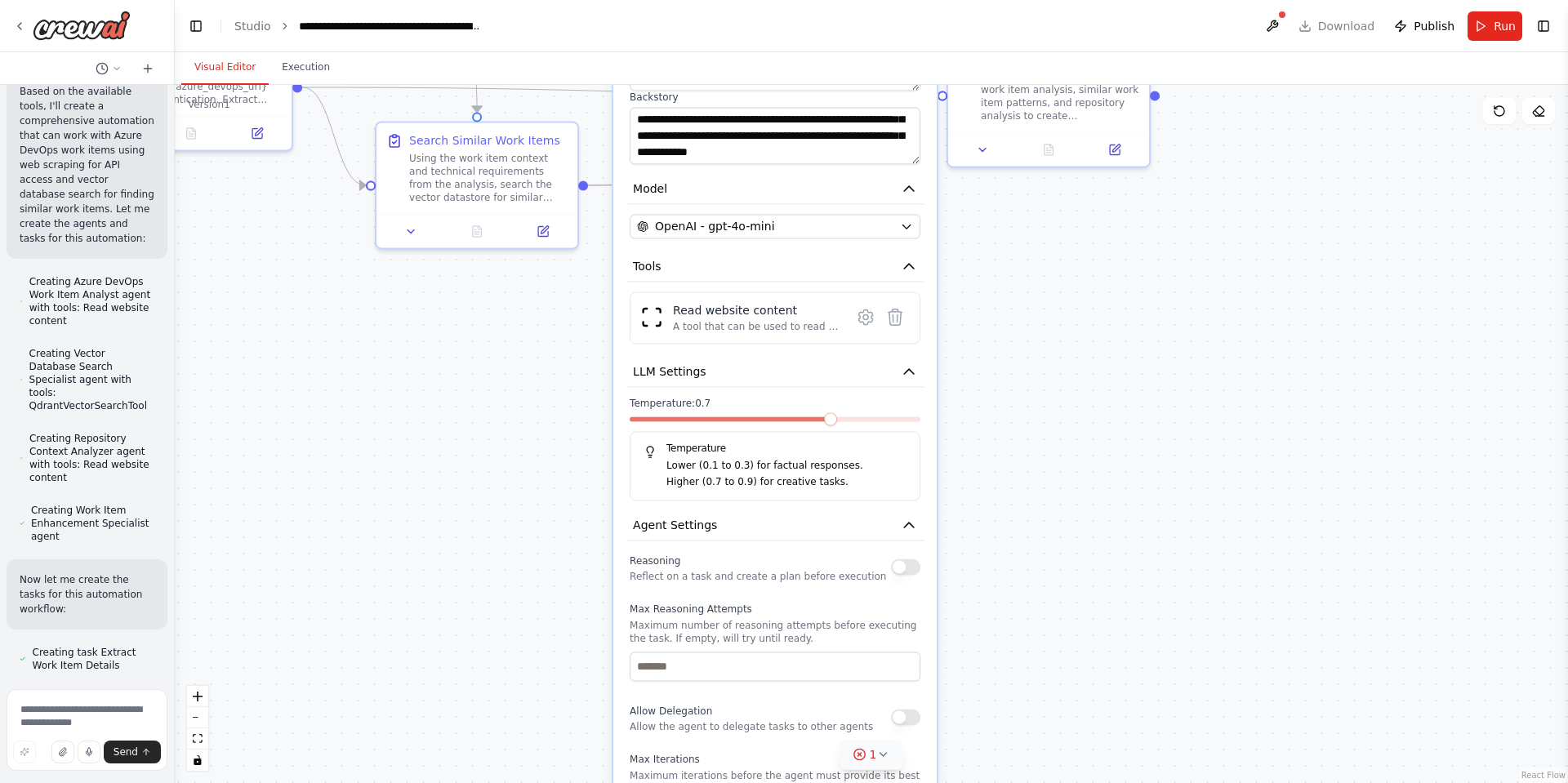
drag, startPoint x: 1008, startPoint y: 360, endPoint x: 1038, endPoint y: 626, distance: 267.7
click at [1037, 633] on div ".deletable-edge-delete-btn { width: 20px; height: 20px; border: 0px solid #ffff…" at bounding box center [872, 434] width 1394 height 698
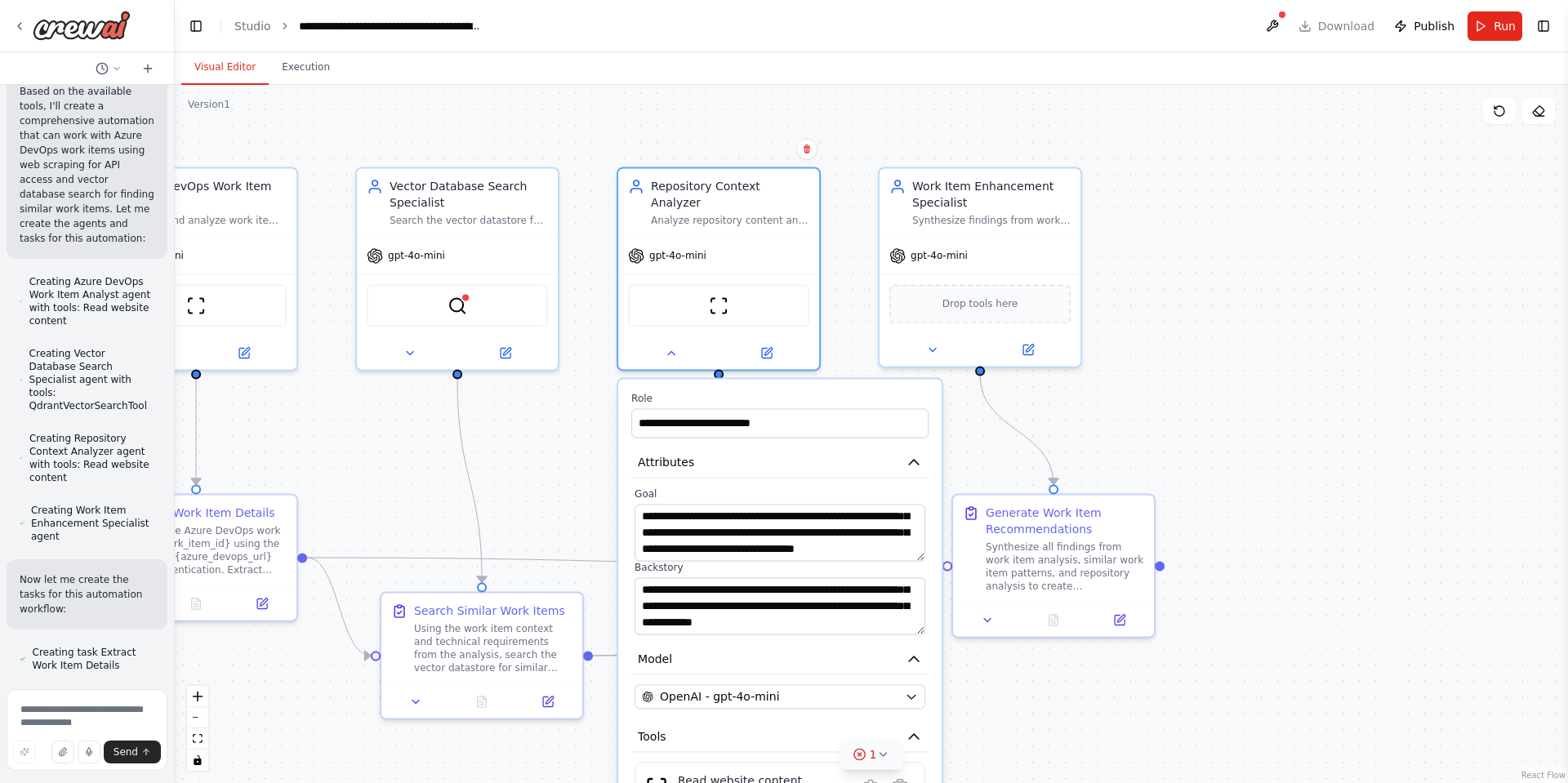
drag, startPoint x: 1025, startPoint y: 454, endPoint x: 999, endPoint y: 755, distance: 302.1
click at [999, 755] on div ".deletable-edge-delete-btn { width: 20px; height: 20px; border: 0px solid #ffff…" at bounding box center [872, 434] width 1394 height 698
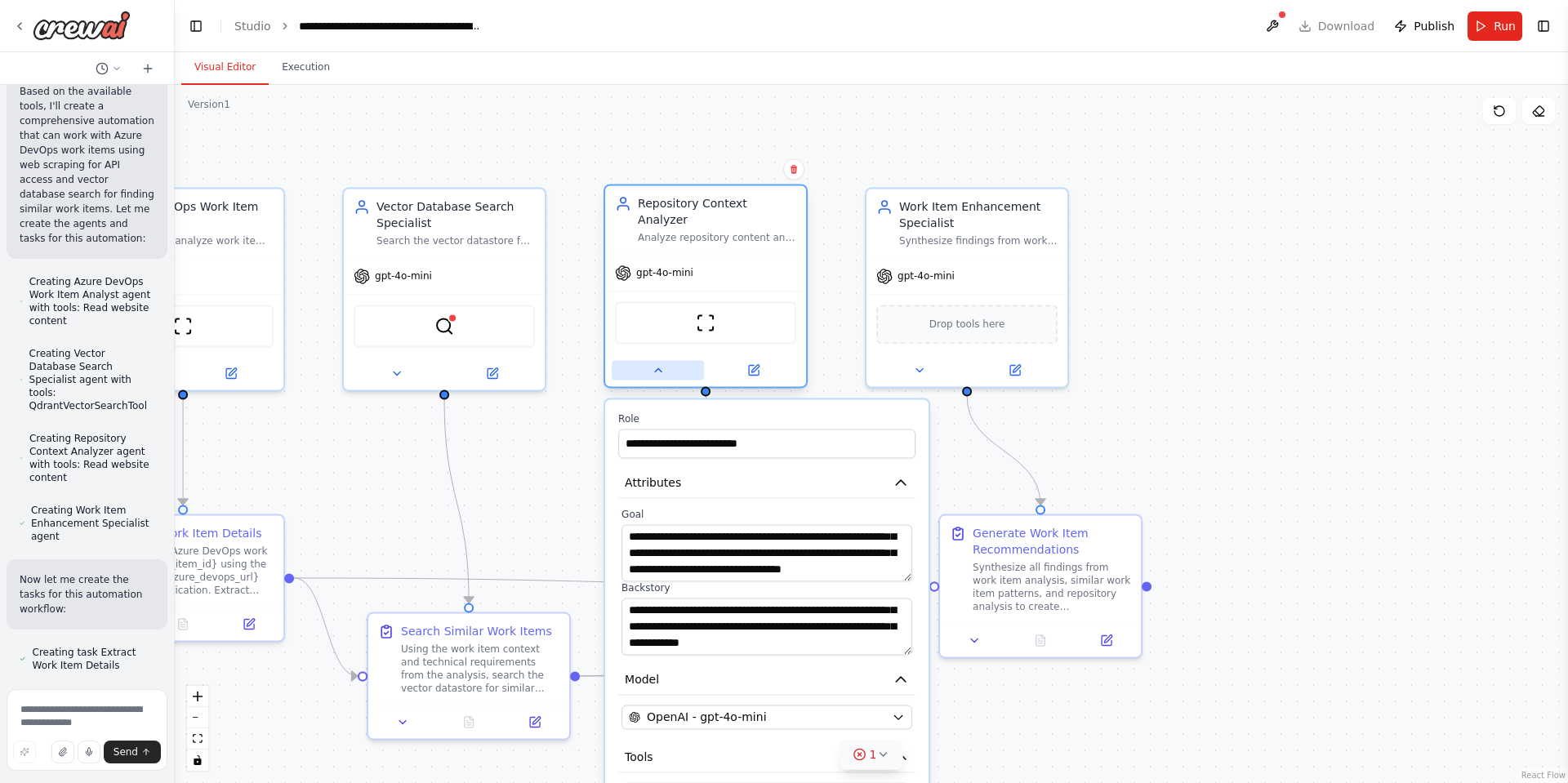
click at [640, 360] on button at bounding box center [657, 370] width 92 height 19
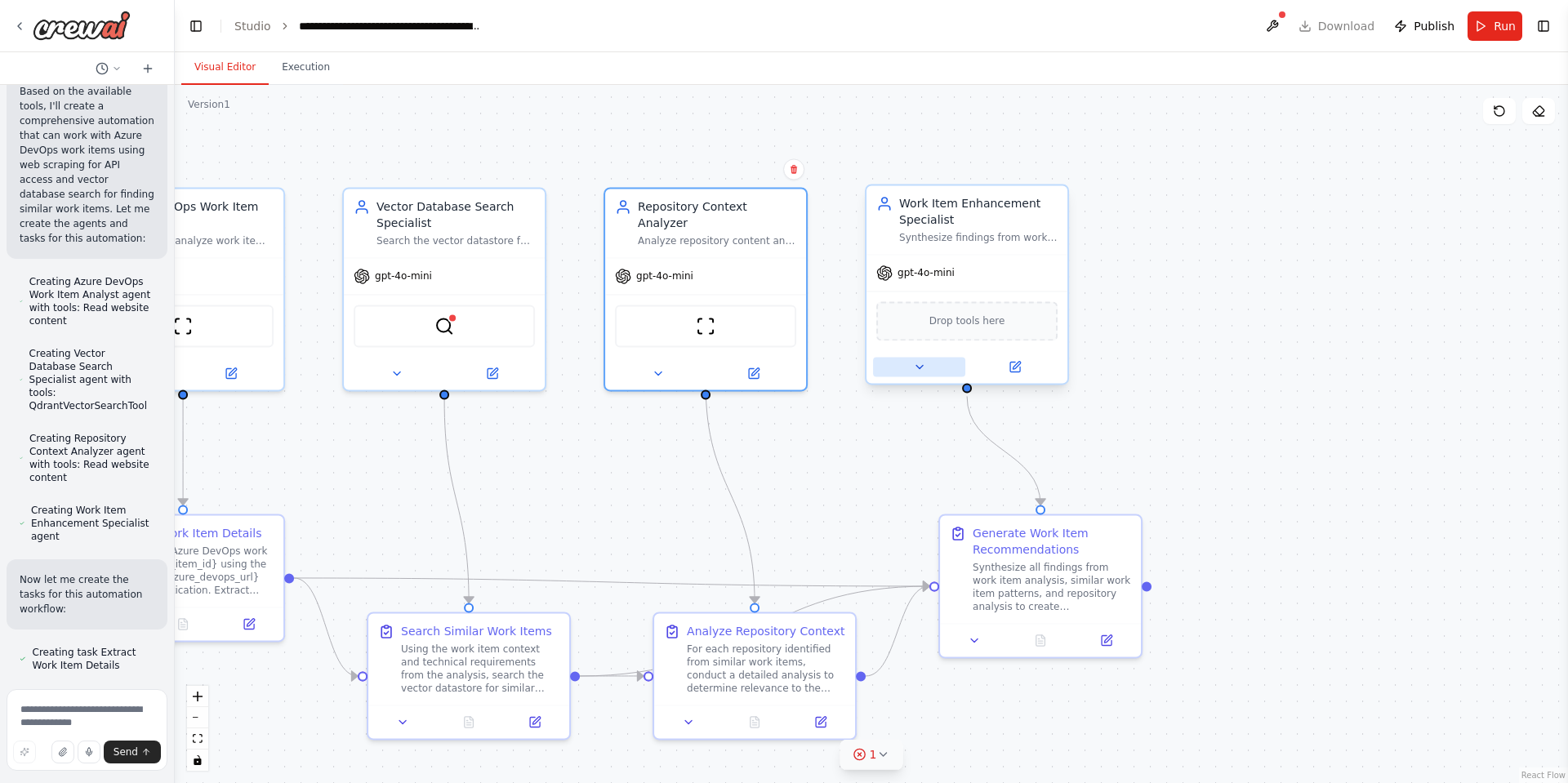
click at [928, 367] on button at bounding box center [919, 367] width 92 height 19
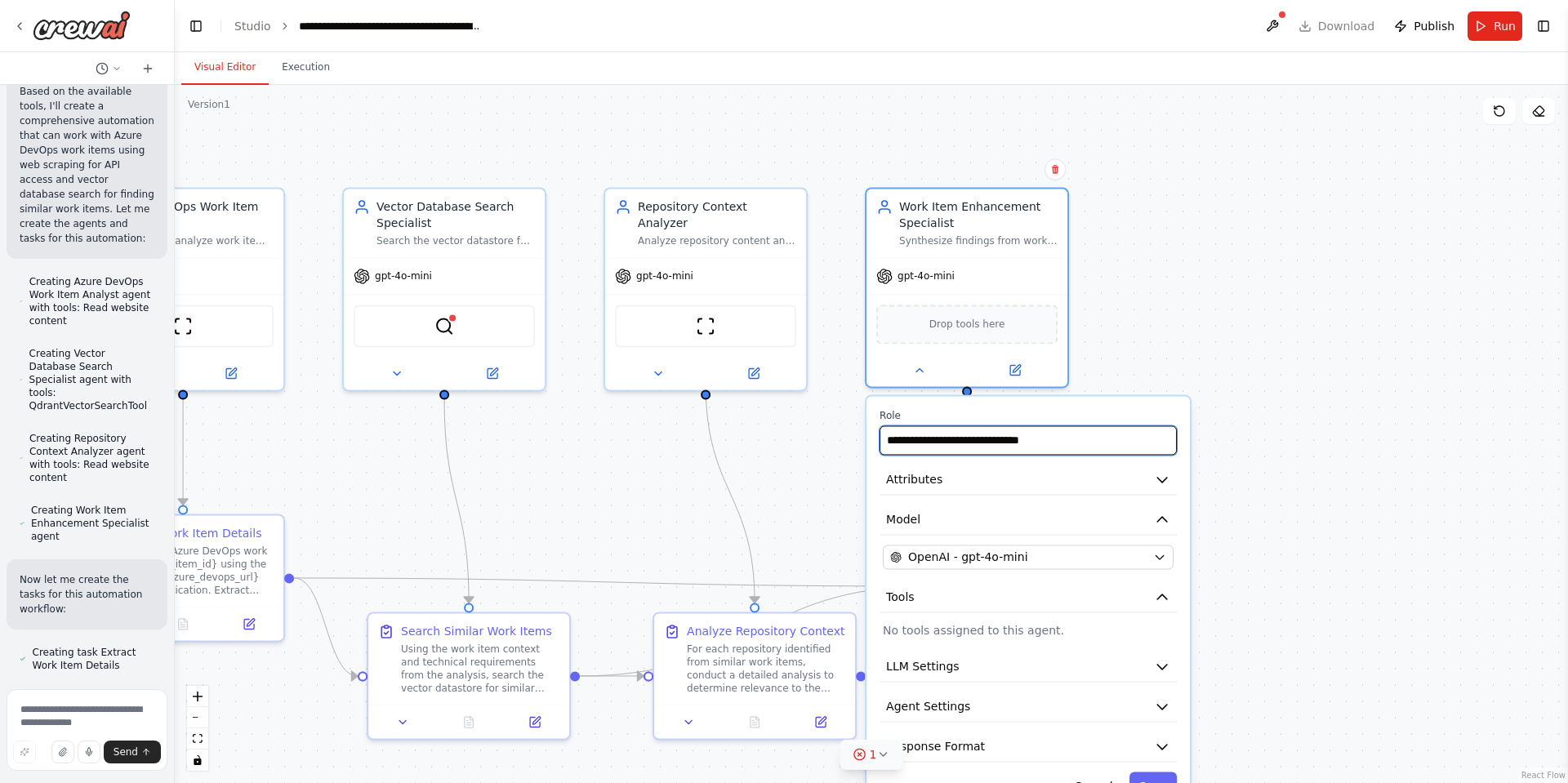
drag, startPoint x: 1088, startPoint y: 441, endPoint x: 882, endPoint y: 432, distance: 206.2
click at [882, 432] on input "**********" at bounding box center [1028, 441] width 297 height 30
click at [1165, 480] on icon "button" at bounding box center [1162, 481] width 10 height 5
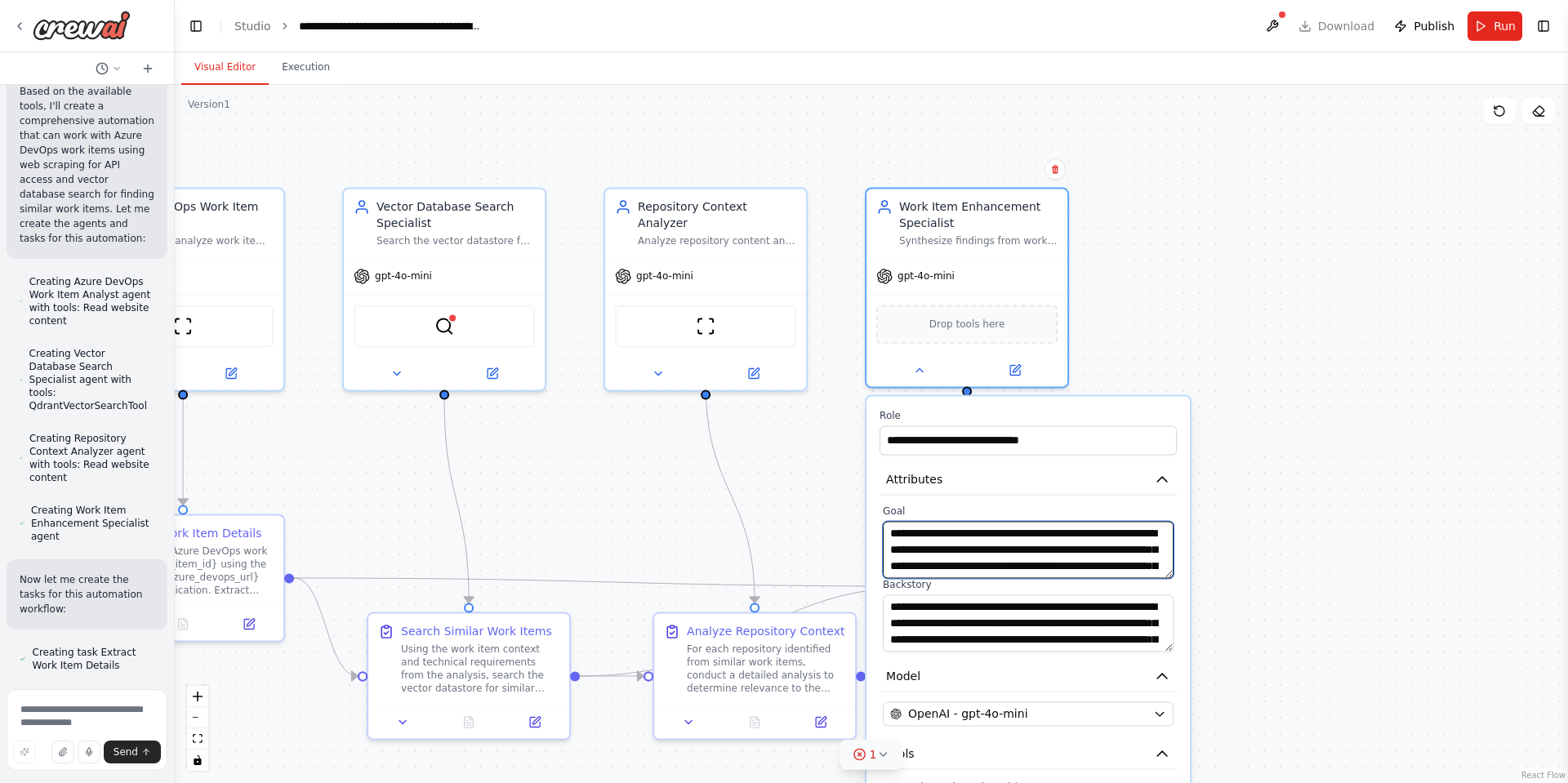
scroll to position [49, 0]
drag, startPoint x: 891, startPoint y: 532, endPoint x: 1146, endPoint y: 599, distance: 263.7
click at [1146, 599] on div "**********" at bounding box center [1028, 578] width 297 height 147
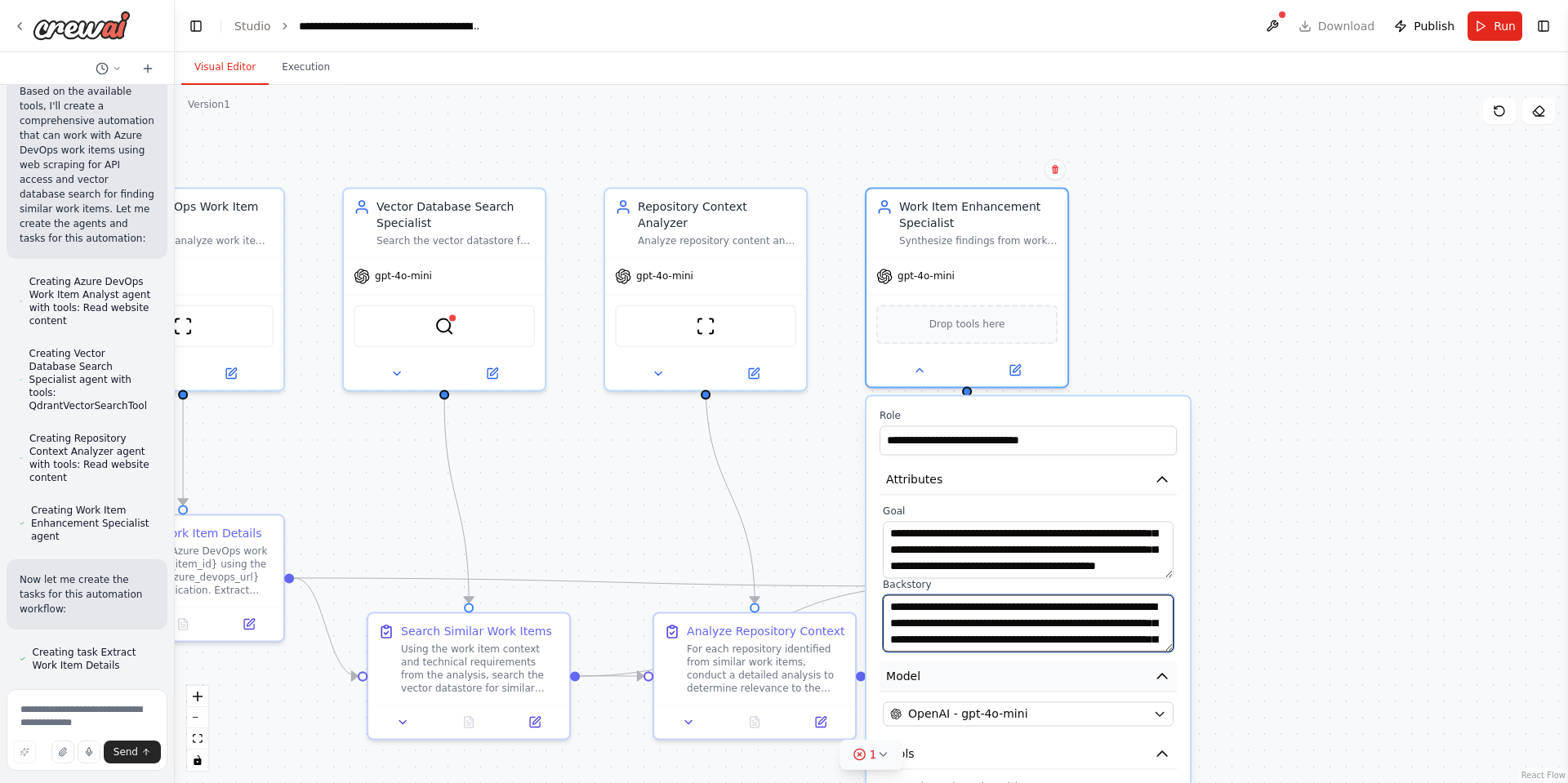
scroll to position [81, 0]
drag, startPoint x: 890, startPoint y: 605, endPoint x: 1190, endPoint y: 689, distance: 311.5
click at [1190, 689] on div "**********" at bounding box center [1028, 683] width 323 height 575
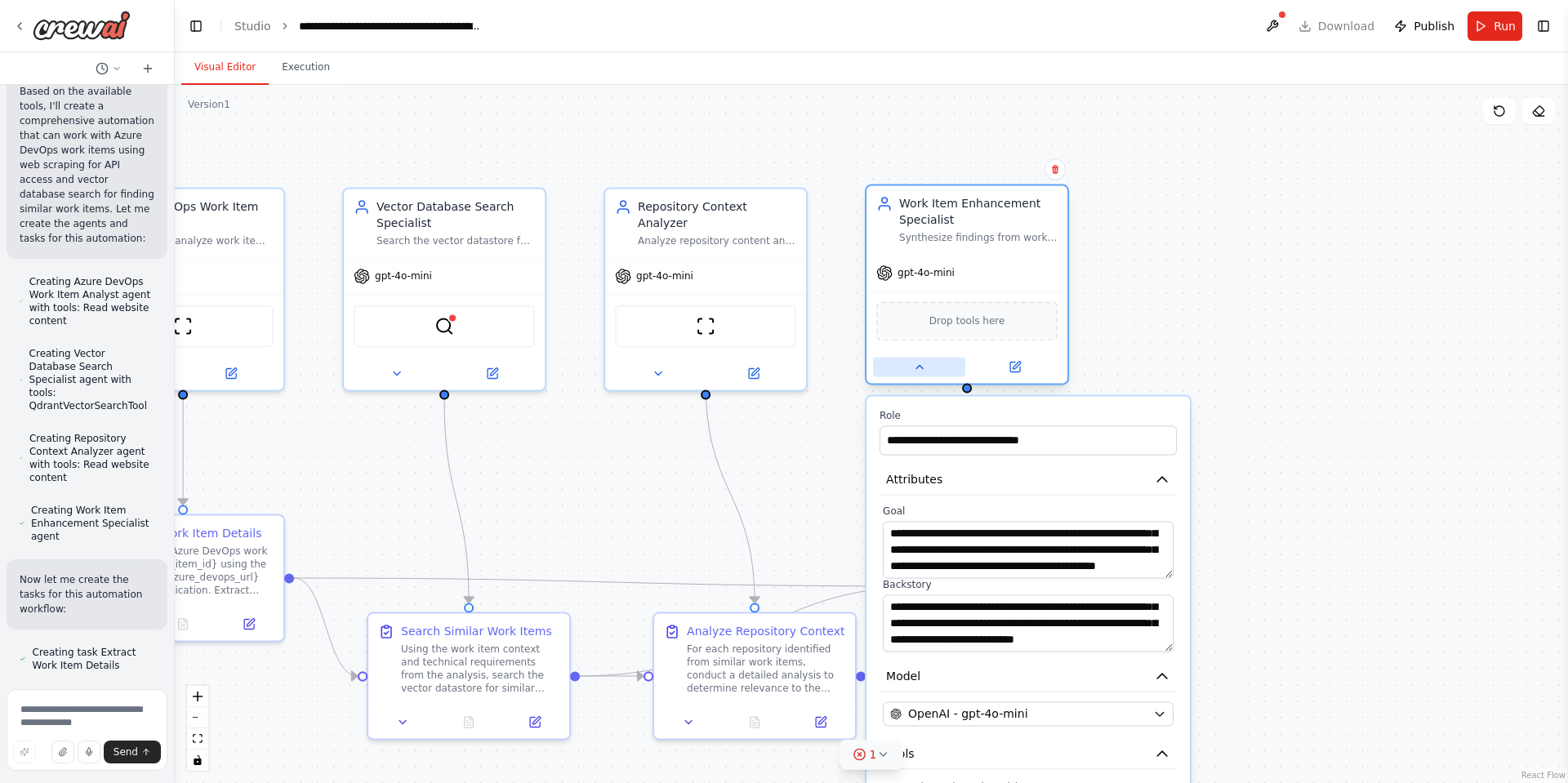
click at [921, 376] on button at bounding box center [919, 367] width 92 height 19
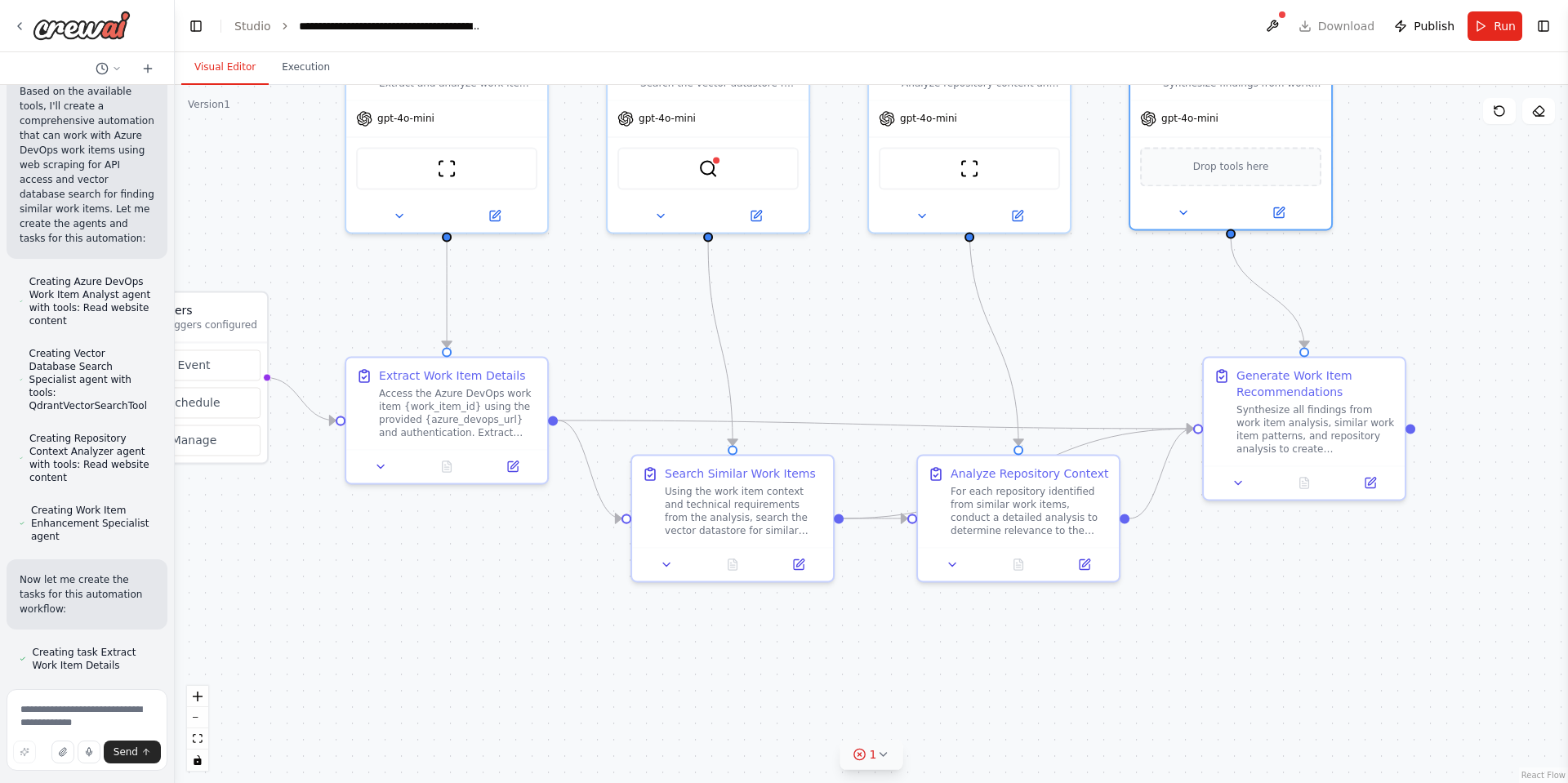
drag, startPoint x: 766, startPoint y: 544, endPoint x: 1029, endPoint y: 388, distance: 305.8
click at [1029, 388] on div ".deletable-edge-delete-btn { width: 20px; height: 20px; border: 0px solid #ffff…" at bounding box center [872, 434] width 1394 height 698
click at [378, 465] on icon at bounding box center [380, 462] width 13 height 13
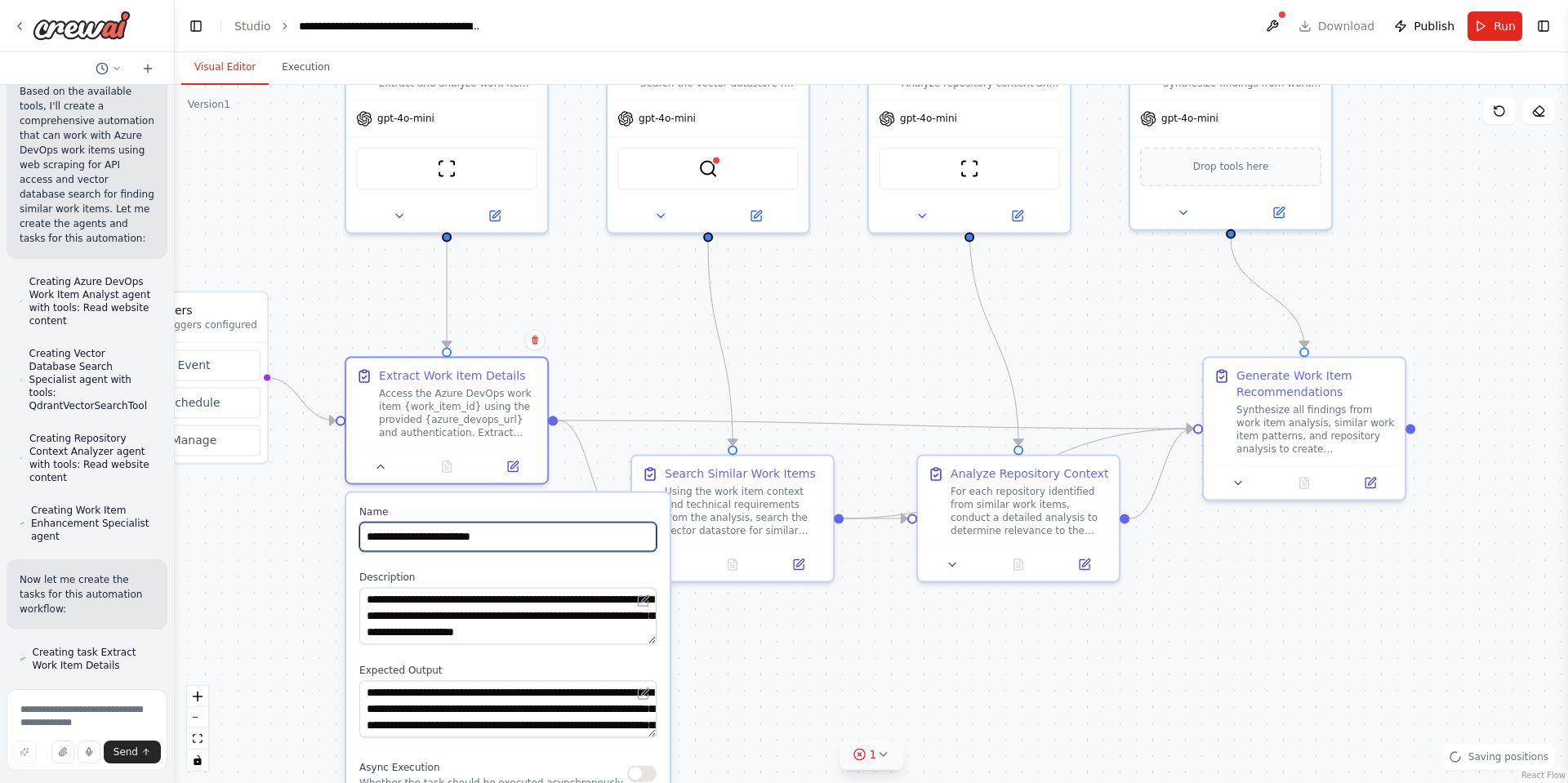
drag, startPoint x: 512, startPoint y: 541, endPoint x: 365, endPoint y: 543, distance: 147.0
click at [365, 543] on input "**********" at bounding box center [507, 537] width 297 height 30
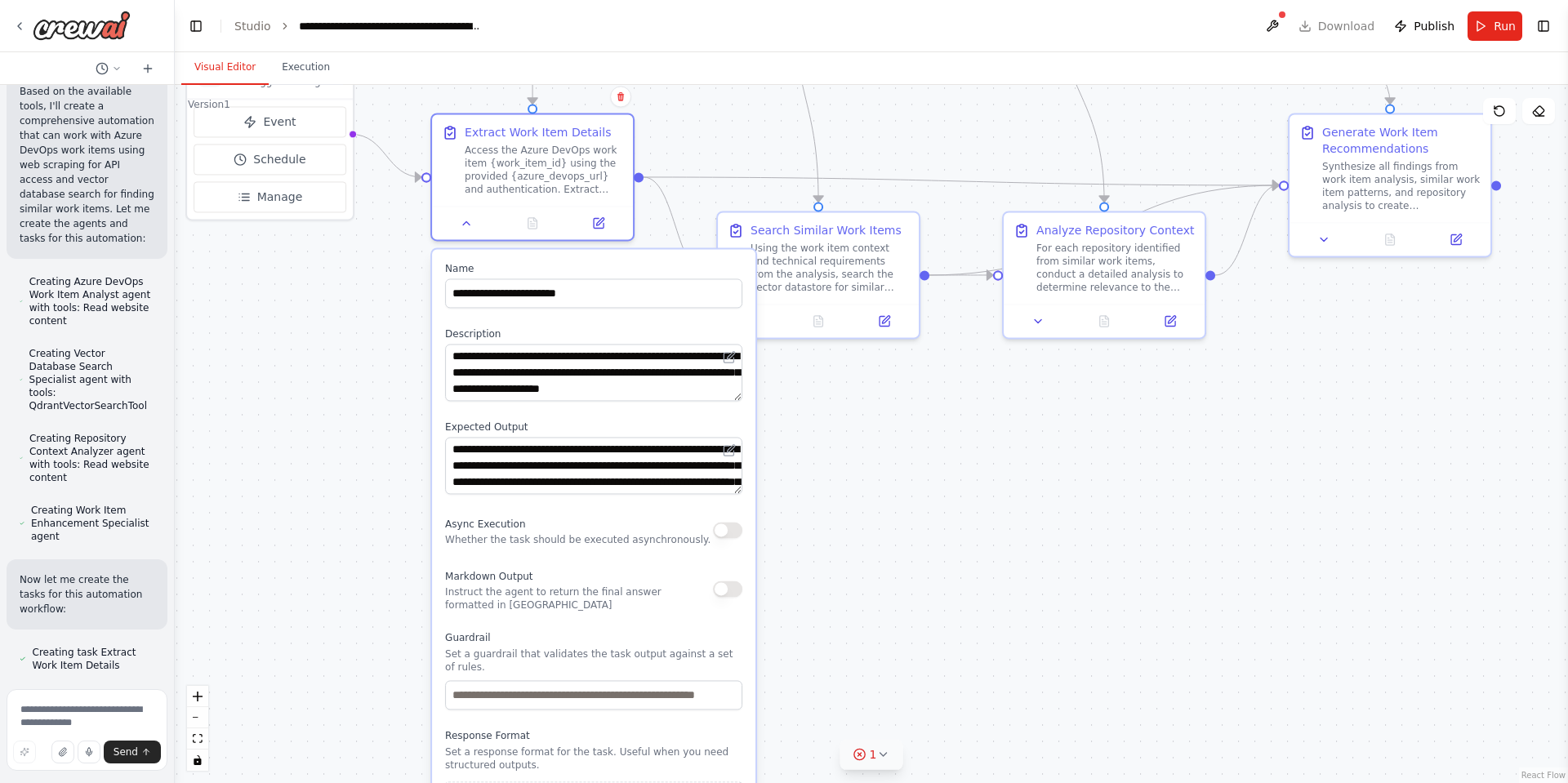
drag, startPoint x: 893, startPoint y: 655, endPoint x: 979, endPoint y: 412, distance: 257.8
click at [979, 412] on div ".deletable-edge-delete-btn { width: 20px; height: 20px; border: 0px solid #ffff…" at bounding box center [872, 434] width 1394 height 698
drag, startPoint x: 454, startPoint y: 357, endPoint x: 808, endPoint y: 461, distance: 369.0
click at [808, 461] on div ".deletable-edge-delete-btn { width: 20px; height: 20px; border: 0px solid #ffff…" at bounding box center [872, 434] width 1394 height 698
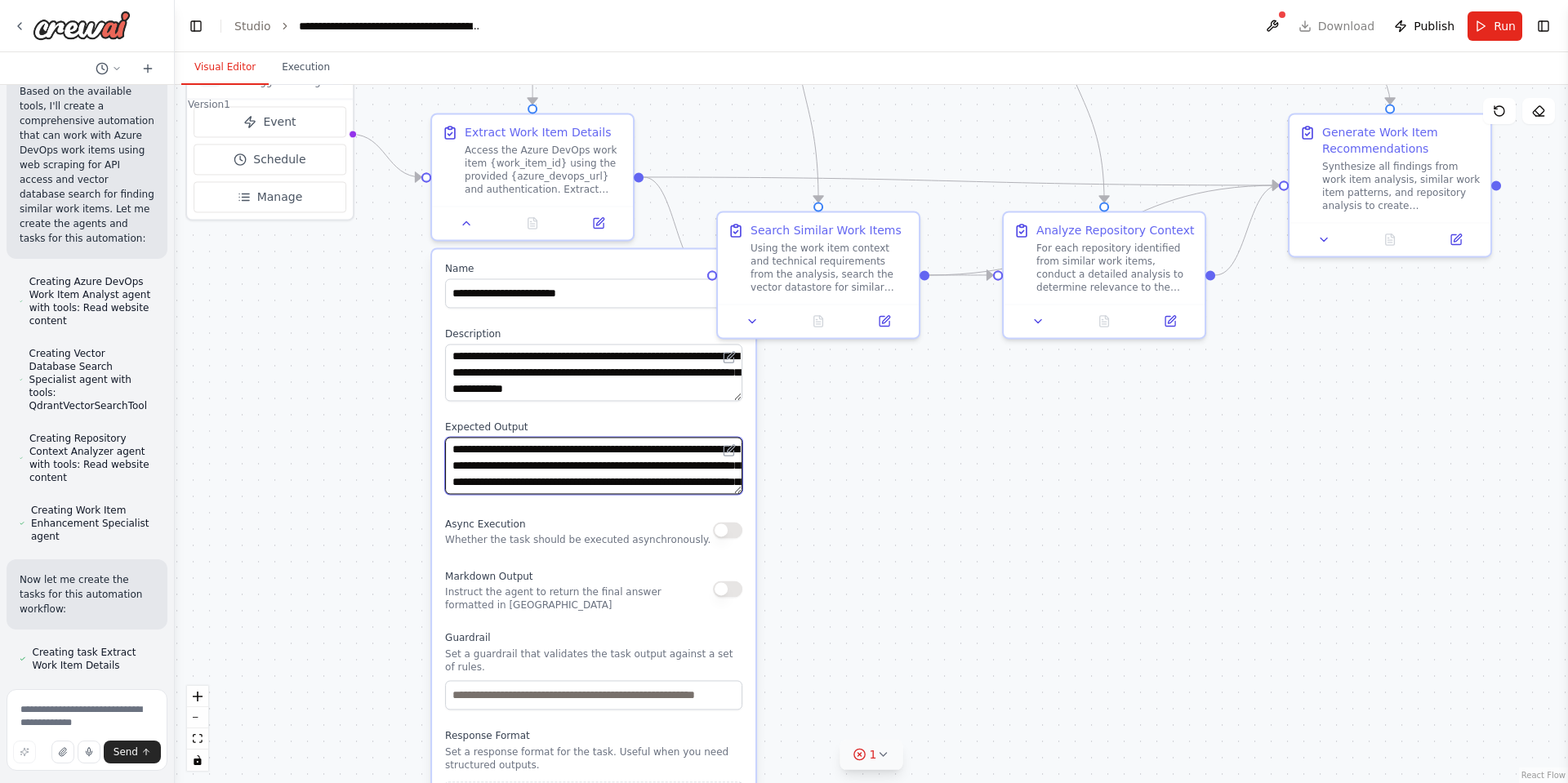
scroll to position [32, 0]
drag, startPoint x: 454, startPoint y: 454, endPoint x: 818, endPoint y: 598, distance: 391.4
click at [818, 598] on div ".deletable-edge-delete-btn { width: 20px; height: 20px; border: 0px solid #ffff…" at bounding box center [872, 434] width 1394 height 698
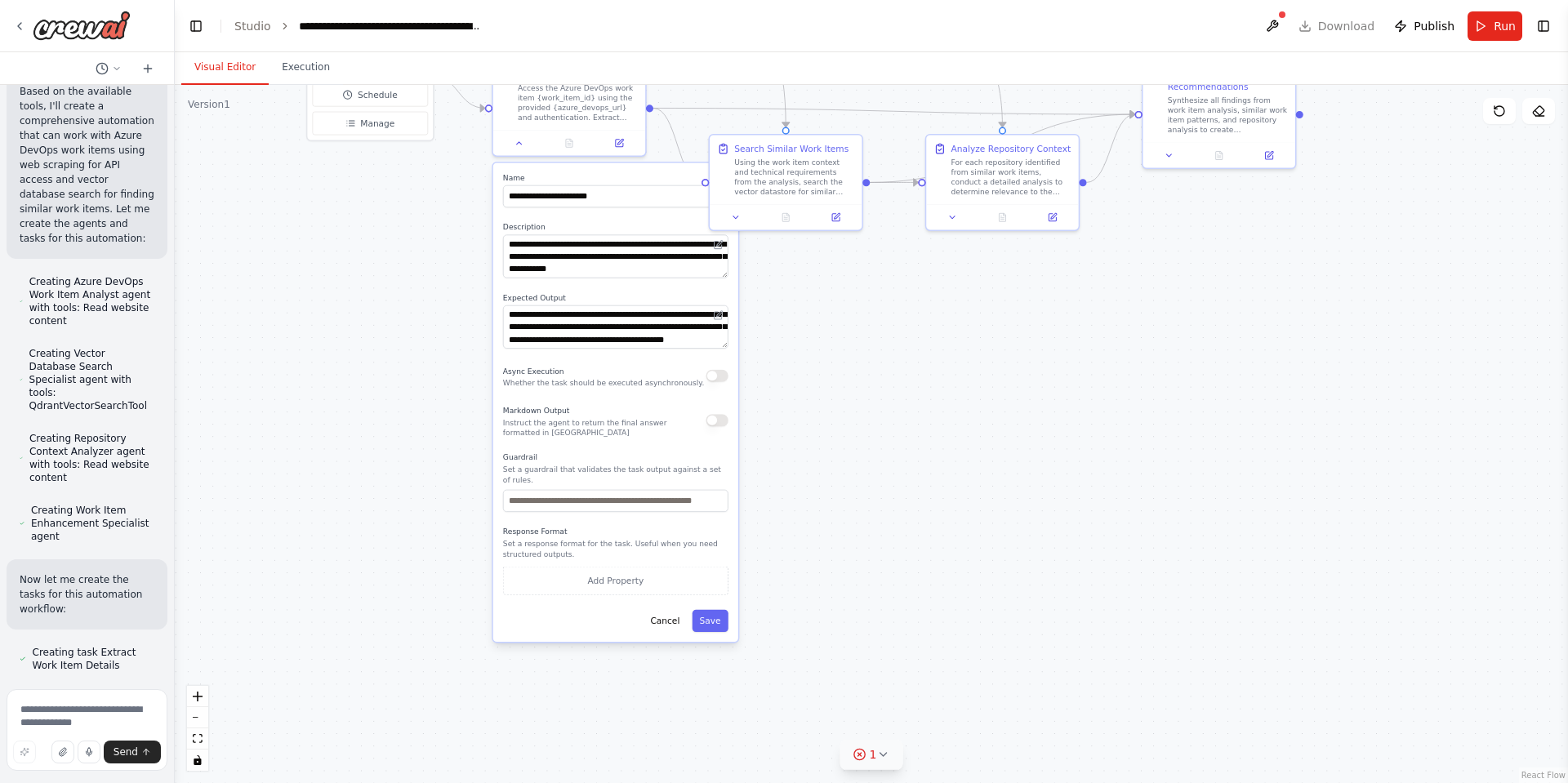
drag, startPoint x: 790, startPoint y: 594, endPoint x: 791, endPoint y: 392, distance: 202.0
click at [792, 393] on div ".deletable-edge-delete-btn { width: 20px; height: 20px; border: 0px solid #ffff…" at bounding box center [872, 434] width 1394 height 698
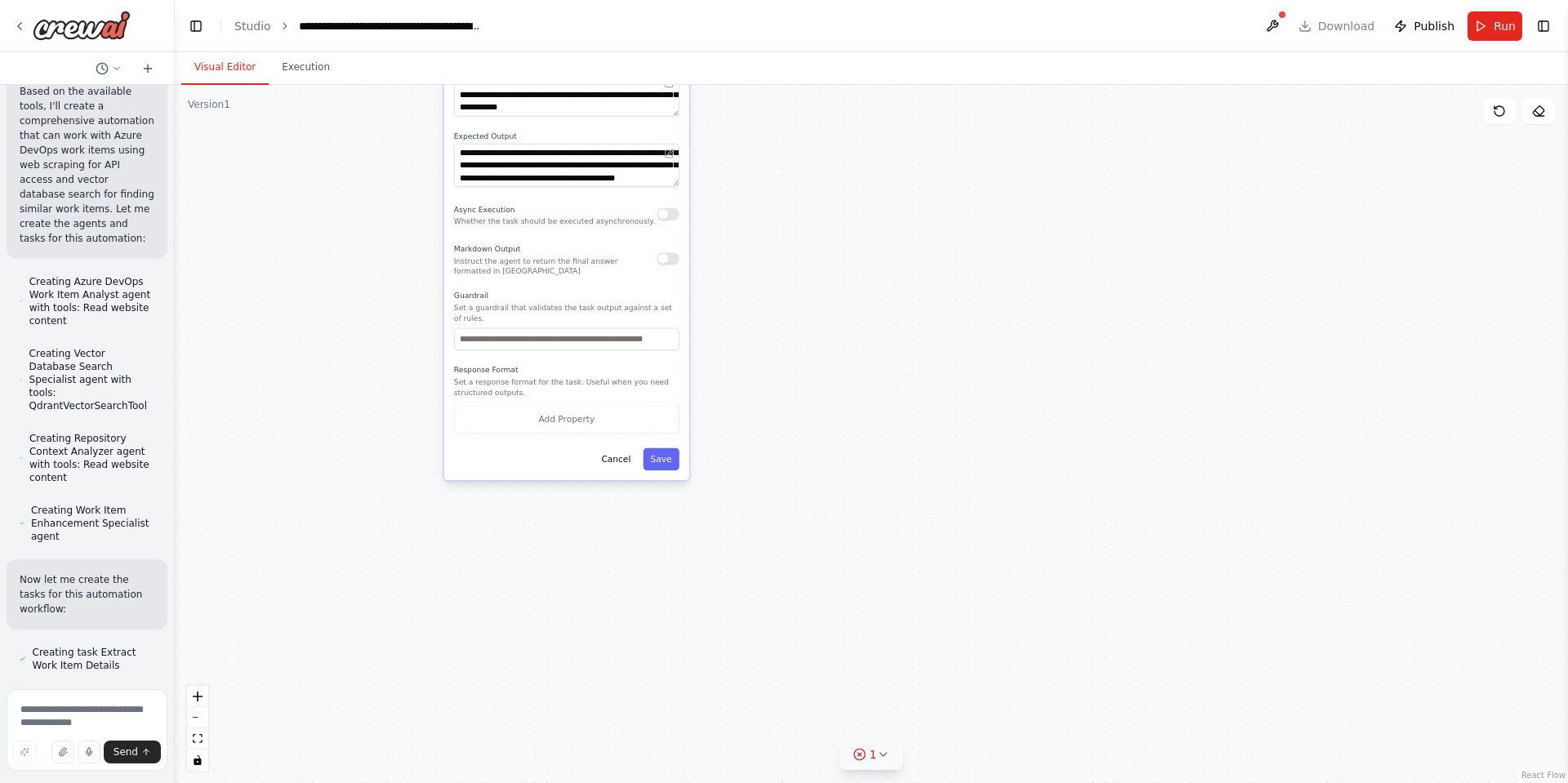
drag, startPoint x: 767, startPoint y: 542, endPoint x: 725, endPoint y: 412, distance: 136.6
click at [725, 412] on div ".deletable-edge-delete-btn { width: 20px; height: 20px; border: 0px solid #ffff…" at bounding box center [872, 434] width 1394 height 698
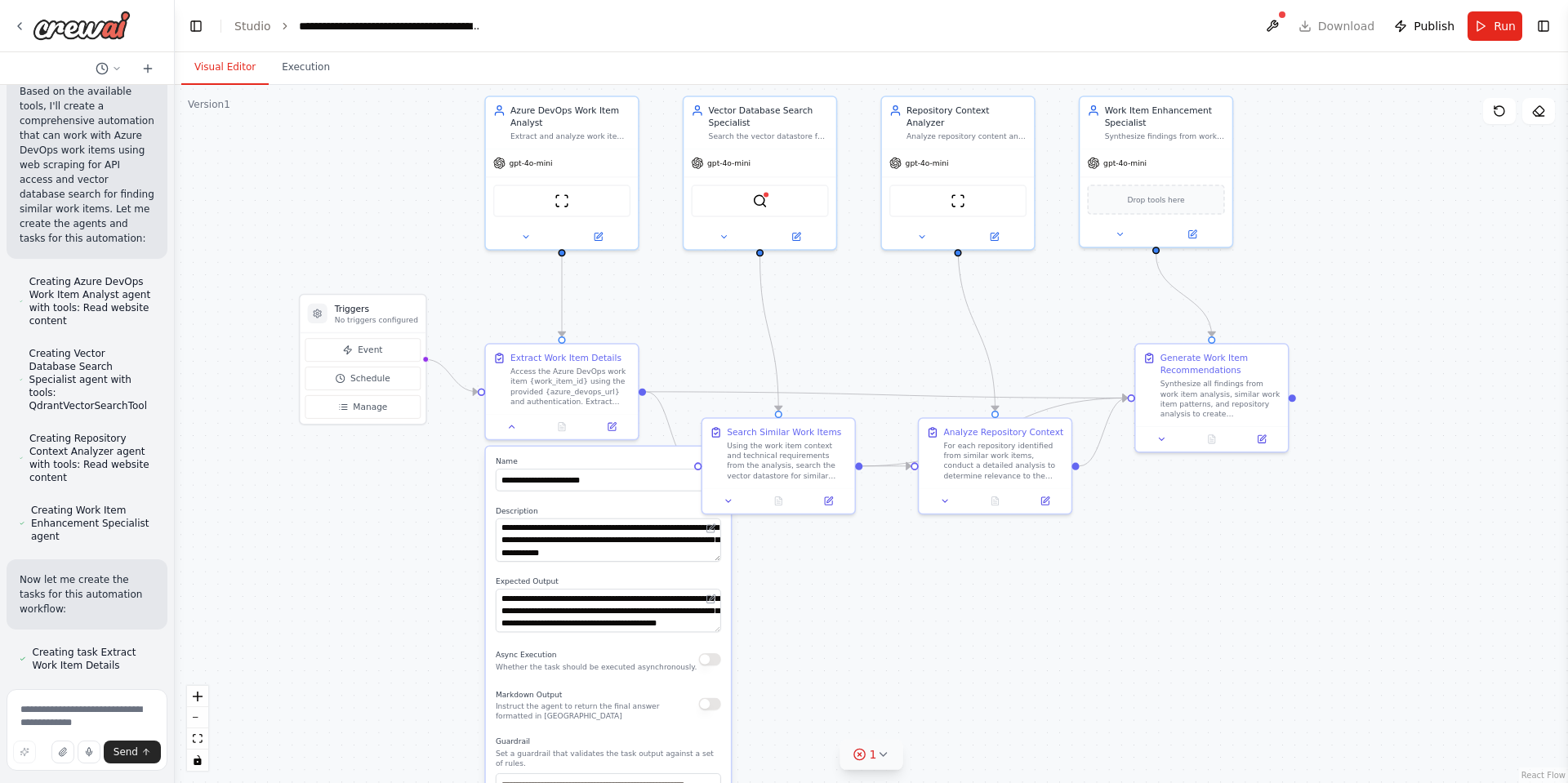
drag, startPoint x: 778, startPoint y: 271, endPoint x: 740, endPoint y: 573, distance: 304.4
click at [823, 668] on div ".deletable-edge-delete-btn { width: 20px; height: 20px; border: 0px solid #ffff…" at bounding box center [872, 434] width 1394 height 698
click at [520, 425] on button at bounding box center [511, 425] width 42 height 15
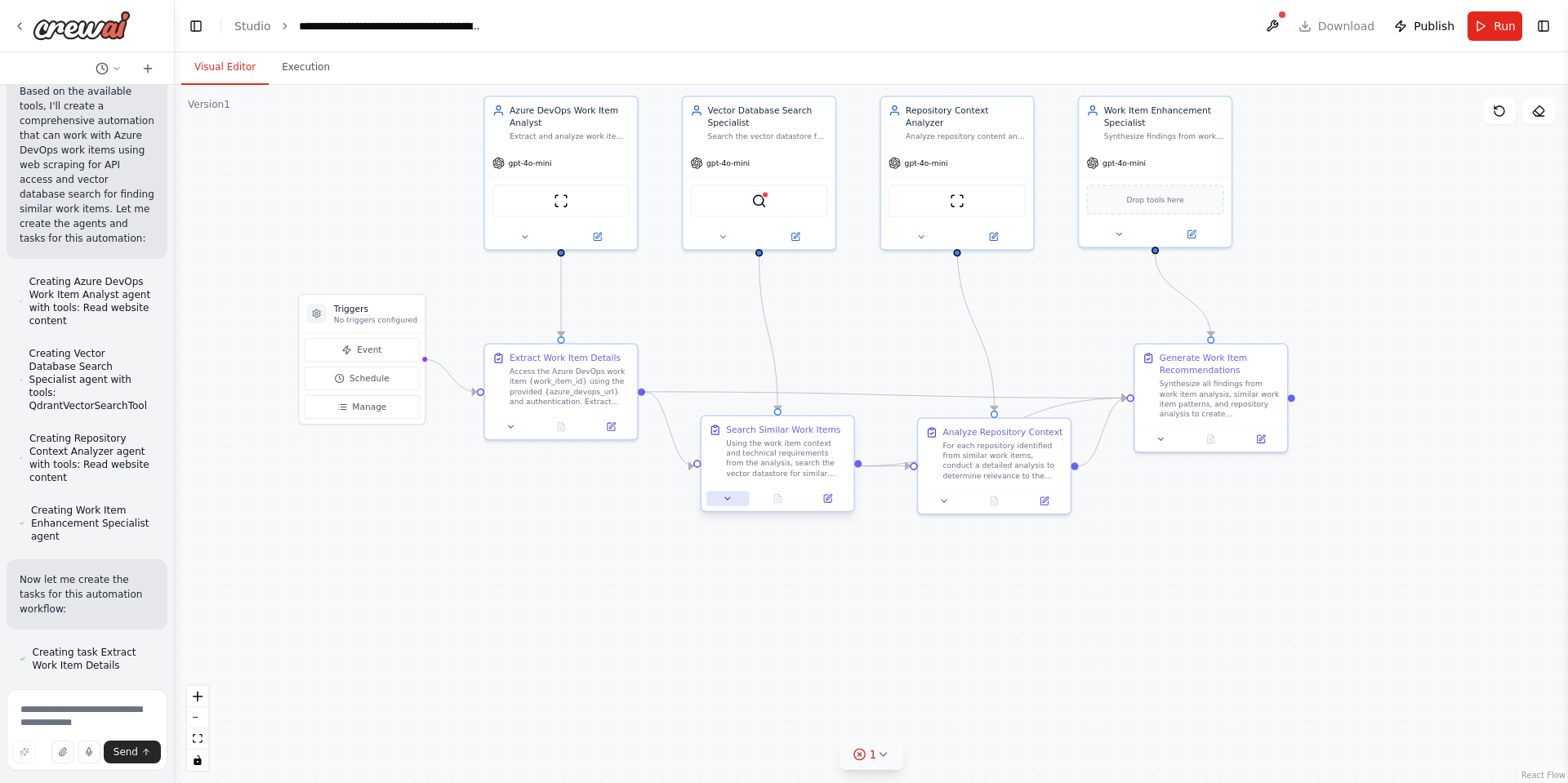
click at [743, 502] on button at bounding box center [728, 497] width 42 height 15
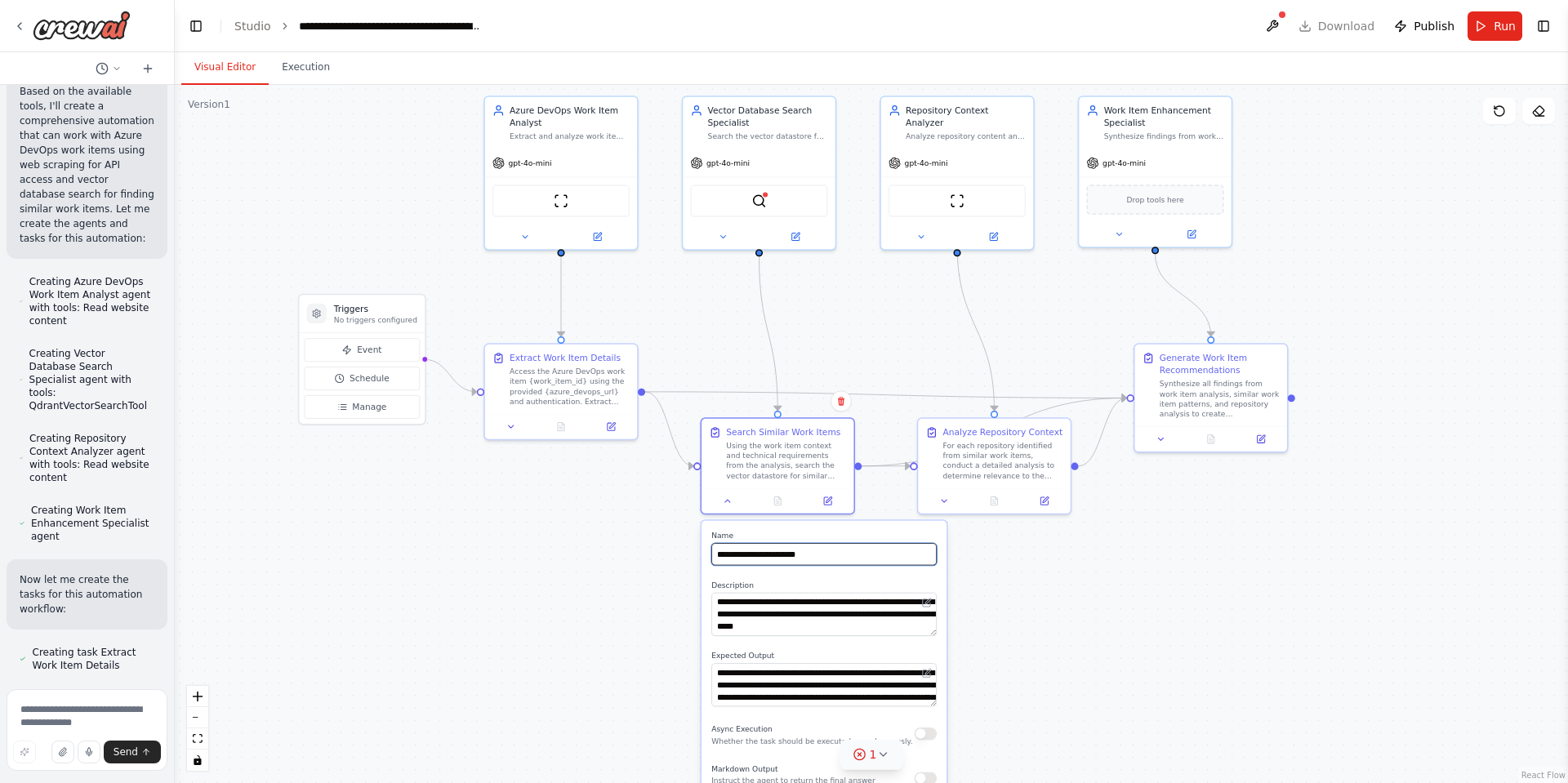
drag, startPoint x: 821, startPoint y: 551, endPoint x: 708, endPoint y: 554, distance: 113.0
click at [708, 554] on div "**********" at bounding box center [824, 760] width 245 height 479
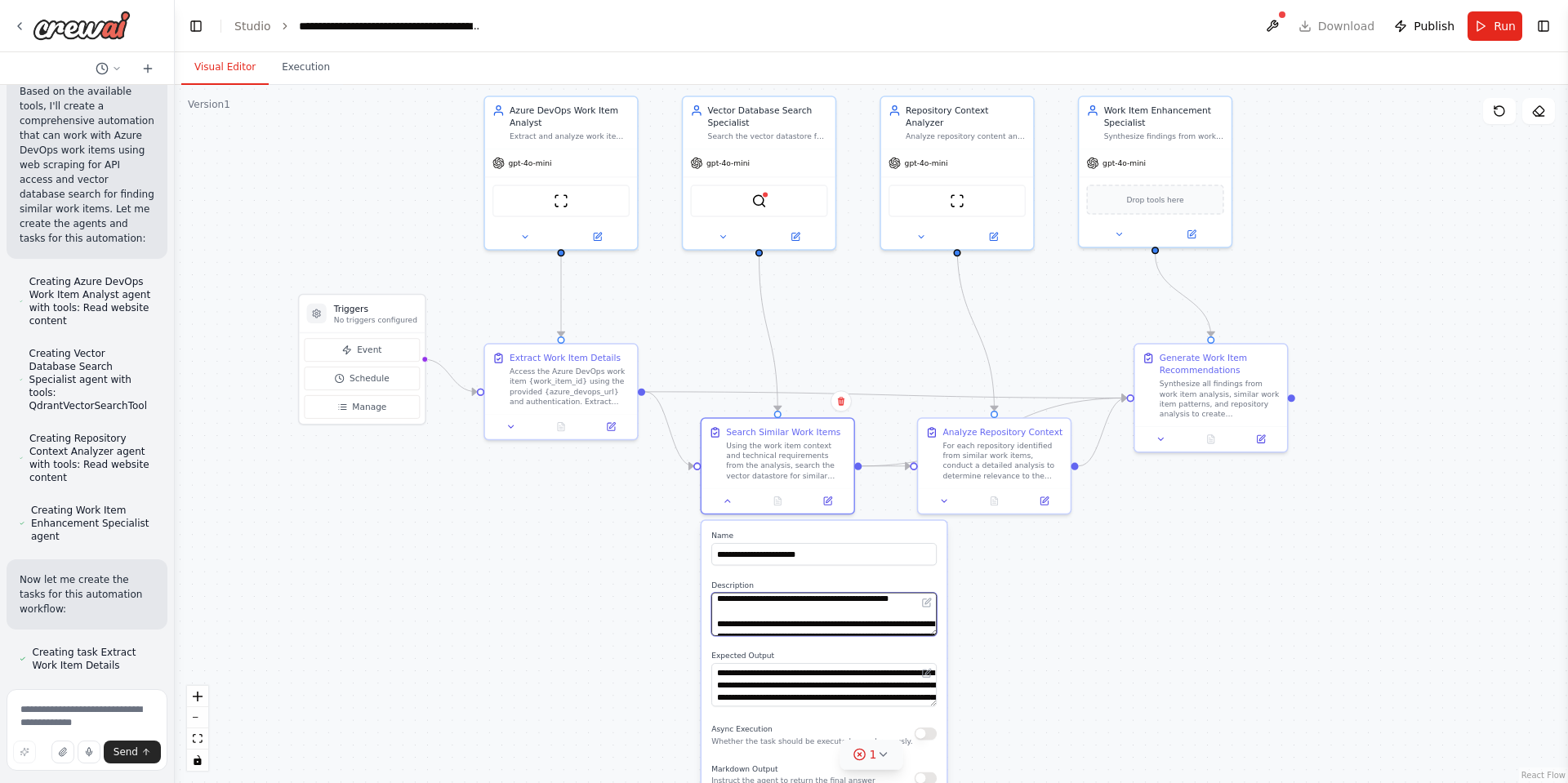
scroll to position [196, 0]
drag, startPoint x: 717, startPoint y: 601, endPoint x: 944, endPoint y: 681, distance: 240.7
click at [944, 681] on div "**********" at bounding box center [824, 760] width 245 height 479
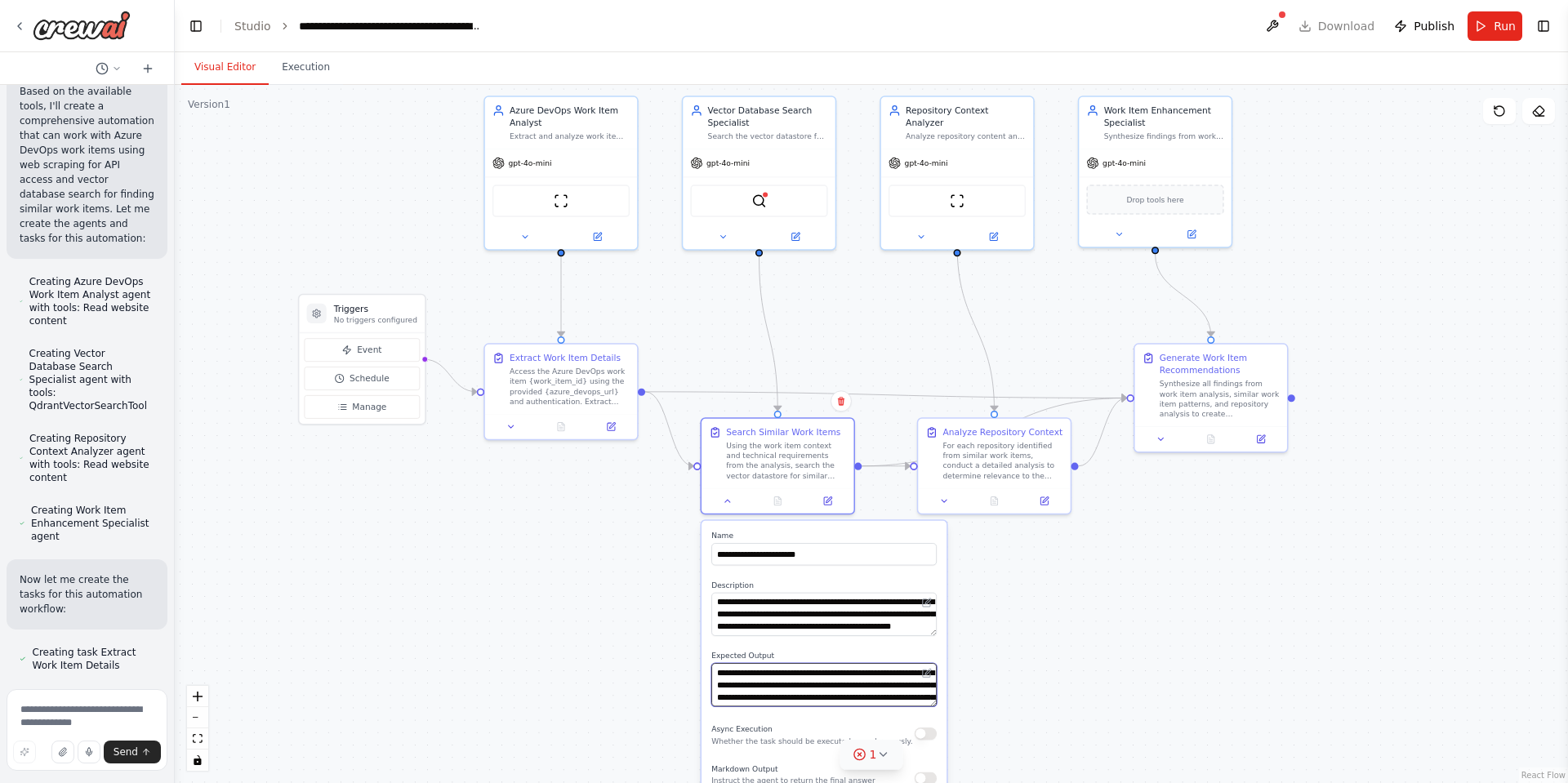
scroll to position [32, 0]
drag, startPoint x: 715, startPoint y: 672, endPoint x: 943, endPoint y: 740, distance: 237.9
click at [943, 740] on div "**********" at bounding box center [824, 760] width 245 height 479
click at [727, 503] on button at bounding box center [728, 497] width 42 height 15
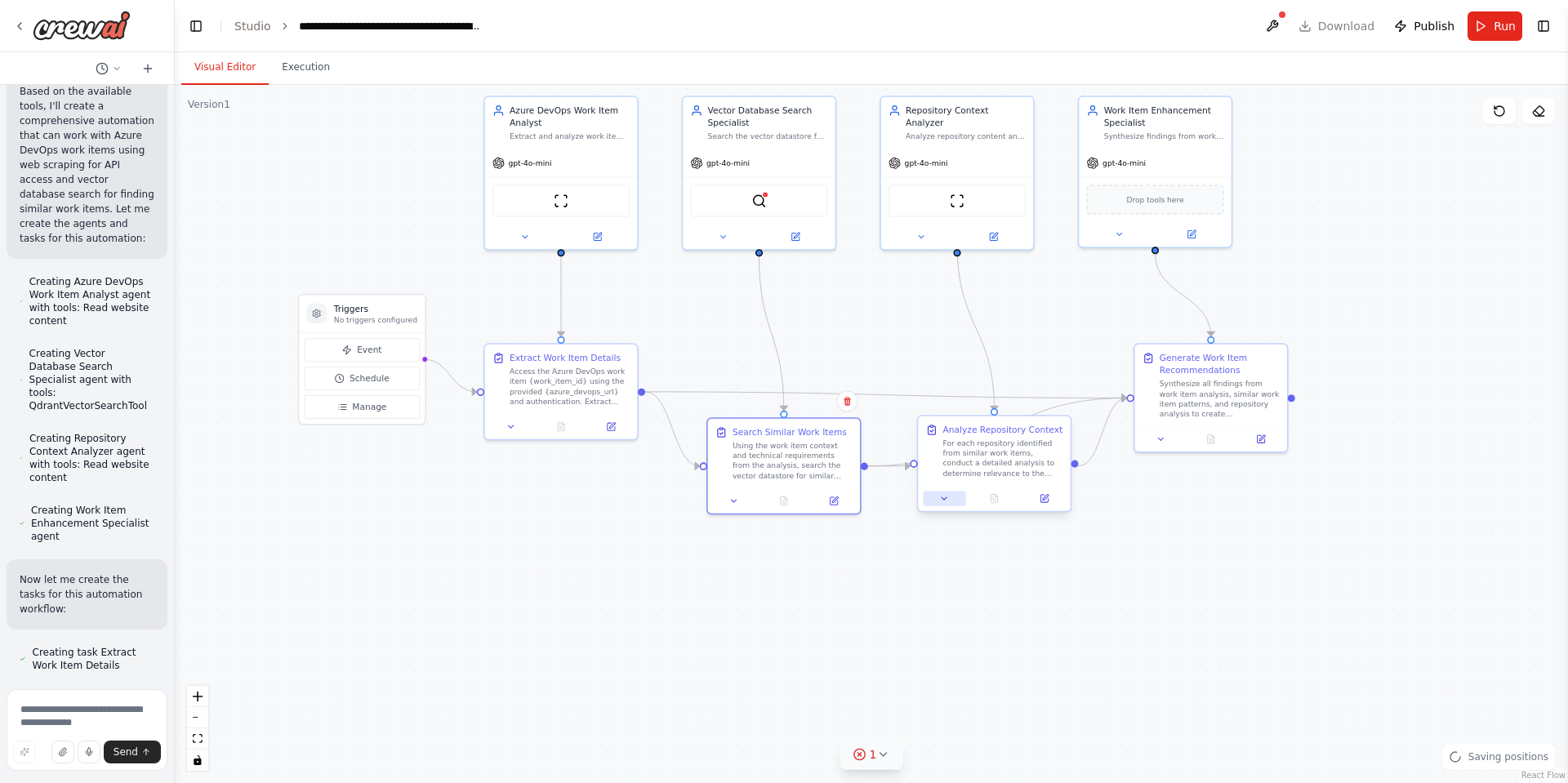
click at [950, 503] on icon at bounding box center [943, 498] width 10 height 10
click at [950, 506] on div at bounding box center [993, 498] width 152 height 25
click at [943, 490] on div at bounding box center [993, 498] width 152 height 25
click at [943, 497] on icon at bounding box center [943, 498] width 10 height 10
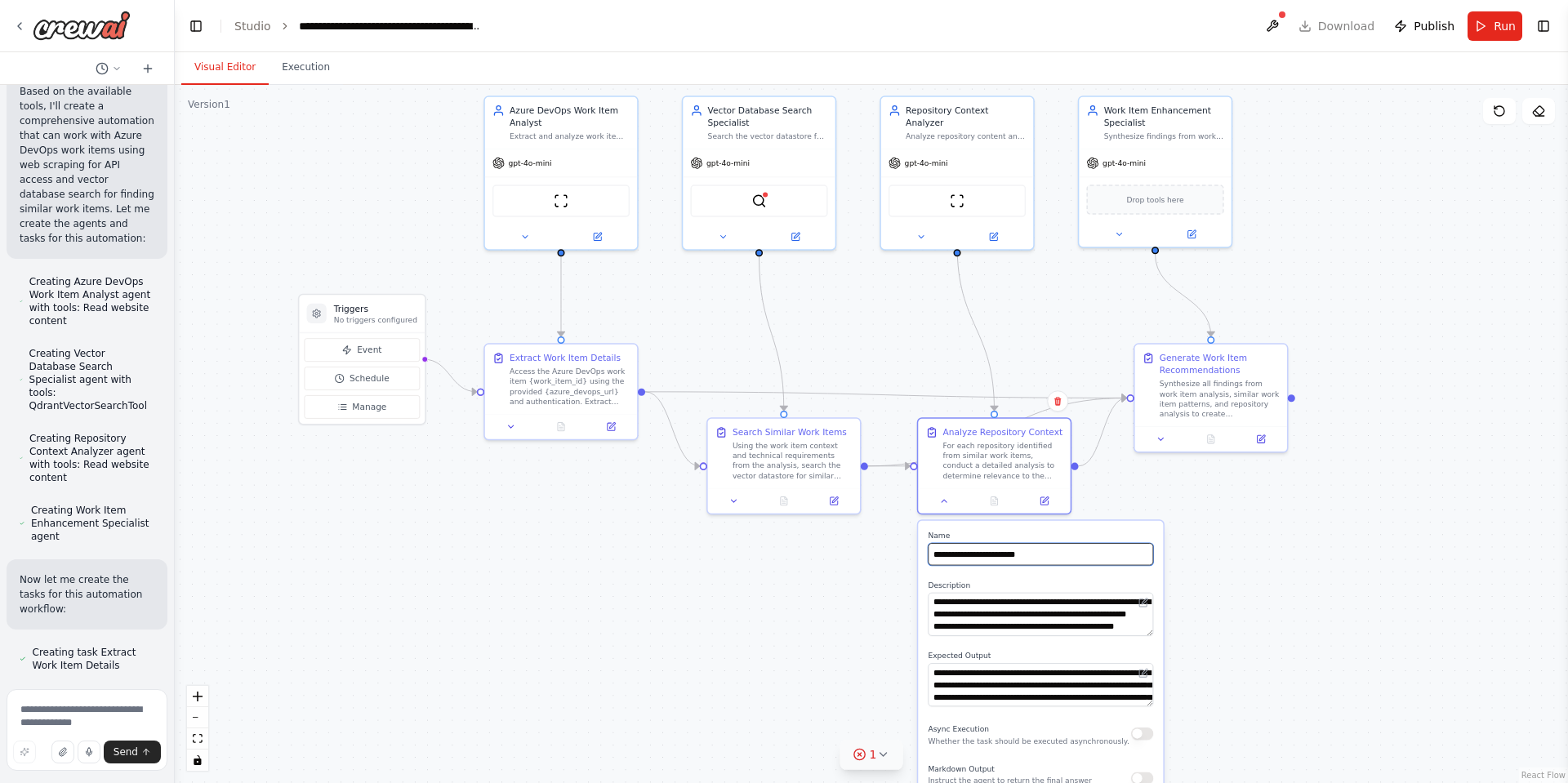
drag, startPoint x: 1049, startPoint y: 556, endPoint x: 922, endPoint y: 569, distance: 127.7
click at [922, 569] on div "**********" at bounding box center [1041, 760] width 245 height 479
drag, startPoint x: 933, startPoint y: 600, endPoint x: 1118, endPoint y: 652, distance: 192.2
click at [1118, 652] on div "**********" at bounding box center [1041, 760] width 245 height 479
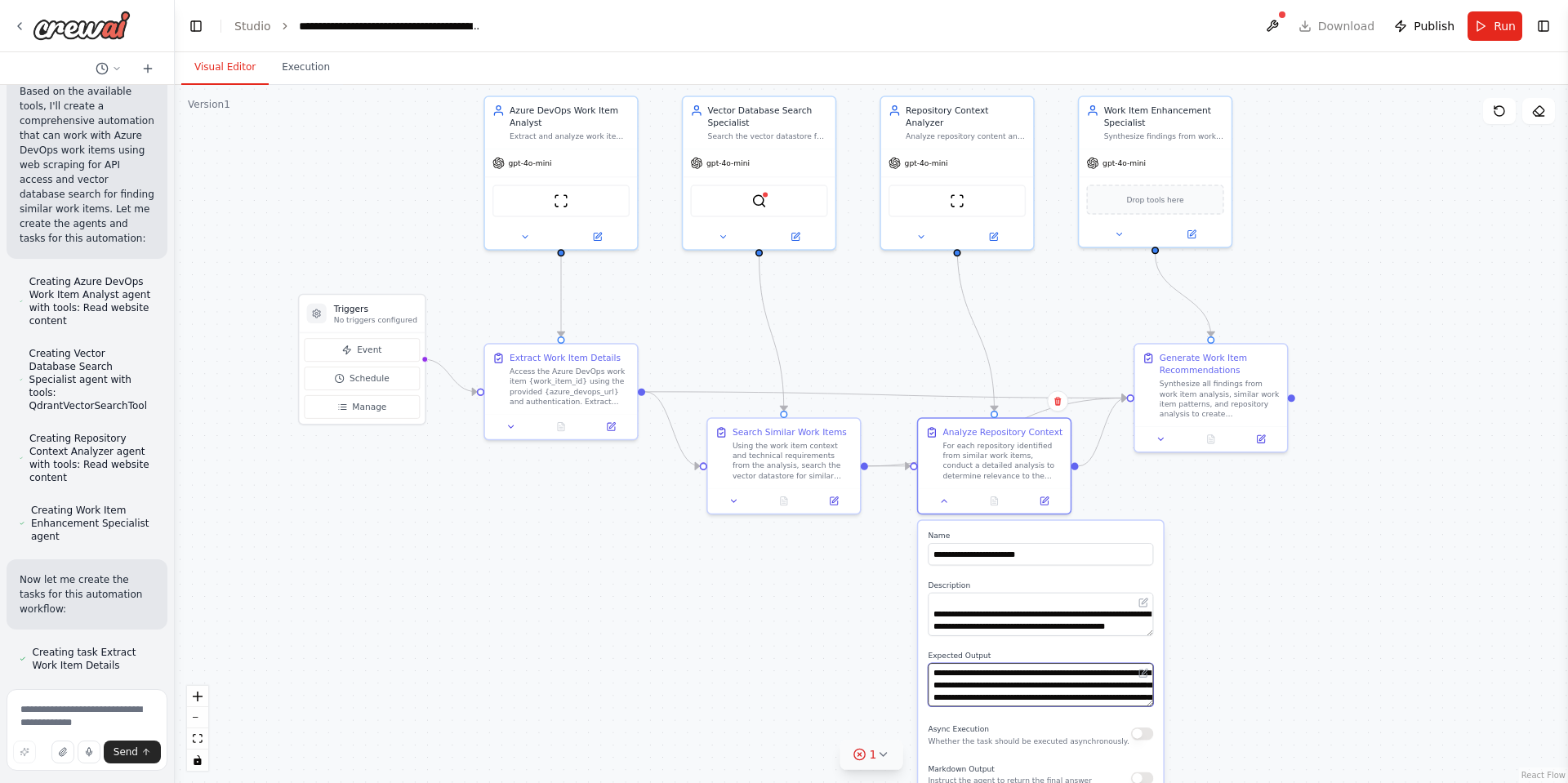
scroll to position [49, 0]
drag, startPoint x: 933, startPoint y: 671, endPoint x: 1117, endPoint y: 781, distance: 214.4
click at [1117, 781] on div "**********" at bounding box center [1041, 760] width 245 height 479
click at [952, 502] on button at bounding box center [944, 497] width 42 height 15
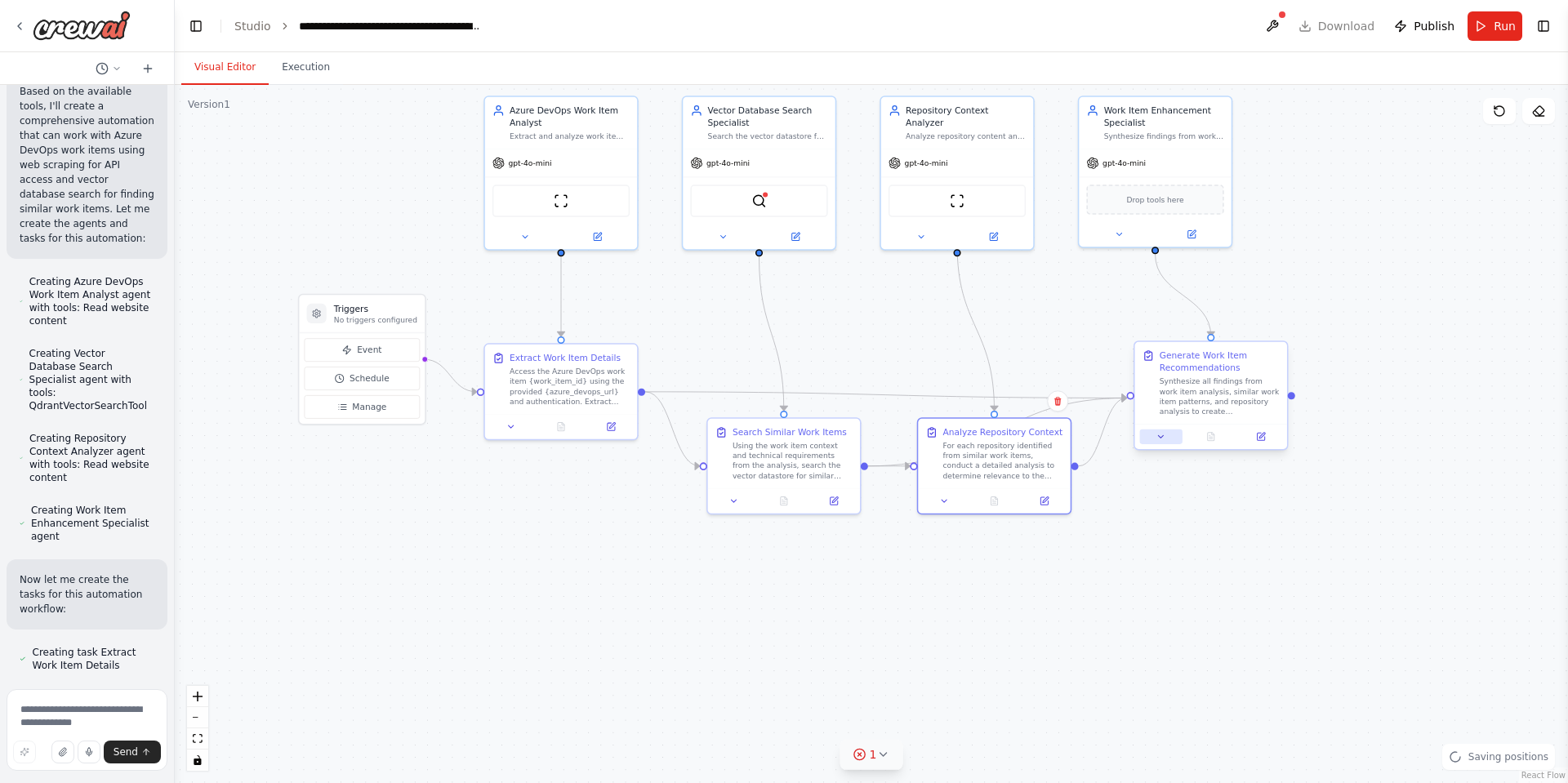
click at [1167, 441] on button at bounding box center [1162, 436] width 42 height 15
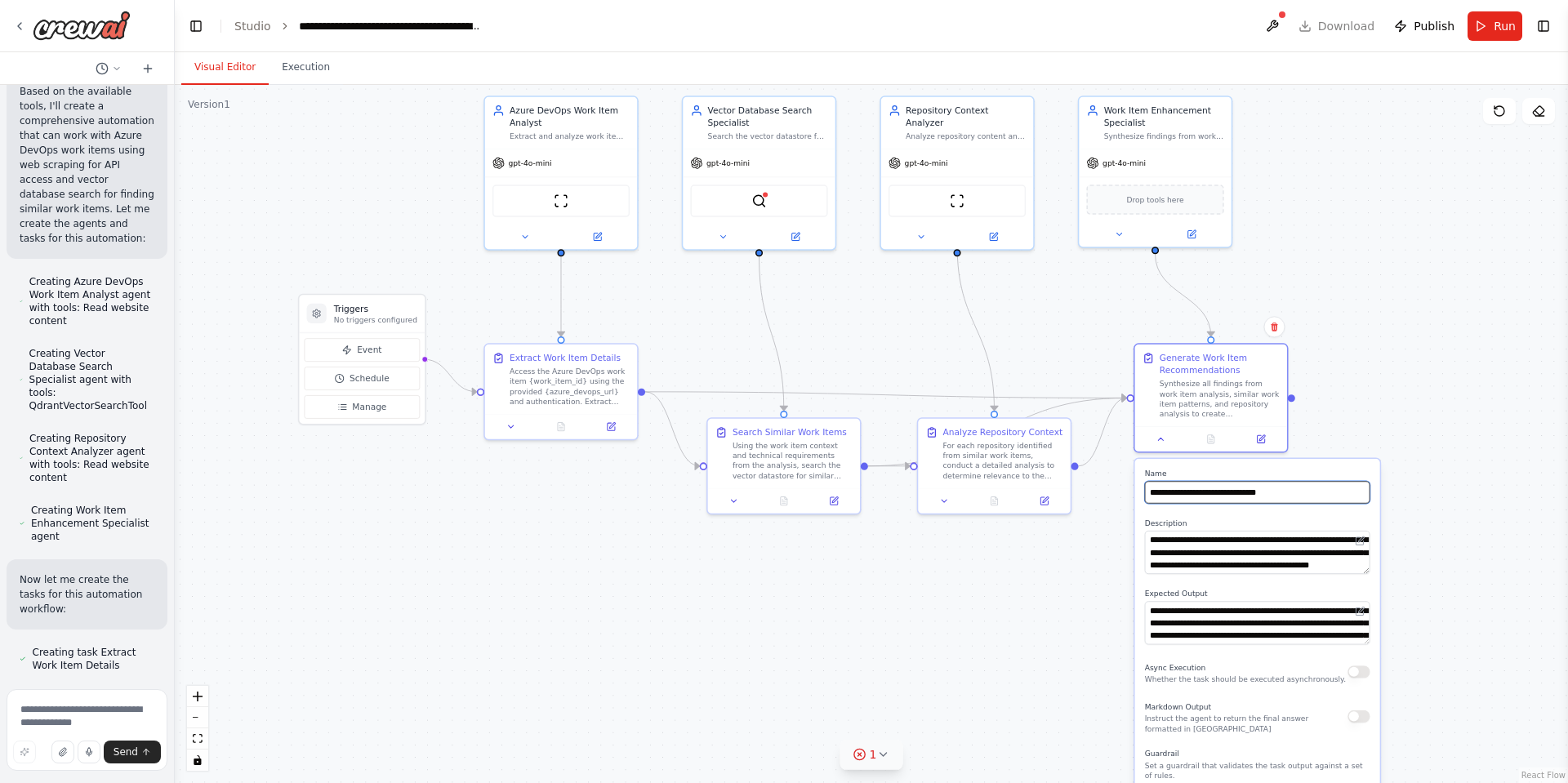
drag, startPoint x: 1318, startPoint y: 490, endPoint x: 1101, endPoint y: 487, distance: 217.0
click at [1101, 485] on div ".deletable-edge-delete-btn { width: 20px; height: 20px; border: 0px solid #ffff…" at bounding box center [872, 434] width 1394 height 698
drag, startPoint x: 1324, startPoint y: 492, endPoint x: 1151, endPoint y: 485, distance: 173.1
click at [1151, 485] on input "**********" at bounding box center [1257, 491] width 225 height 22
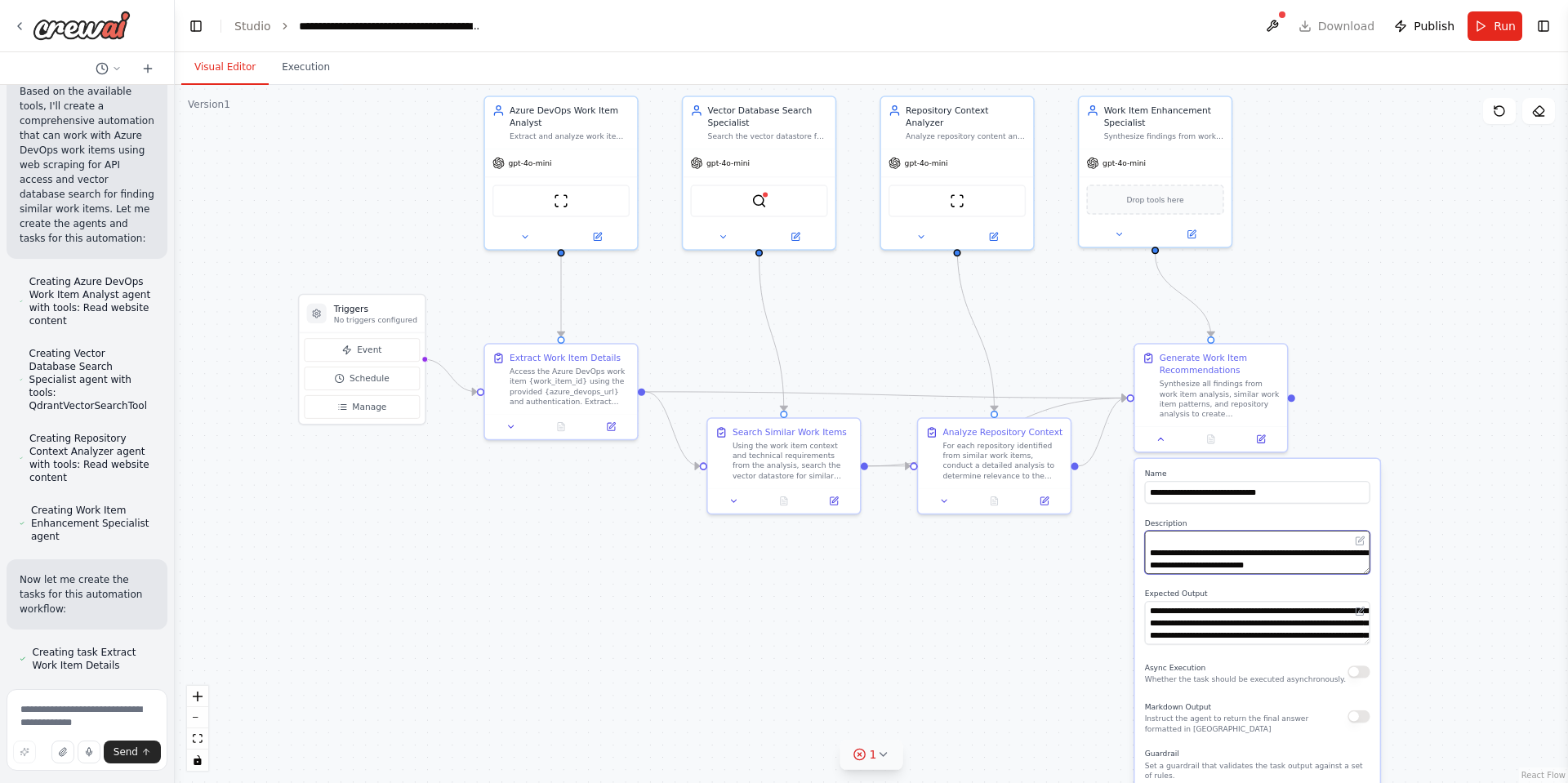
drag, startPoint x: 1151, startPoint y: 540, endPoint x: 1416, endPoint y: 592, distance: 270.1
click at [1416, 592] on div ".deletable-edge-delete-btn { width: 20px; height: 20px; border: 0px solid #ffff…" at bounding box center [872, 434] width 1394 height 698
drag, startPoint x: 1150, startPoint y: 610, endPoint x: 1409, endPoint y: 685, distance: 269.6
click at [1409, 685] on div ".deletable-edge-delete-btn { width: 20px; height: 20px; border: 0px solid #ffff…" at bounding box center [872, 434] width 1394 height 698
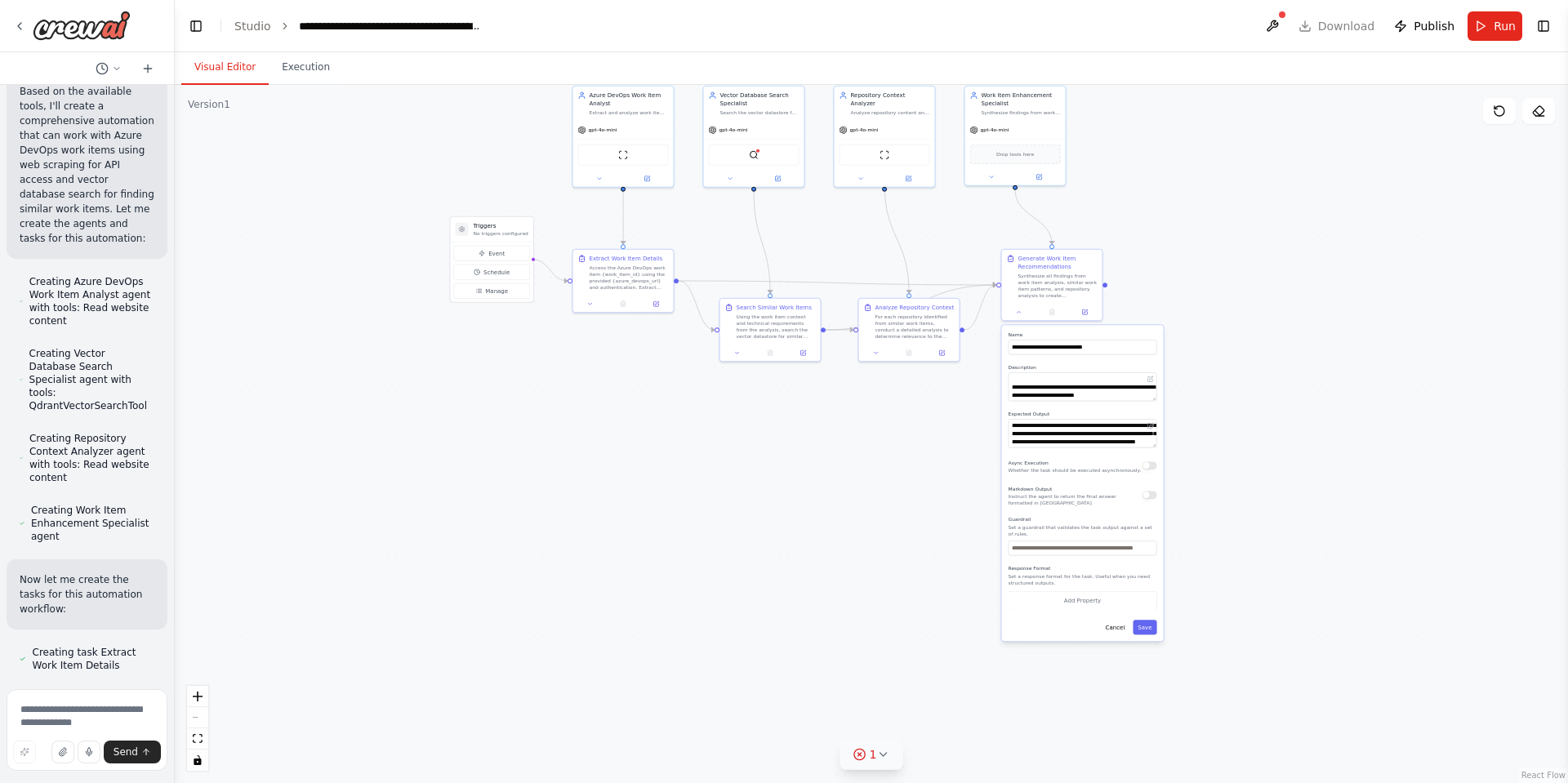
drag, startPoint x: 1494, startPoint y: 607, endPoint x: 1265, endPoint y: 490, distance: 257.2
click at [1248, 439] on div ".deletable-edge-delete-btn { width: 20px; height: 20px; border: 0px solid #ffff…" at bounding box center [872, 434] width 1394 height 698
click at [1119, 624] on button "Cancel" at bounding box center [1116, 629] width 30 height 15
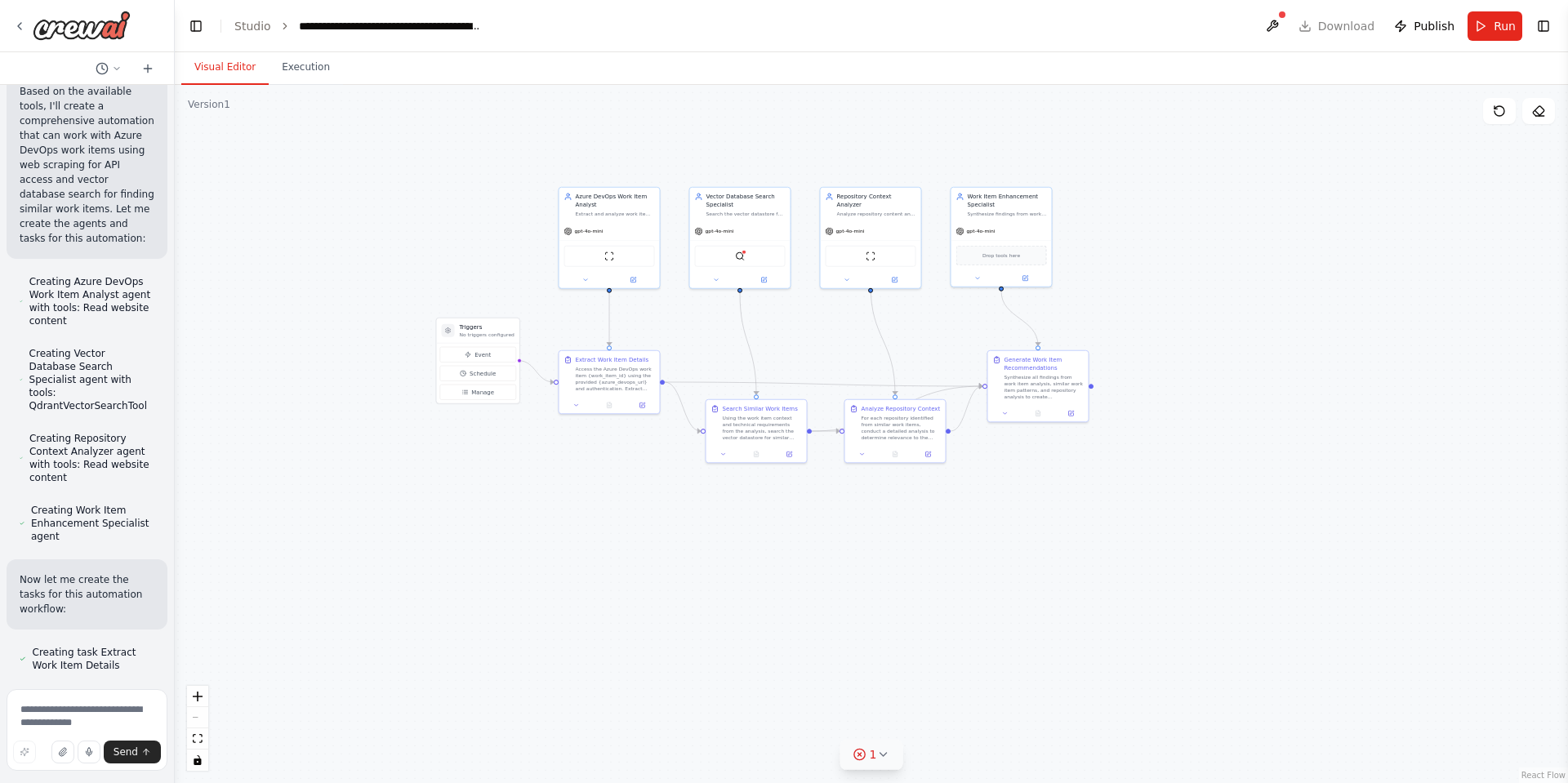
drag, startPoint x: 793, startPoint y: 568, endPoint x: 791, endPoint y: 624, distance: 56.0
click at [791, 624] on div ".deletable-edge-delete-btn { width: 20px; height: 20px; border: 0px solid #ffff…" at bounding box center [872, 434] width 1394 height 698
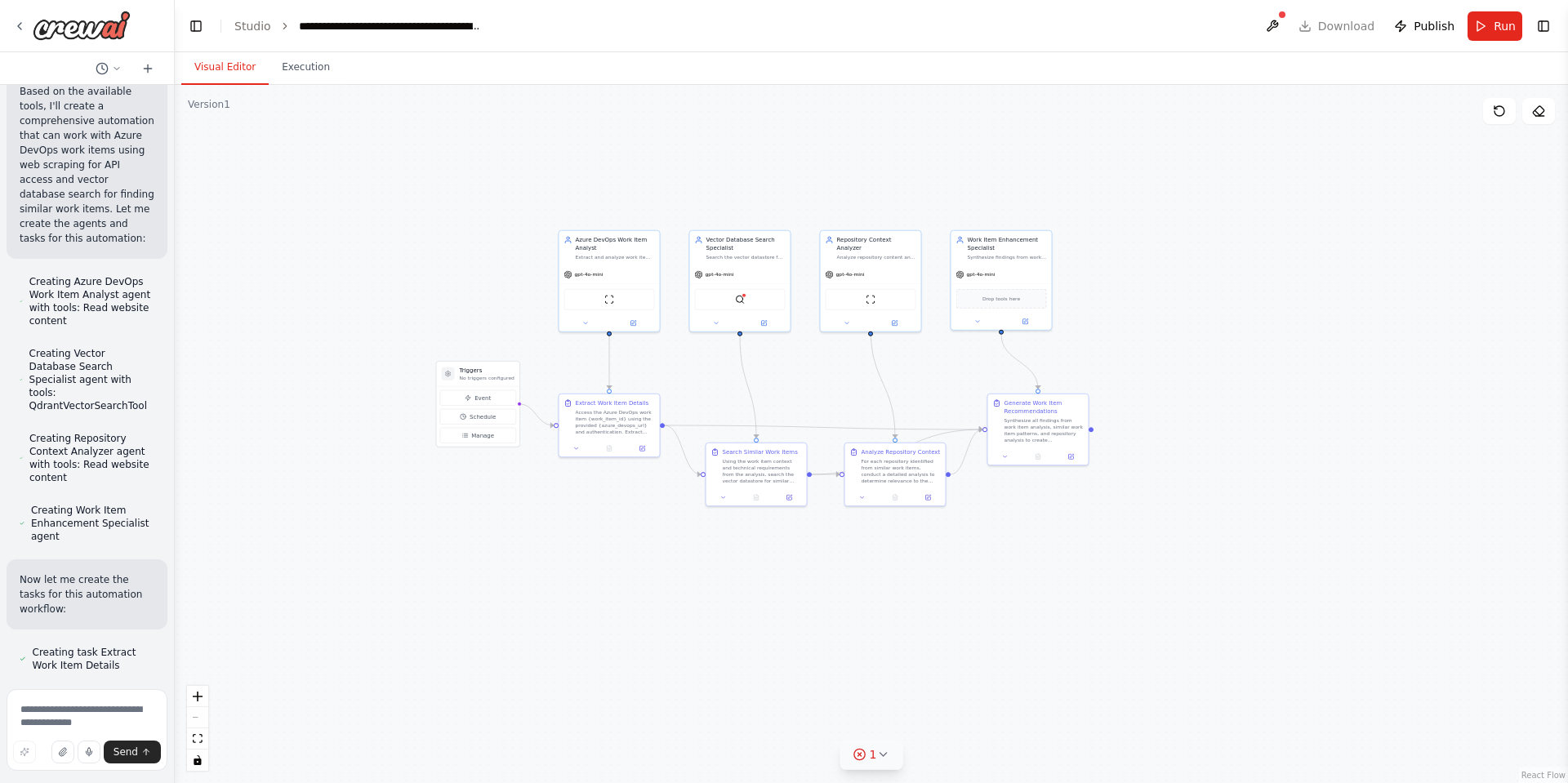
click at [612, 542] on div ".deletable-edge-delete-btn { width: 20px; height: 20px; border: 0px solid #ffff…" at bounding box center [872, 434] width 1394 height 698
drag, startPoint x: 612, startPoint y: 542, endPoint x: 515, endPoint y: 576, distance: 102.8
click at [515, 576] on div ".deletable-edge-delete-btn { width: 20px; height: 20px; border: 0px solid #ffff…" at bounding box center [872, 434] width 1394 height 698
click at [1543, 21] on button "Toggle Right Sidebar" at bounding box center [1543, 26] width 23 height 23
